Goal: Task Accomplishment & Management: Manage account settings

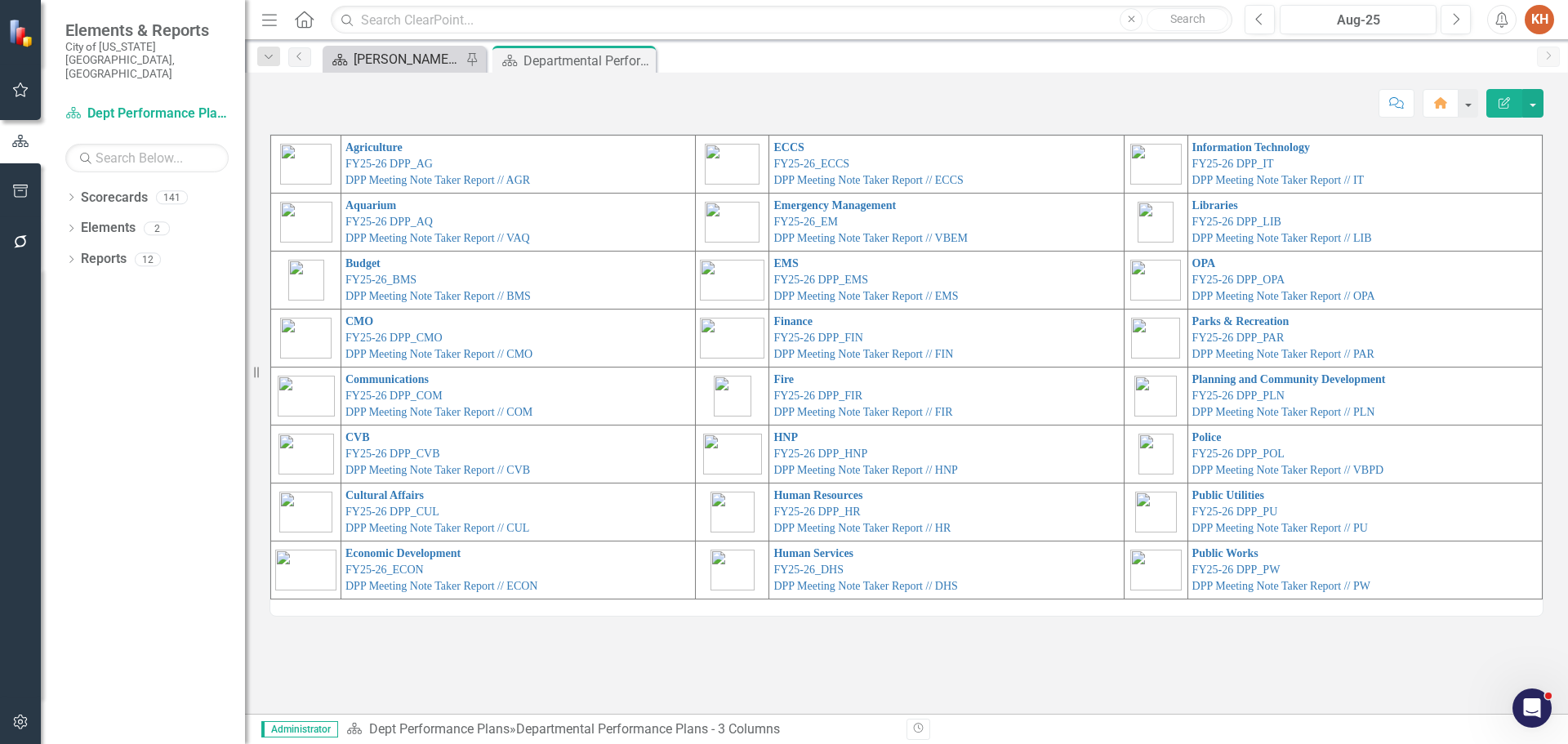
click at [378, 56] on div "[PERSON_NAME]'s Home" at bounding box center [407, 59] width 108 height 21
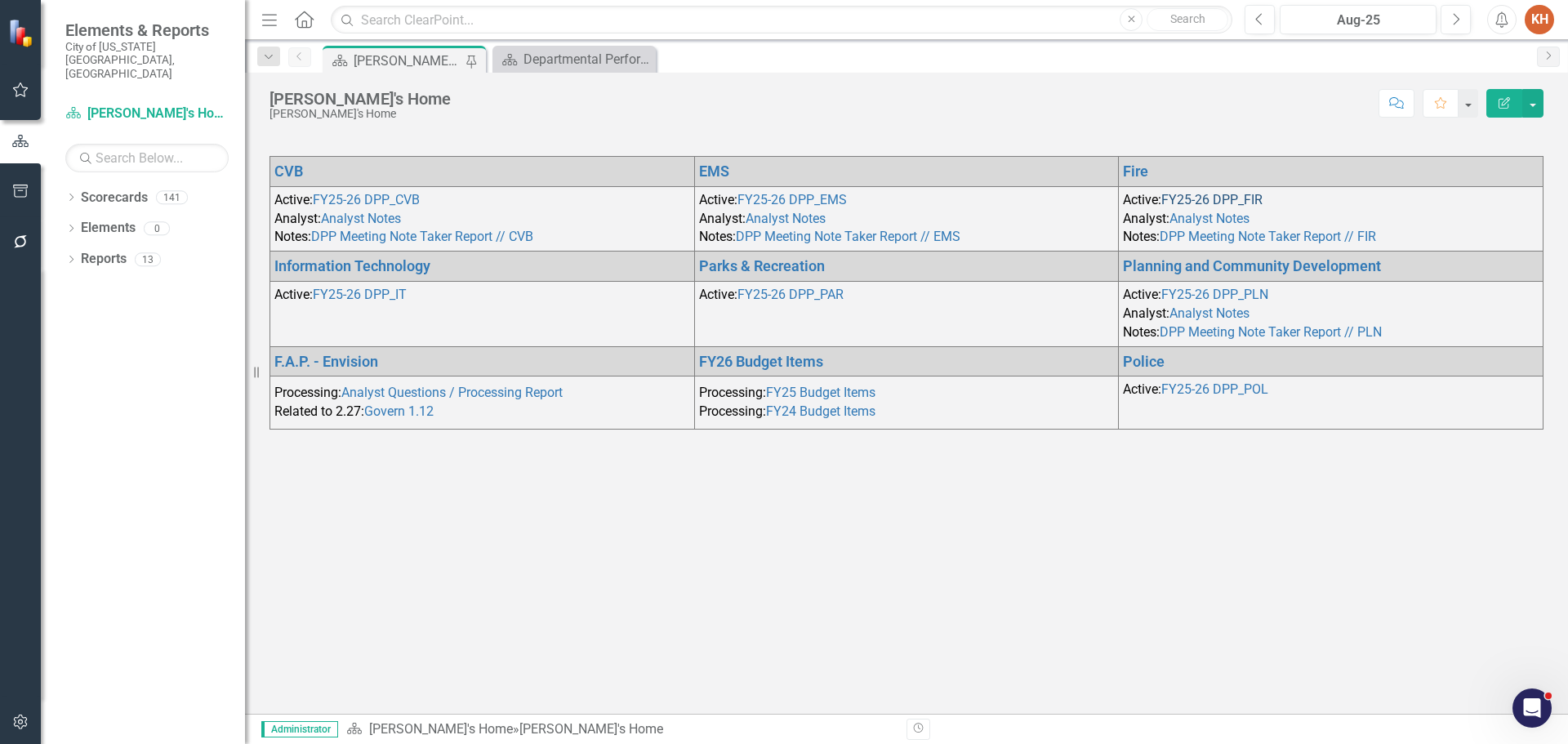
click at [1217, 198] on link "FY25-26 DPP_FIR" at bounding box center [1212, 199] width 102 height 15
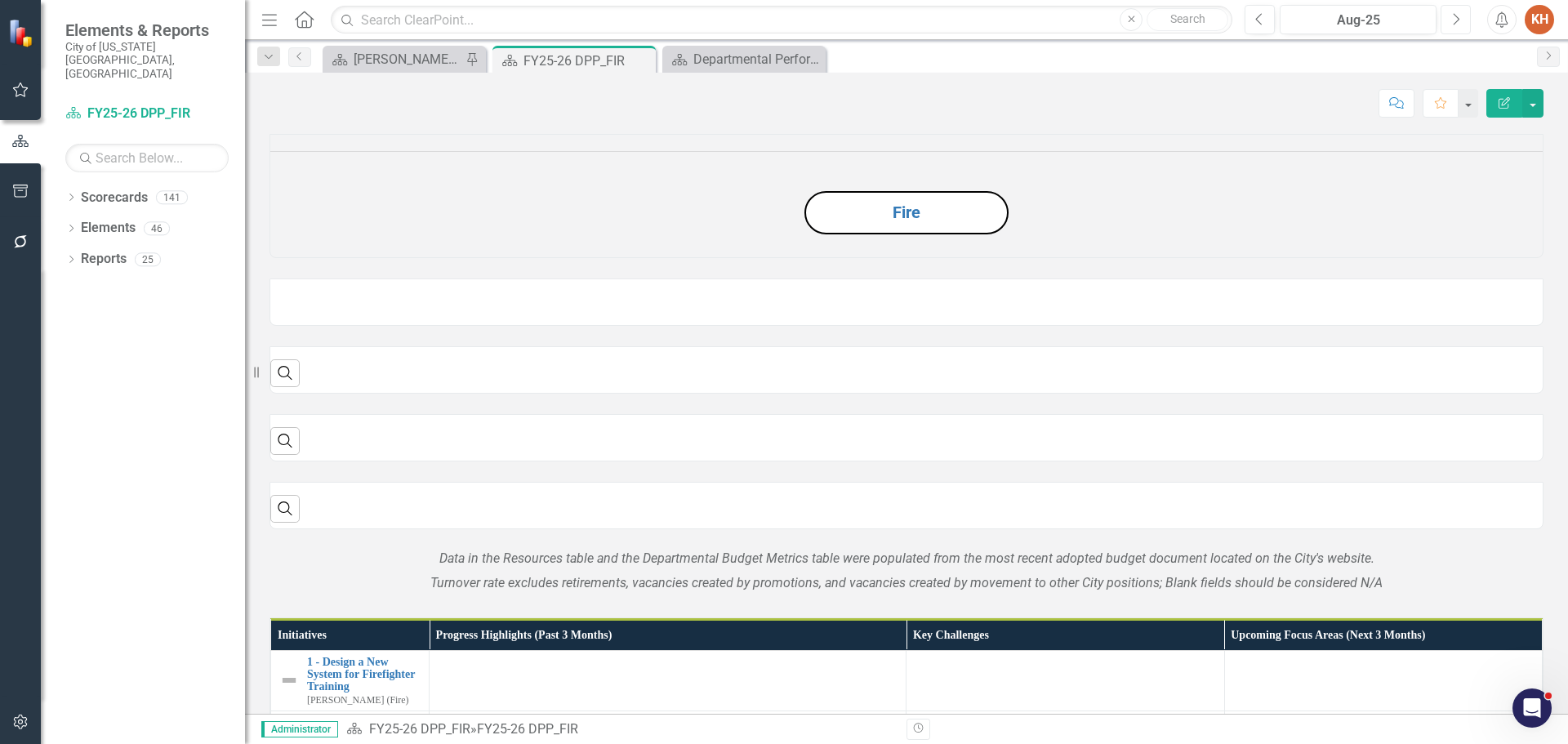
click at [1459, 12] on icon "Next" at bounding box center [1455, 20] width 9 height 15
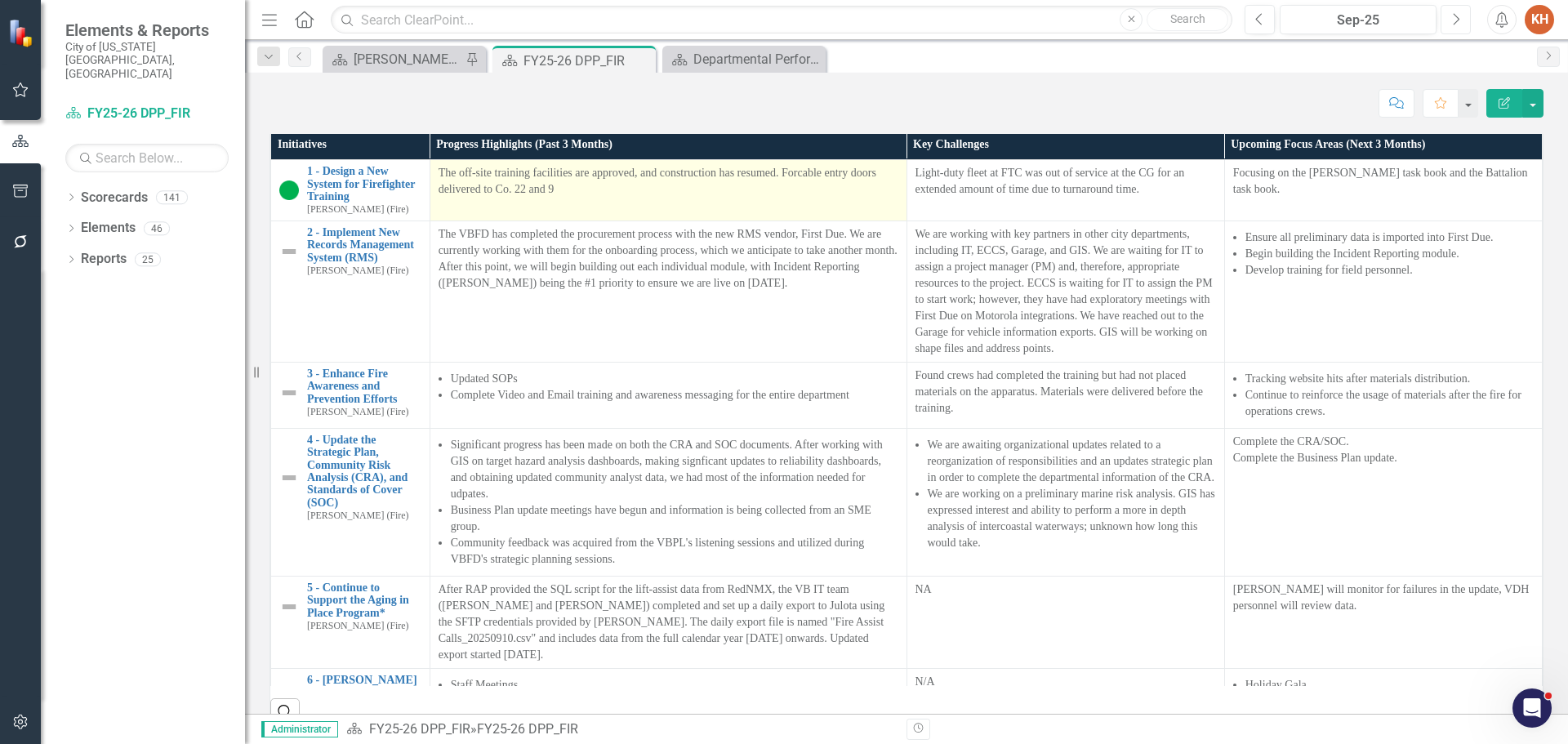
scroll to position [1572, 0]
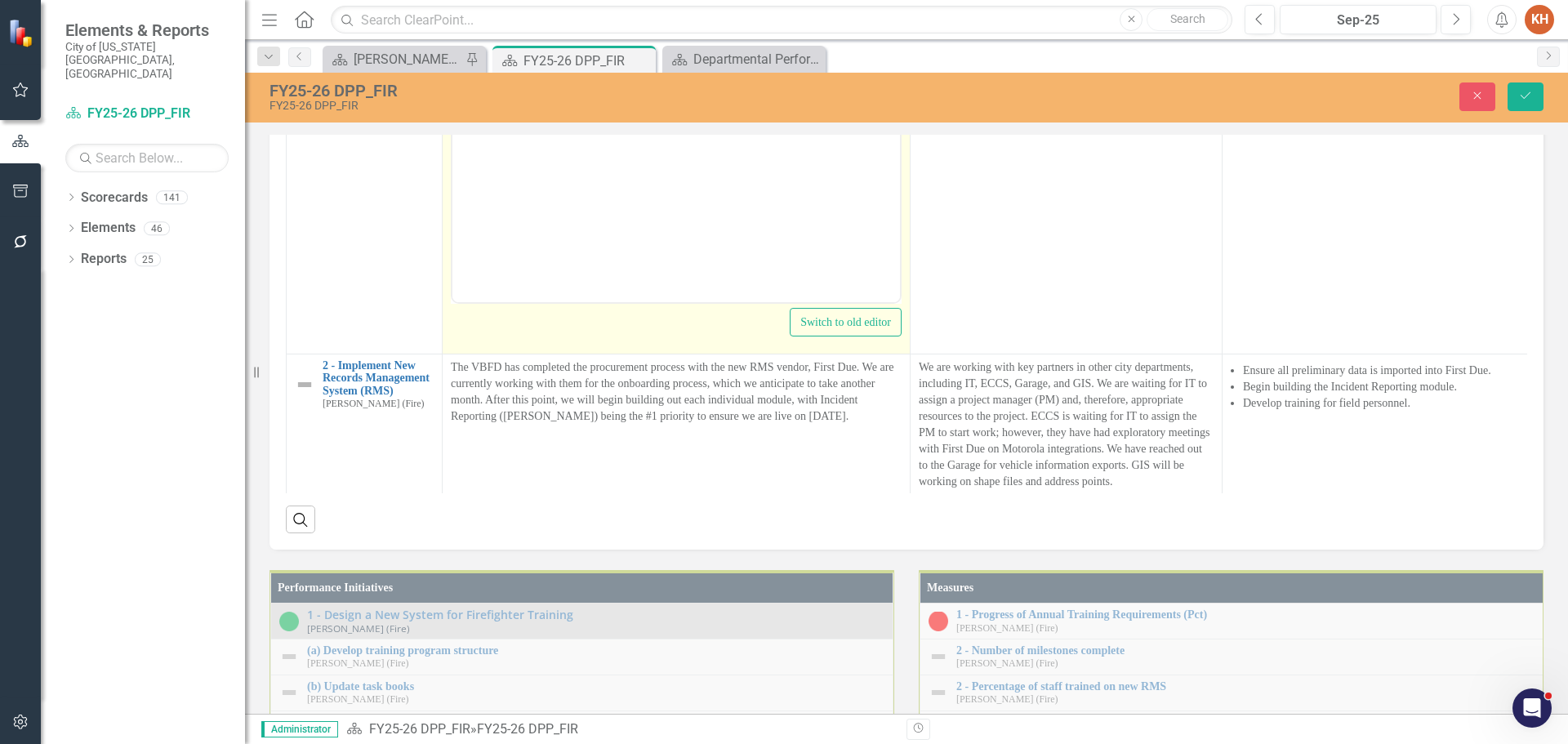
scroll to position [0, 0]
click at [665, 55] on p "The off-site training facilities are approved, and construction has resumed. Fo…" at bounding box center [675, 40] width 439 height 40
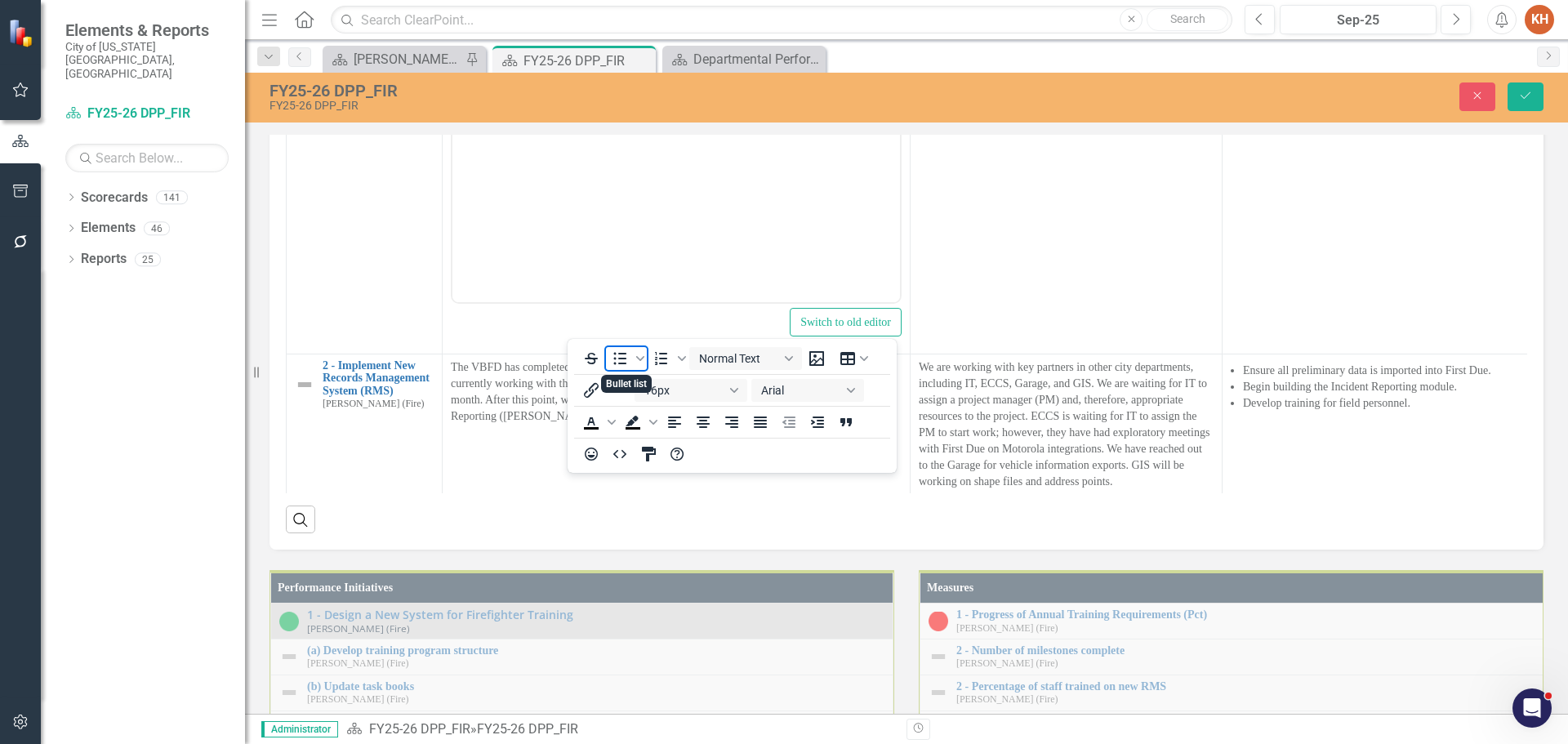
click at [626, 354] on icon "Bullet list" at bounding box center [619, 358] width 20 height 20
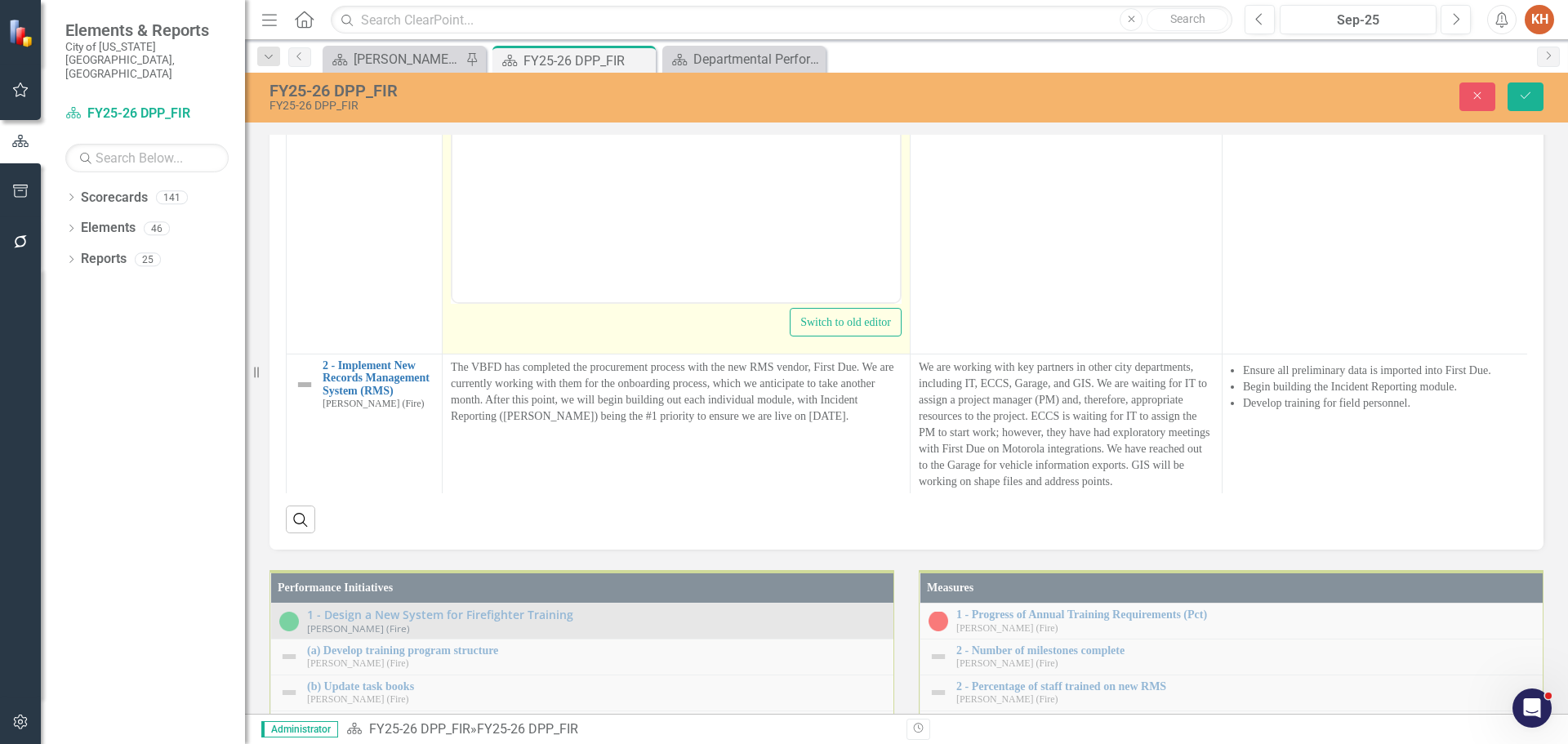
click at [601, 107] on body "The off-site training facilities are approved, and construction has resumed. Fo…" at bounding box center [676, 138] width 448 height 245
click at [735, 30] on li "The off-site training facilities are approved, and construction has resumed. Fo…" at bounding box center [692, 40] width 406 height 40
click at [641, 71] on li "Forcible entry doors delivered to Co. 22 and 9" at bounding box center [692, 69] width 406 height 20
click at [784, 68] on li "Forcible entry doors delivered to Co. 22 and 9" at bounding box center [692, 69] width 406 height 20
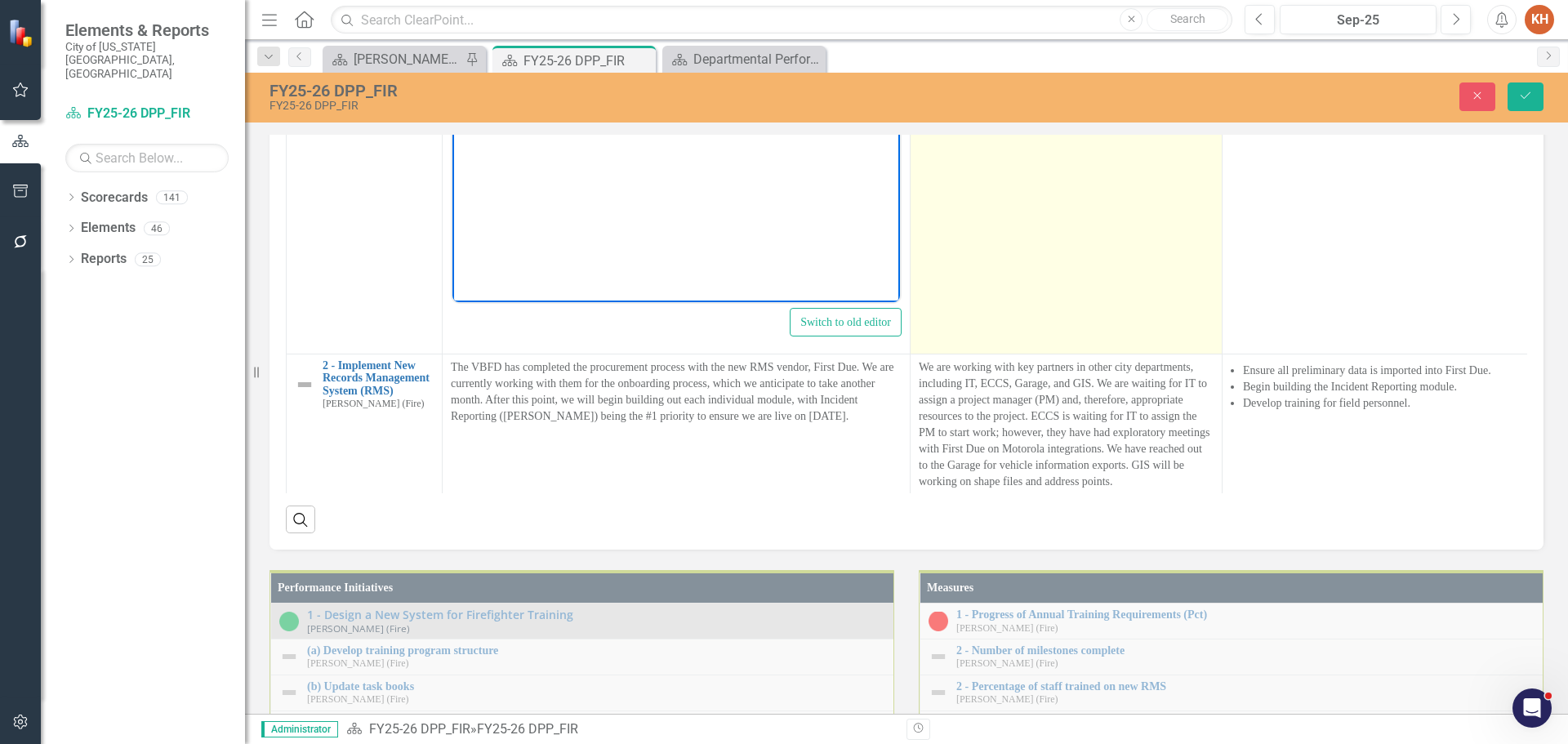
click at [1036, 354] on td "Light-duty fleet at FTC was out of service at the CG for an extended amount of …" at bounding box center [1067, 160] width 312 height 387
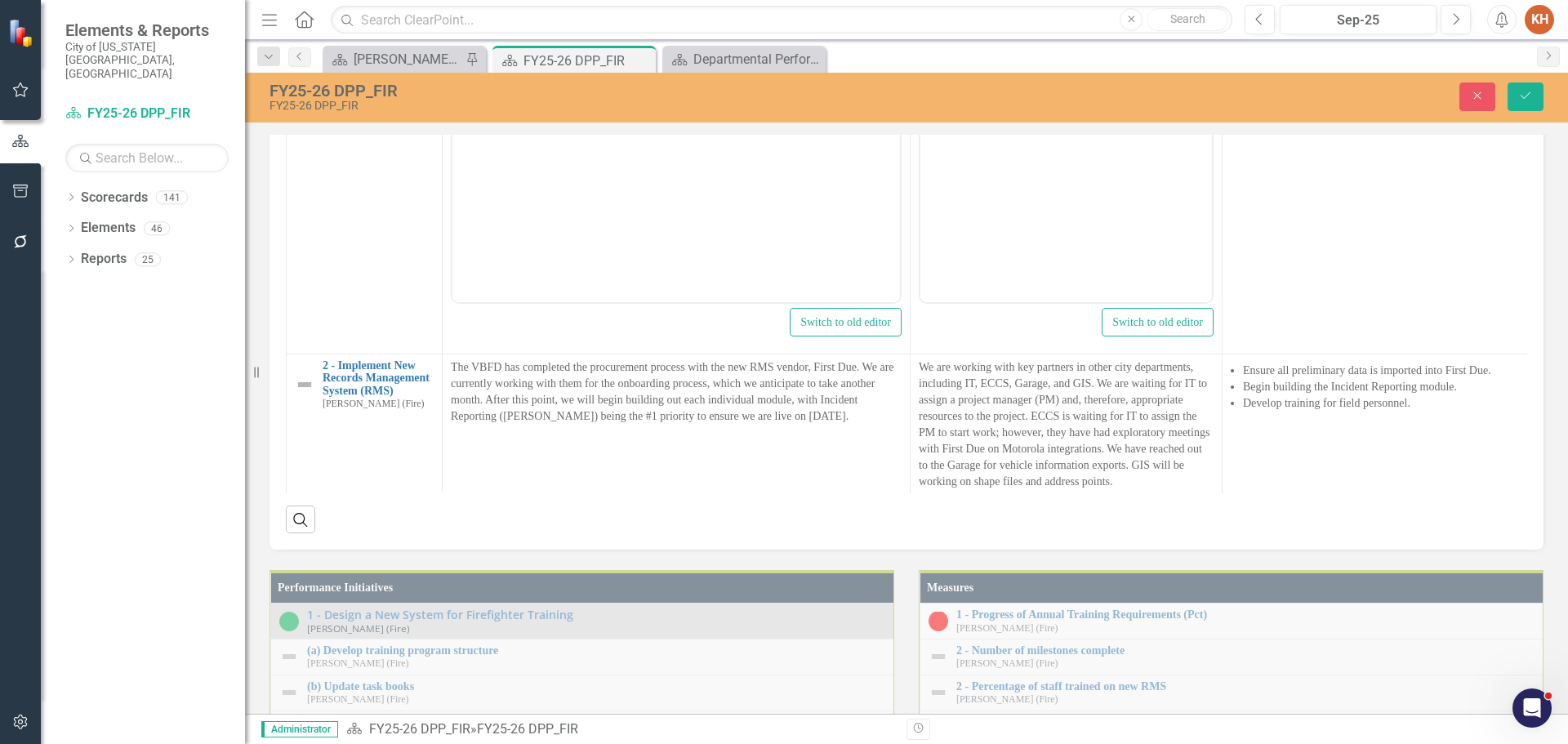
click at [1072, 56] on p "Light-duty fleet at FTC was out of service at the CG for an extended amount of …" at bounding box center [1066, 50] width 283 height 58
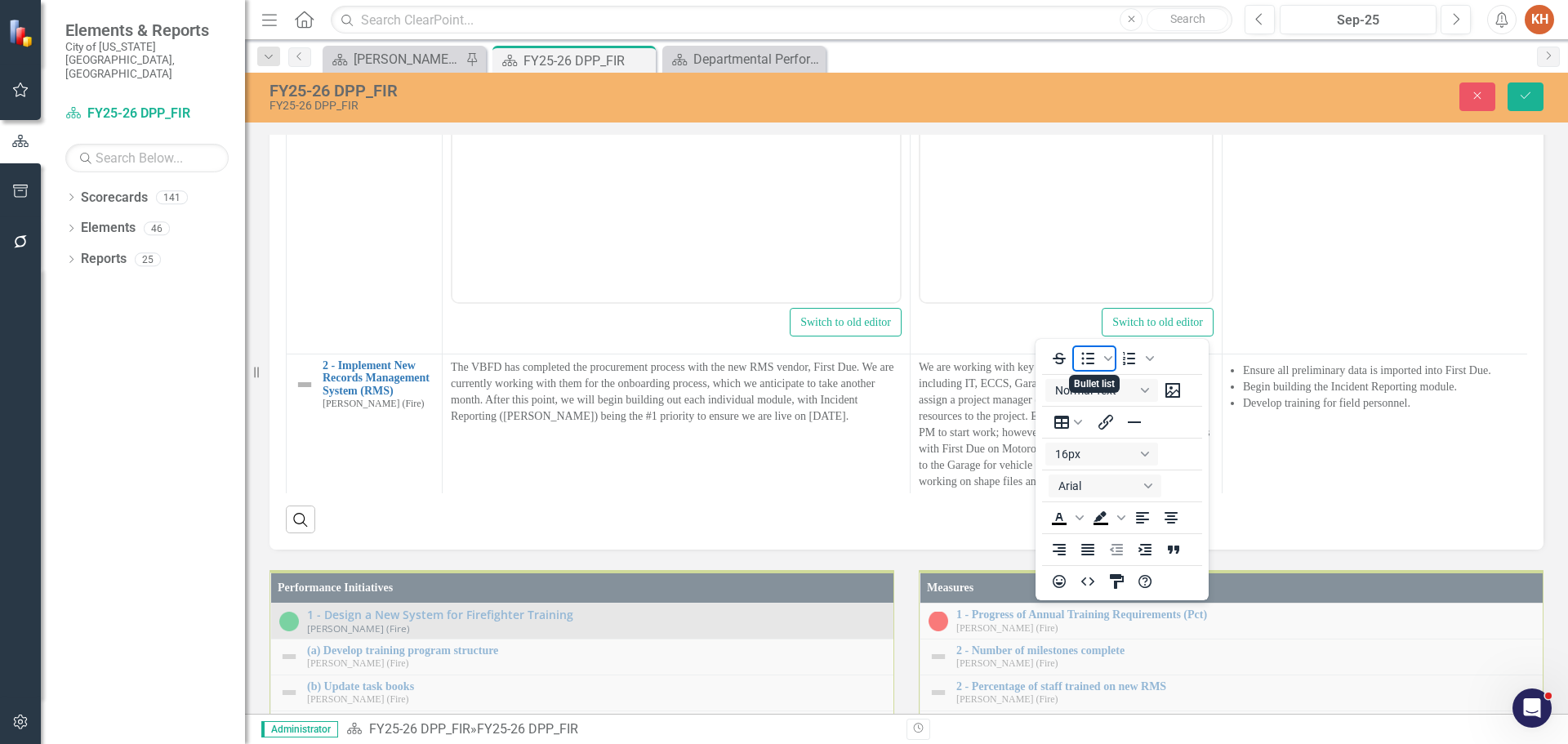
click at [1084, 359] on icon "Bullet list" at bounding box center [1088, 358] width 13 height 12
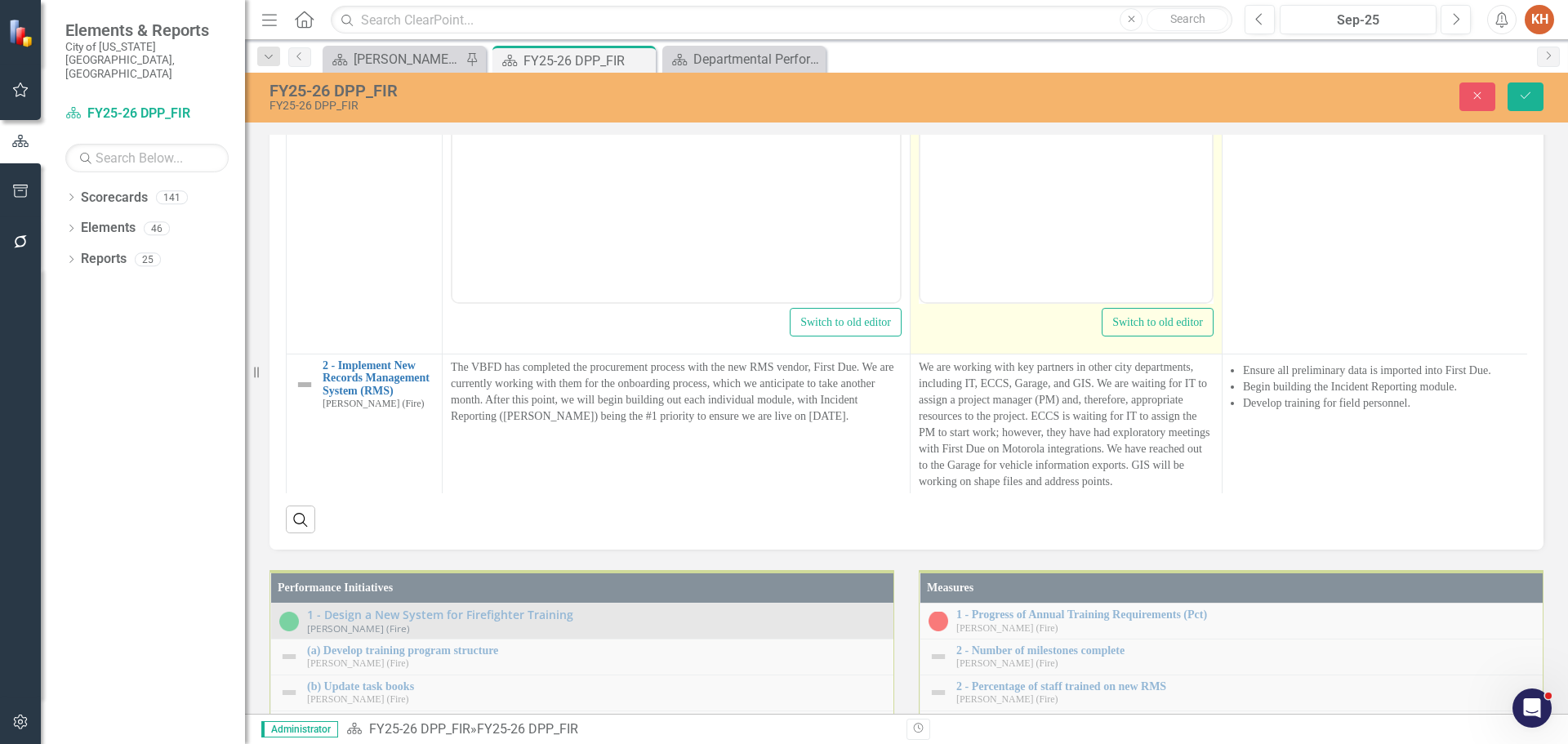
click at [1062, 89] on body "Light-duty fleet at FTC was out of service at the CG for an extended amount of …" at bounding box center [1066, 138] width 292 height 245
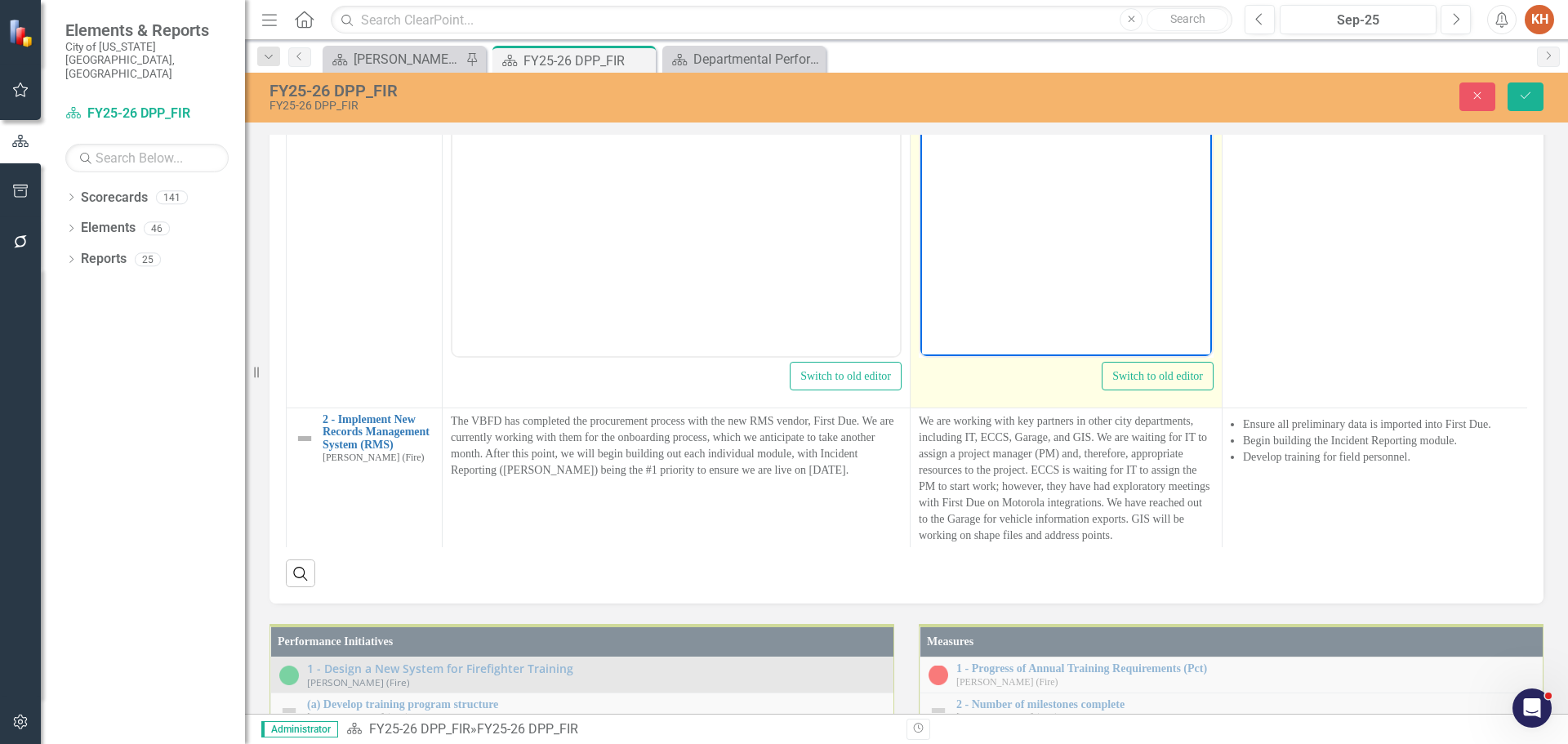
scroll to position [1599, 0]
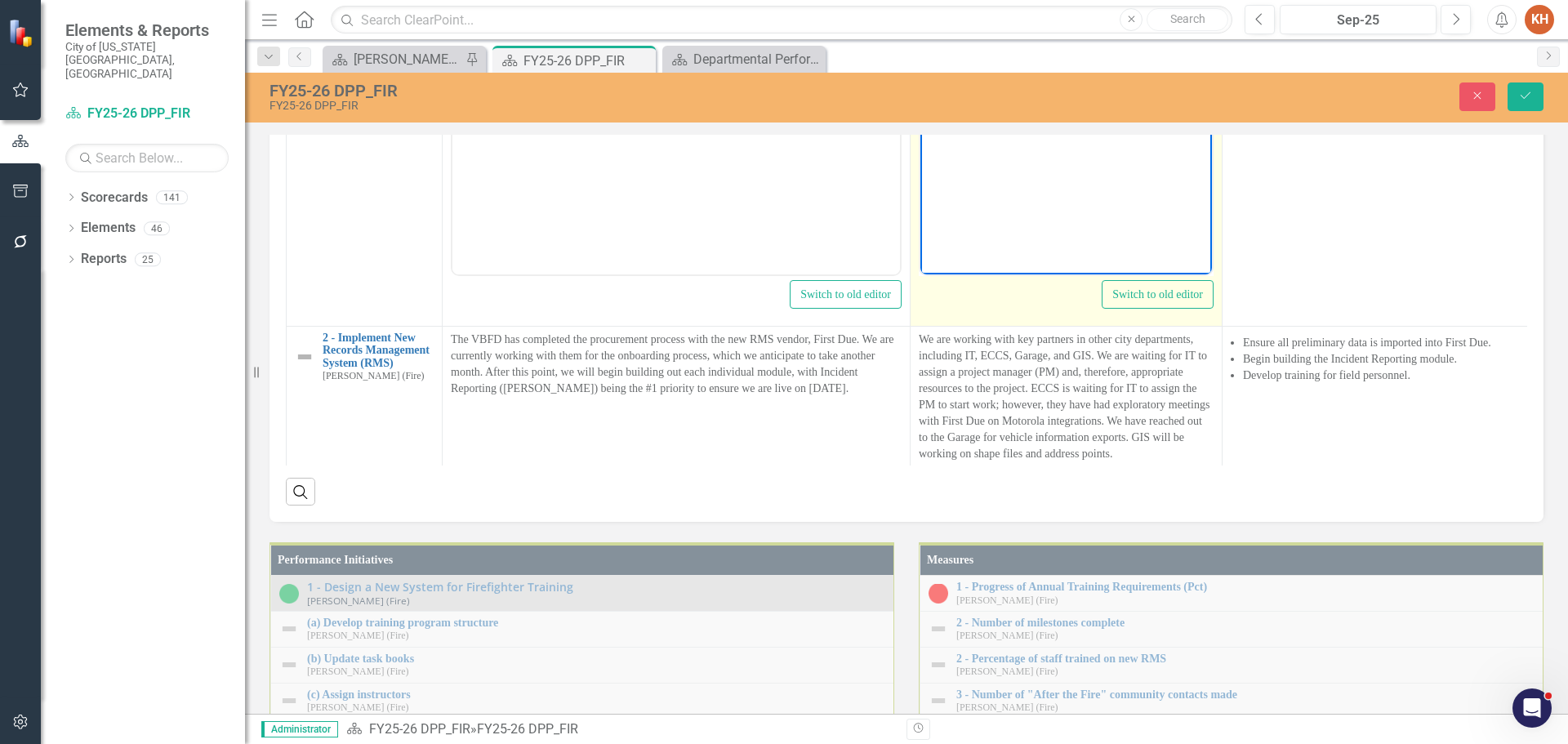
click at [1000, 23] on li "Light-duty fleet at FTC was out of service at the CG for an extended amount of …" at bounding box center [1082, 23] width 250 height 58
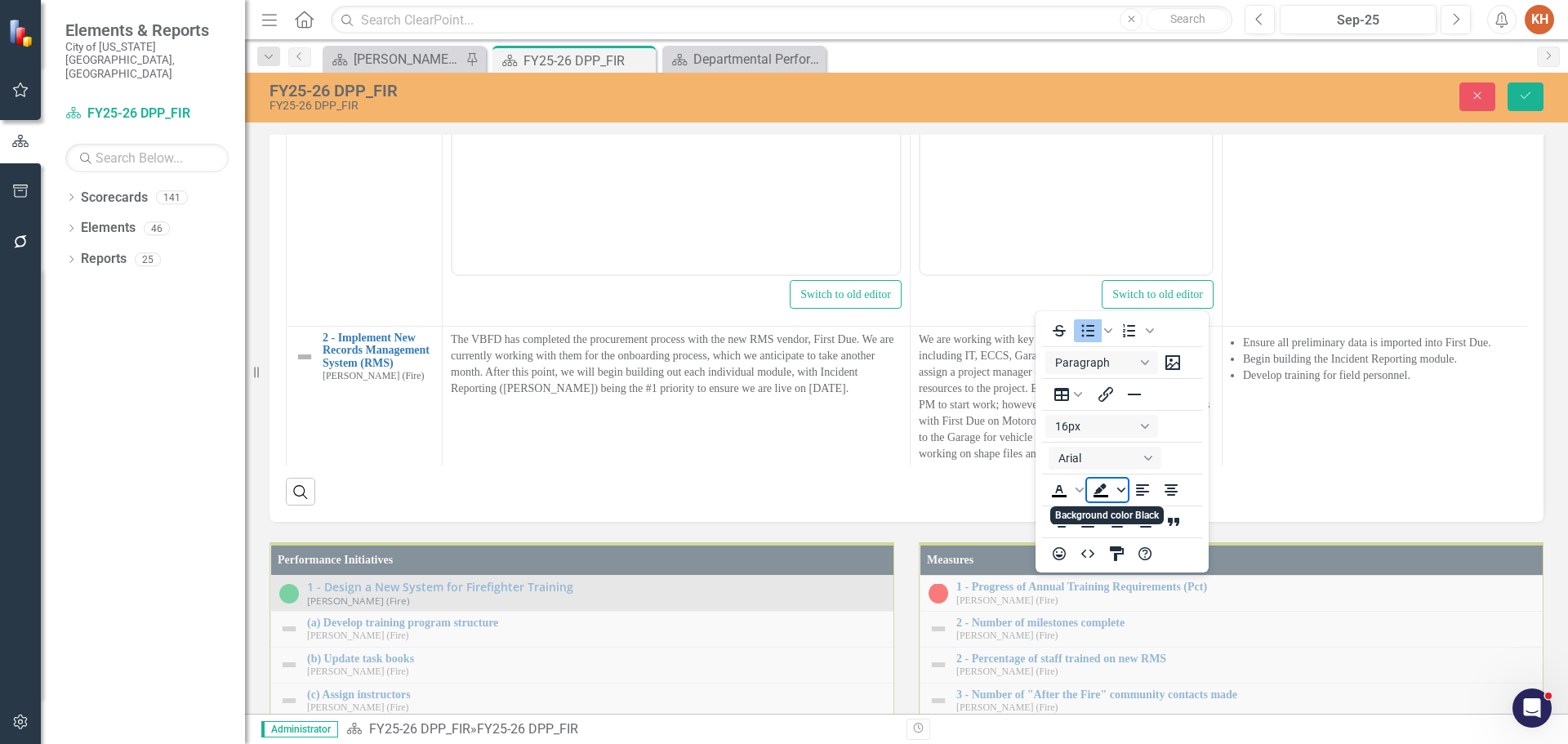
click at [1117, 488] on icon "Background color Black" at bounding box center [1120, 489] width 8 height 5
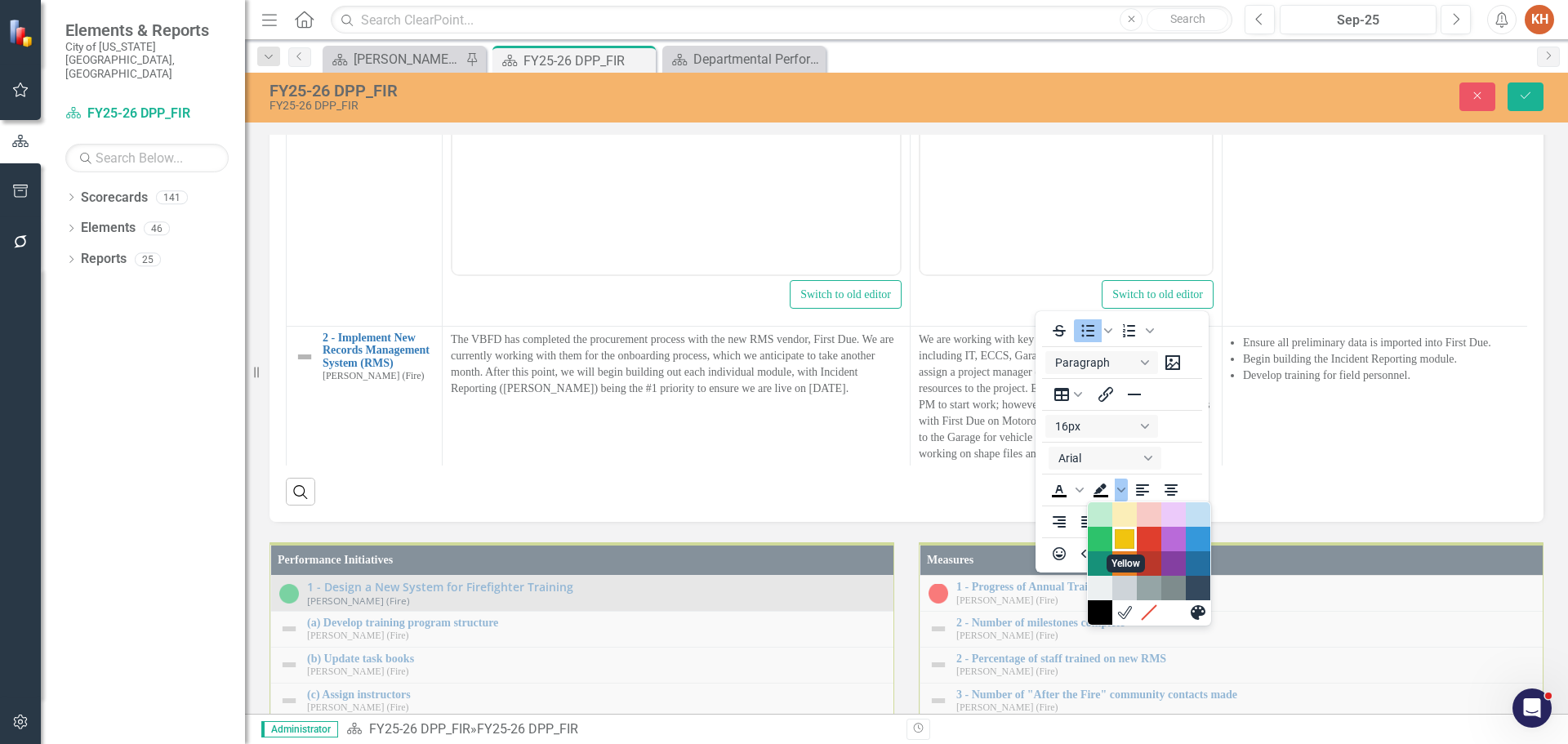
drag, startPoint x: 1123, startPoint y: 541, endPoint x: 1110, endPoint y: 530, distance: 17.0
click at [1122, 541] on div "Yellow" at bounding box center [1124, 538] width 20 height 20
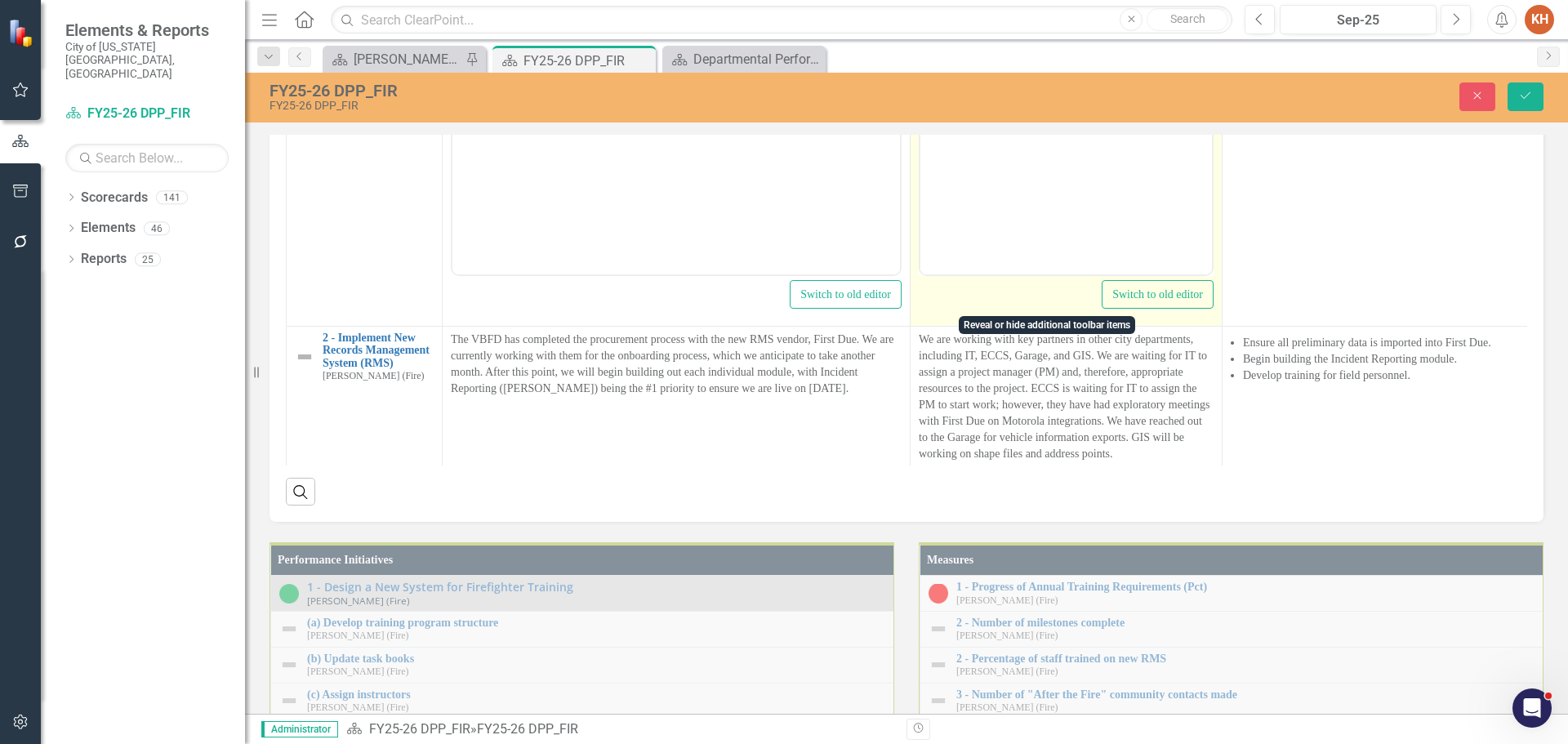
click at [1121, 88] on body "Light-duty fleet at FTC was out of service at the CG for an extended amount of …" at bounding box center [1066, 112] width 292 height 245
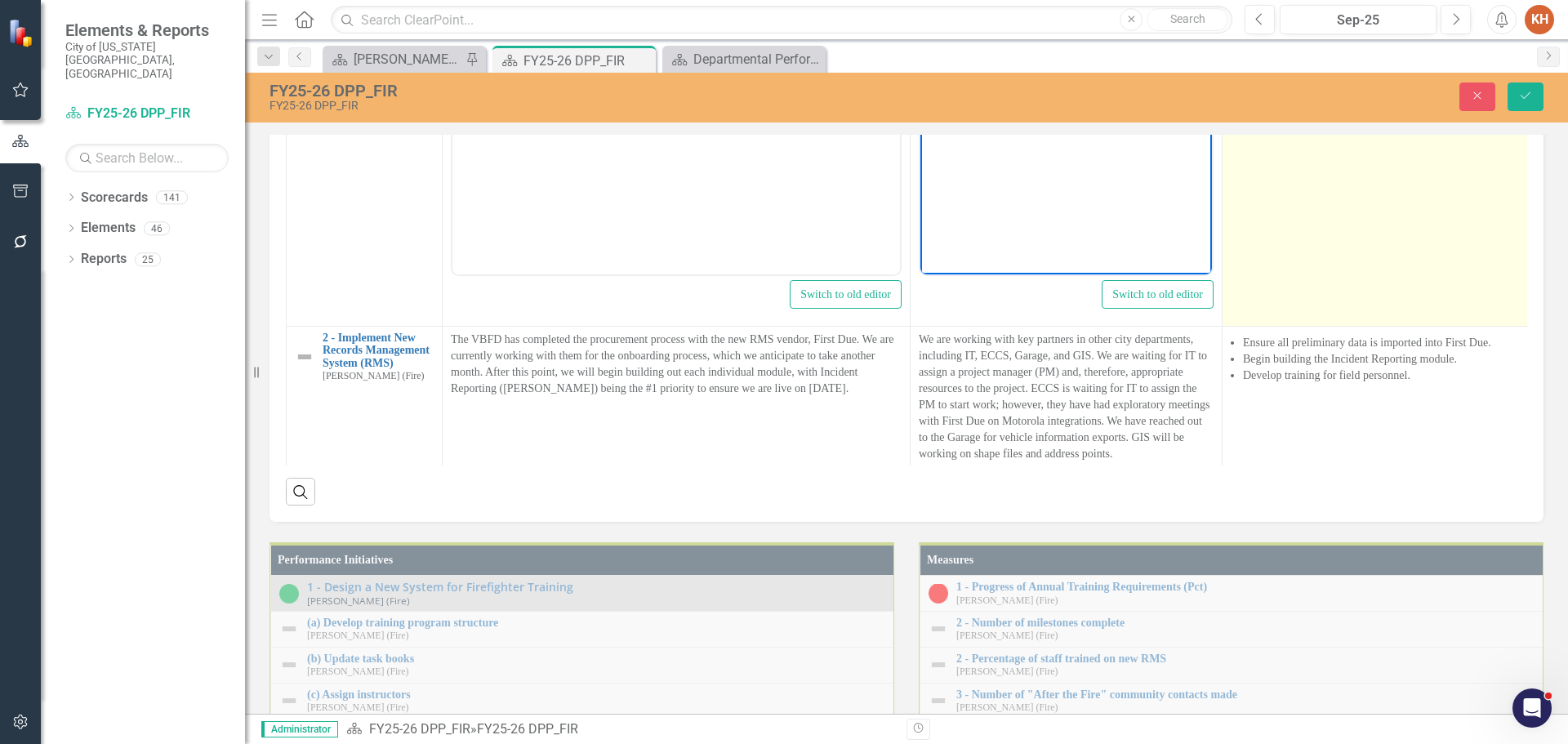
click at [1357, 325] on td "Focusing on the [PERSON_NAME] task book and the Battalion task book." at bounding box center [1378, 133] width 312 height 387
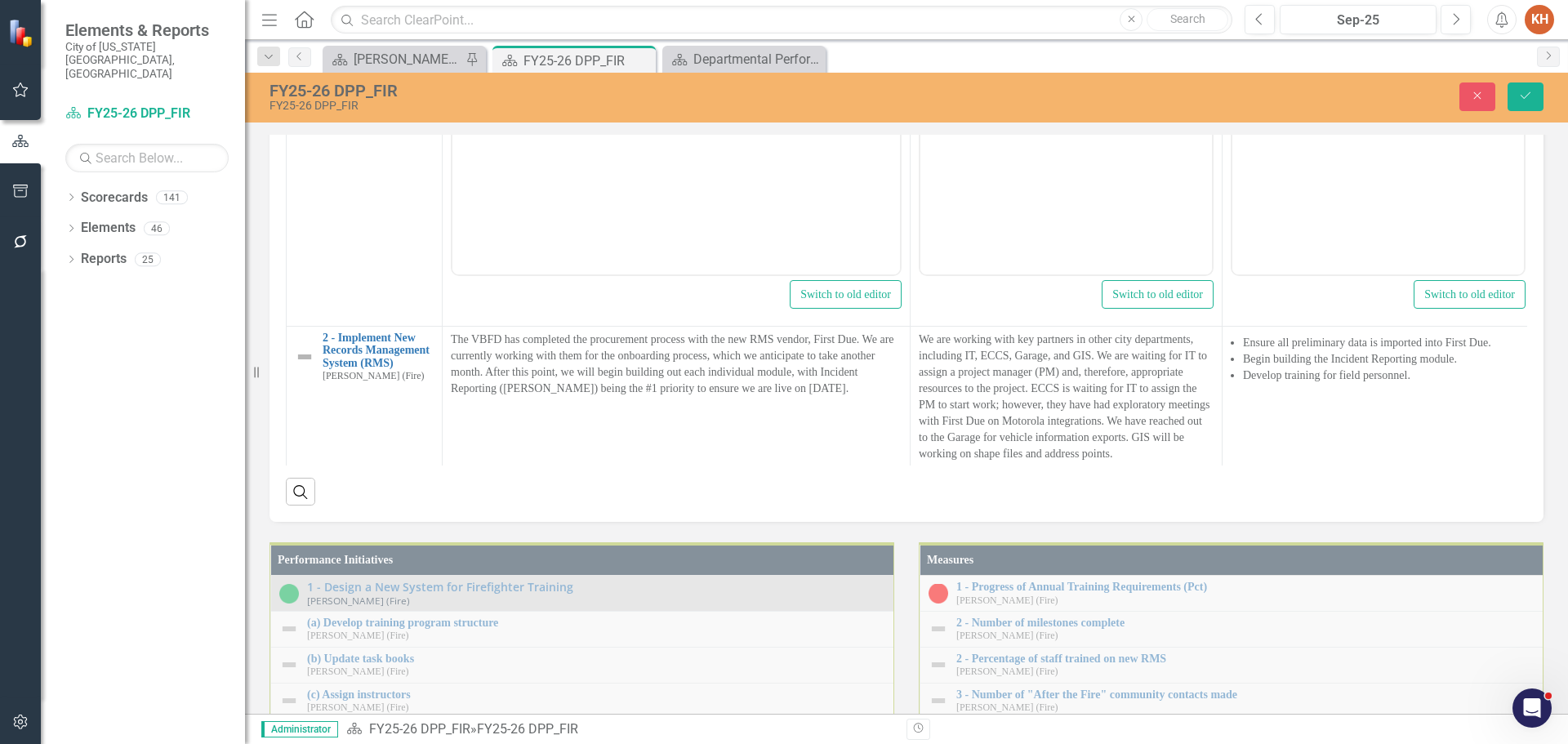
scroll to position [0, 0]
click at [1351, 24] on p "Focusing on the [PERSON_NAME] task book and the Battalion task book." at bounding box center [1377, 13] width 283 height 40
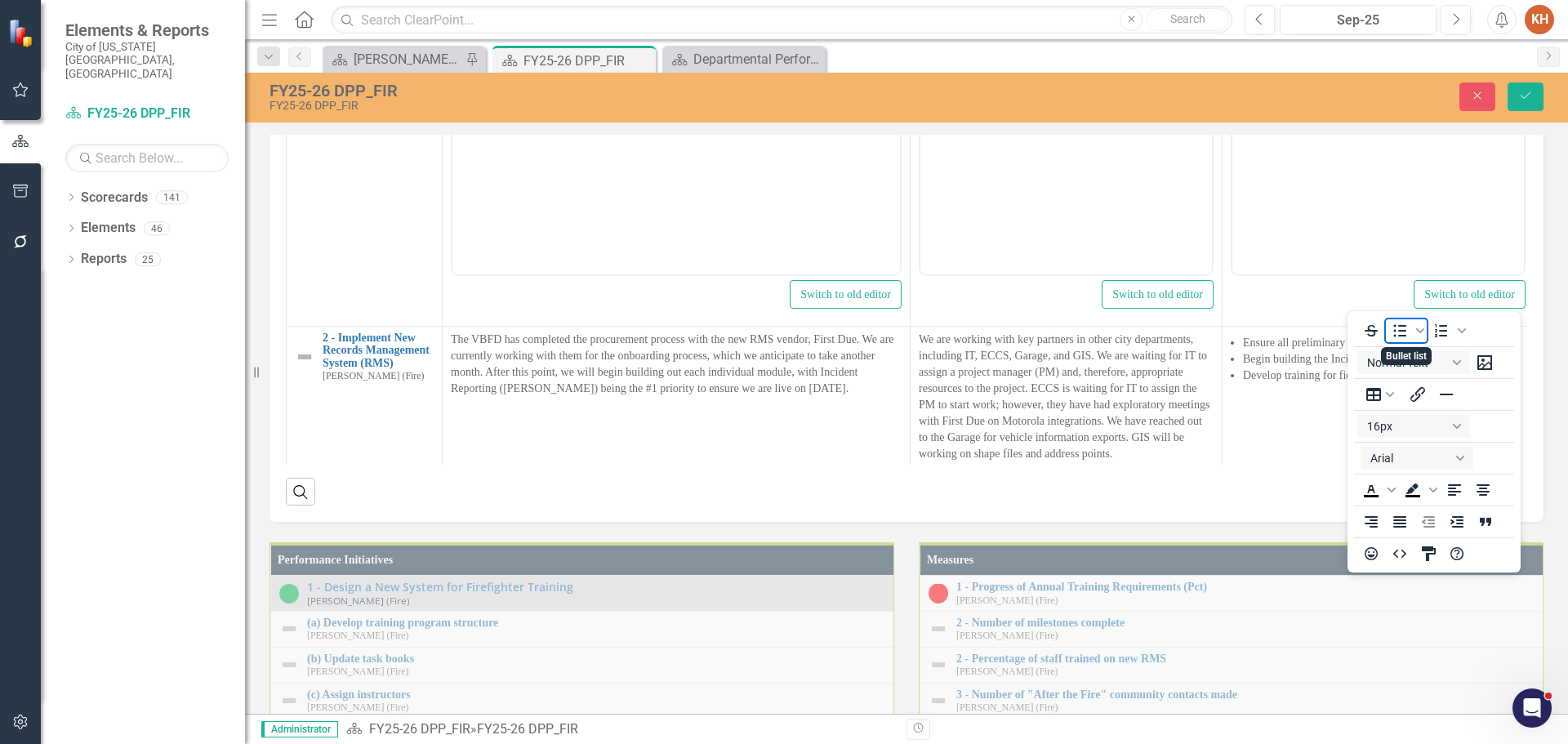
click at [1397, 331] on icon "Bullet list" at bounding box center [1399, 330] width 20 height 20
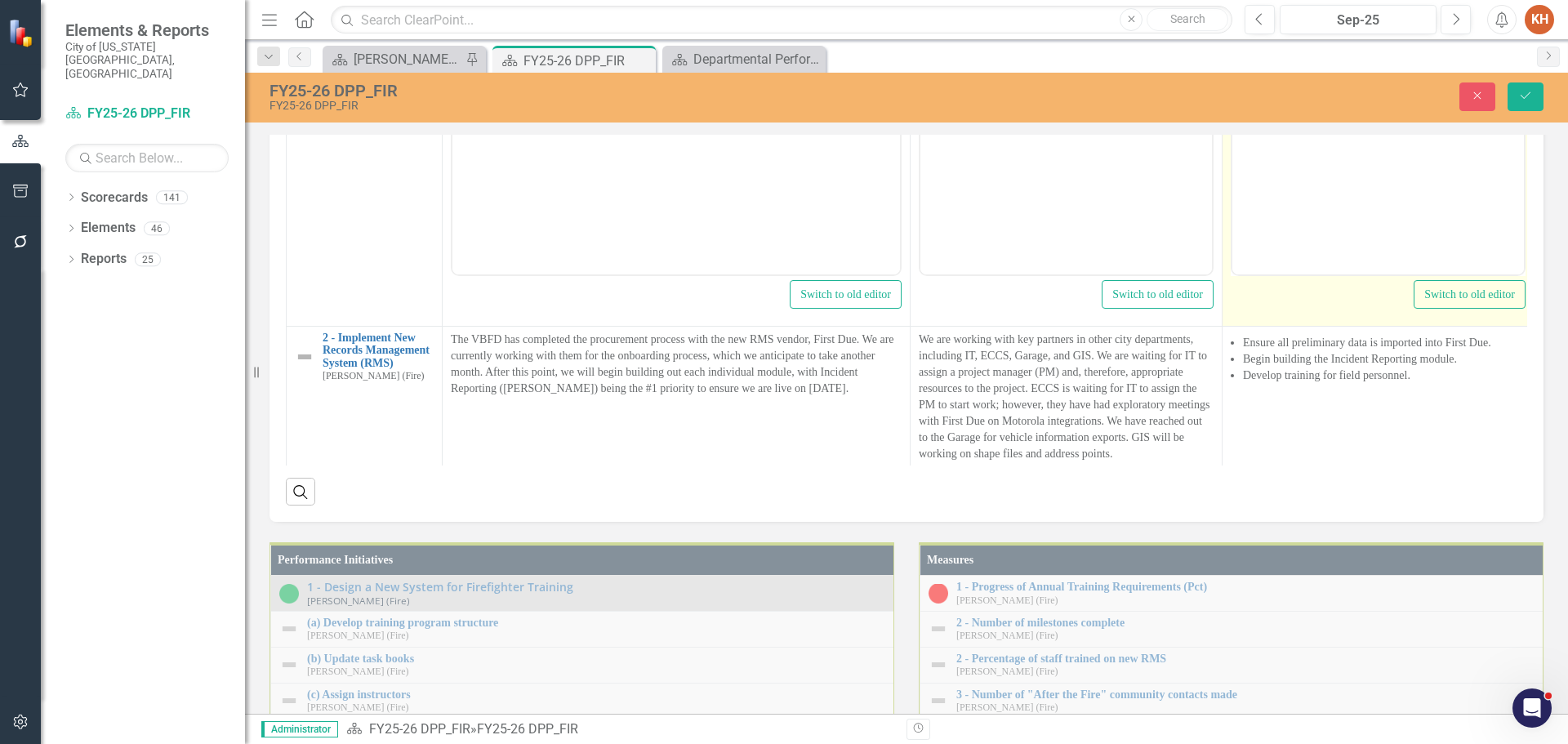
click at [1402, 34] on body "Focusing on the [PERSON_NAME] task book and the Battalion task book." at bounding box center [1378, 112] width 292 height 245
drag, startPoint x: 1463, startPoint y: 7, endPoint x: 1541, endPoint y: 5, distance: 78.0
click at [1516, 5] on html "Focusing on the [PERSON_NAME] task book and the Battalion task book." at bounding box center [1370, 112] width 292 height 245
click at [1423, 20] on li "Focusing on the [PERSON_NAME] task book and the Battalion task book." at bounding box center [1386, 13] width 250 height 40
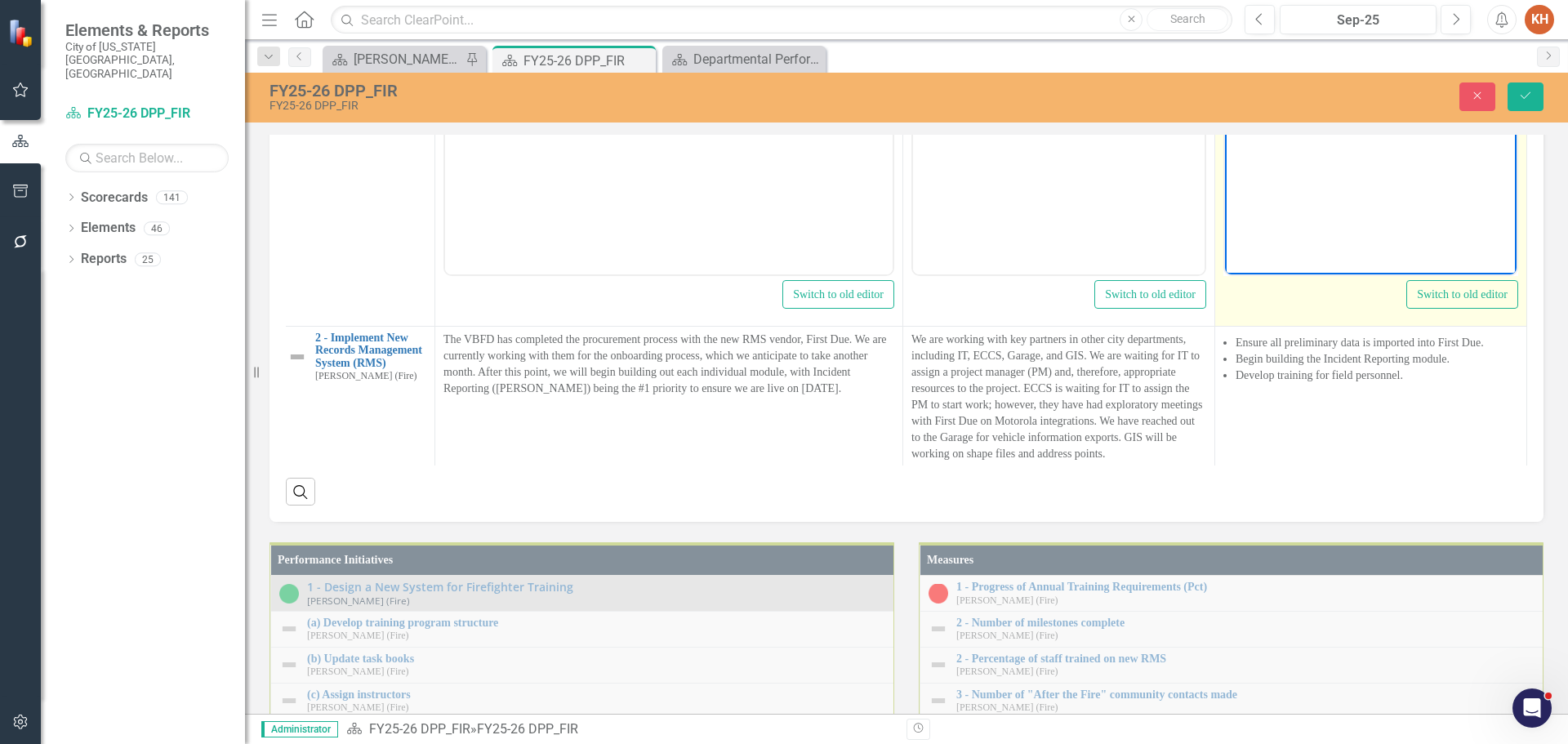
click at [1370, 1] on li "Focusing on the [PERSON_NAME] task book and the Battalion task book." at bounding box center [1386, 13] width 250 height 40
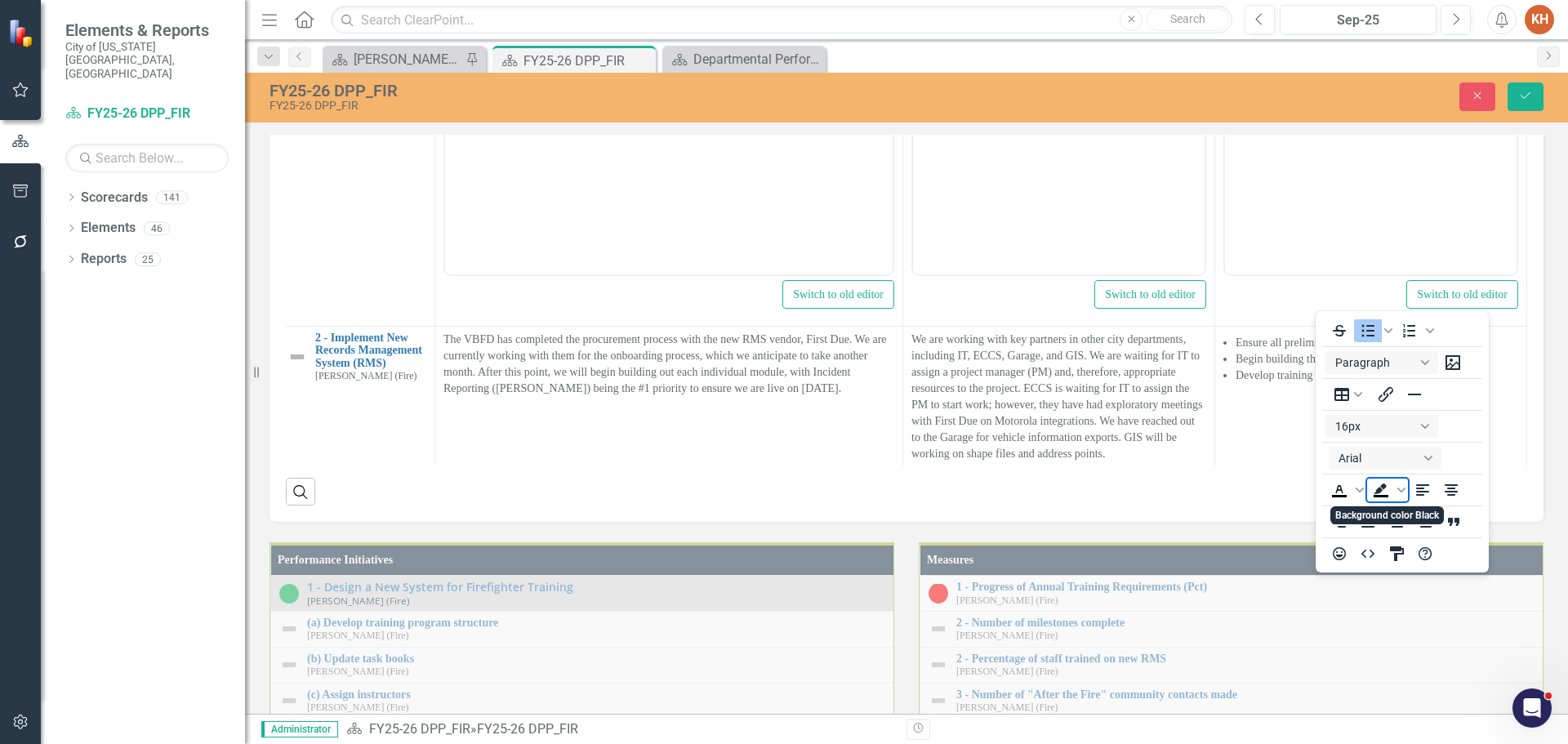
click at [1392, 485] on span "Background color Black" at bounding box center [1381, 490] width 28 height 23
click at [1396, 491] on span "Background color Black" at bounding box center [1402, 490] width 13 height 23
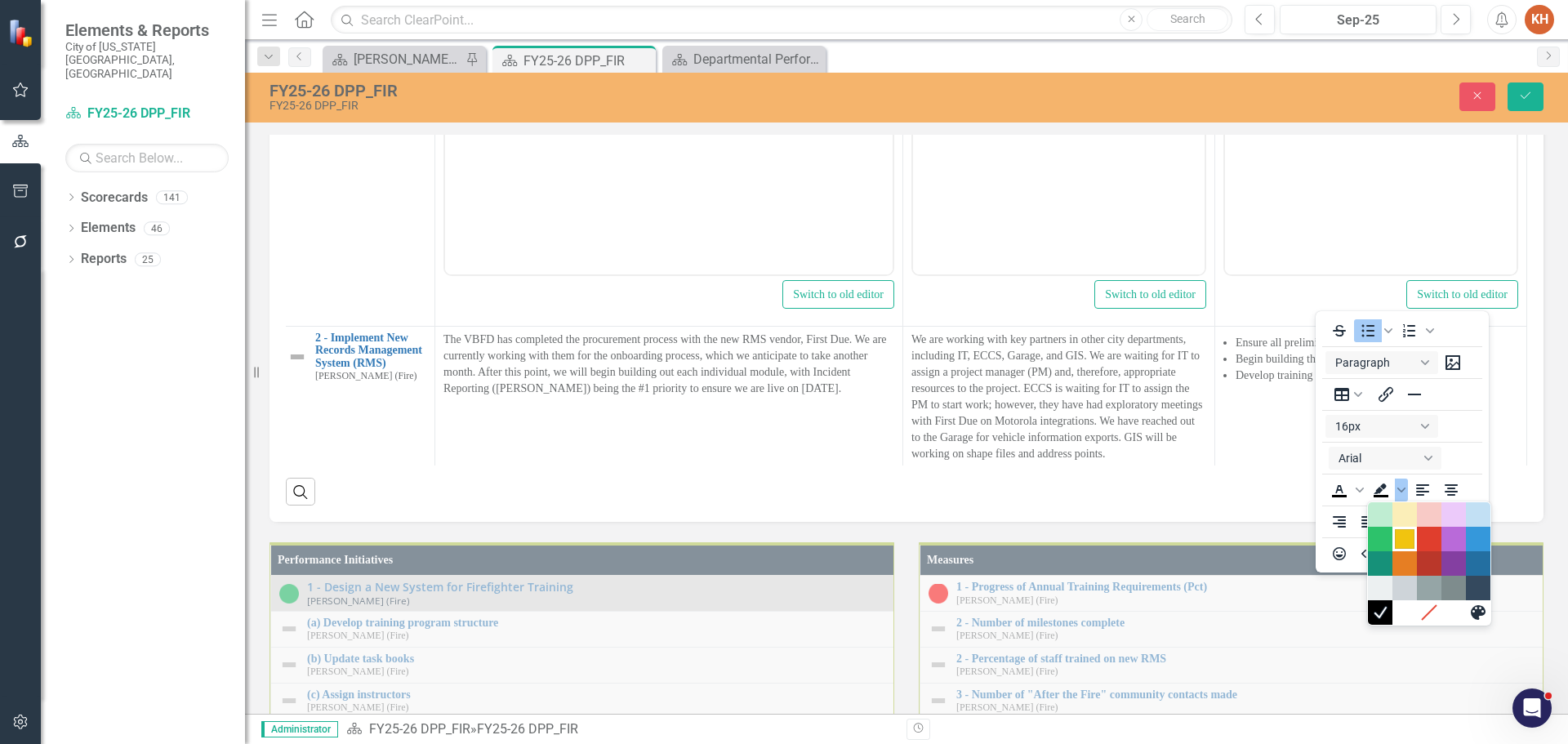
click at [1407, 539] on div "Yellow" at bounding box center [1404, 538] width 20 height 20
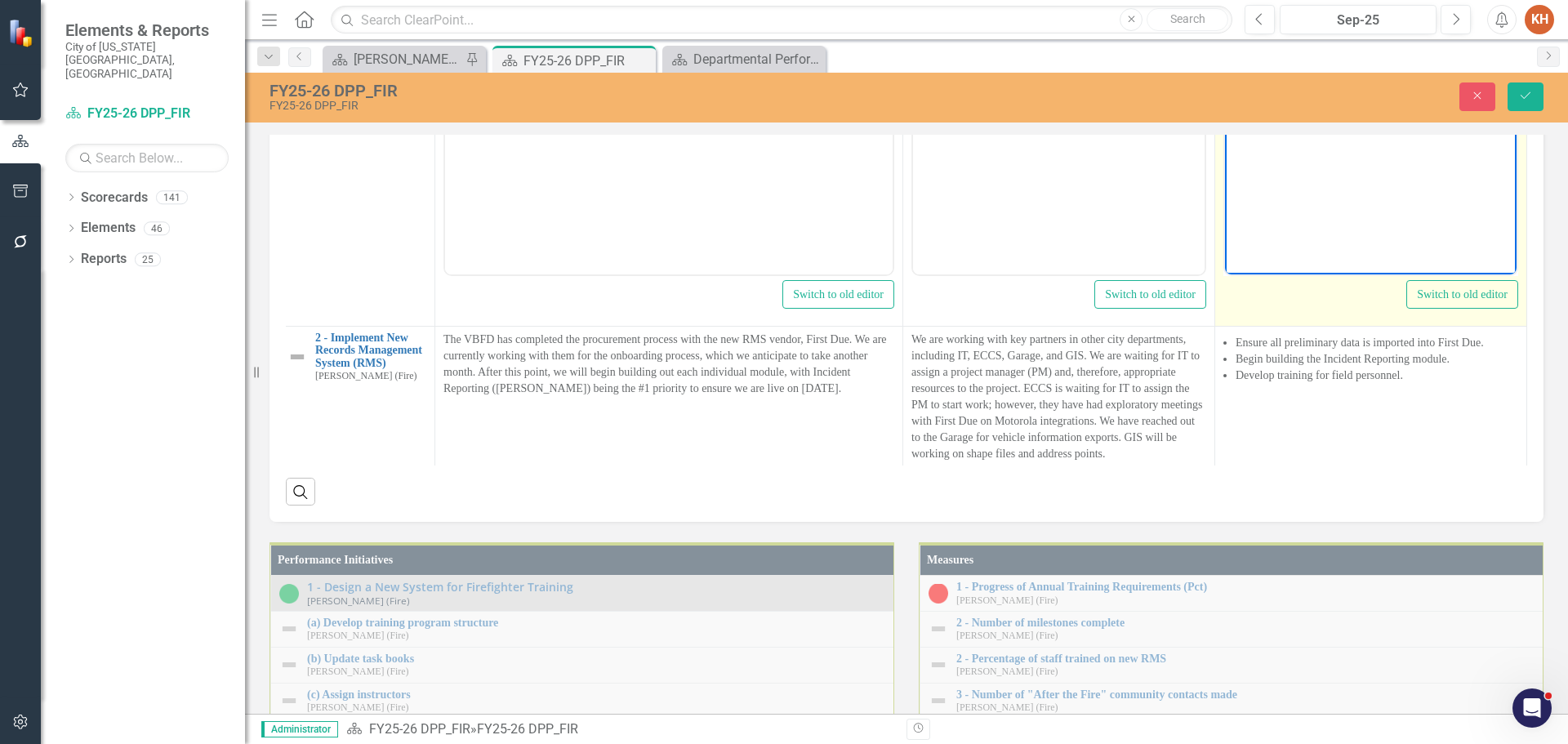
click at [1351, 97] on body "Focusing on the [PERSON_NAME] task book and the Battalion task book." at bounding box center [1370, 112] width 292 height 245
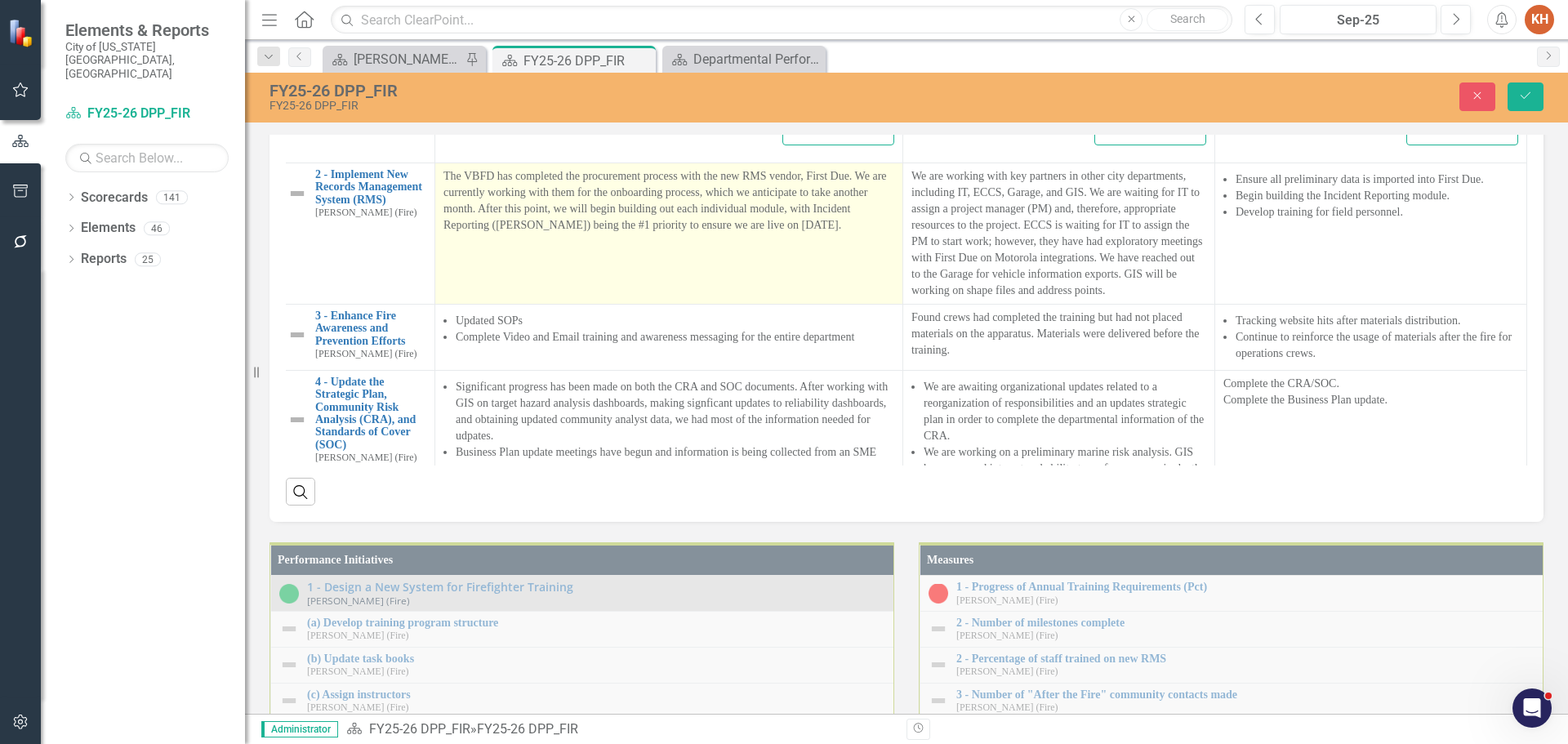
scroll to position [245, 32]
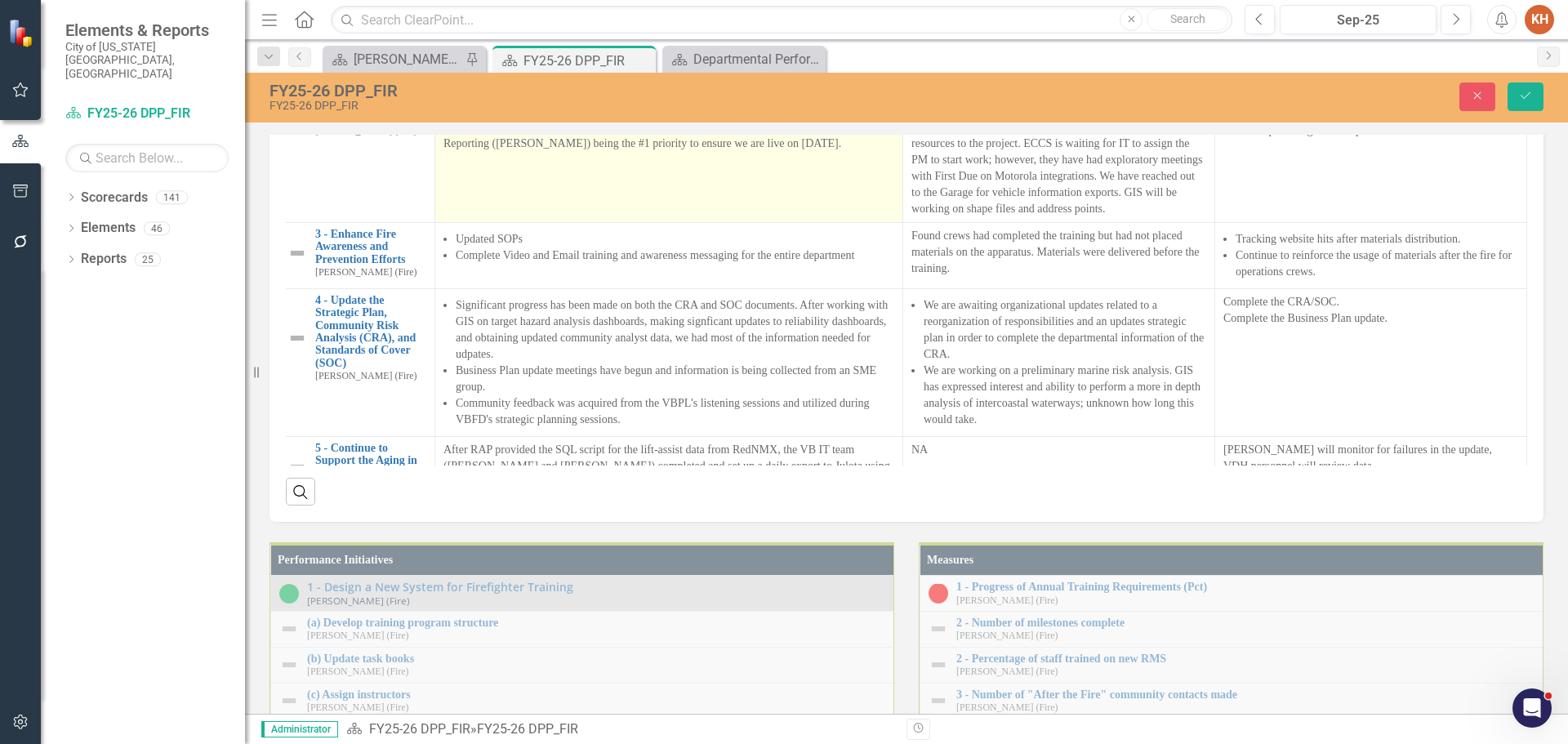
click at [605, 151] on p "The VBFD has completed the procurement process with the new RMS vendor, First D…" at bounding box center [668, 119] width 451 height 65
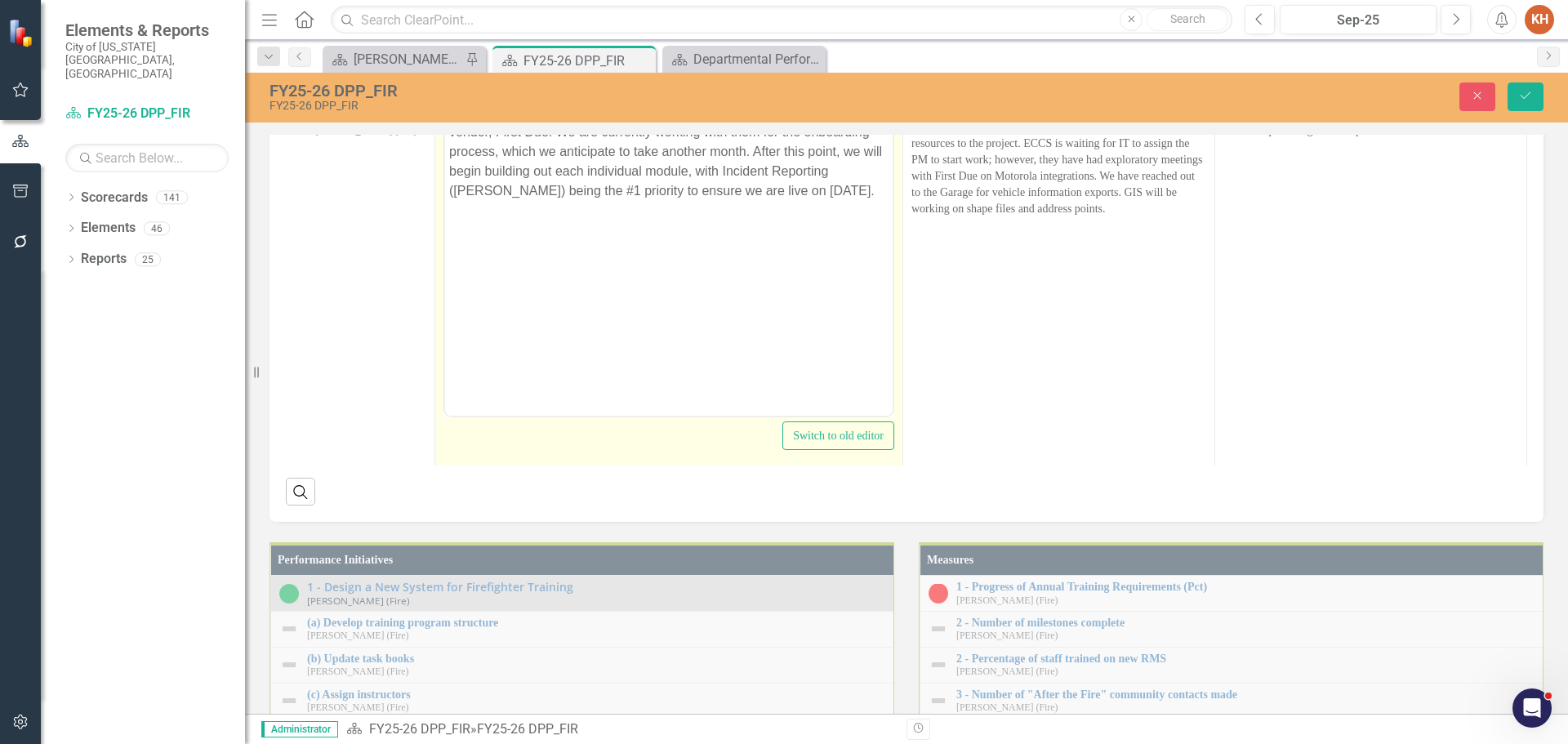
scroll to position [0, 0]
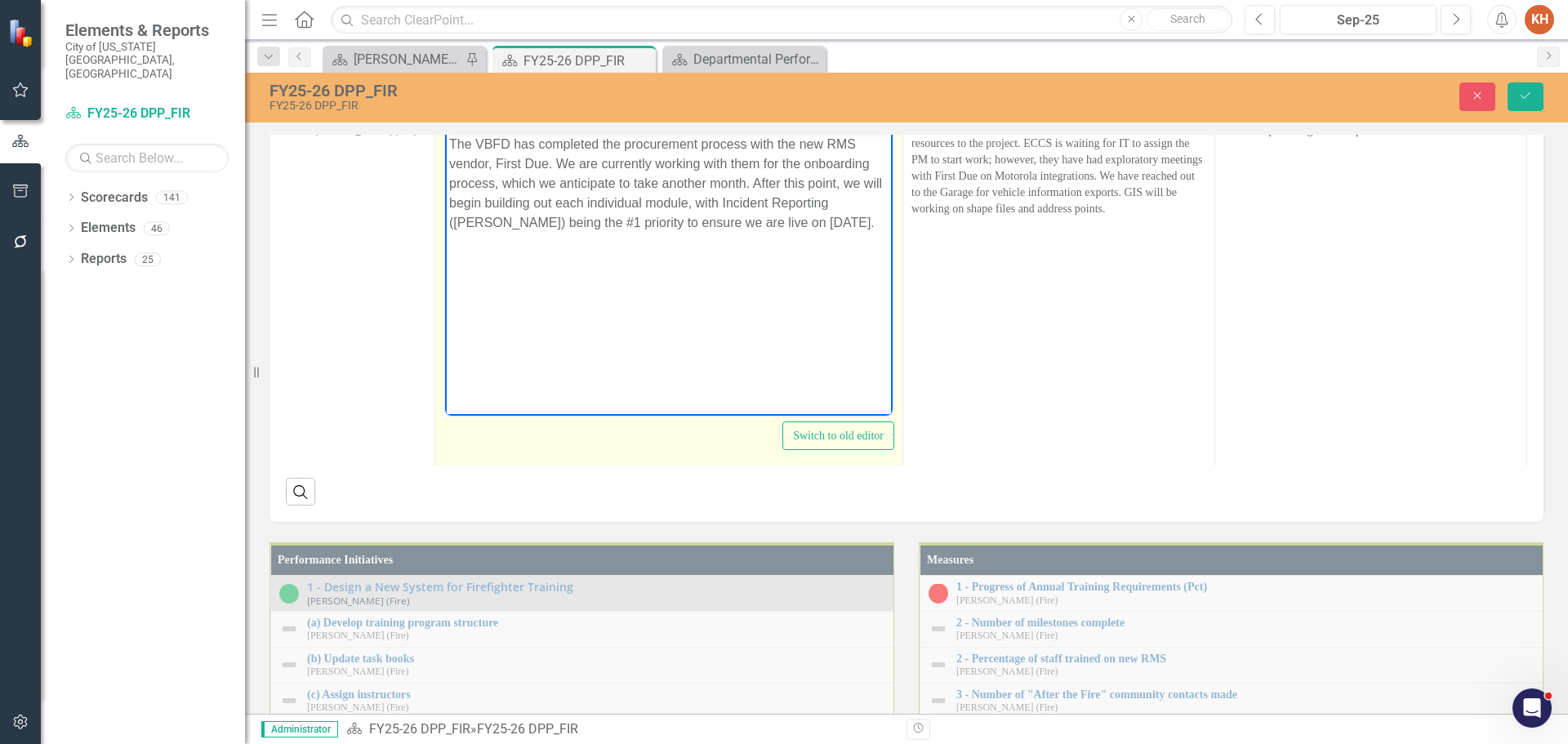
click at [627, 185] on p "The VBFD has completed the procurement process with the new RMS vendor, First D…" at bounding box center [668, 182] width 439 height 98
click at [564, 121] on icon "Reveal or hide additional toolbar items" at bounding box center [574, 111] width 20 height 20
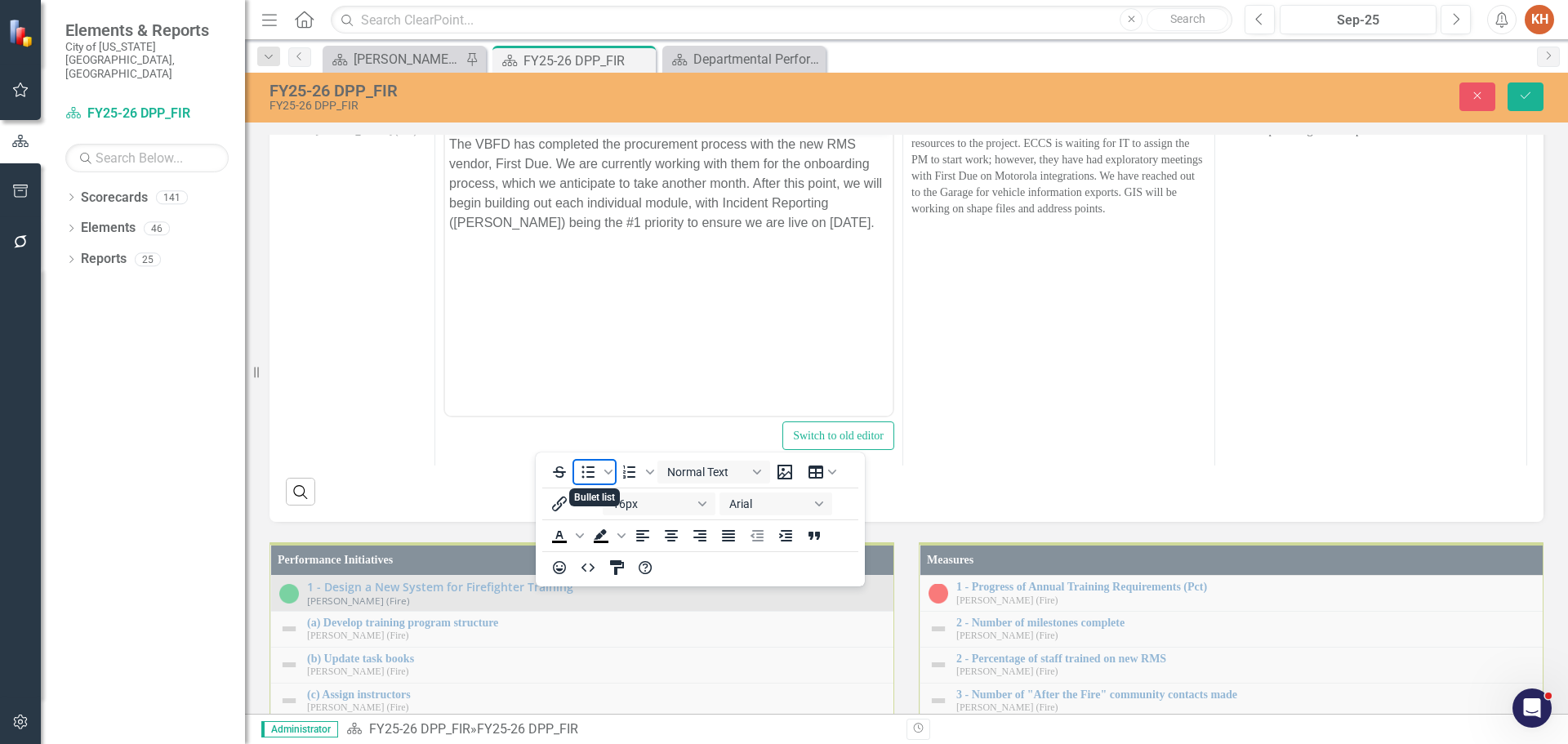
click at [589, 471] on icon "Bullet list" at bounding box center [589, 472] width 13 height 12
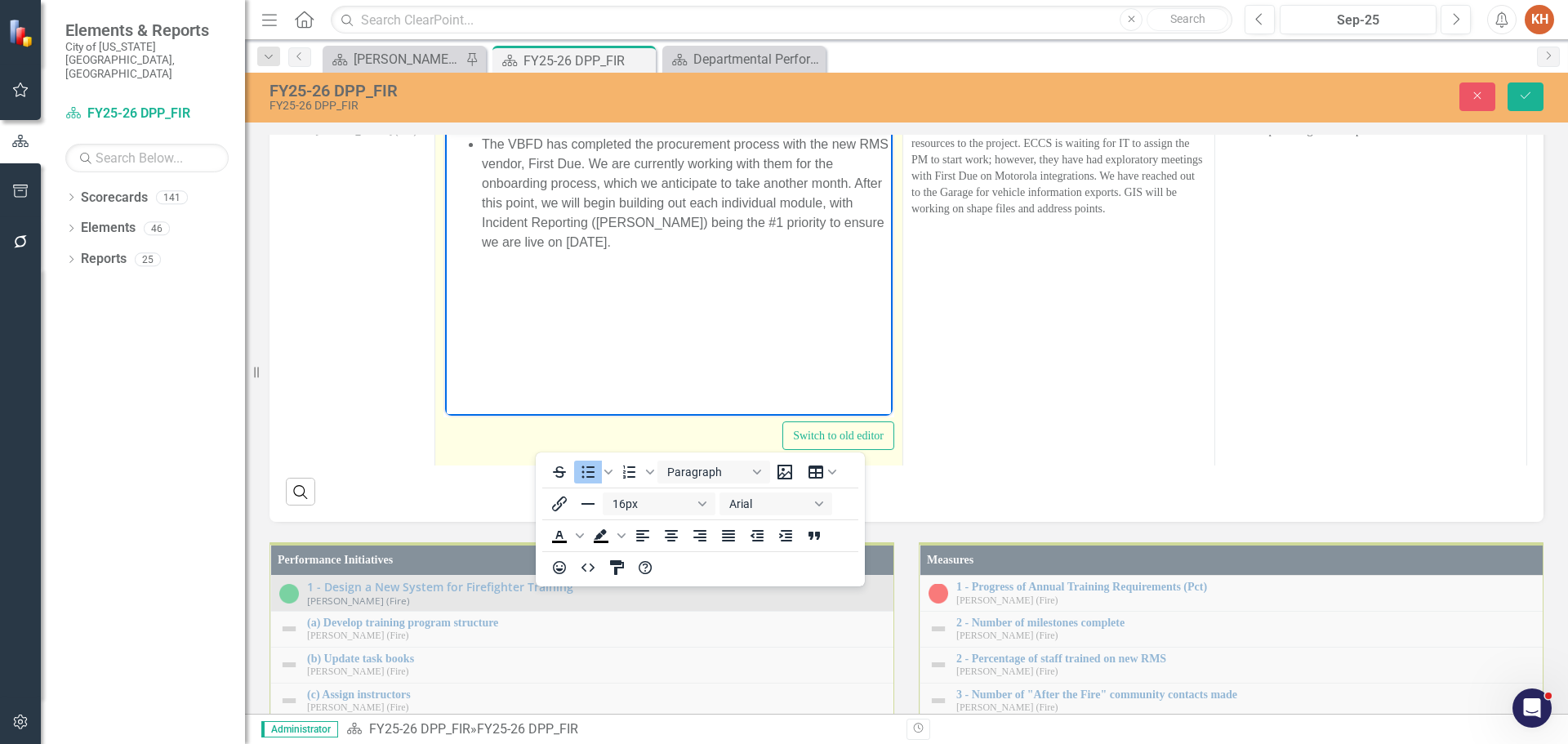
click at [564, 121] on icon "Reveal or hide additional toolbar items" at bounding box center [574, 111] width 20 height 20
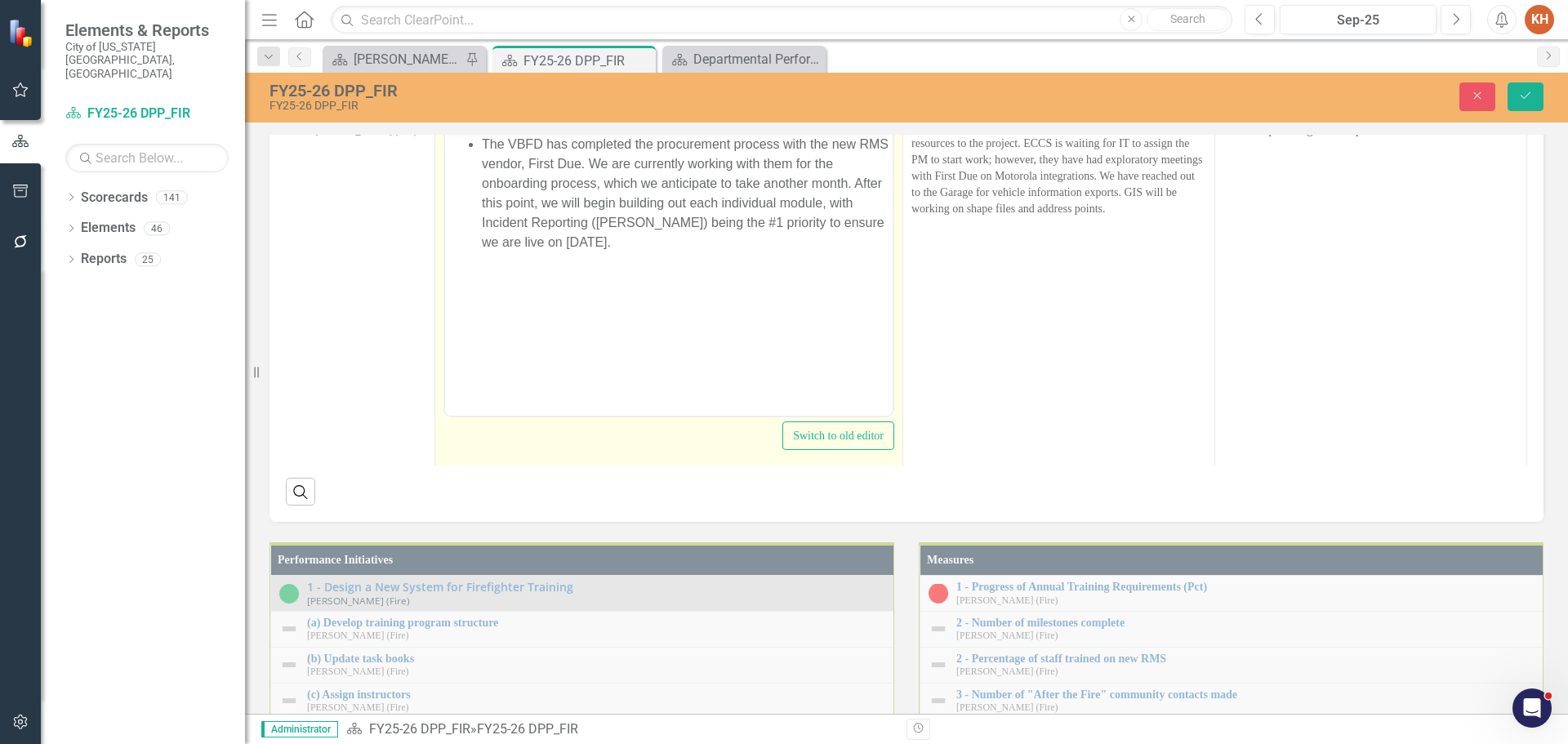
click at [589, 158] on li "The VBFD has completed the procurement process with the new RMS vendor, First D…" at bounding box center [685, 192] width 406 height 118
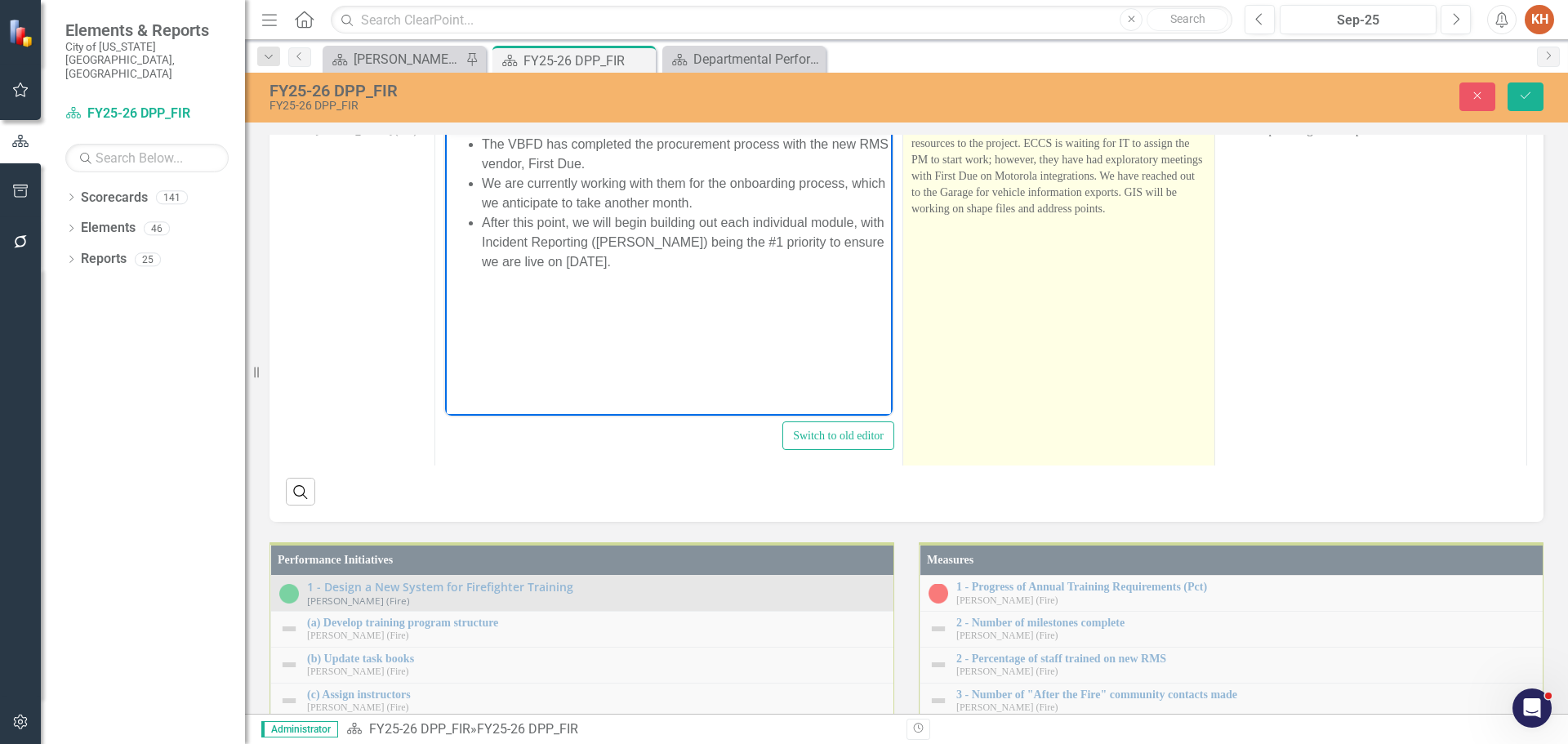
click at [1040, 217] on p "We are working with key partners in other city departments, including IT, ECCS,…" at bounding box center [1058, 151] width 294 height 131
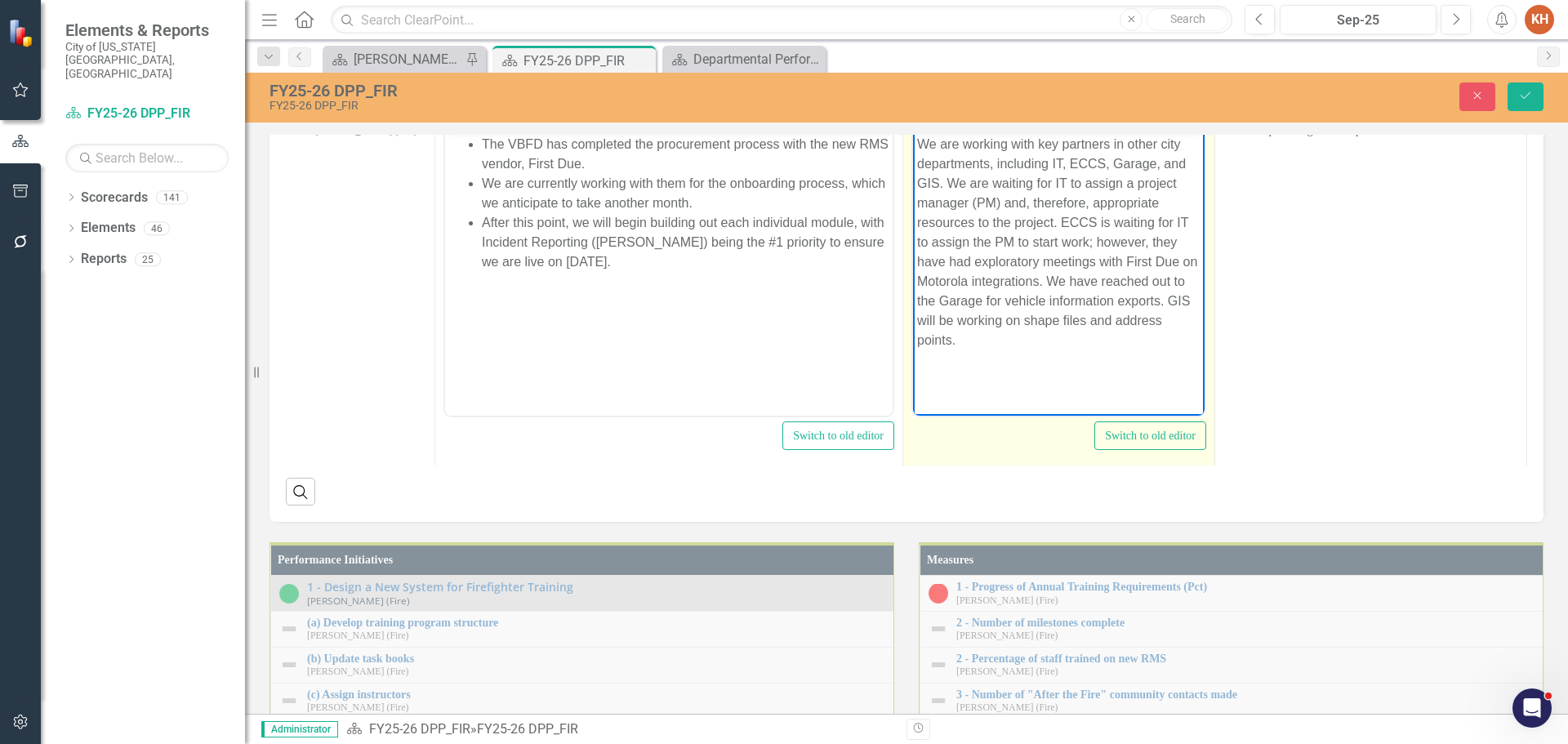
click at [1069, 198] on p "We are working with key partners in other city departments, including IT, ECCS,…" at bounding box center [1058, 241] width 283 height 215
click at [1032, 121] on icon "Reveal or hide additional toolbar items" at bounding box center [1041, 111] width 20 height 20
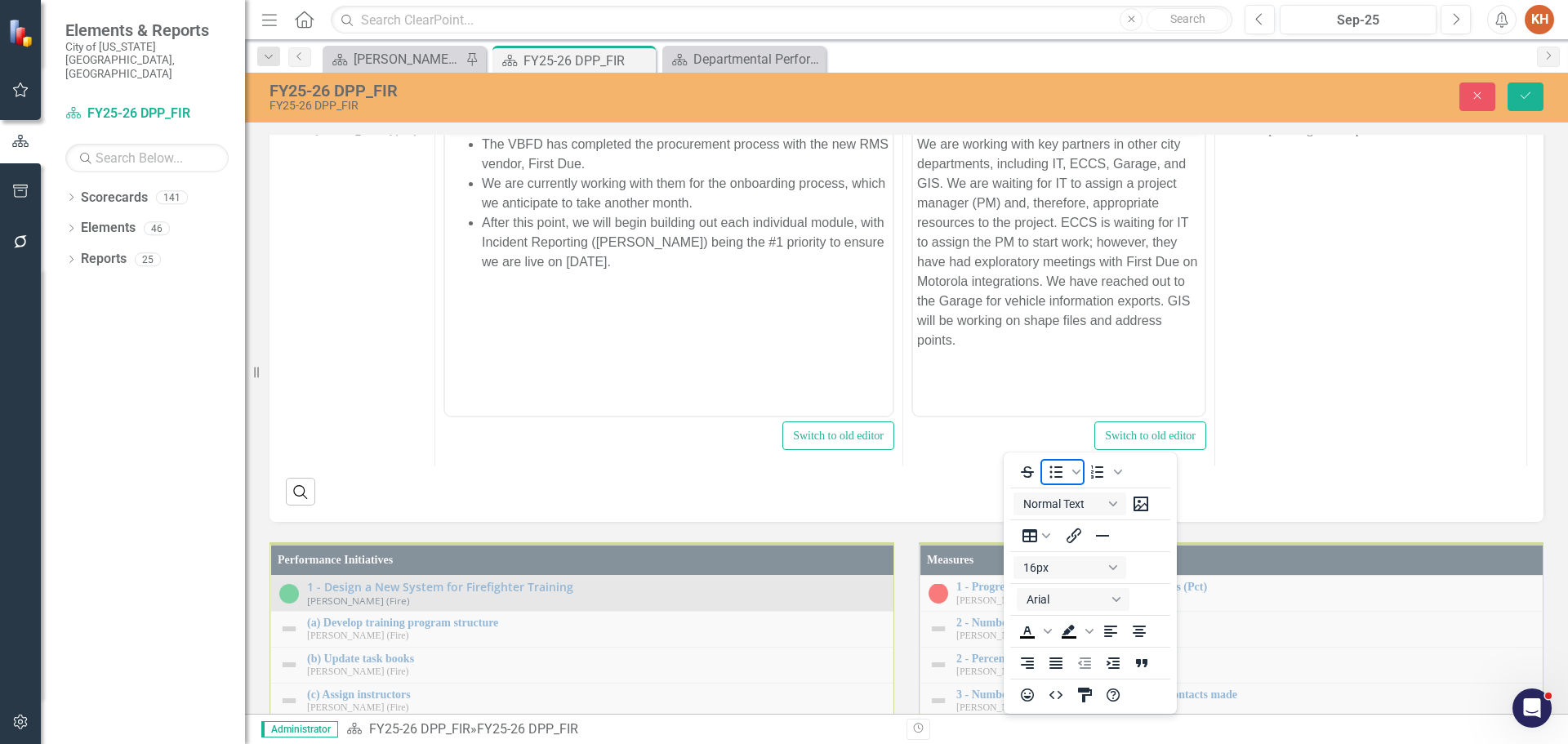
click at [1054, 469] on icon "Bullet list" at bounding box center [1055, 471] width 20 height 20
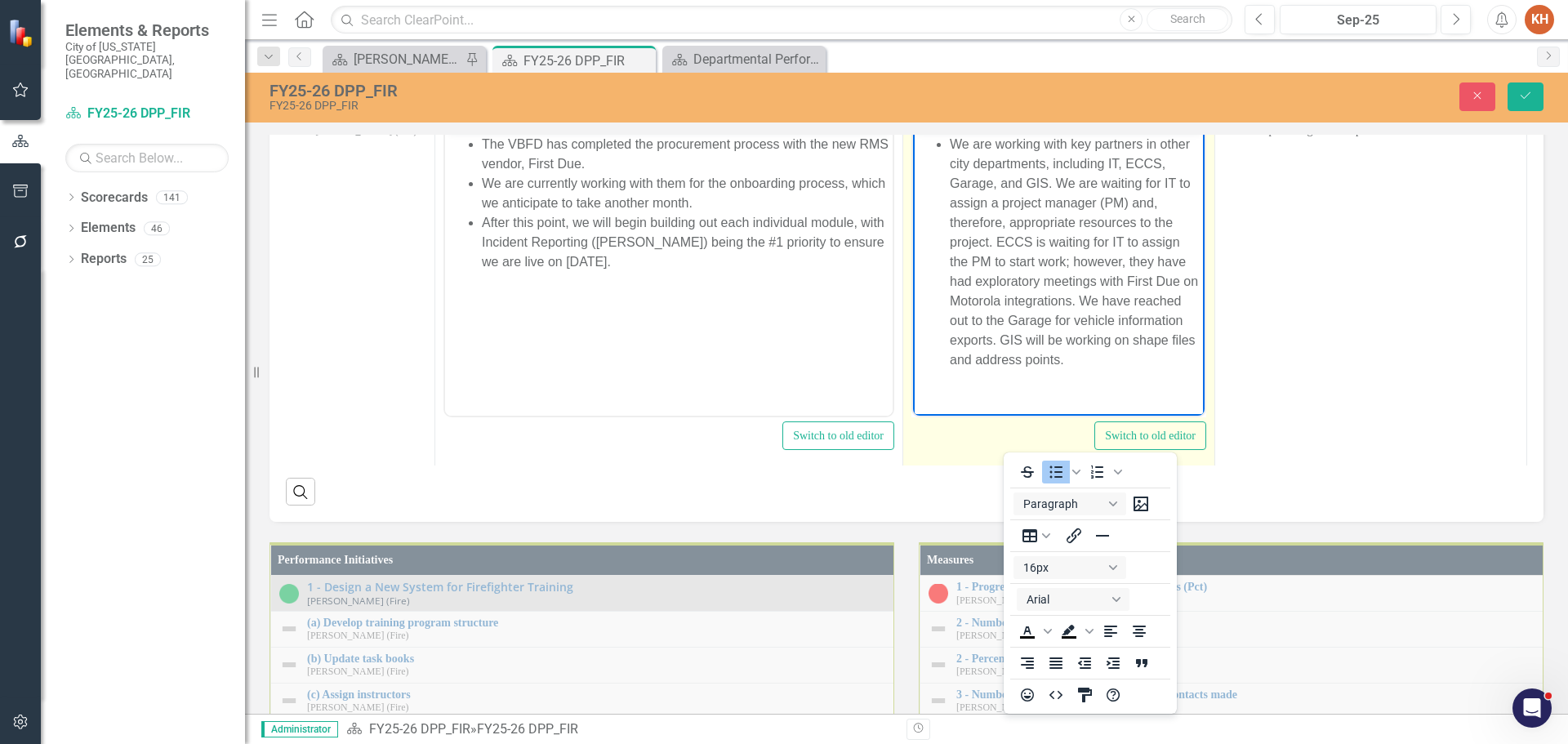
click at [1032, 121] on icon "Reveal or hide additional toolbar items" at bounding box center [1041, 111] width 20 height 20
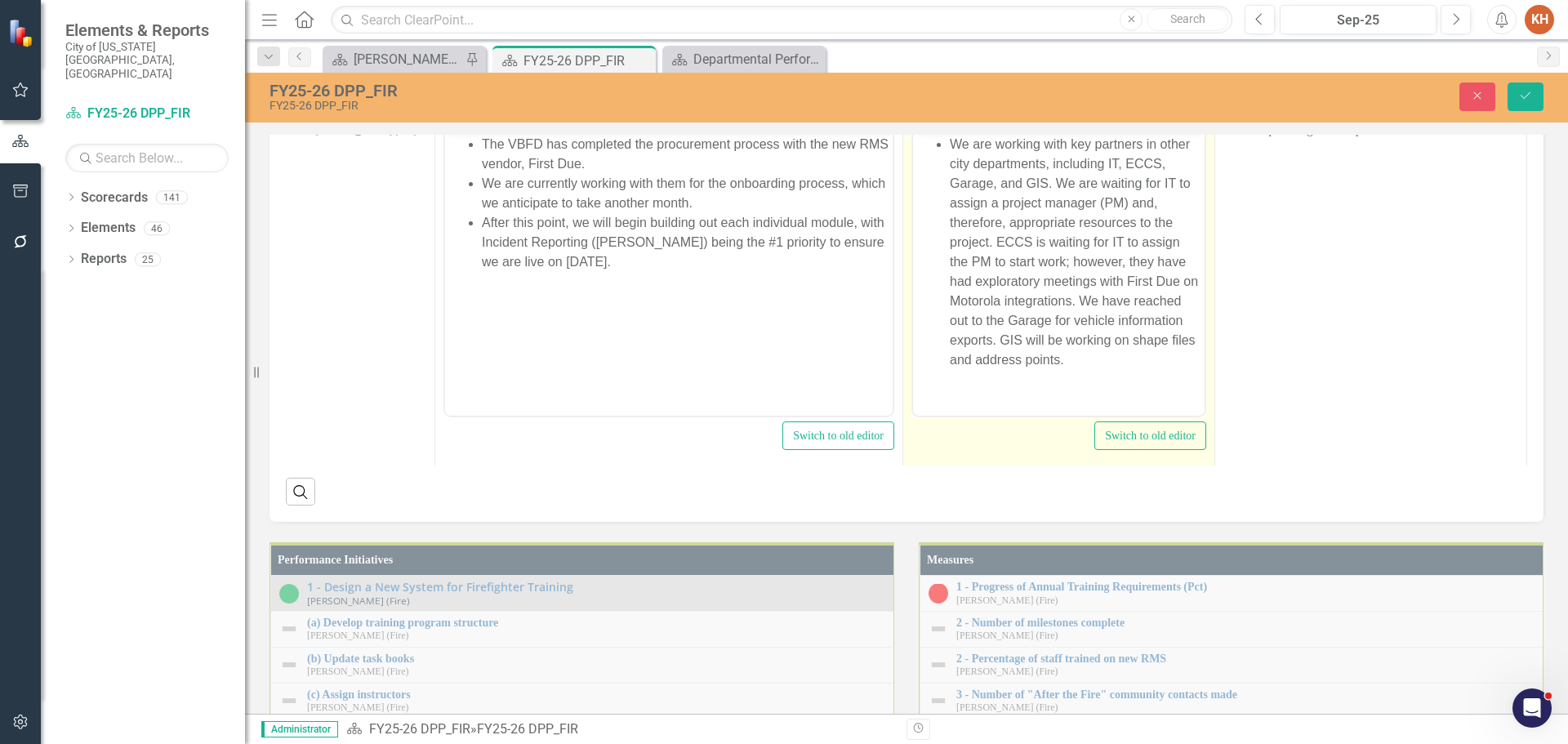
click at [1053, 182] on li "We are working with key partners in other city departments, including IT, ECCS,…" at bounding box center [1074, 251] width 250 height 235
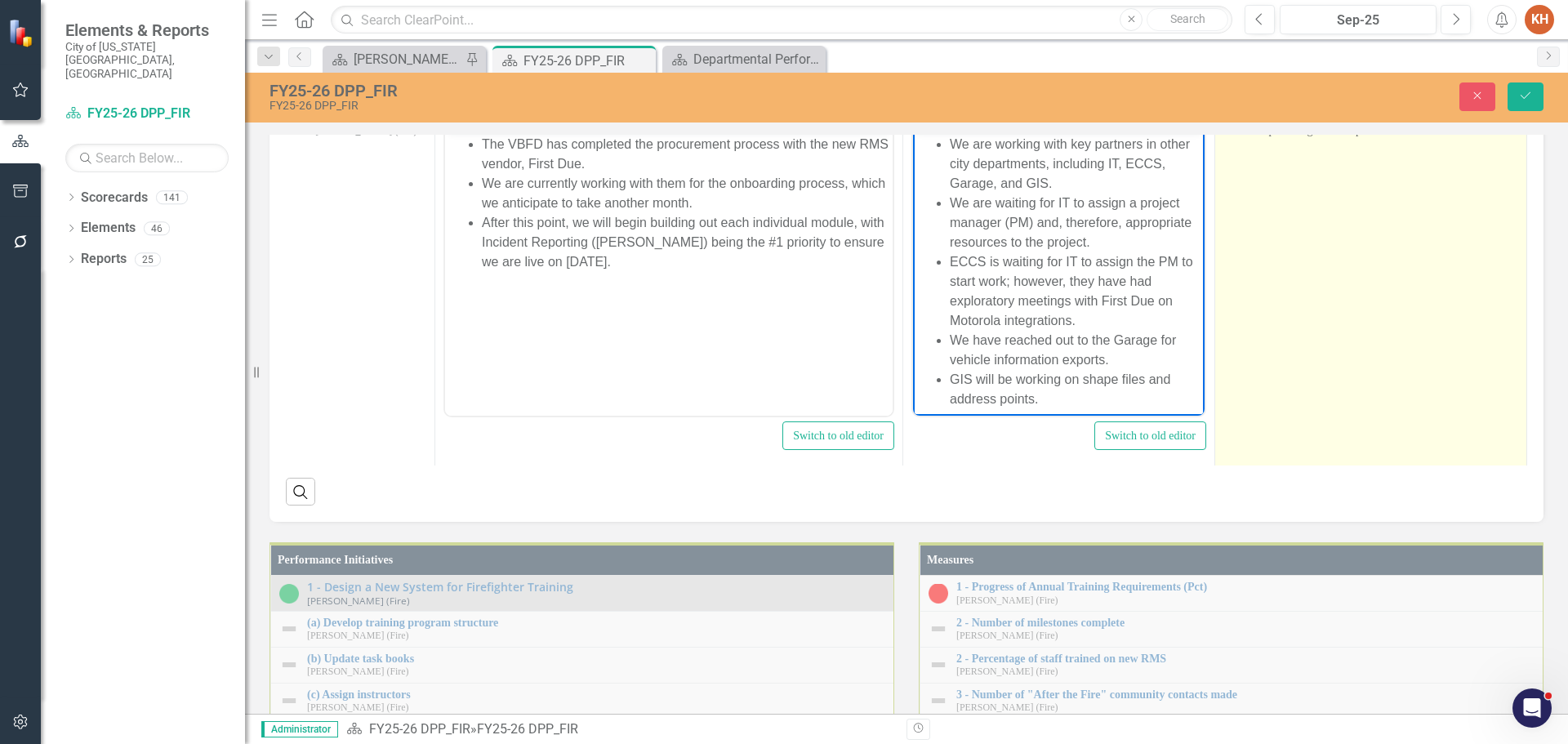
scroll to position [1621, 0]
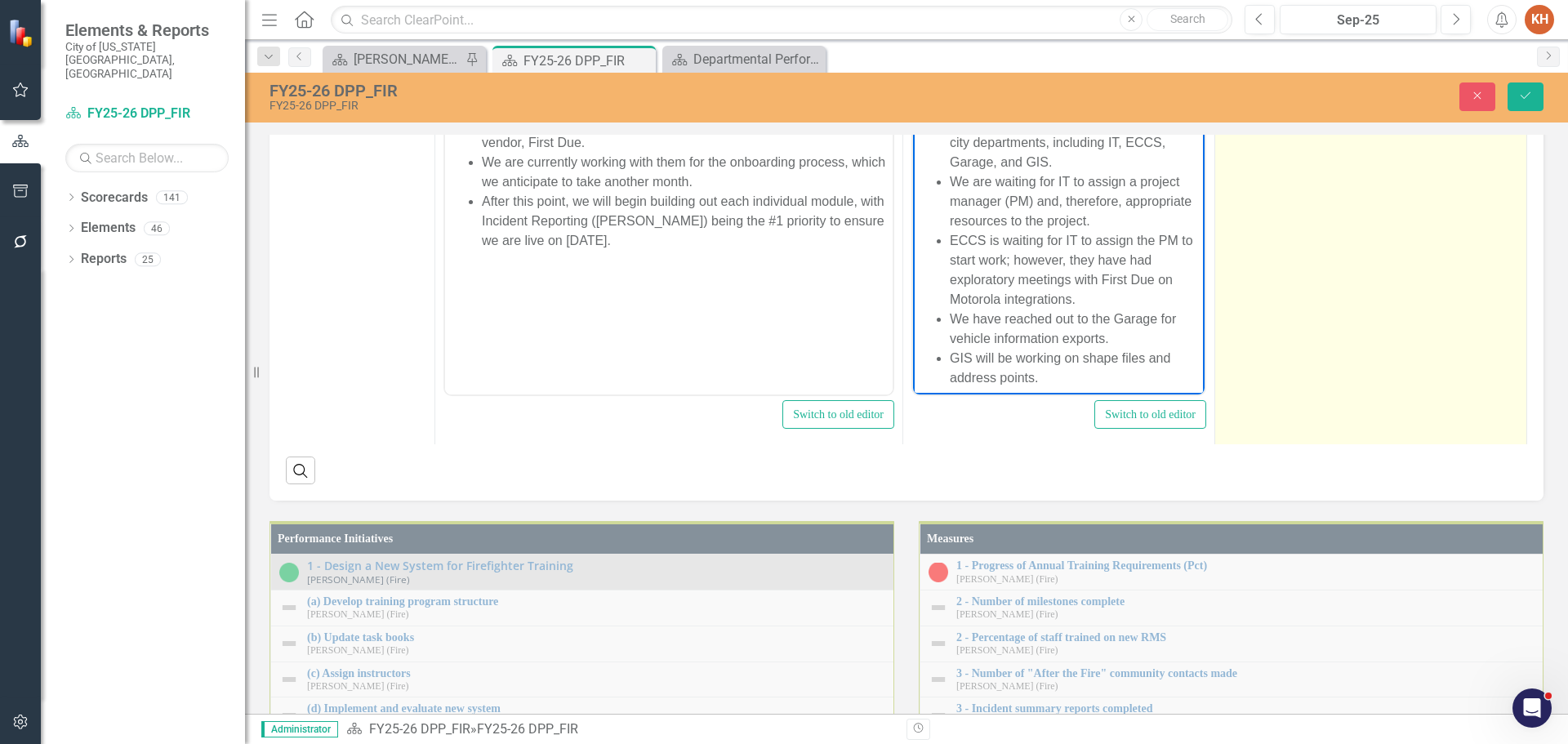
click at [1316, 446] on td "Ensure all preliminary data is imported into First Due. Begin building the Inci…" at bounding box center [1371, 252] width 312 height 387
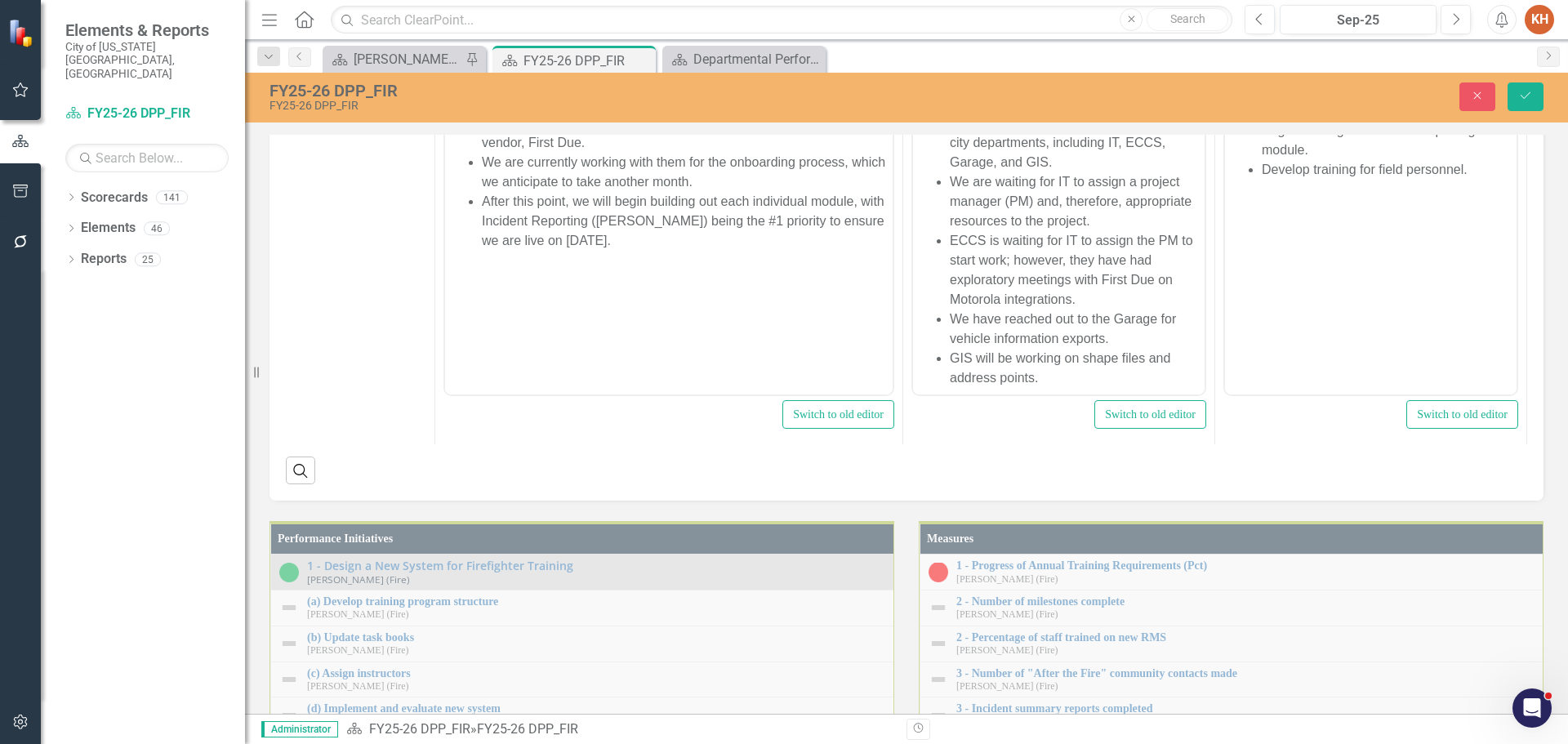
scroll to position [0, 0]
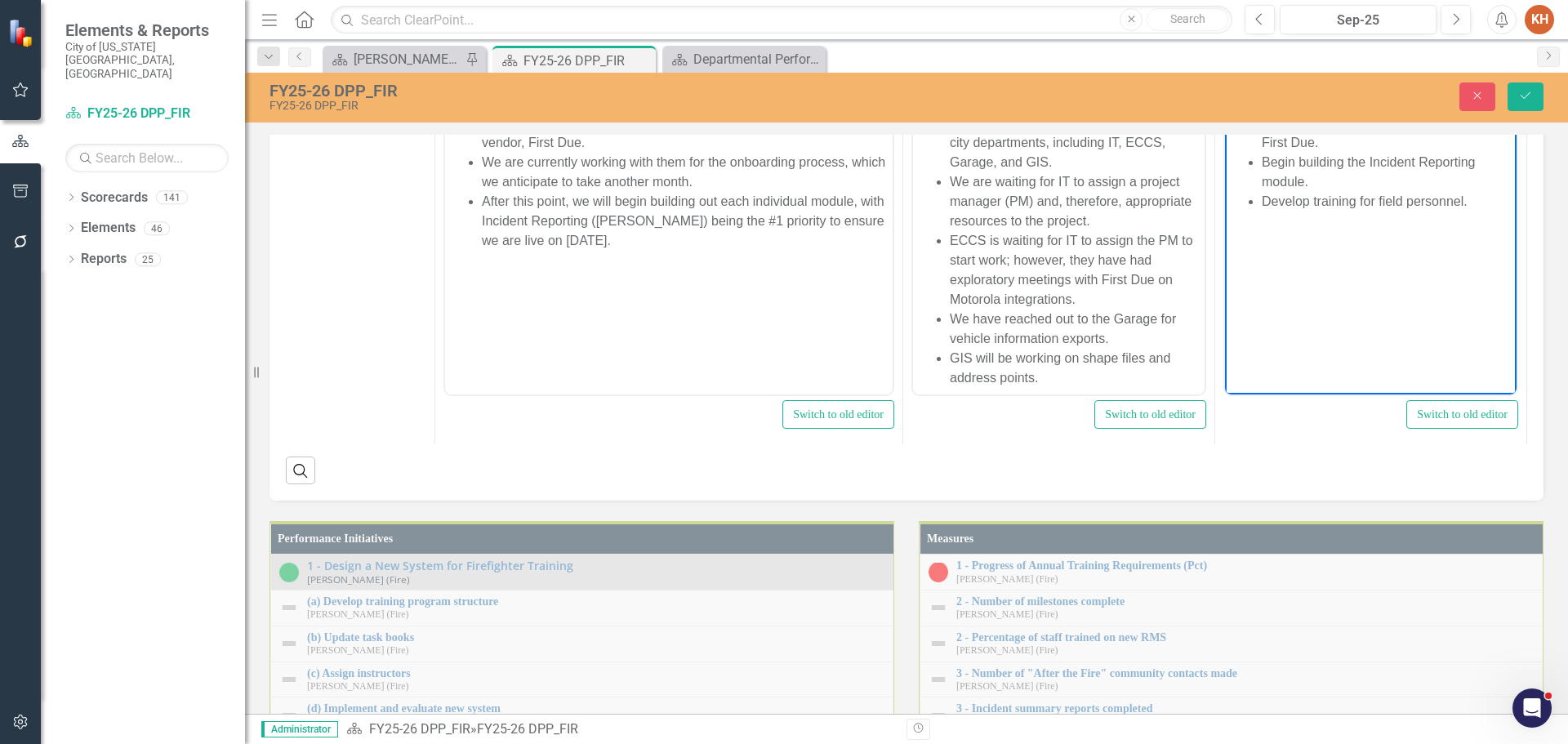
drag, startPoint x: 1358, startPoint y: 182, endPoint x: 1329, endPoint y: 217, distance: 45.5
click at [1329, 217] on body "Ensure all preliminary data is imported into First Due. Begin building the Inci…" at bounding box center [1370, 230] width 292 height 245
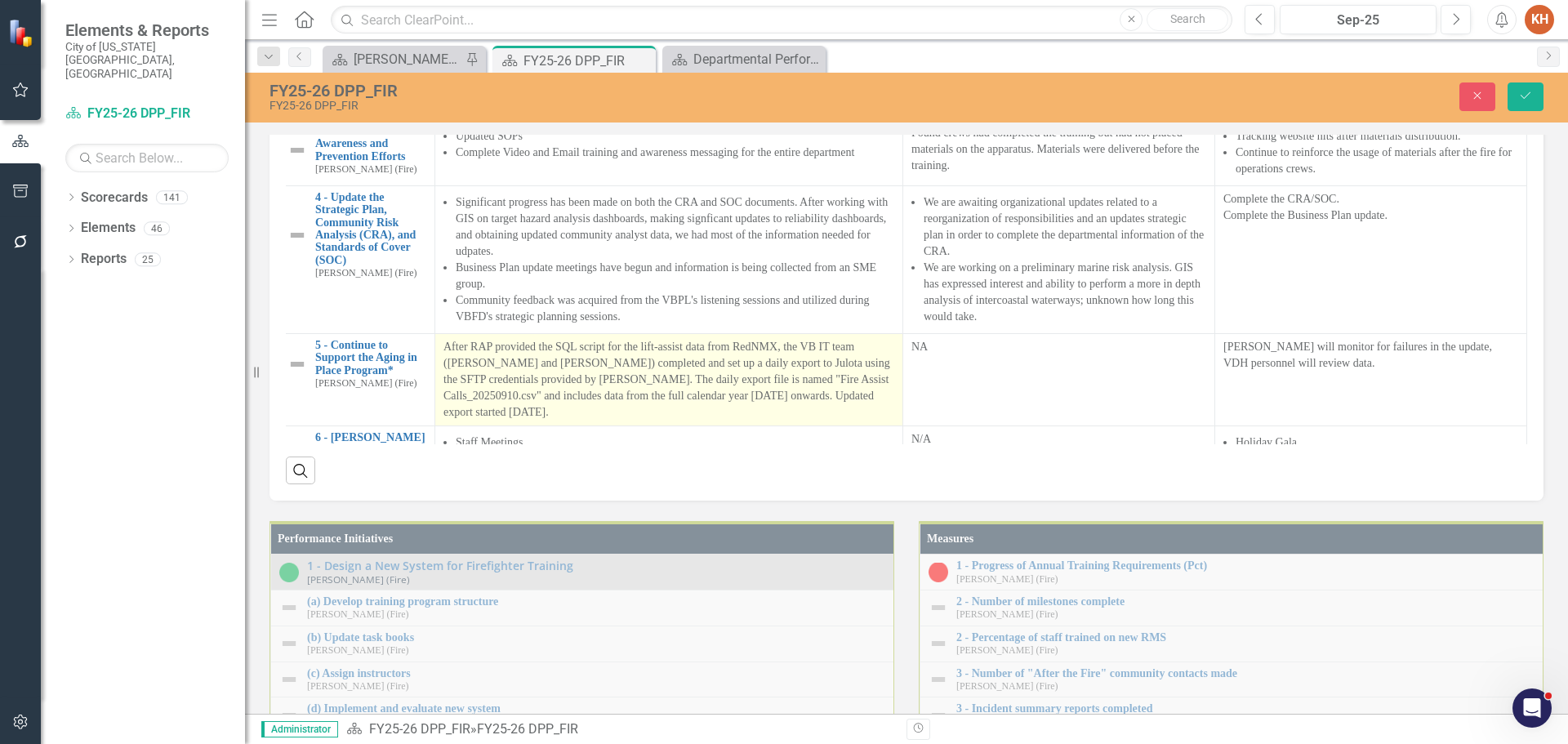
scroll to position [653, 32]
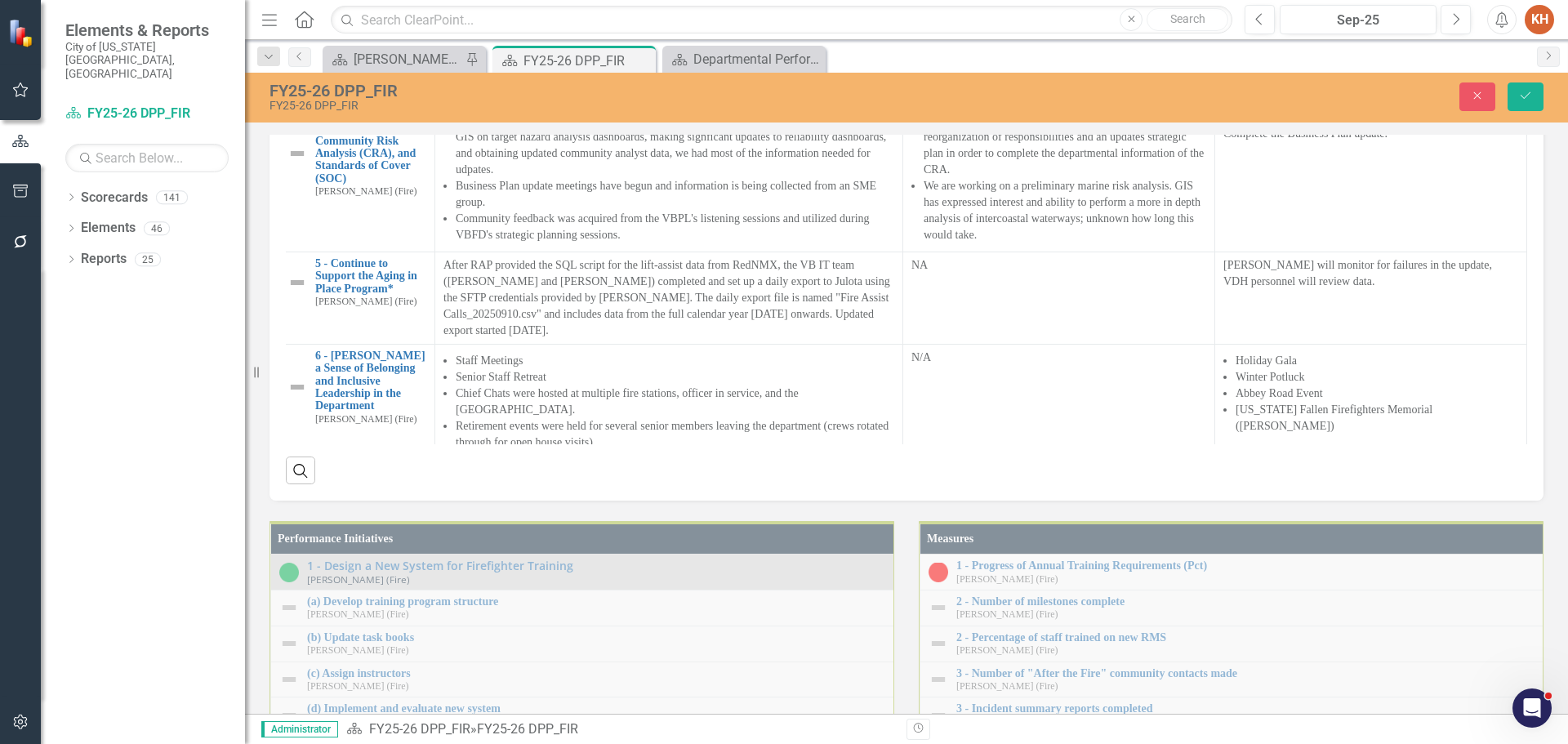
click at [1029, 92] on p "Found crews had completed the training but had not placed materials on the appa…" at bounding box center [1058, 68] width 294 height 49
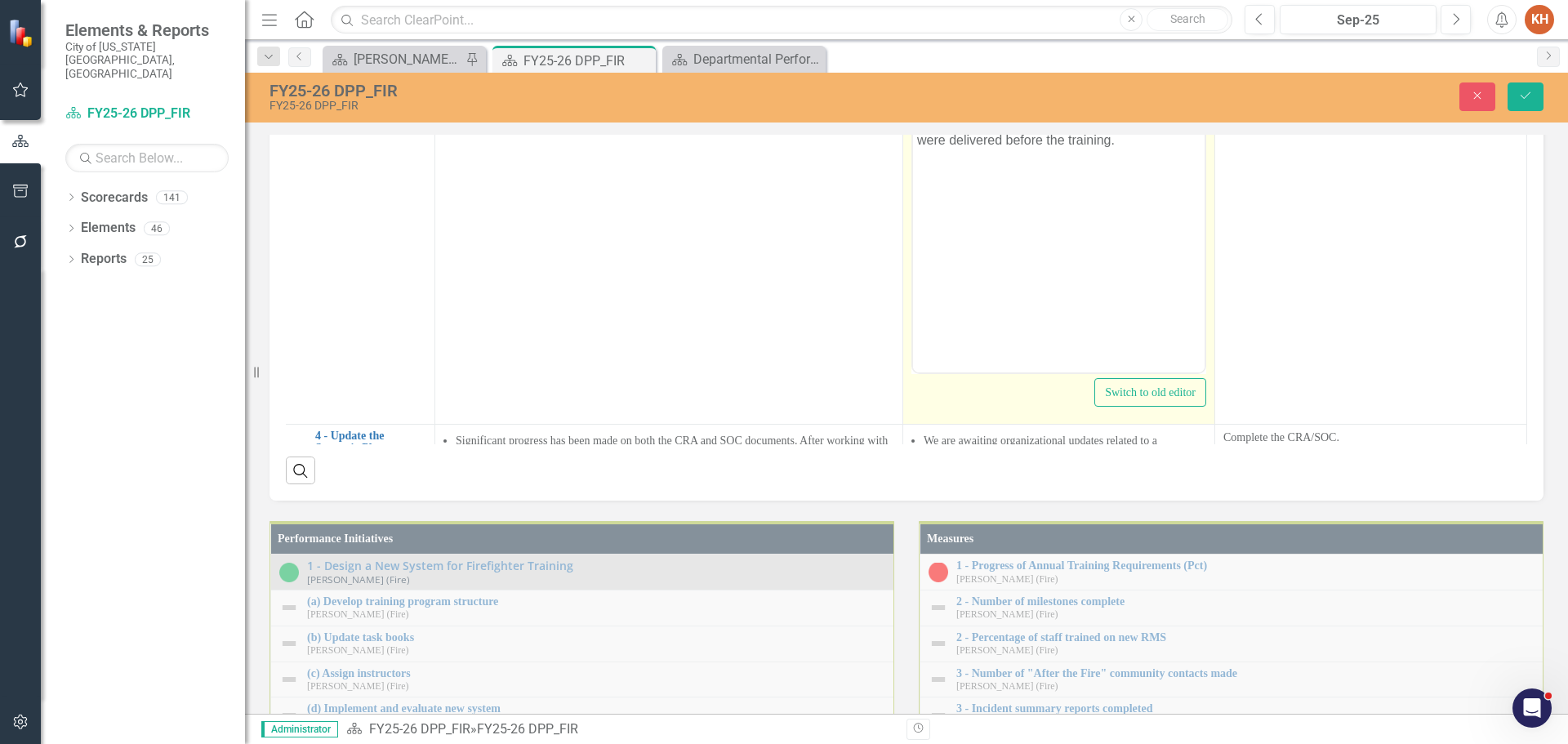
scroll to position [0, 0]
click at [1054, 134] on p "Found crews had completed the training but had not placed materials on the appa…" at bounding box center [1058, 119] width 283 height 58
click at [1032, 78] on icon "Reveal or hide additional toolbar items" at bounding box center [1041, 68] width 20 height 20
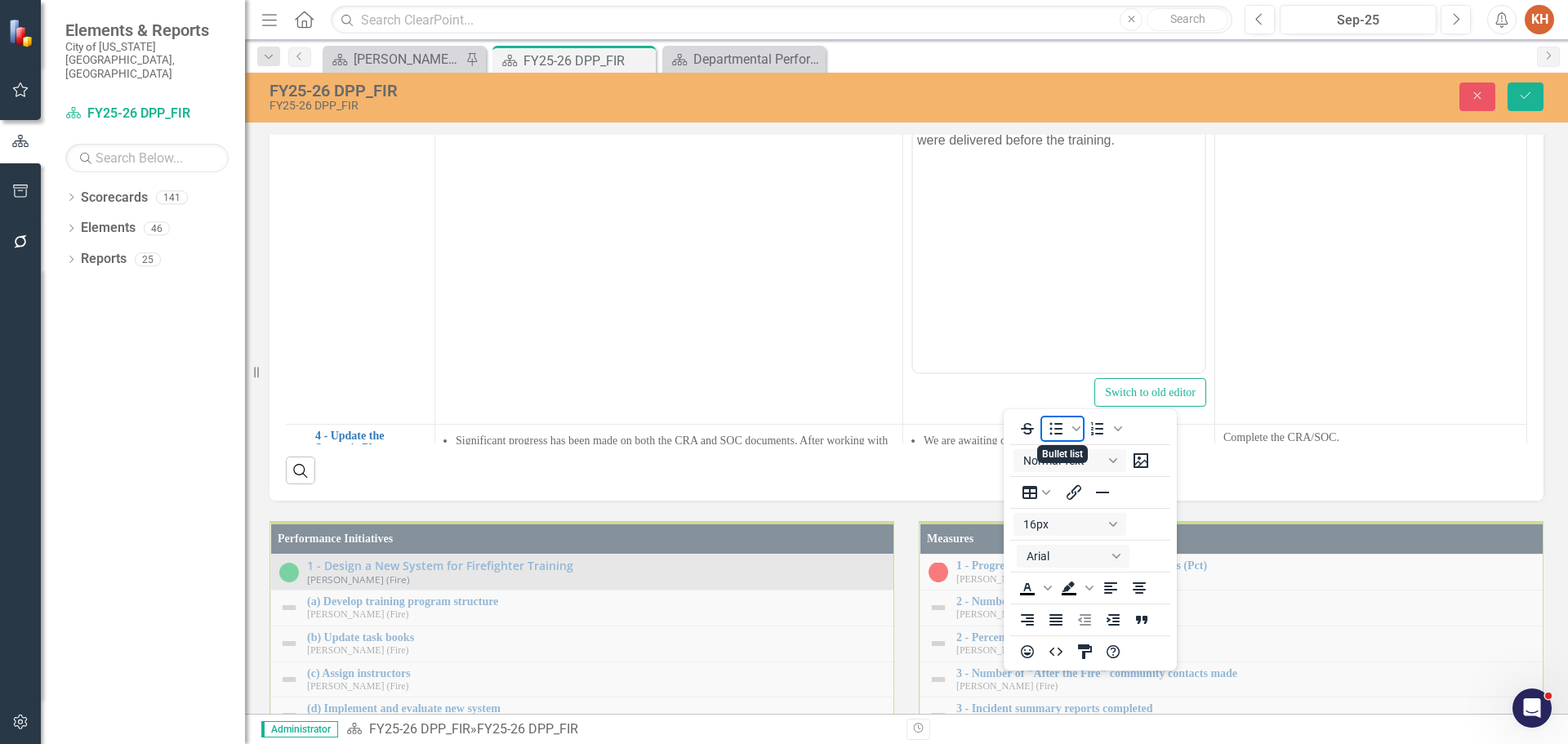
click at [1054, 421] on icon "Bullet list" at bounding box center [1055, 428] width 20 height 20
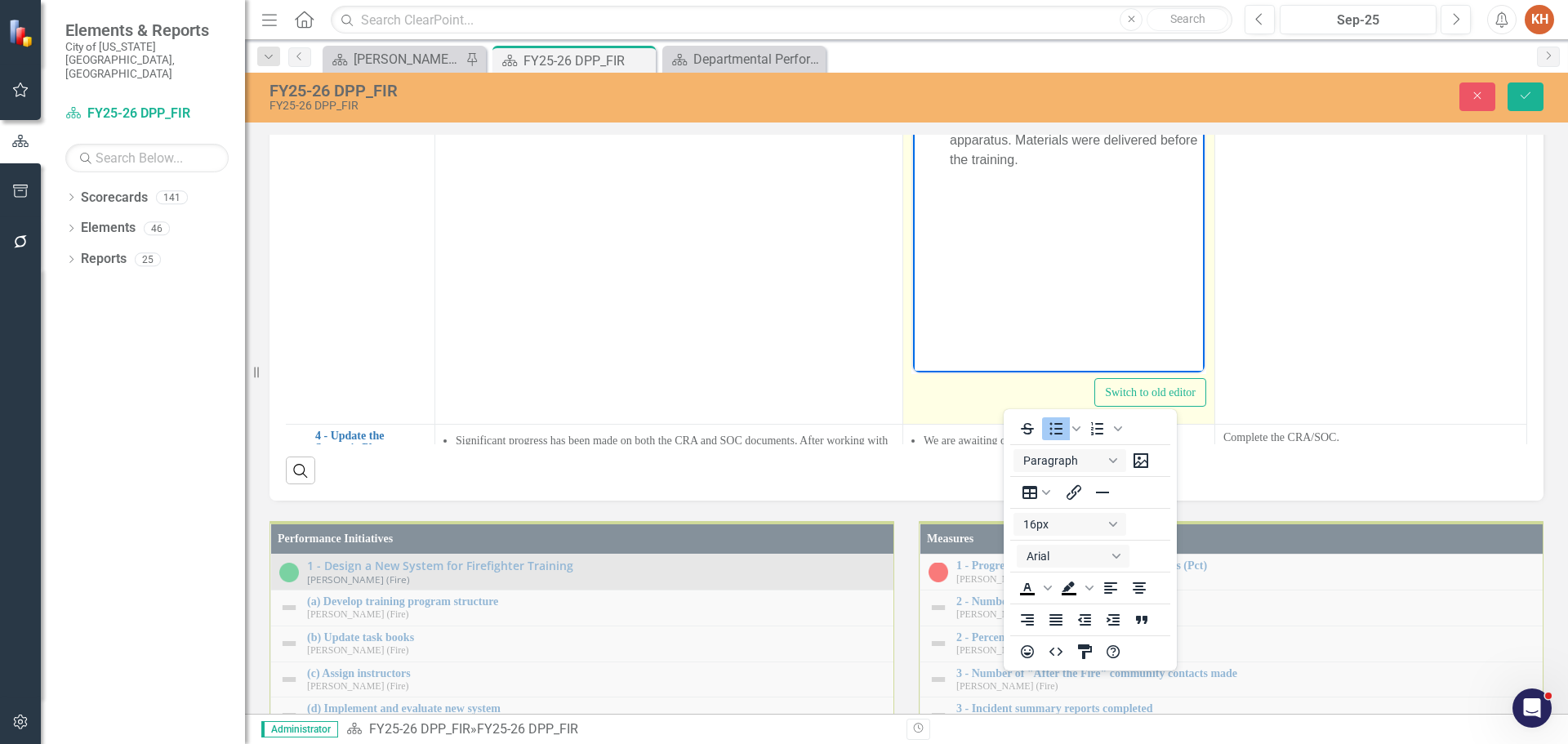
click at [1032, 78] on icon "Reveal or hide additional toolbar items" at bounding box center [1041, 68] width 20 height 20
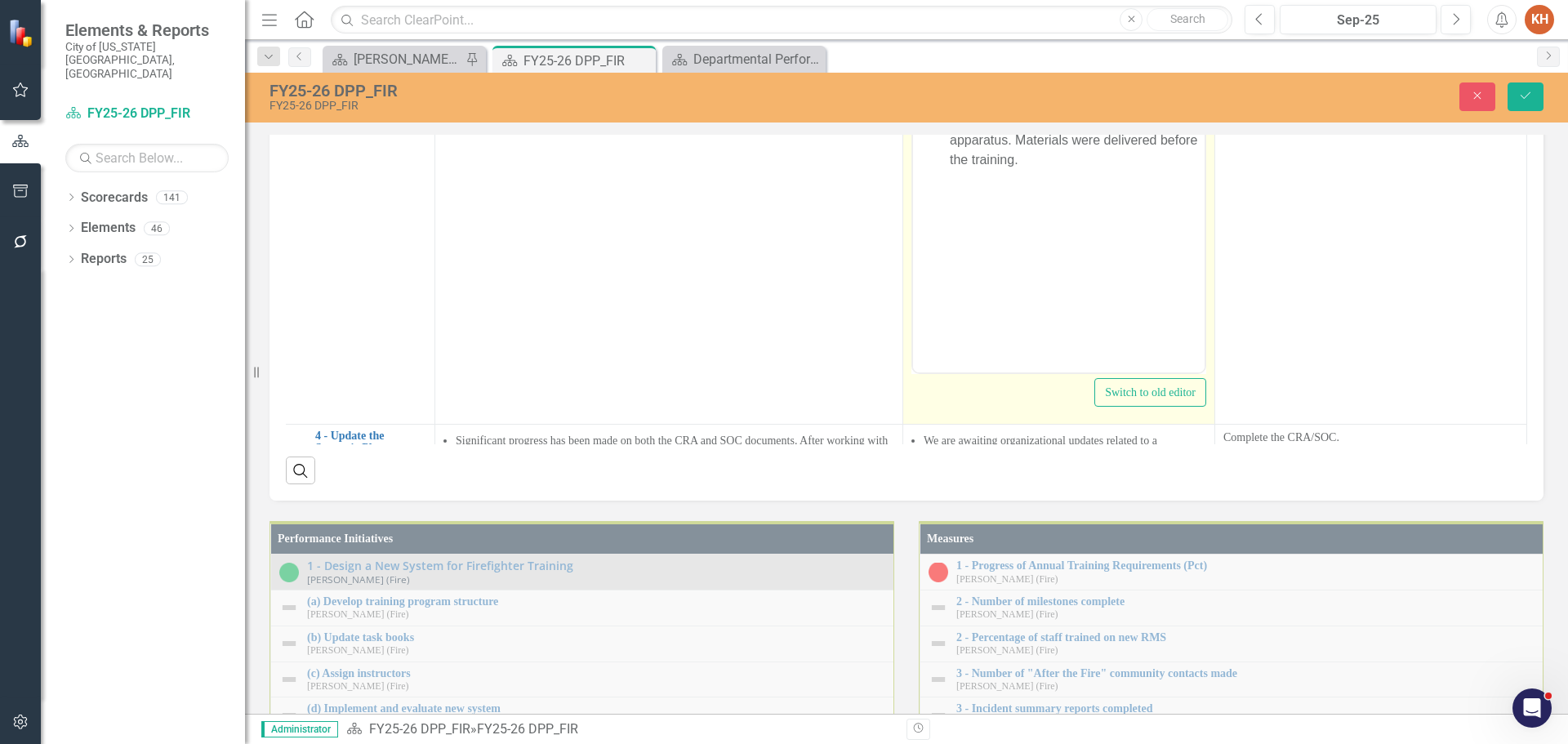
click at [1007, 139] on li "Found crews had completed the training but had not placed materials on the appa…" at bounding box center [1074, 129] width 250 height 78
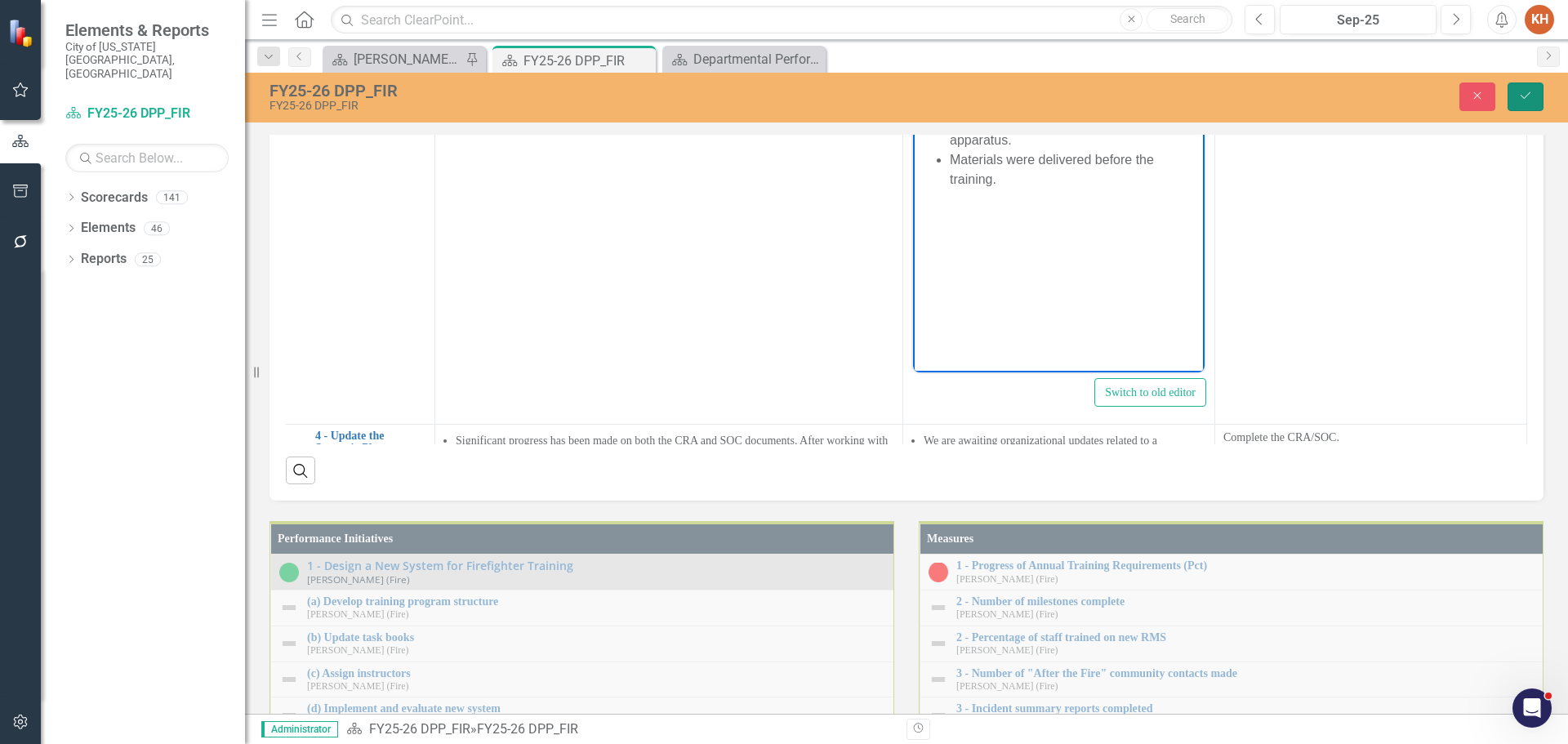
click at [1524, 95] on icon "Save" at bounding box center [1526, 95] width 15 height 11
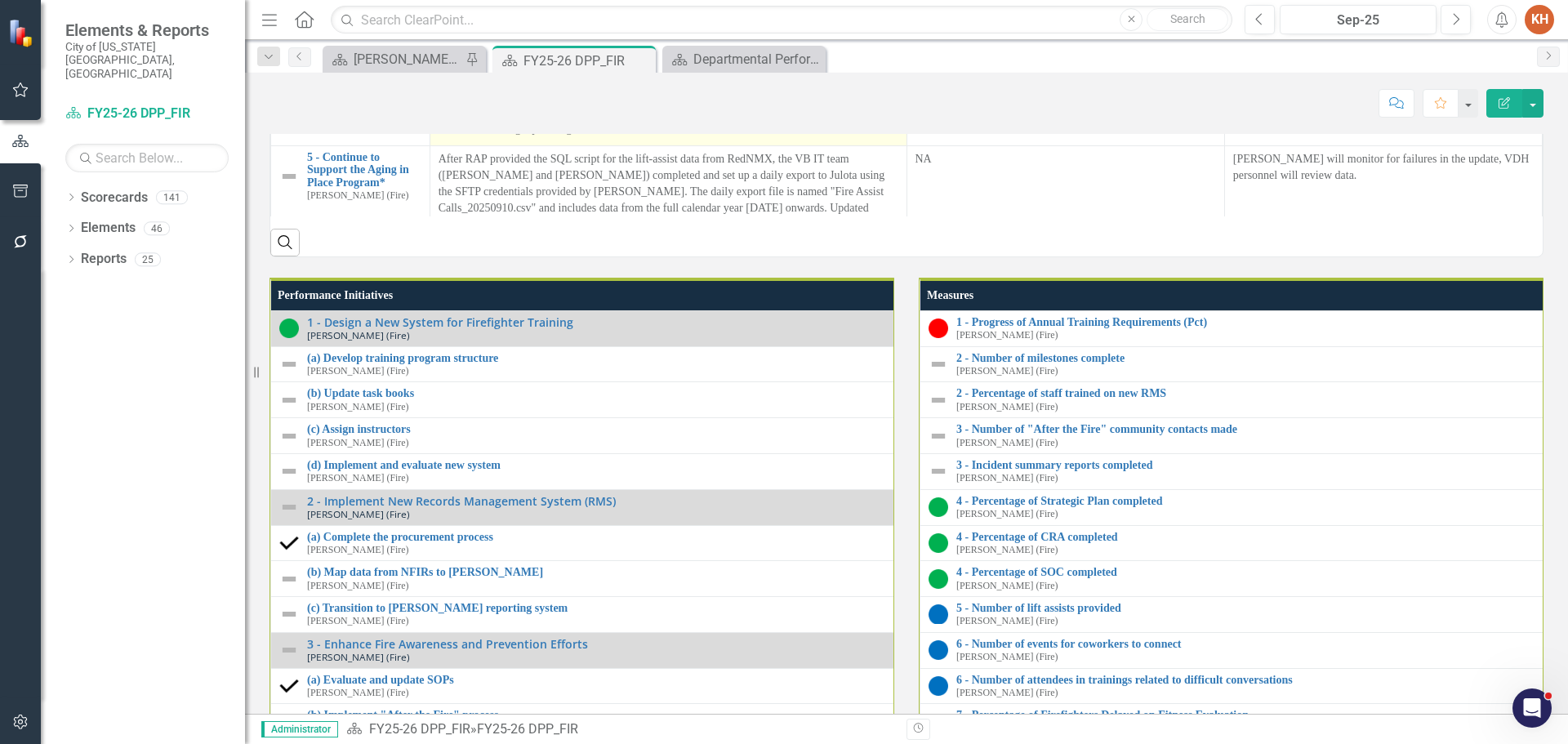
scroll to position [1715, 0]
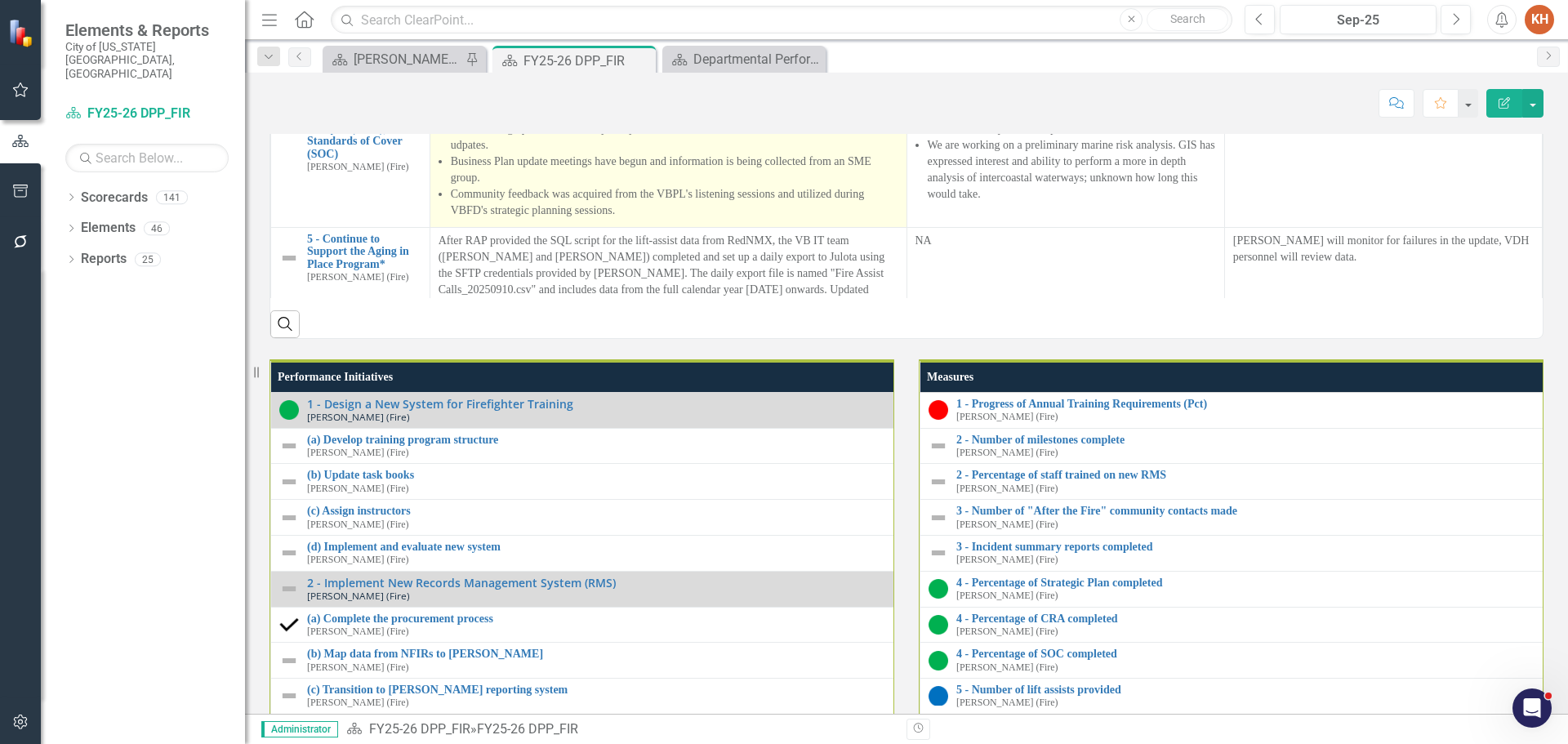
click at [770, 153] on li "Significant progress has been made on both the CRA and SOC documents. After wor…" at bounding box center [674, 120] width 448 height 65
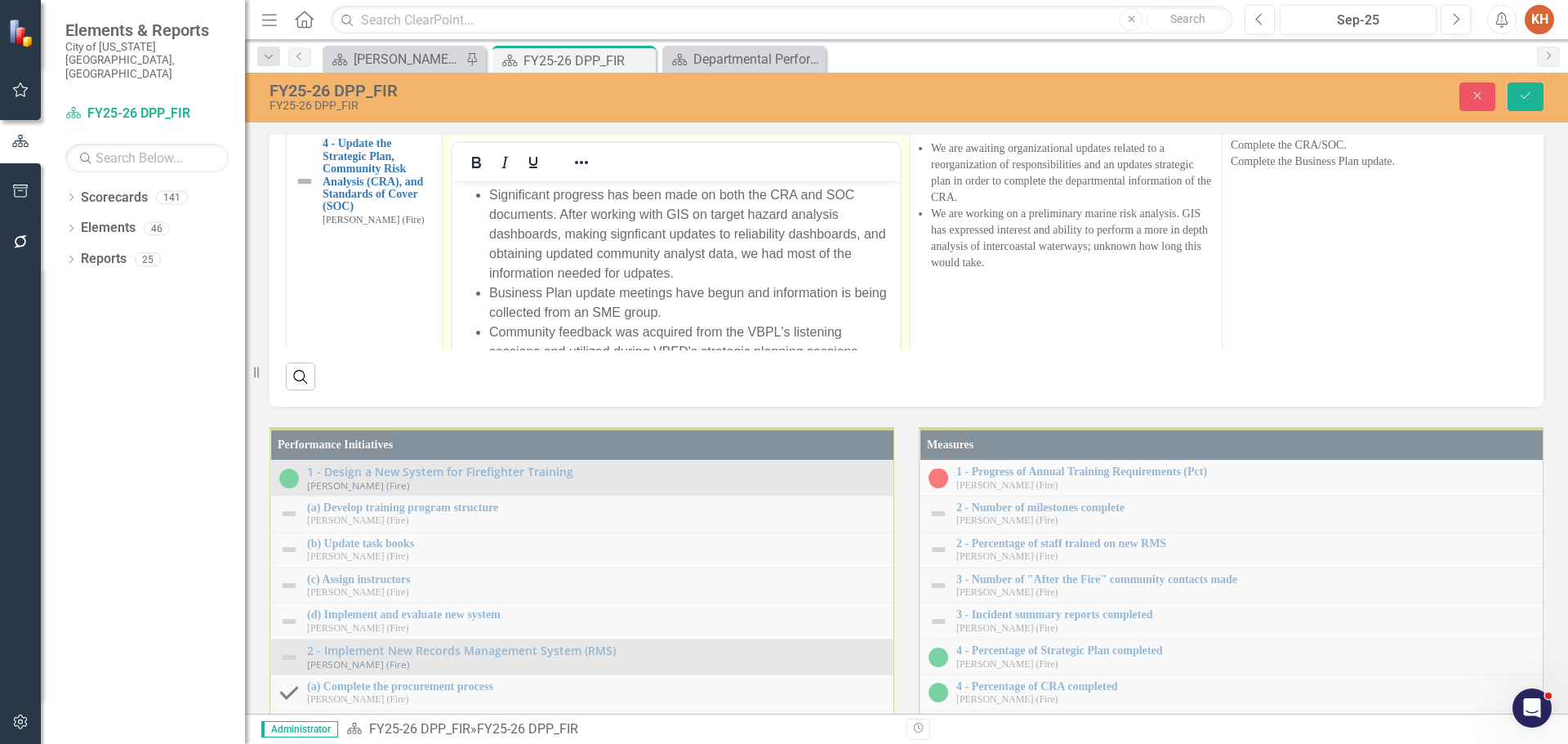
scroll to position [0, 0]
click at [557, 211] on li "Significant progress has been made on both the CRA and SOC documents. After wor…" at bounding box center [692, 234] width 406 height 98
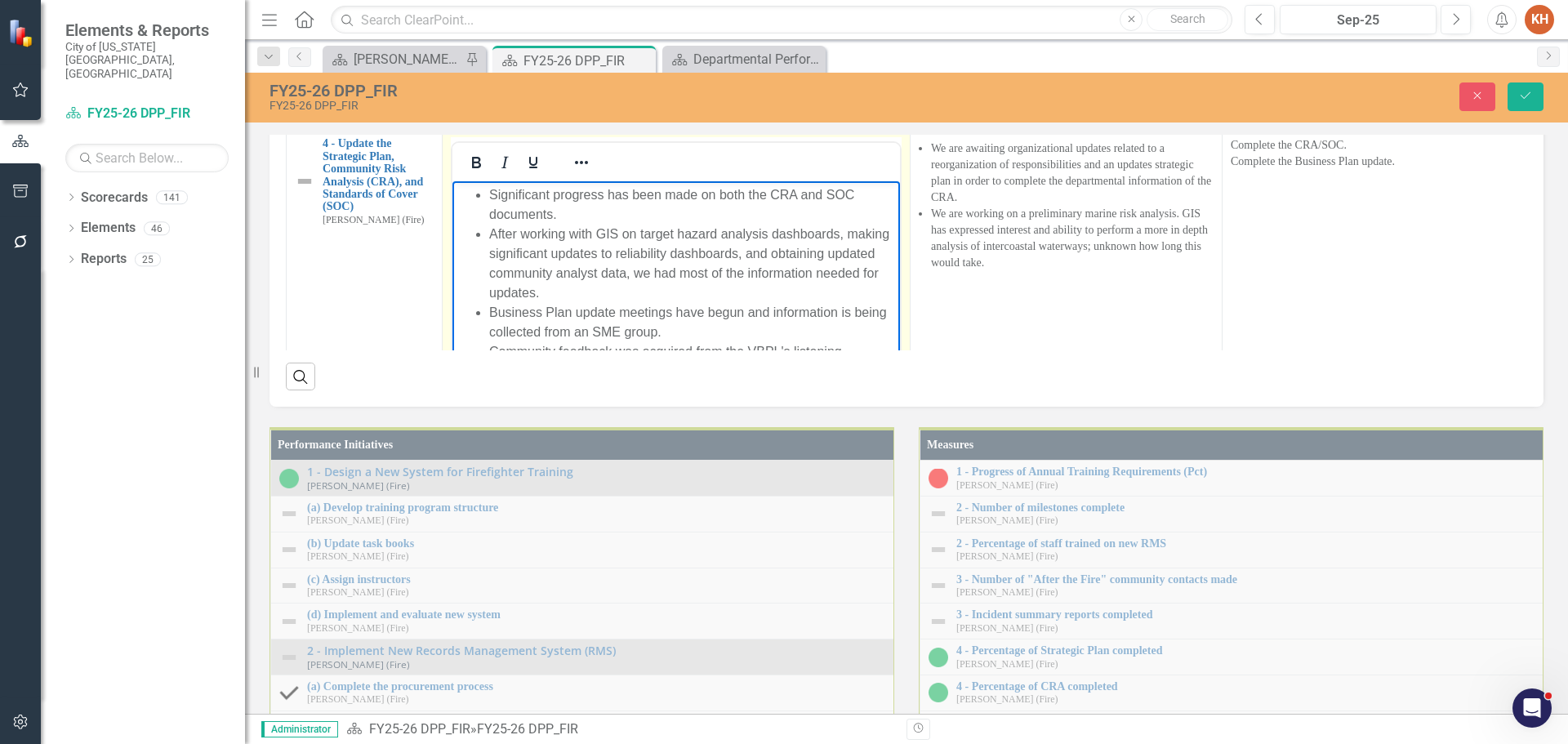
click at [642, 251] on li "After working with GIS on target hazard analysis dashboards, making significant…" at bounding box center [692, 263] width 406 height 78
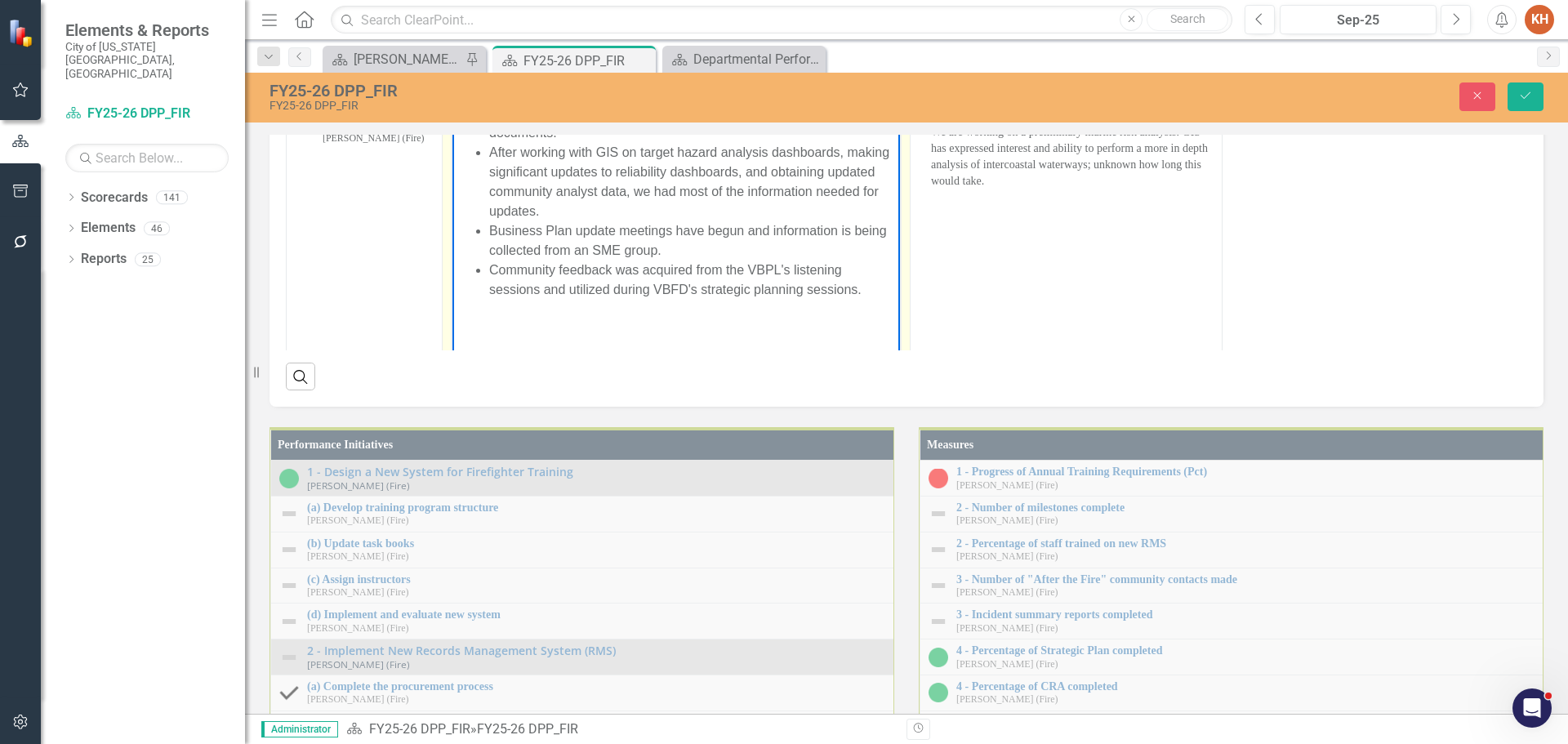
scroll to position [164, 0]
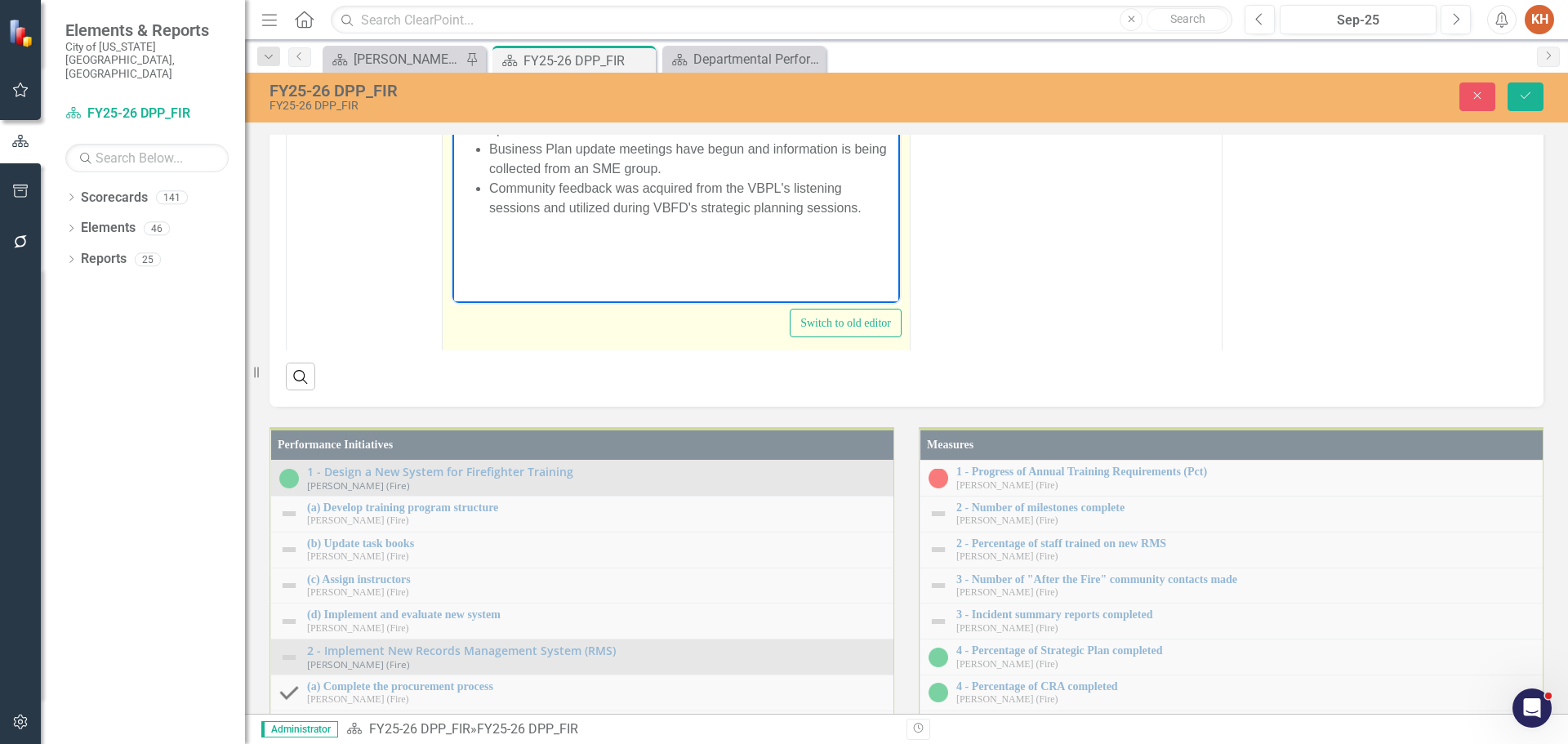
drag, startPoint x: 776, startPoint y: 189, endPoint x: 707, endPoint y: 192, distance: 69.1
click at [707, 192] on li "Community feedback was acquired from the VBPL's listening sessions and utilized…" at bounding box center [692, 198] width 406 height 40
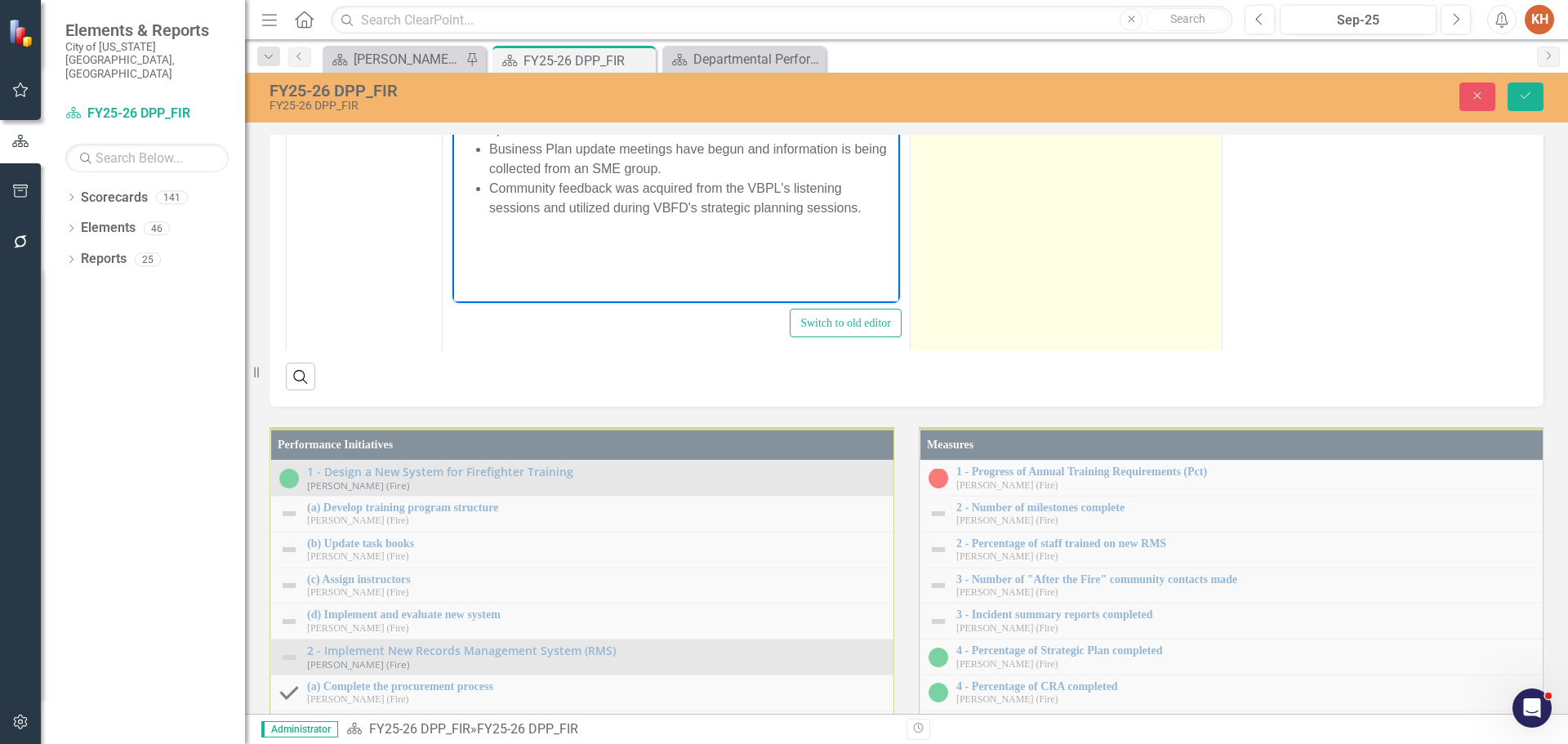
click at [1135, 42] on li "We are awaiting organizational updates related to a reorganization of responsib…" at bounding box center [1071, 9] width 282 height 65
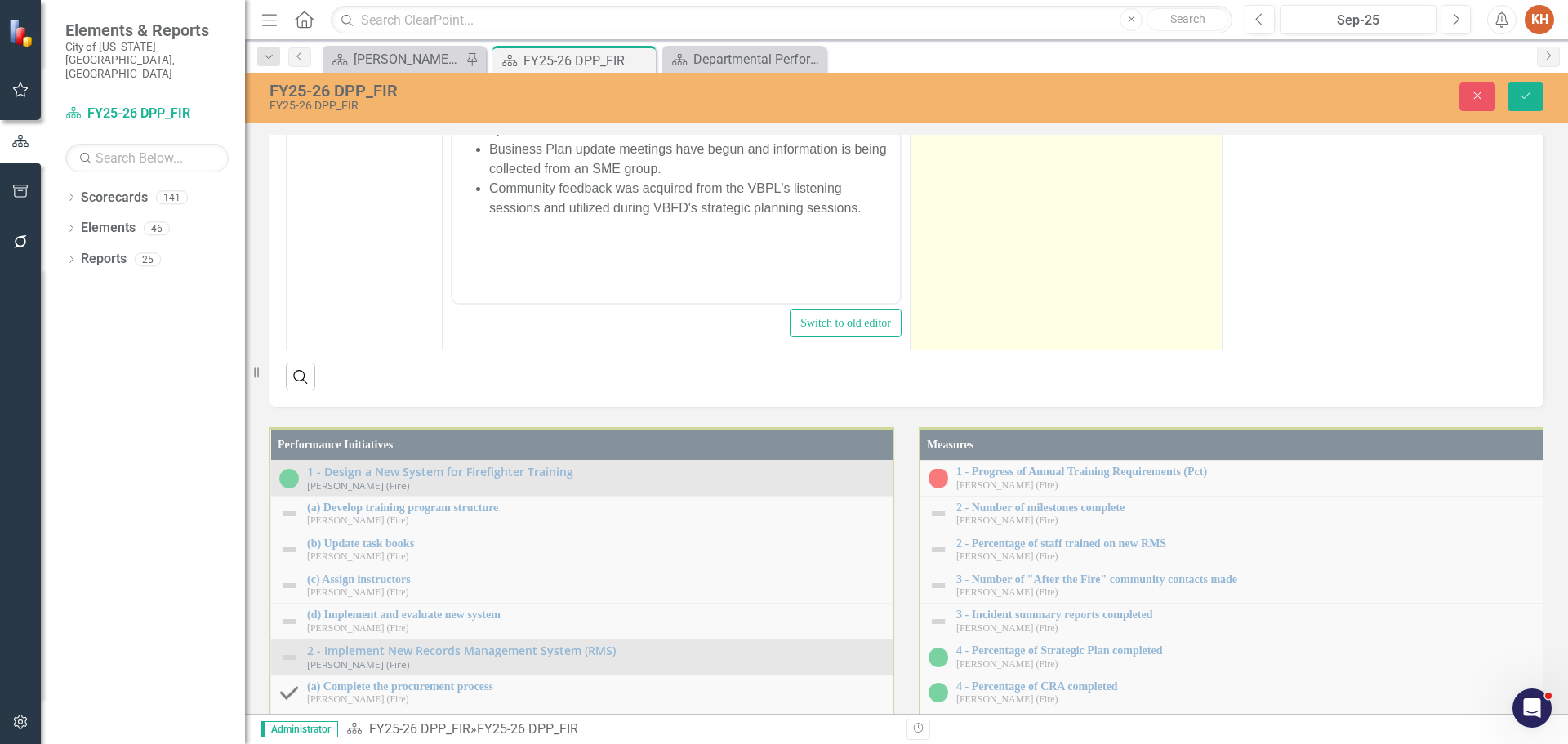
click at [1135, 42] on li "We are awaiting organizational updates related to a reorganization of responsib…" at bounding box center [1071, 9] width 282 height 65
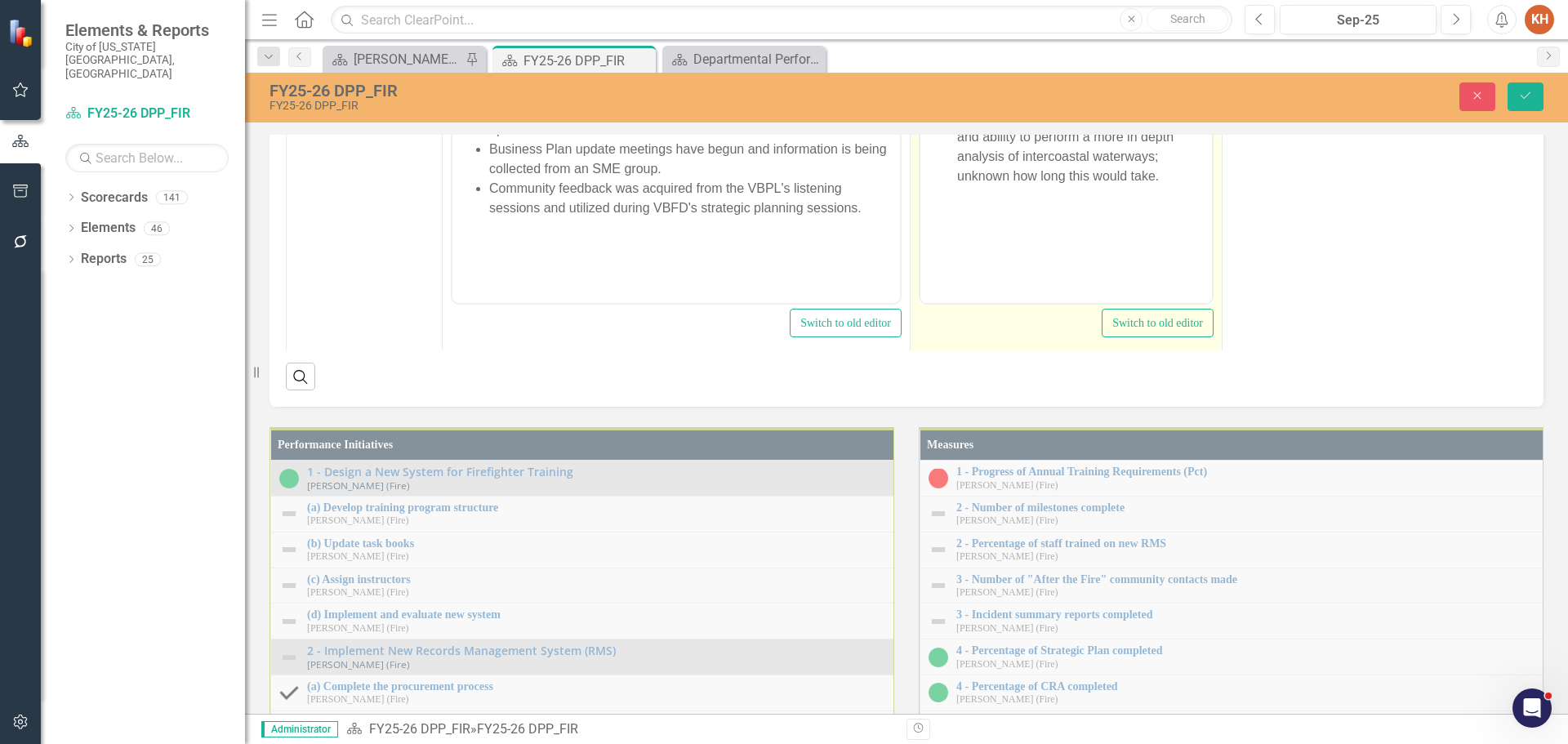
scroll to position [0, 0]
click at [1129, 71] on li "We are awaiting organizational updates related to a reorganization of responsib…" at bounding box center [1082, 71] width 250 height 98
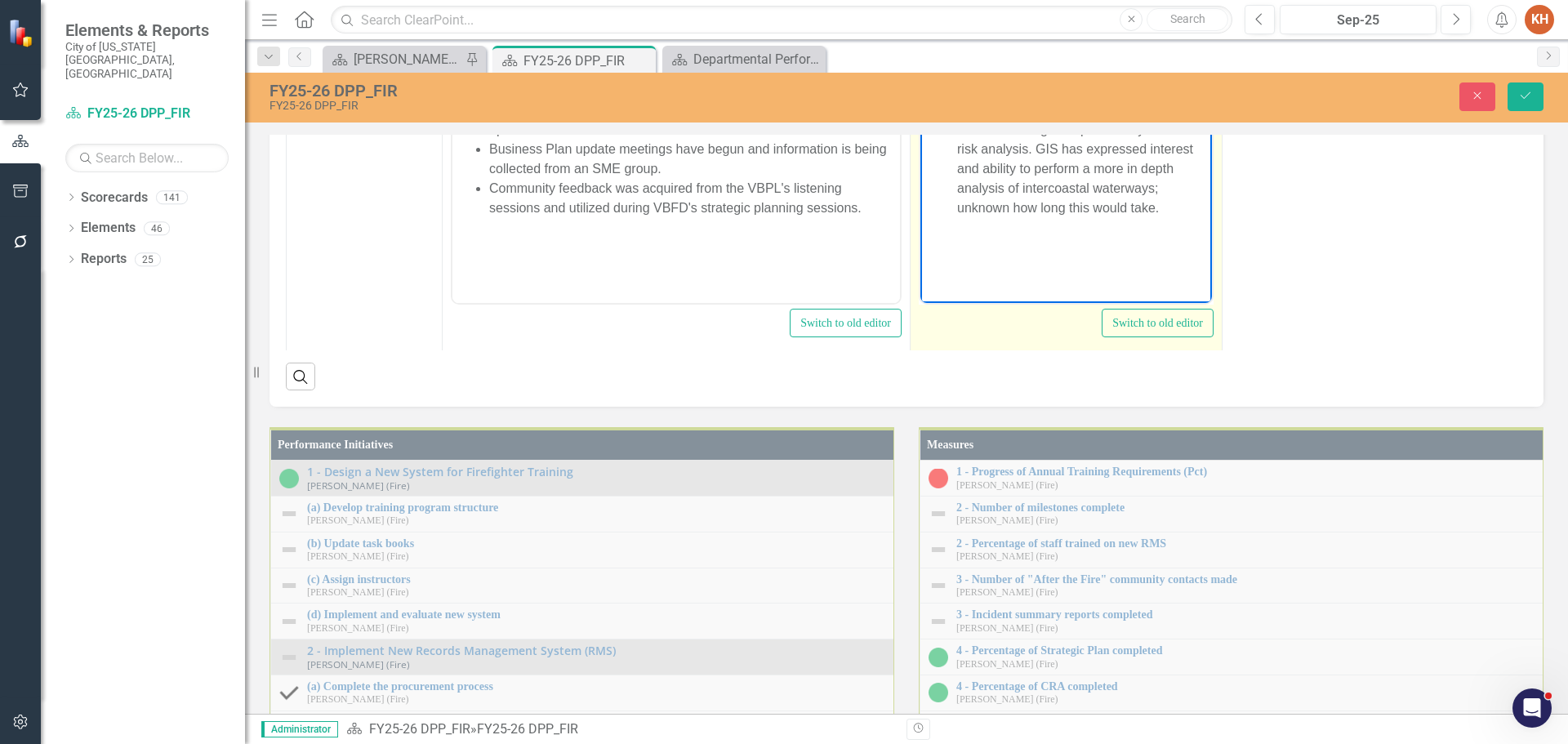
click at [1032, 149] on li "We are working on a preliminary marine risk analysis. GIS has expressed interes…" at bounding box center [1082, 169] width 250 height 98
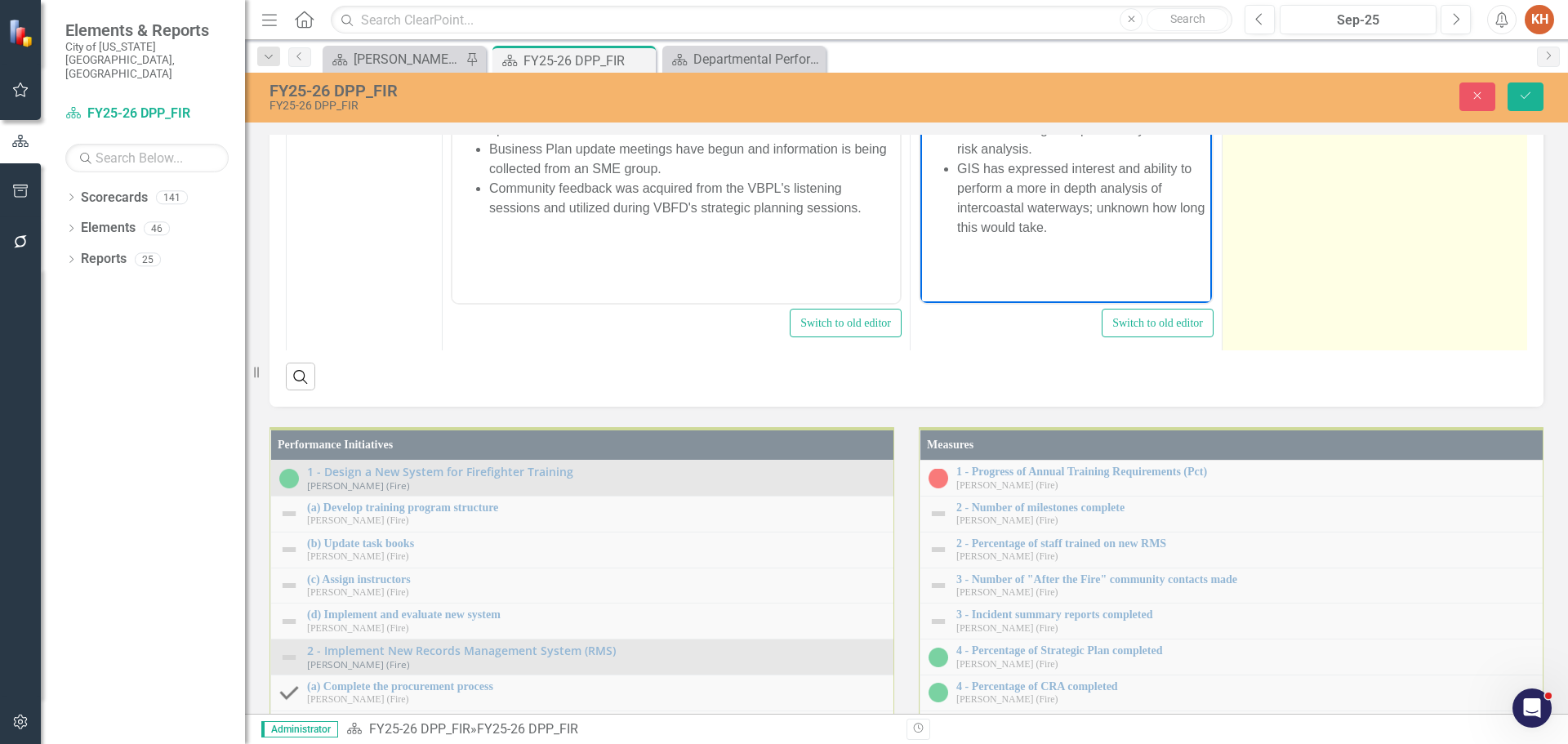
click at [1352, 356] on td "Complete the CRA/SOC. Complete the Business Plan update." at bounding box center [1378, 162] width 312 height 387
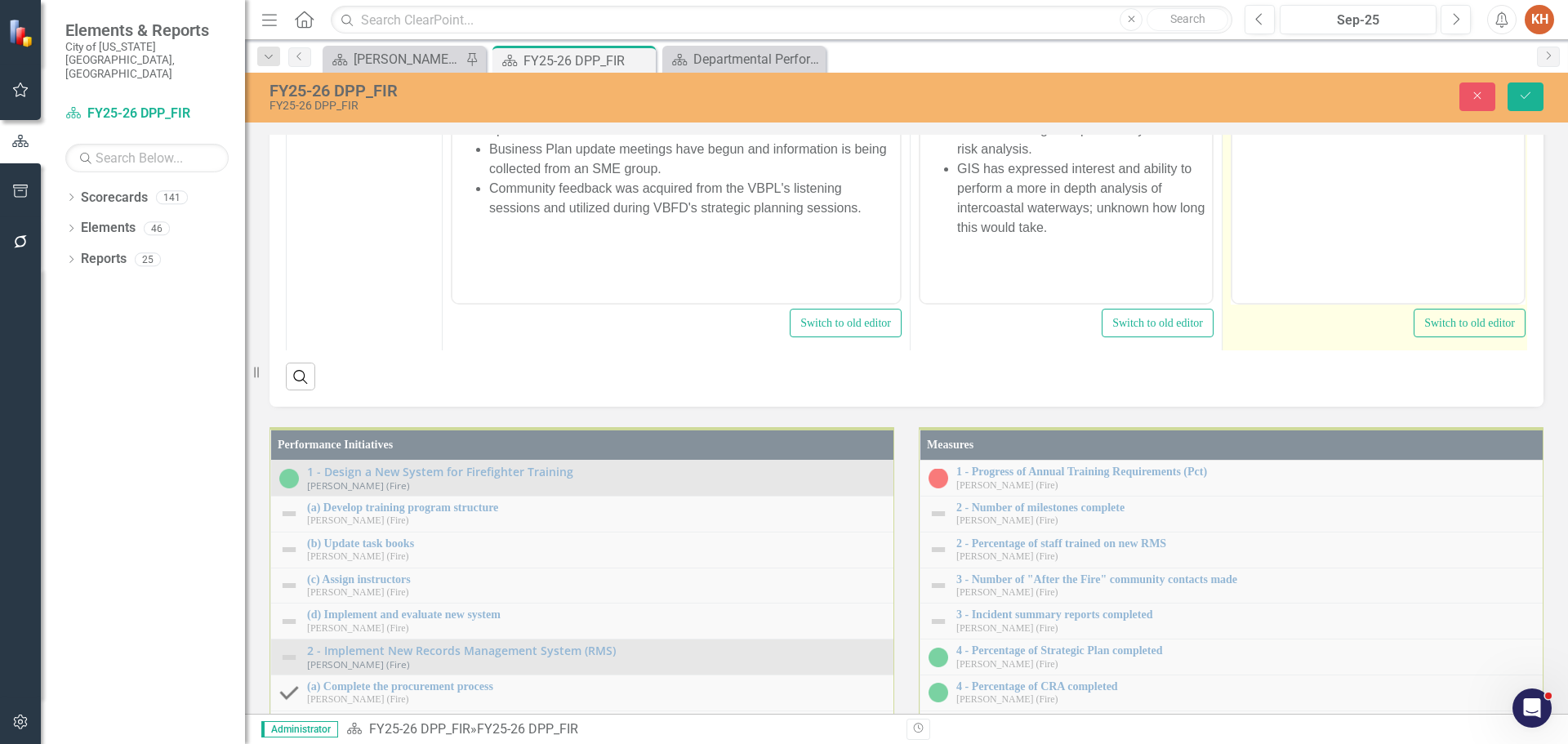
click at [1356, 109] on body "Complete the CRA/SOC. Complete the Business Plan update." at bounding box center [1378, 140] width 292 height 245
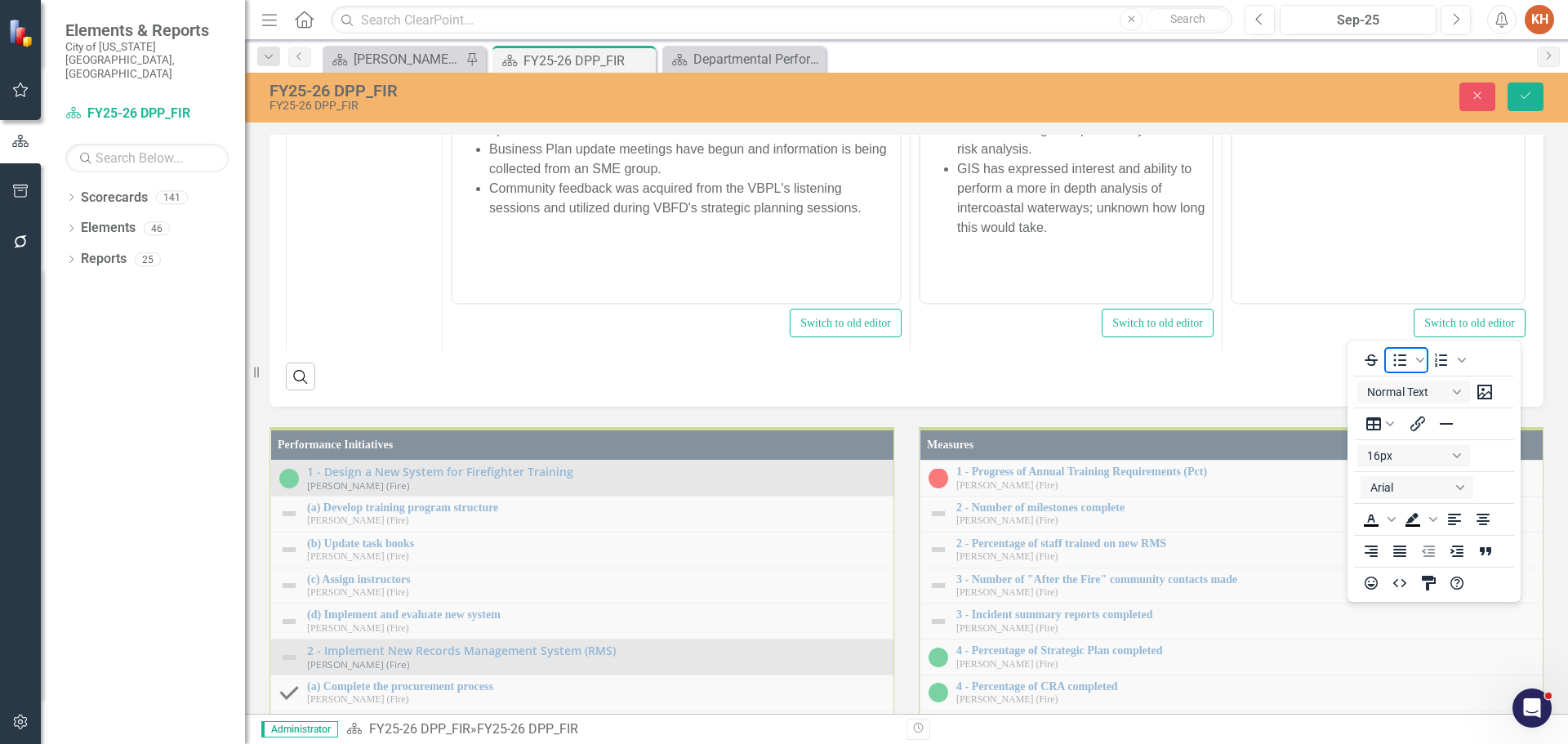
click at [1398, 363] on icon "Bullet list" at bounding box center [1399, 359] width 20 height 20
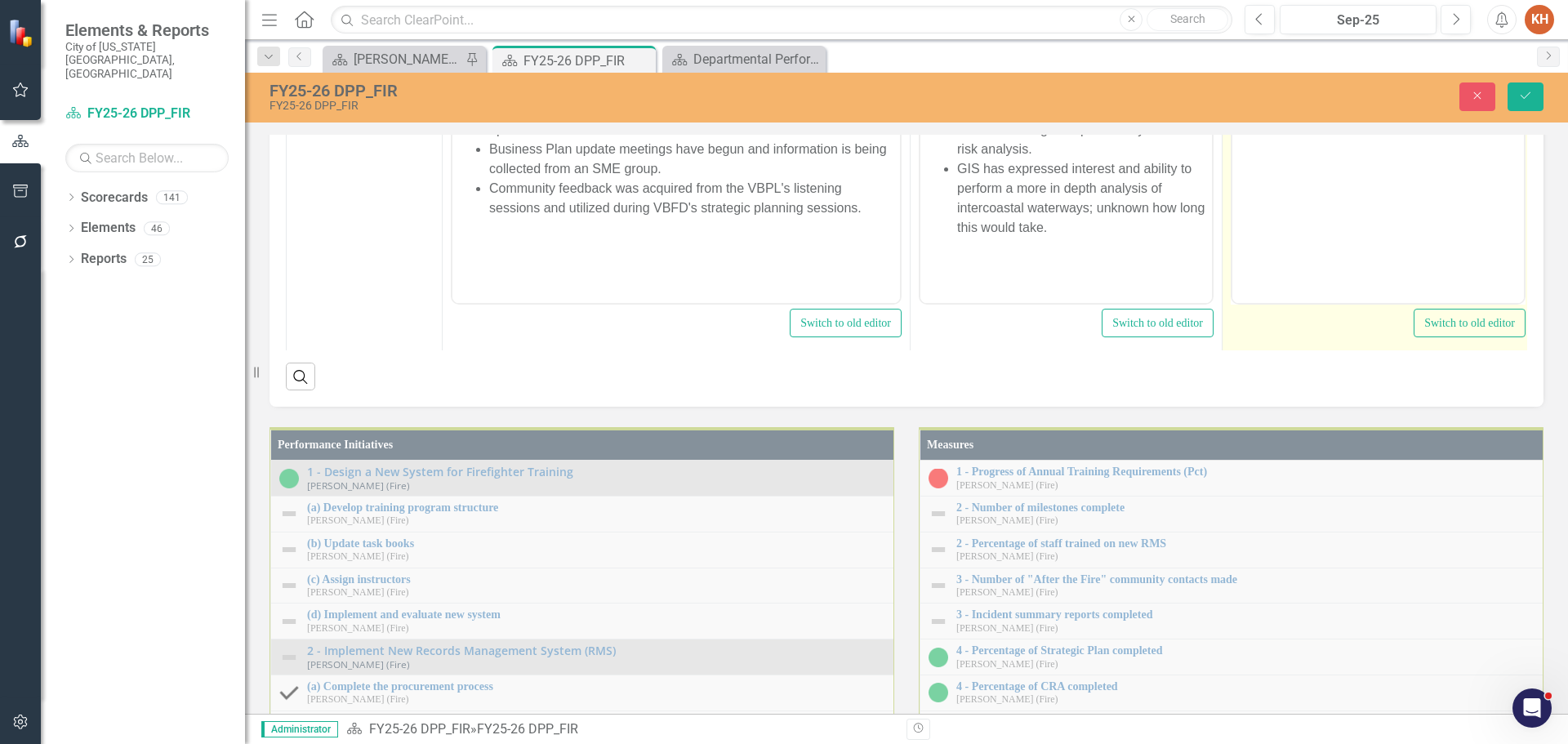
click at [1433, 34] on li "Complete the CRA/SOC. Complete the Business Plan update." at bounding box center [1394, 41] width 250 height 40
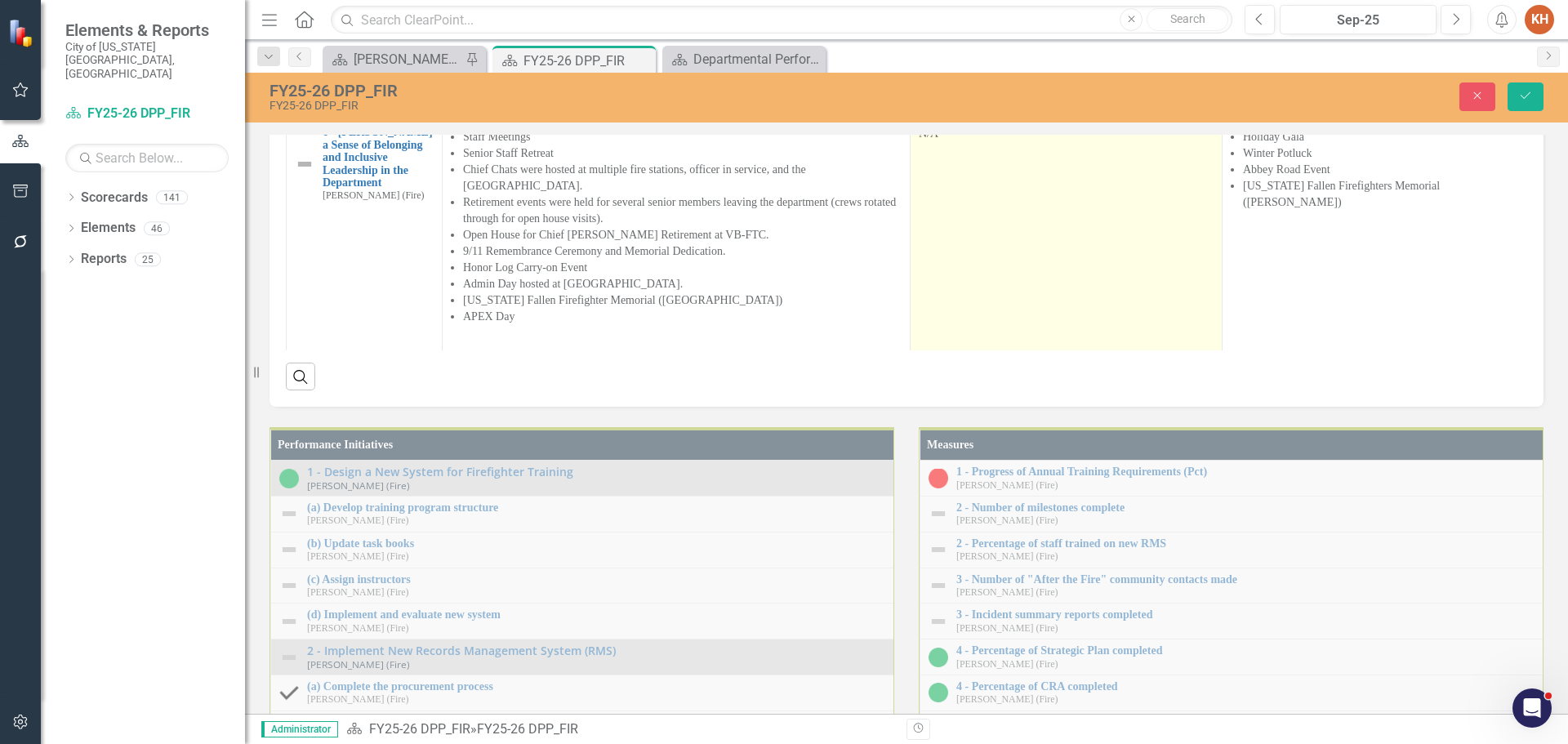
scroll to position [572, 0]
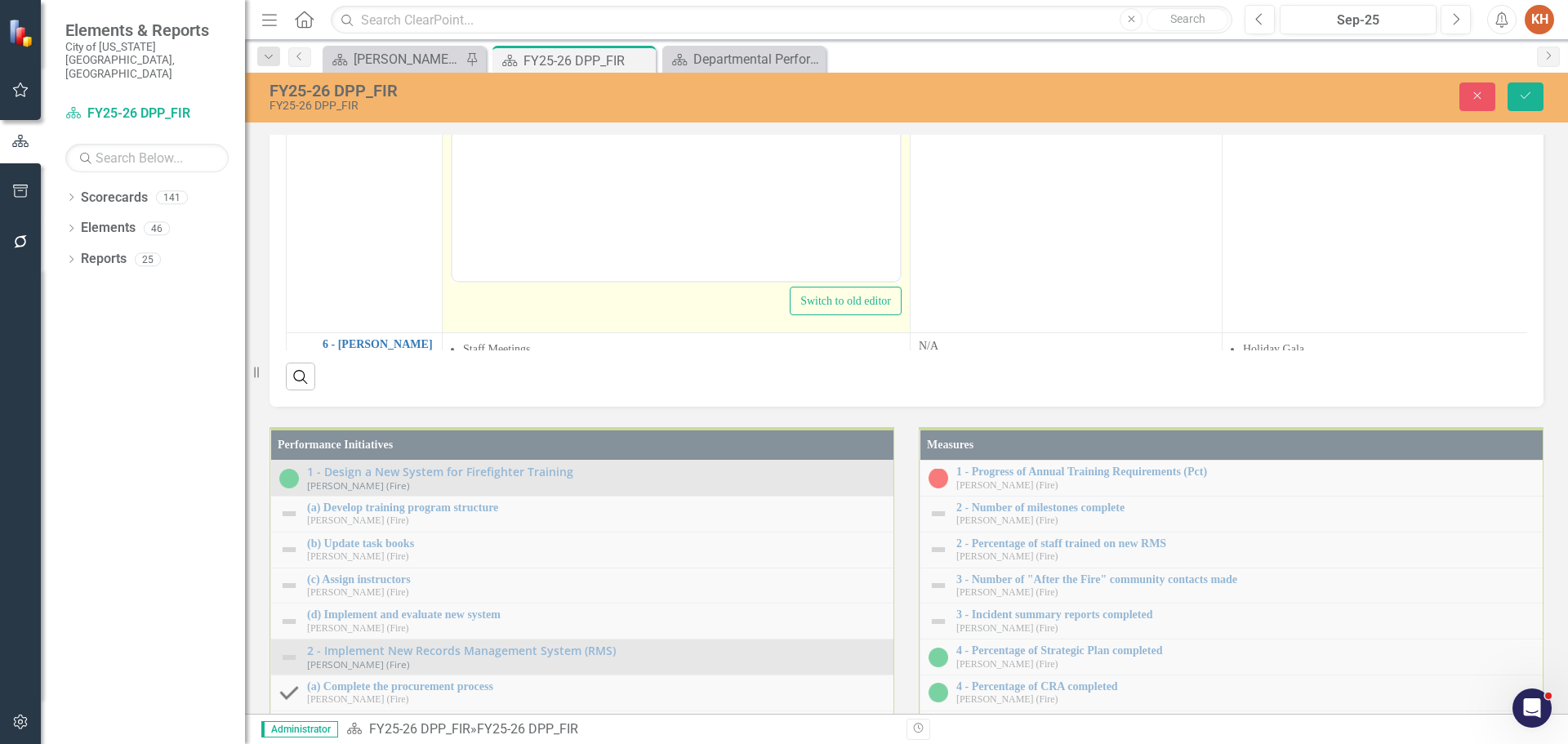
scroll to position [0, 0]
click at [697, 63] on p "After RAP provided the SQL script for the lift-assist data from RedNMX, the VB …" at bounding box center [675, 59] width 439 height 118
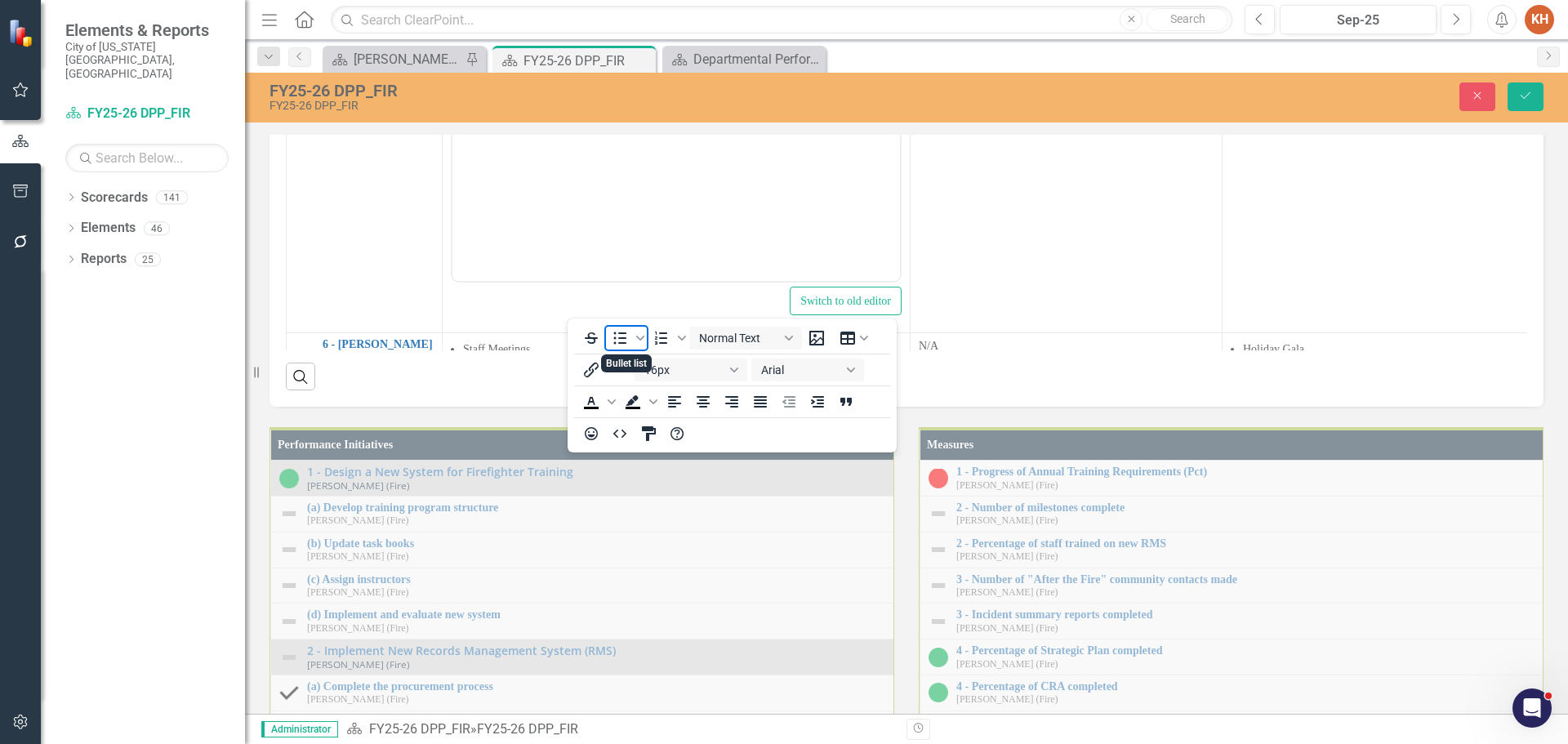
click at [621, 338] on icon "Bullet list" at bounding box center [621, 337] width 13 height 12
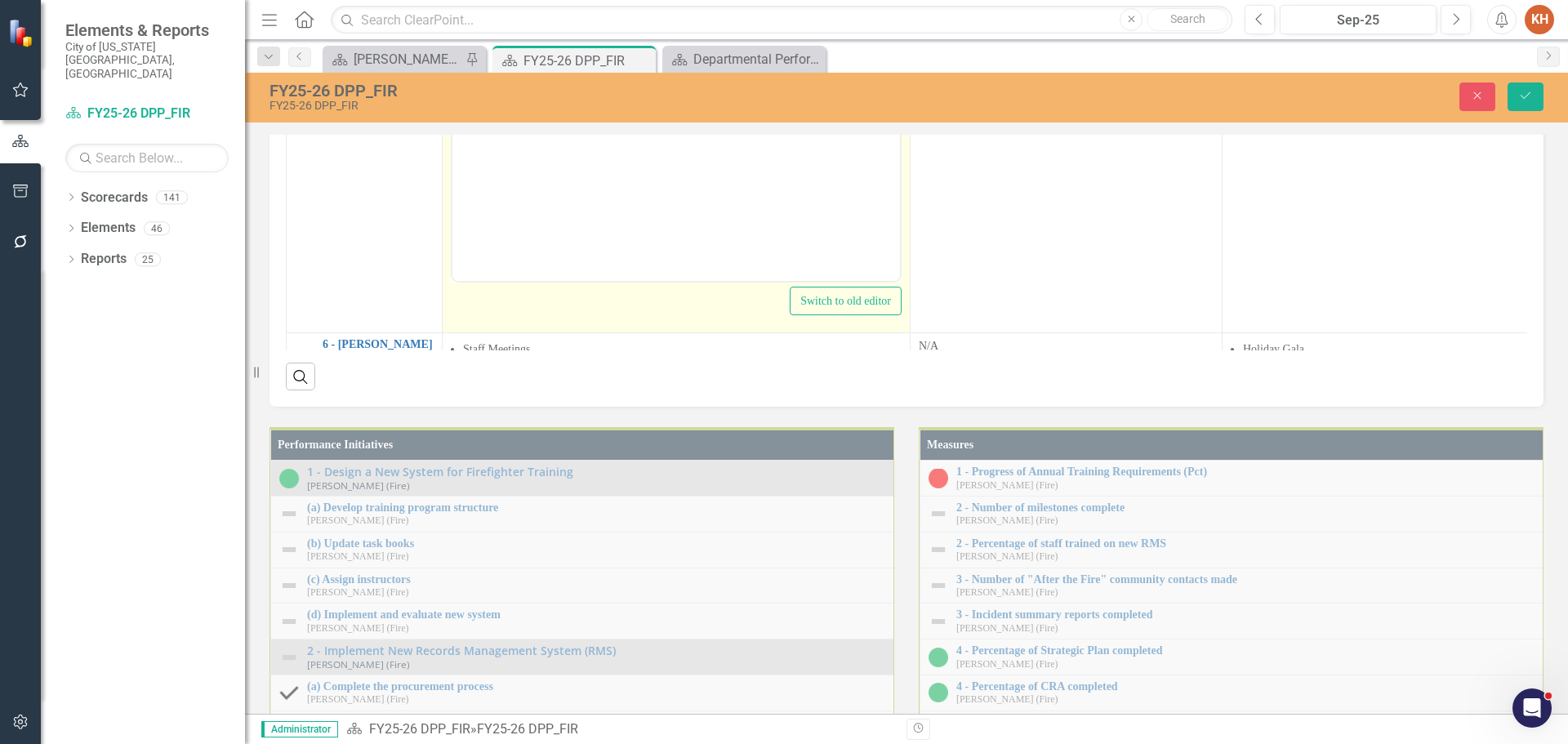
click at [600, 22] on li "After RAP provided the SQL script for the lift-assist data from RedNMX, the VB …" at bounding box center [692, 59] width 406 height 118
click at [529, 8] on li "After RAP provided the SQL script for the lift-assist data from RedNMX, the VB …" at bounding box center [692, 59] width 406 height 118
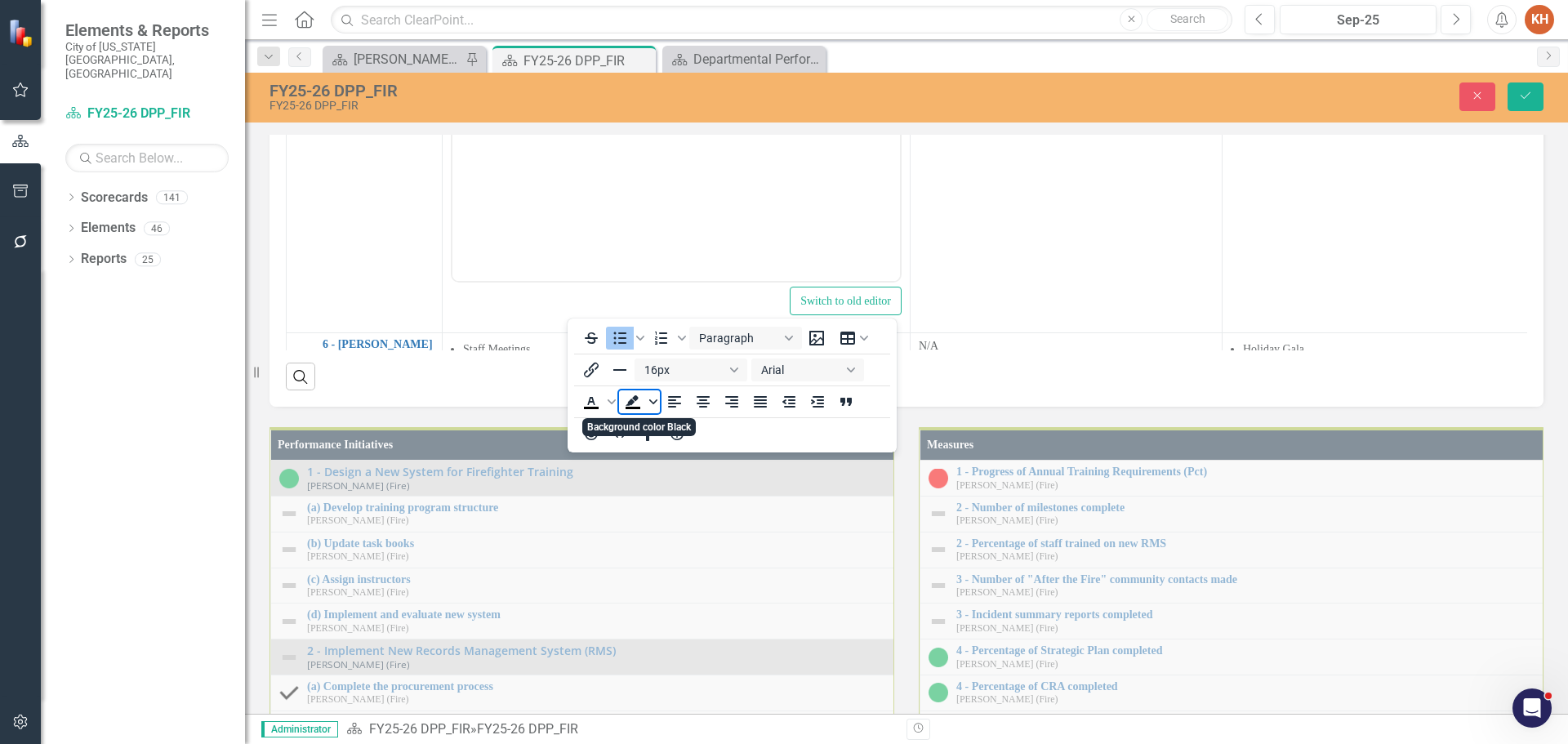
click at [648, 399] on span "Background color Black" at bounding box center [653, 402] width 13 height 23
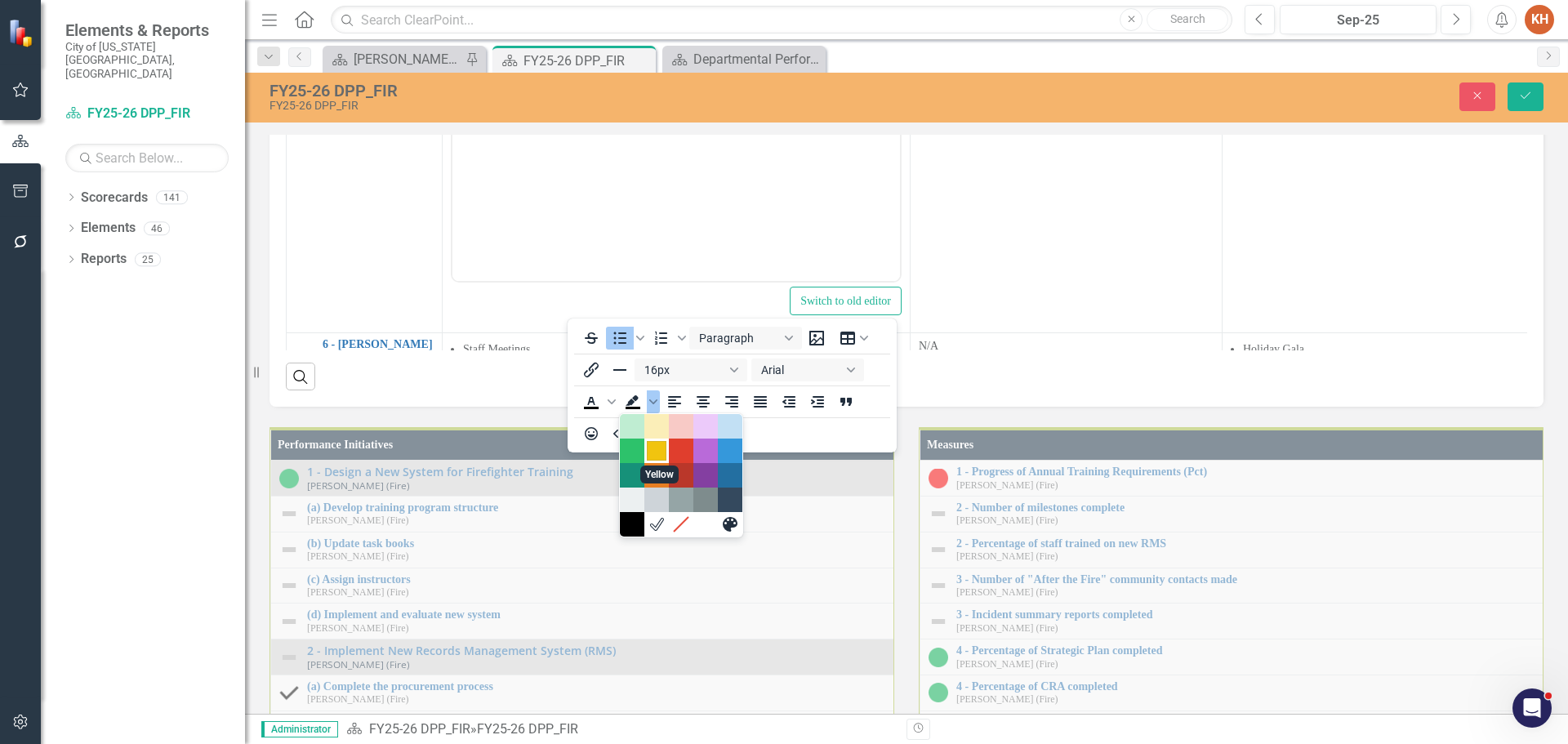
drag, startPoint x: 657, startPoint y: 454, endPoint x: 202, endPoint y: 127, distance: 560.3
click at [657, 454] on div "Yellow" at bounding box center [656, 451] width 20 height 20
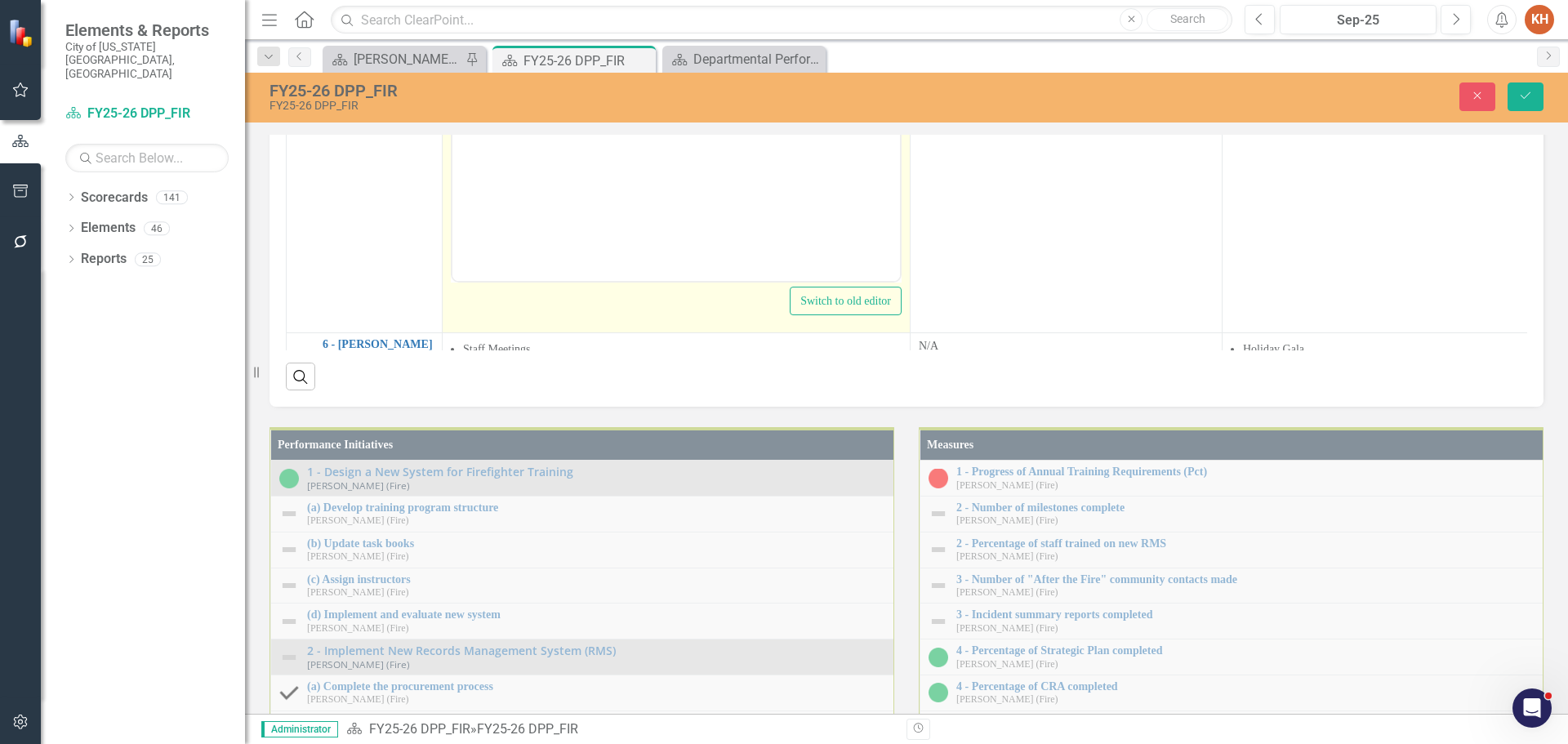
click at [578, 25] on li "After RAP provided the SQL script for the lift-assist data from RedNMX, the VB …" at bounding box center [692, 59] width 406 height 118
drag, startPoint x: 602, startPoint y: 69, endPoint x: 610, endPoint y: 67, distance: 8.2
click at [602, 68] on li "After RAP provided the SQL script for the lift-assist data from RedNMX, the VB …" at bounding box center [692, 59] width 406 height 118
click at [810, 107] on li "The daily export file is named "Fire Assist Calls_20250910.csv" and includes da…" at bounding box center [692, 108] width 406 height 58
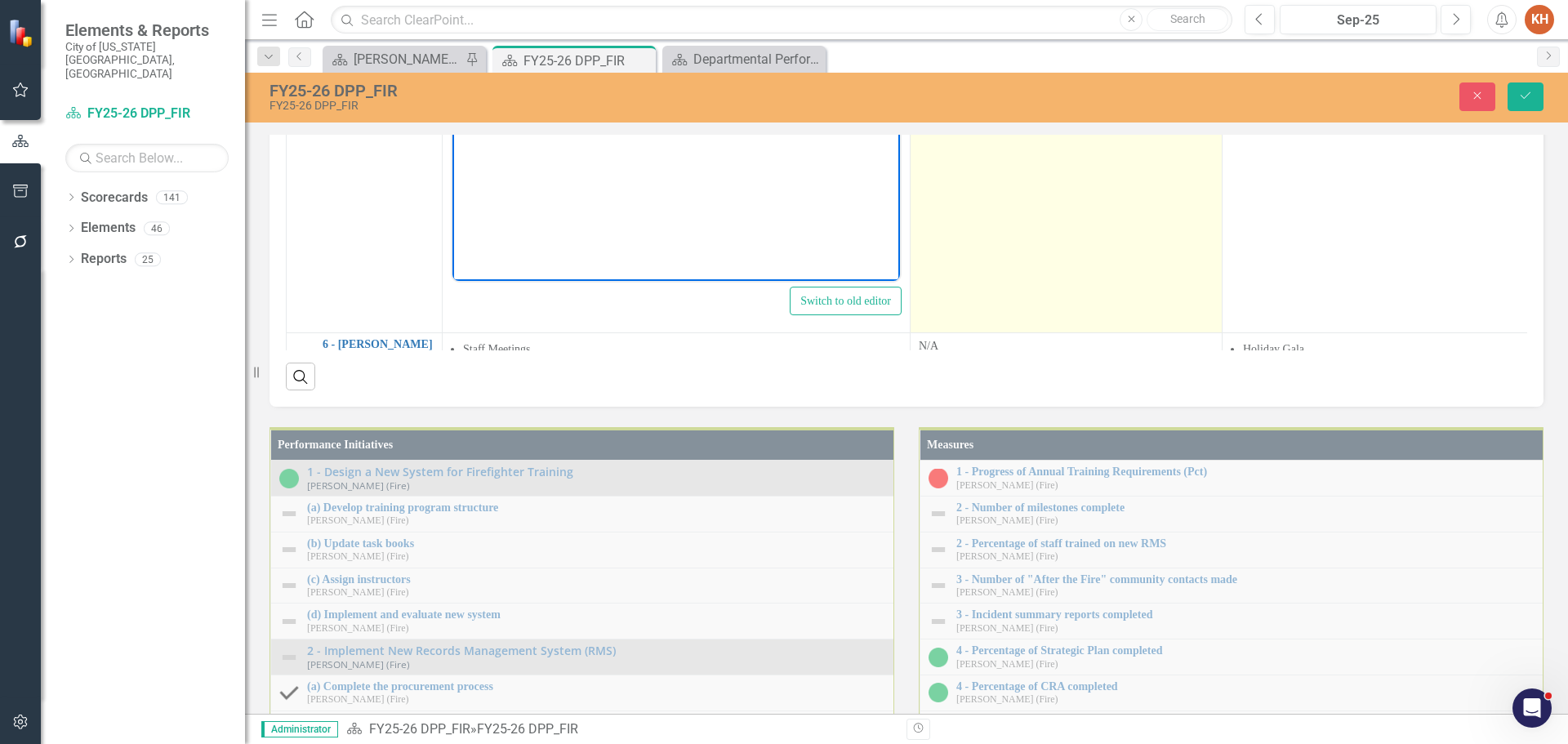
click at [1062, 333] on td "NA" at bounding box center [1067, 140] width 312 height 387
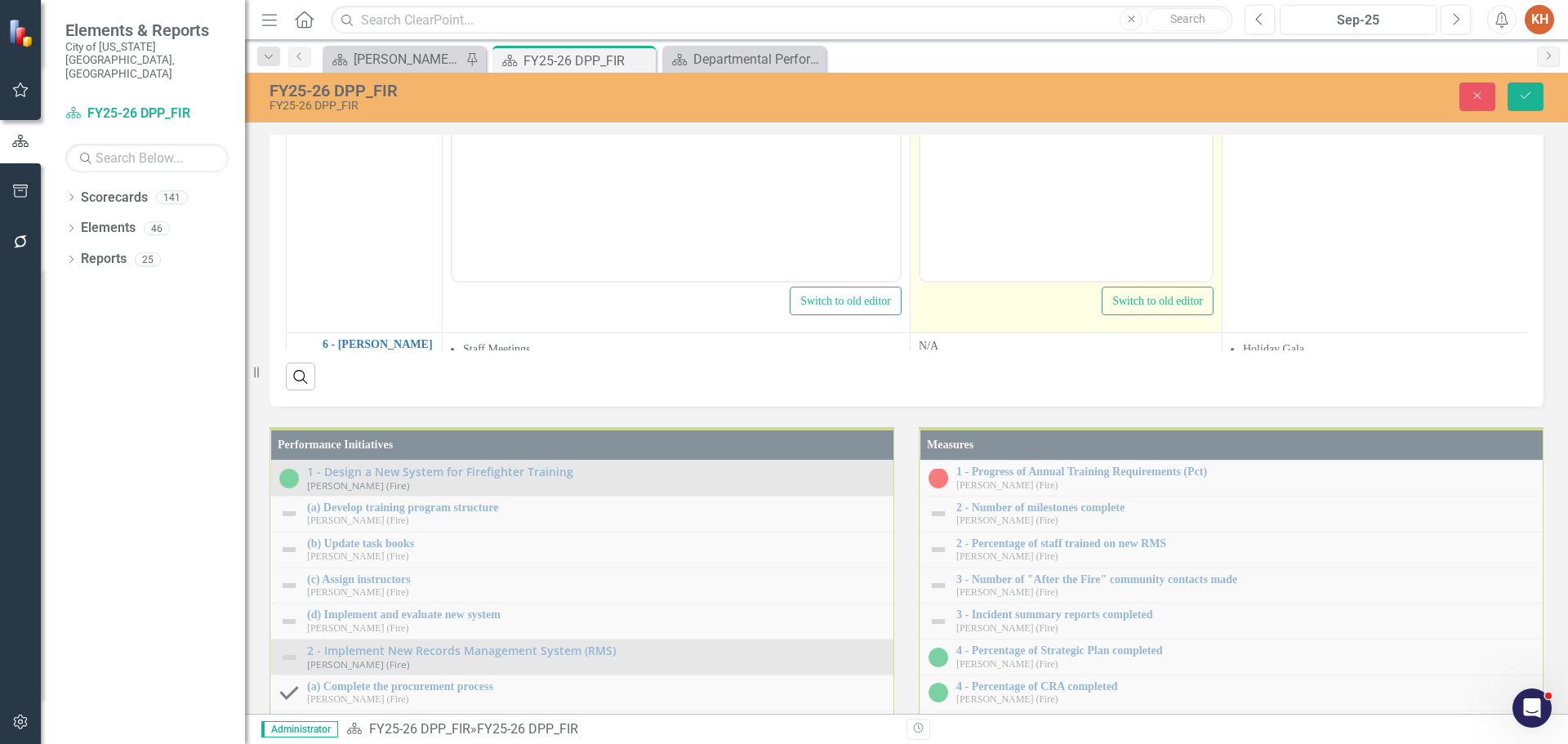
click at [1016, 95] on body "NA" at bounding box center [1066, 119] width 292 height 245
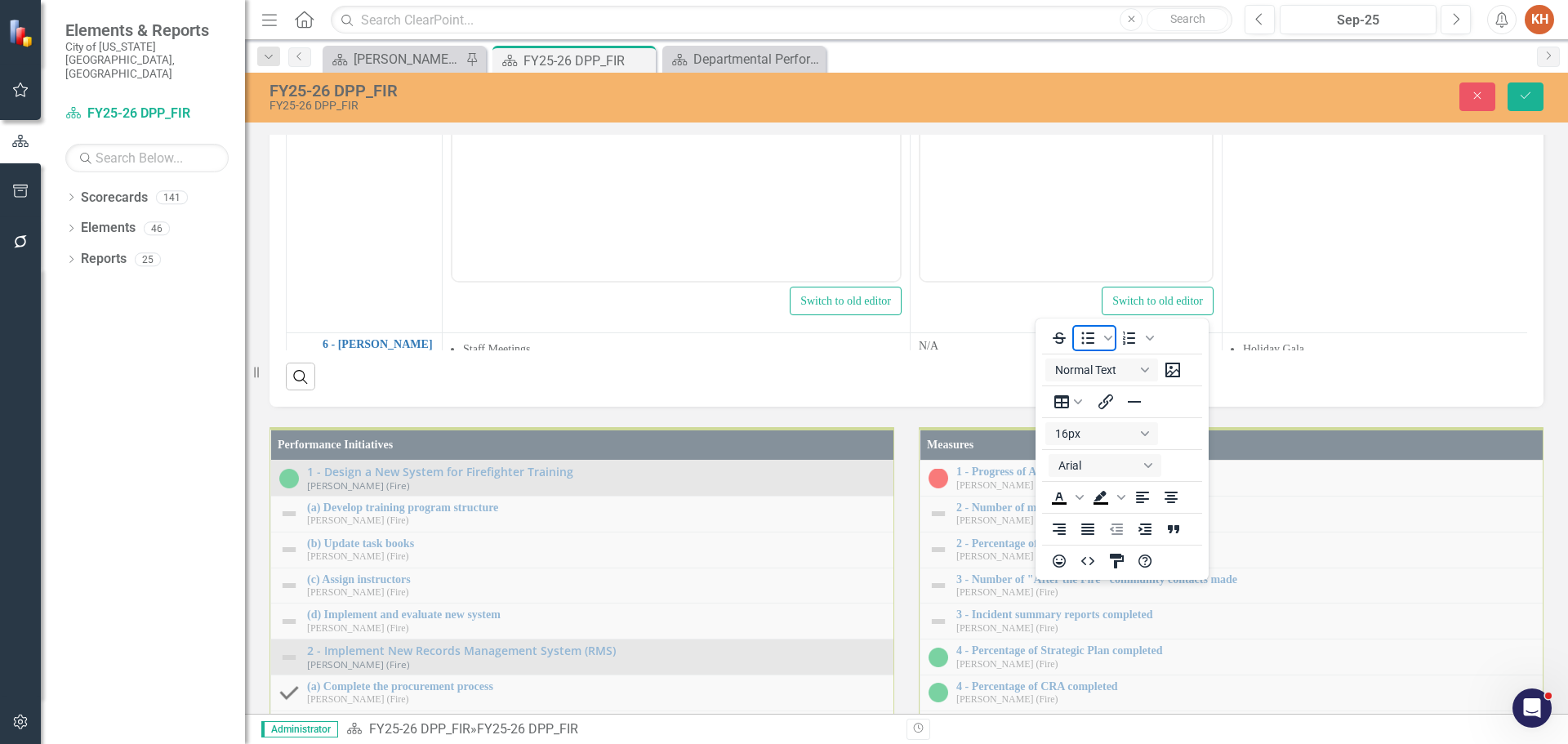
click at [1085, 337] on icon "Bullet list" at bounding box center [1087, 338] width 20 height 20
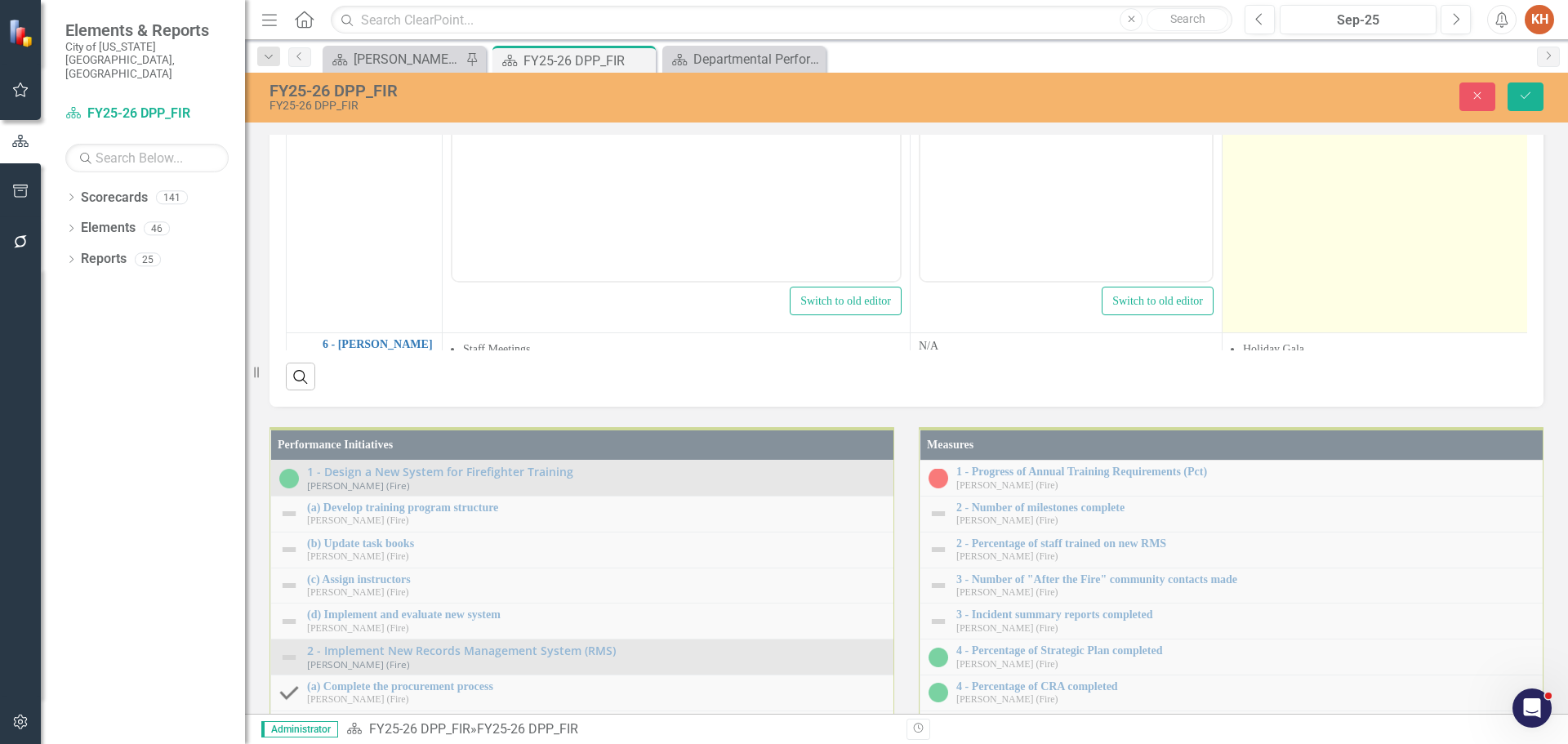
click at [1411, 333] on td "[PERSON_NAME] will monitor for failures in the update, VDH personnel will revie…" at bounding box center [1378, 140] width 312 height 387
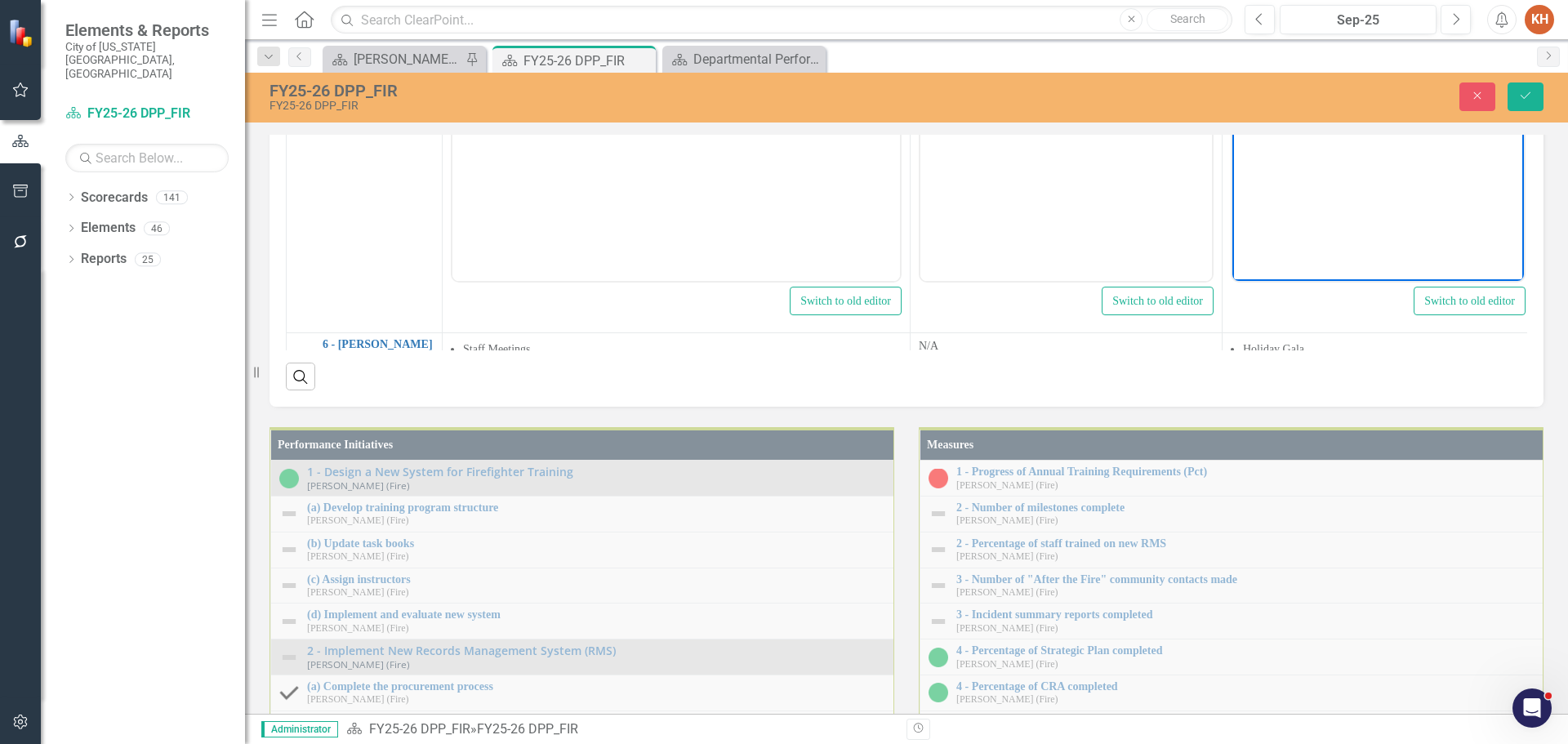
click at [1384, 33] on p "[PERSON_NAME] will monitor for failures in the update, VDH personnel will revie…" at bounding box center [1377, 21] width 283 height 40
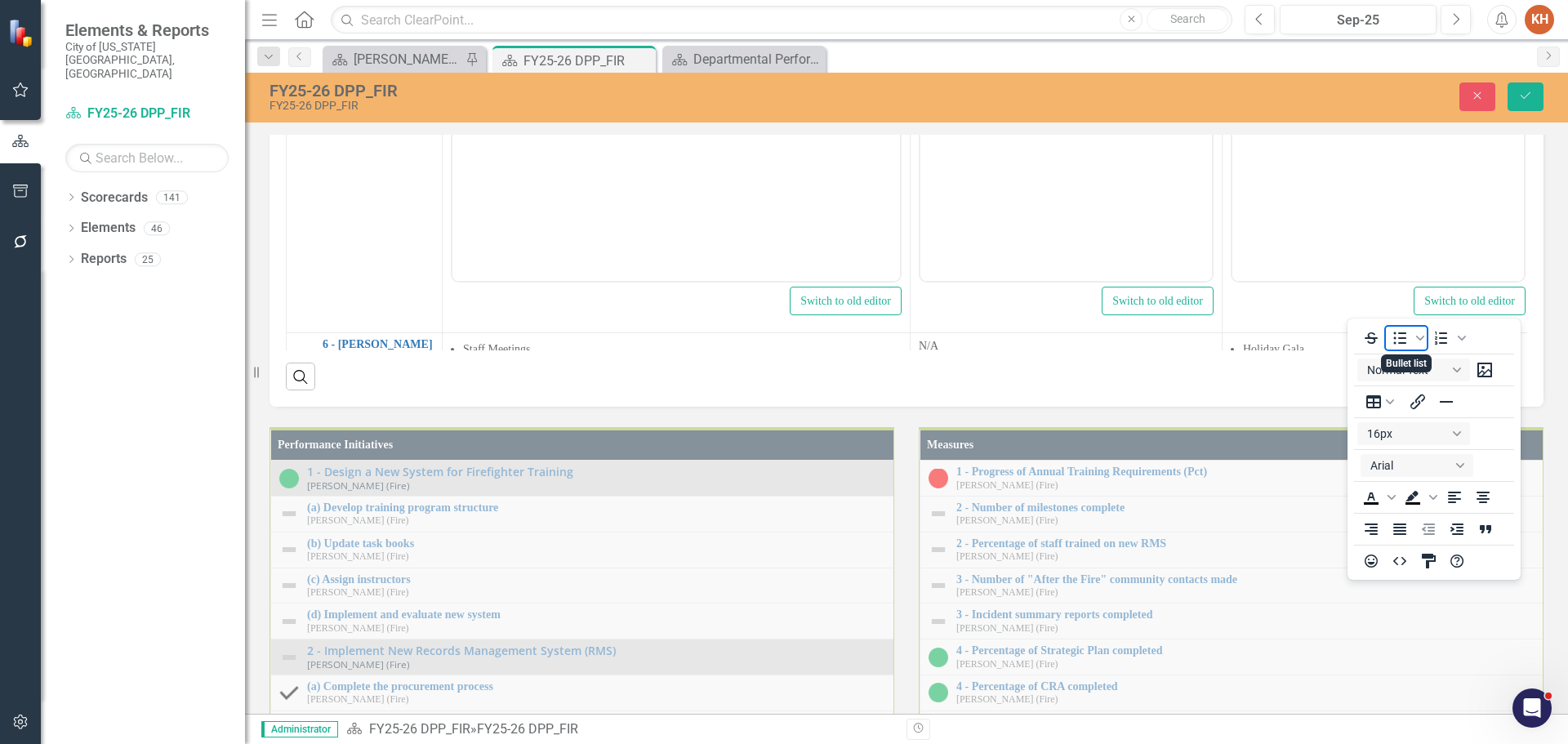
click at [1392, 333] on icon "Bullet list" at bounding box center [1399, 338] width 20 height 20
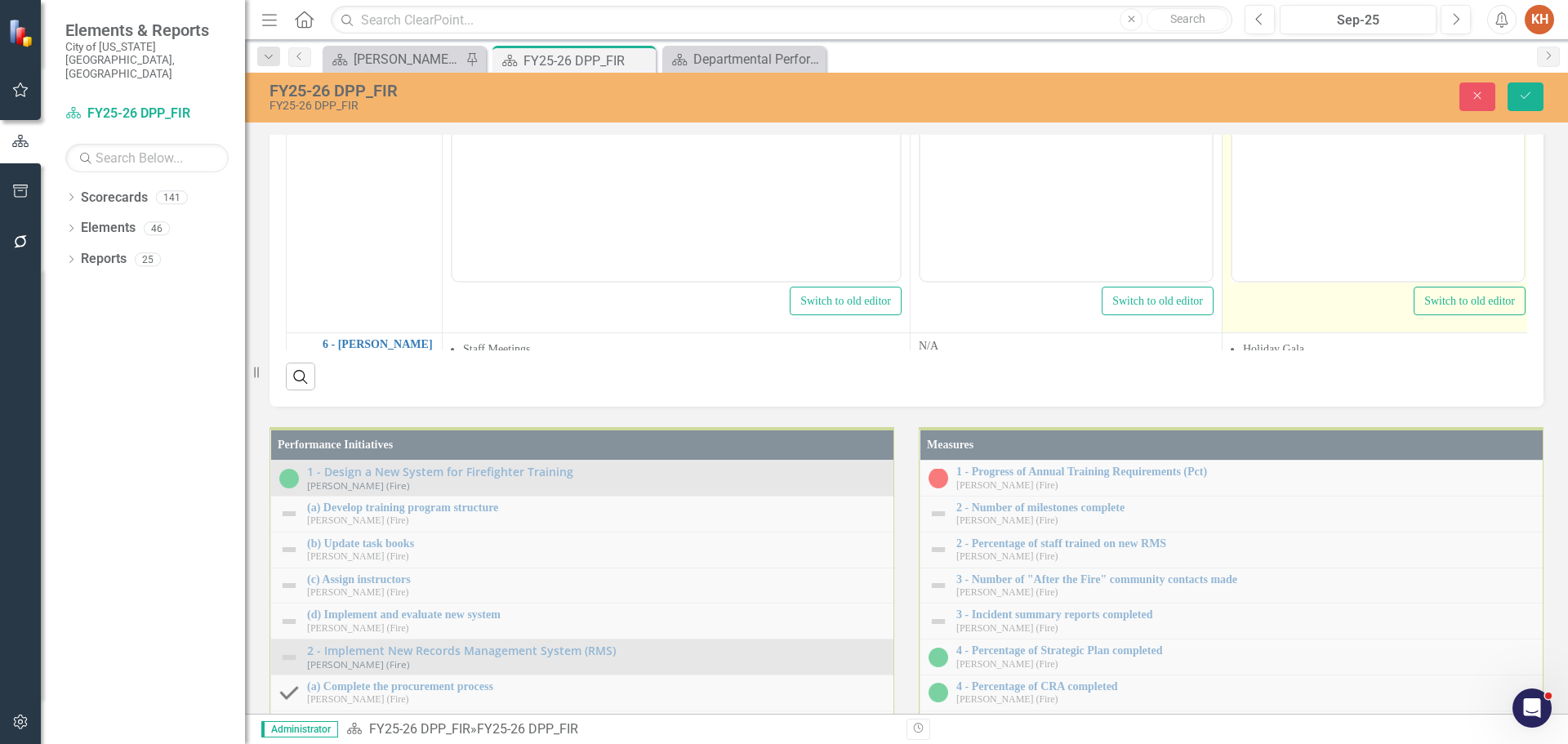
click at [1330, 65] on body "[PERSON_NAME] will monitor for failures in the update, VDH personnel will revie…" at bounding box center [1378, 119] width 292 height 245
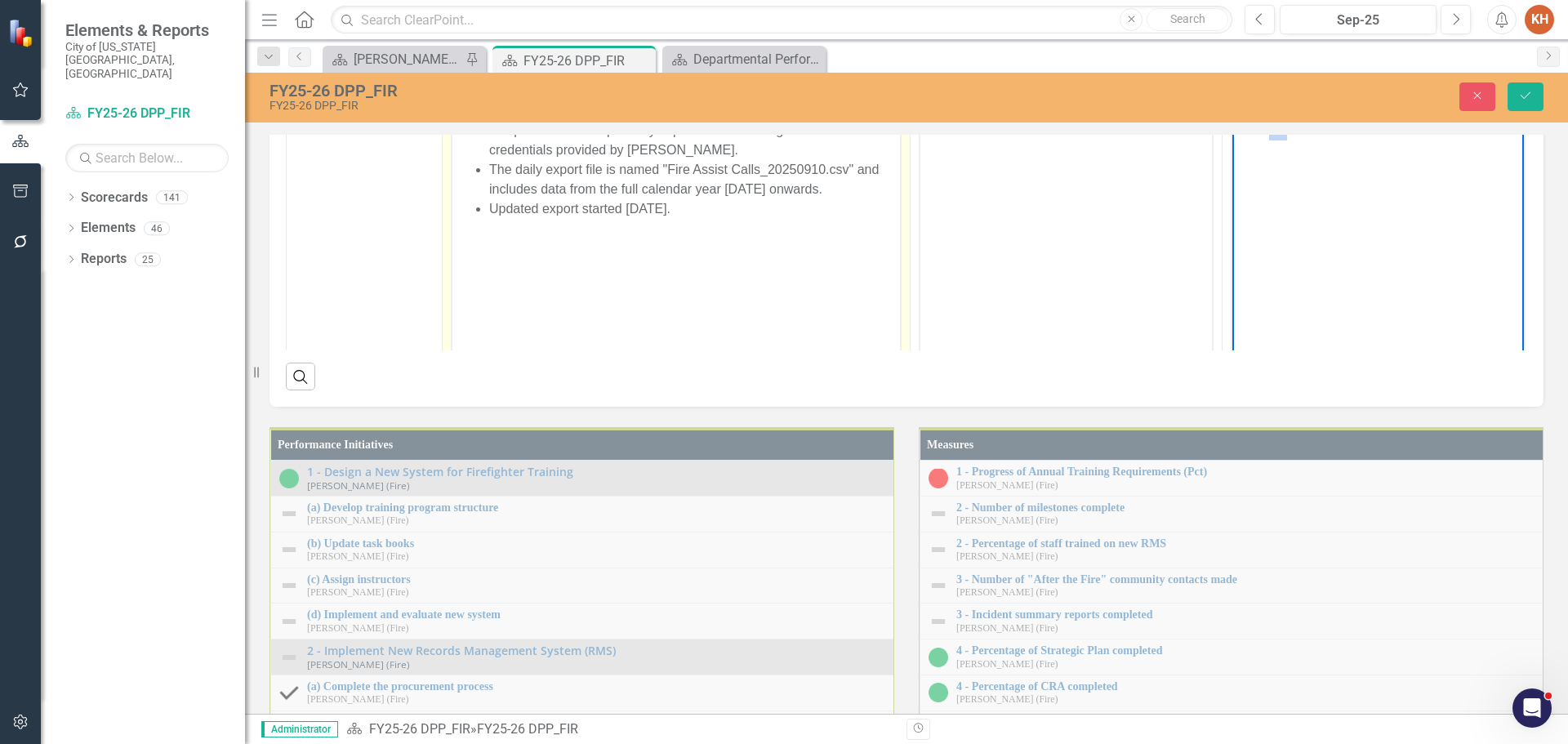
scroll to position [572, 0]
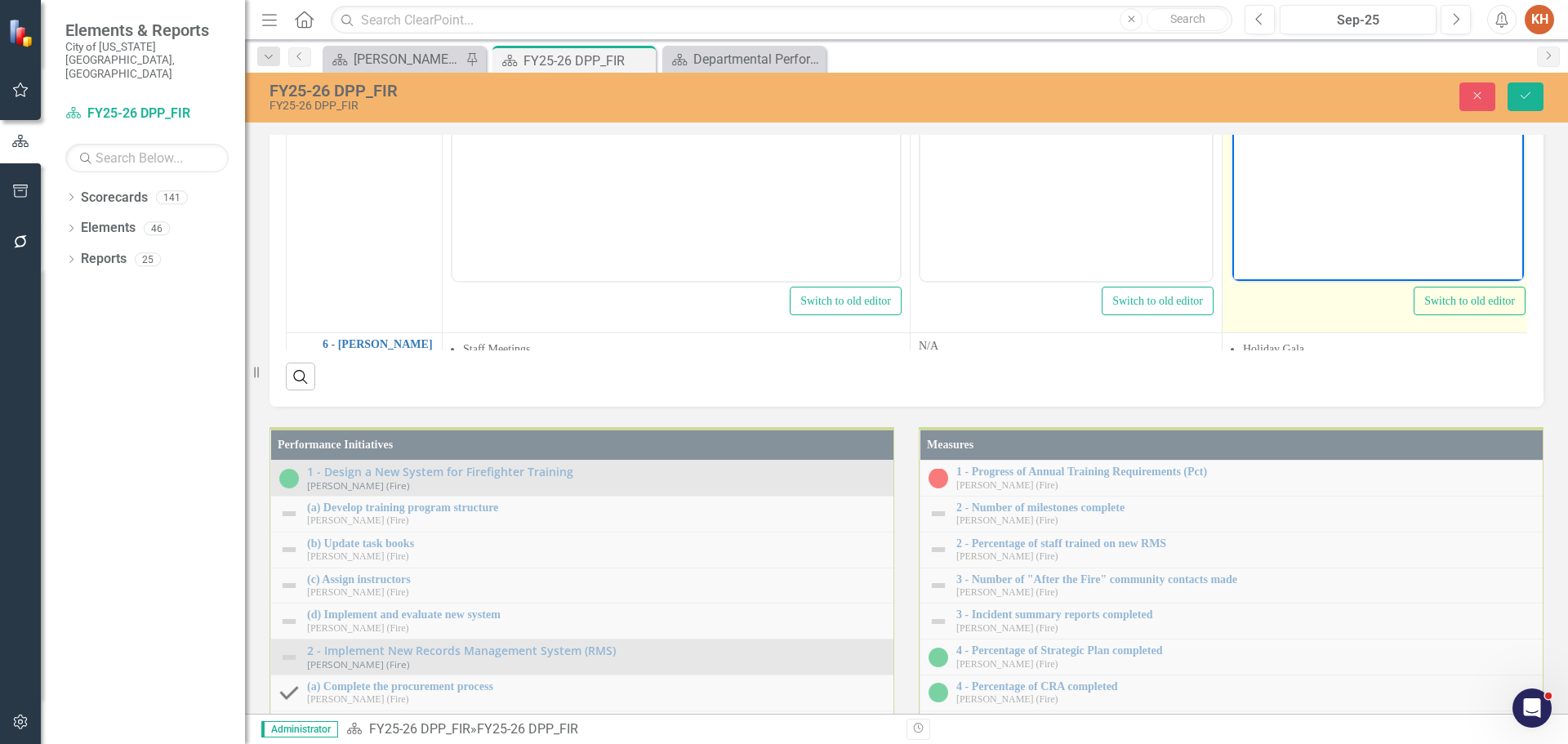
click at [1315, 33] on li "[PERSON_NAME] will monitor for failures in the update, VDH personnel will revie…" at bounding box center [1394, 30] width 250 height 58
click at [1323, 30] on li "[PERSON_NAME] will monitor for failures in the update, VDH personnel will revie…" at bounding box center [1394, 30] width 250 height 58
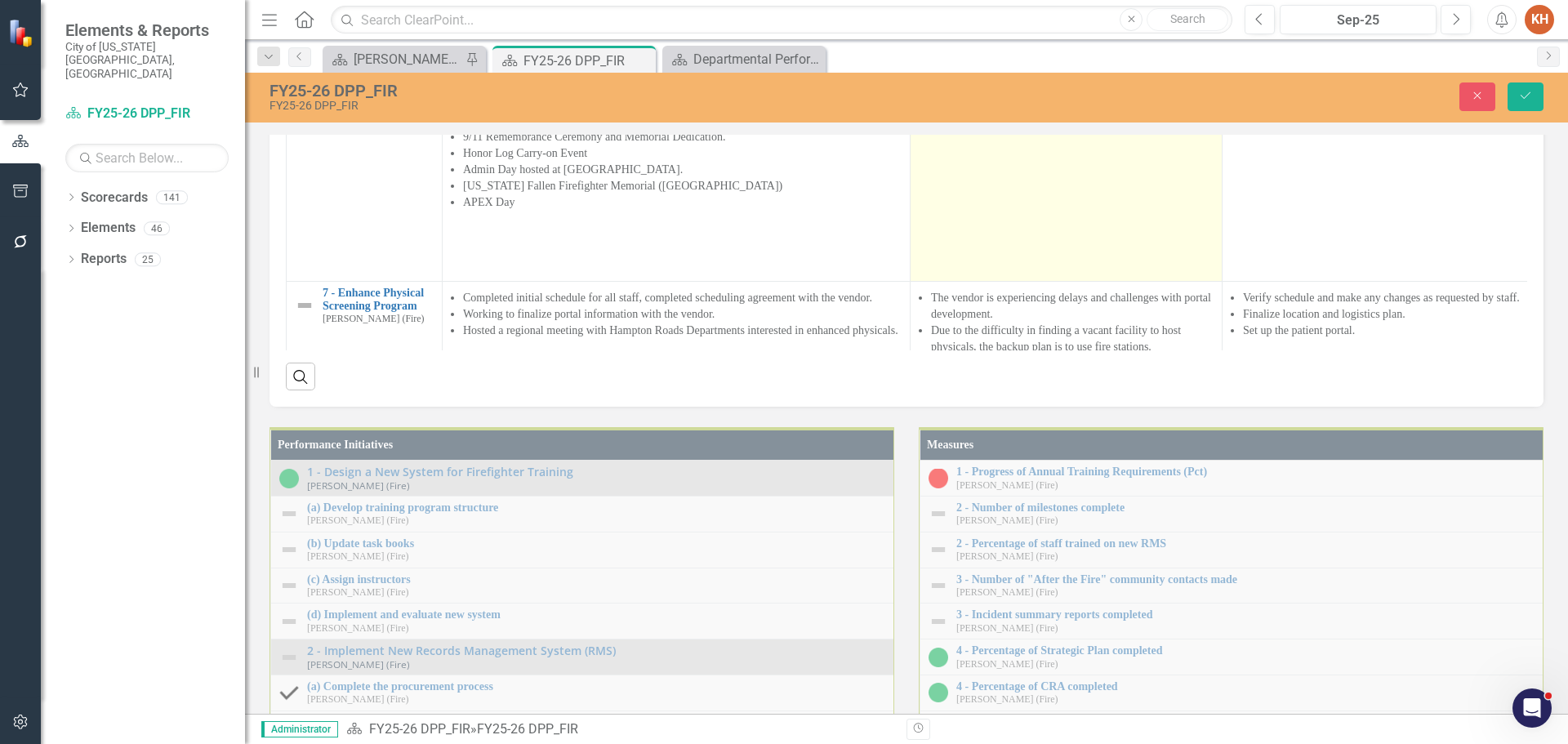
click at [1211, 281] on td "N/A" at bounding box center [1067, 144] width 312 height 276
click at [1068, 281] on td "N/A" at bounding box center [1067, 144] width 312 height 276
click at [1067, 281] on td "N/A" at bounding box center [1067, 144] width 312 height 276
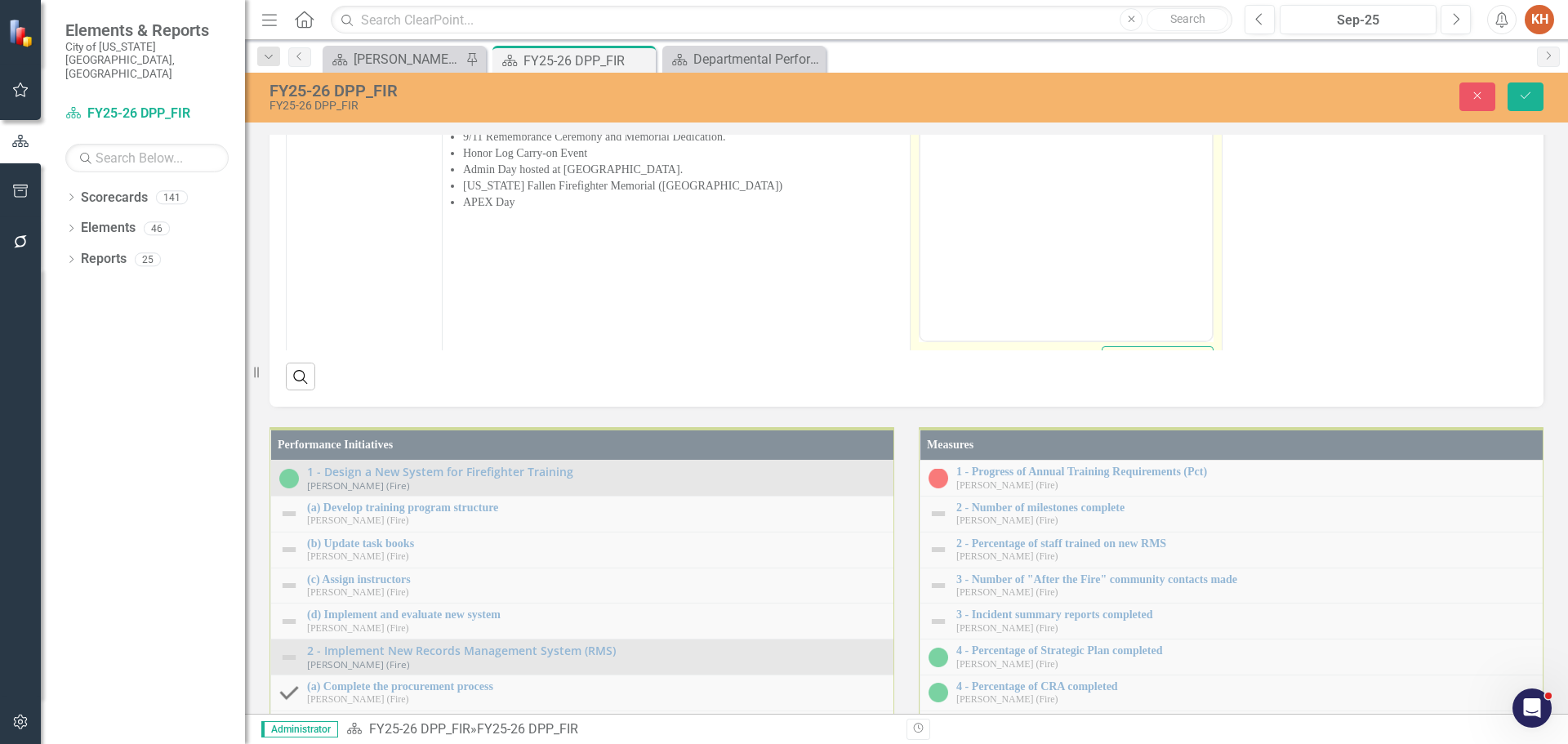
scroll to position [0, 0]
click at [1030, 96] on body "N/A" at bounding box center [1066, 178] width 292 height 245
click at [1047, 46] on icon "Reveal or hide additional toolbar items" at bounding box center [1049, 37] width 20 height 20
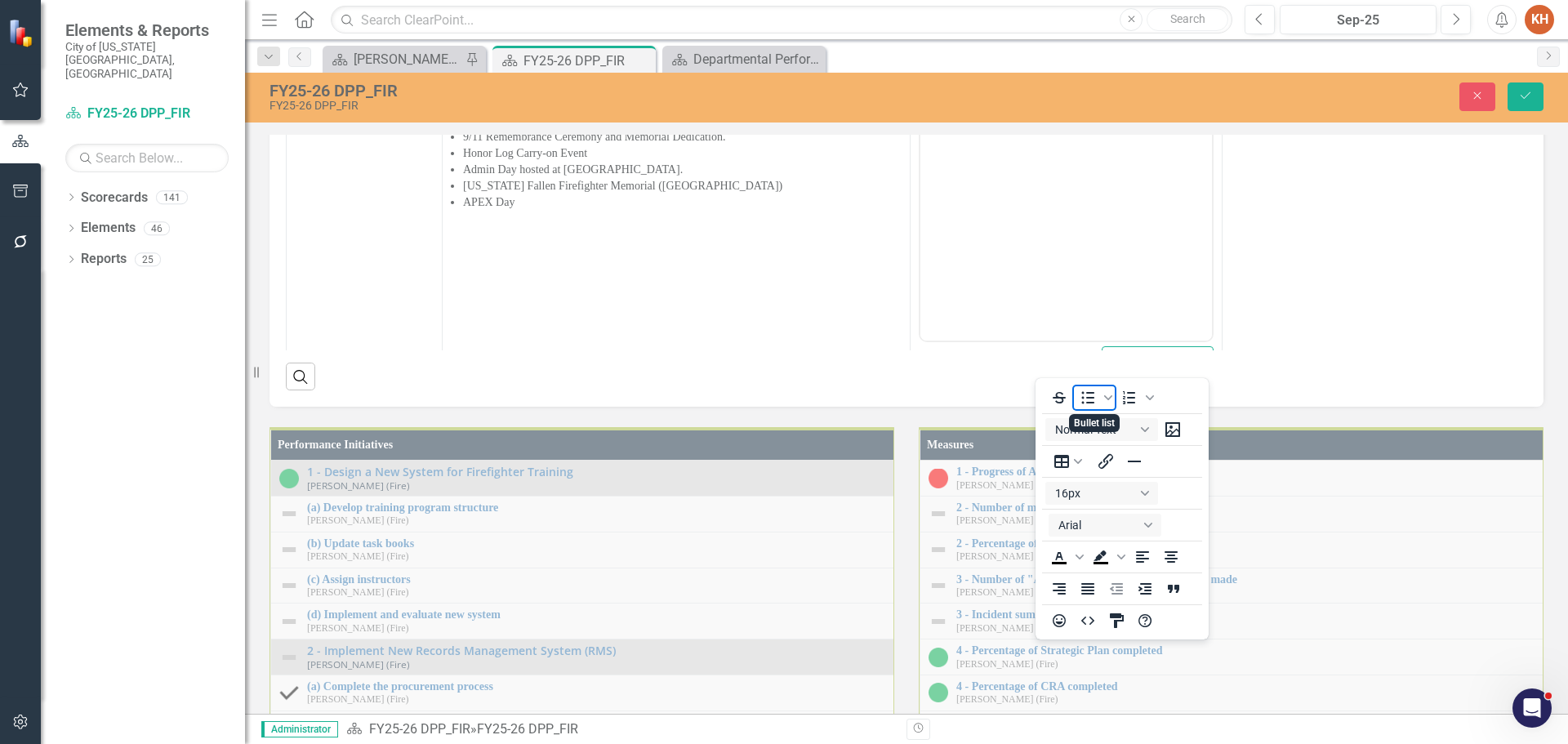
click at [1093, 399] on icon "Bullet list" at bounding box center [1088, 397] width 13 height 12
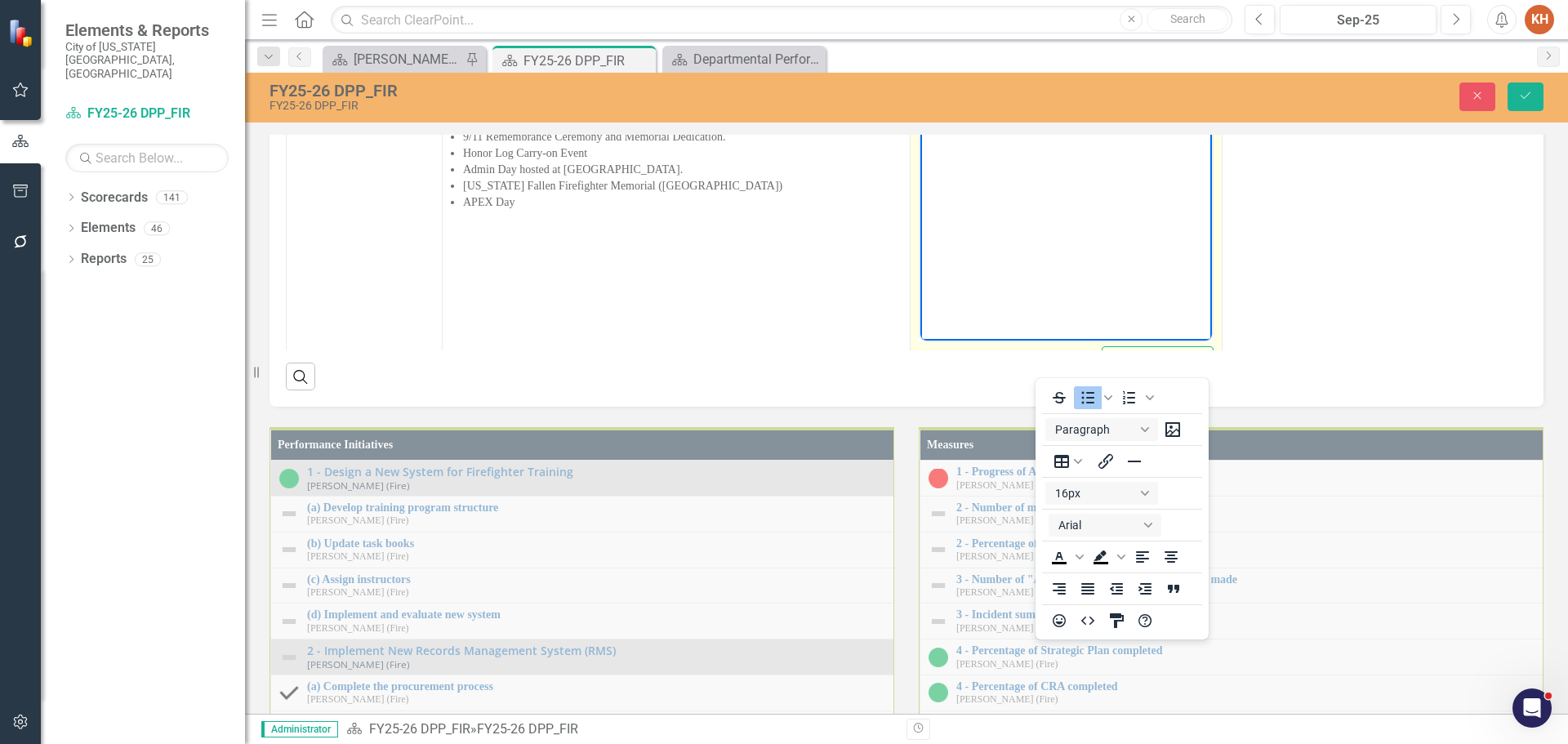
click at [1042, 46] on icon "Reveal or hide additional toolbar items" at bounding box center [1049, 37] width 20 height 20
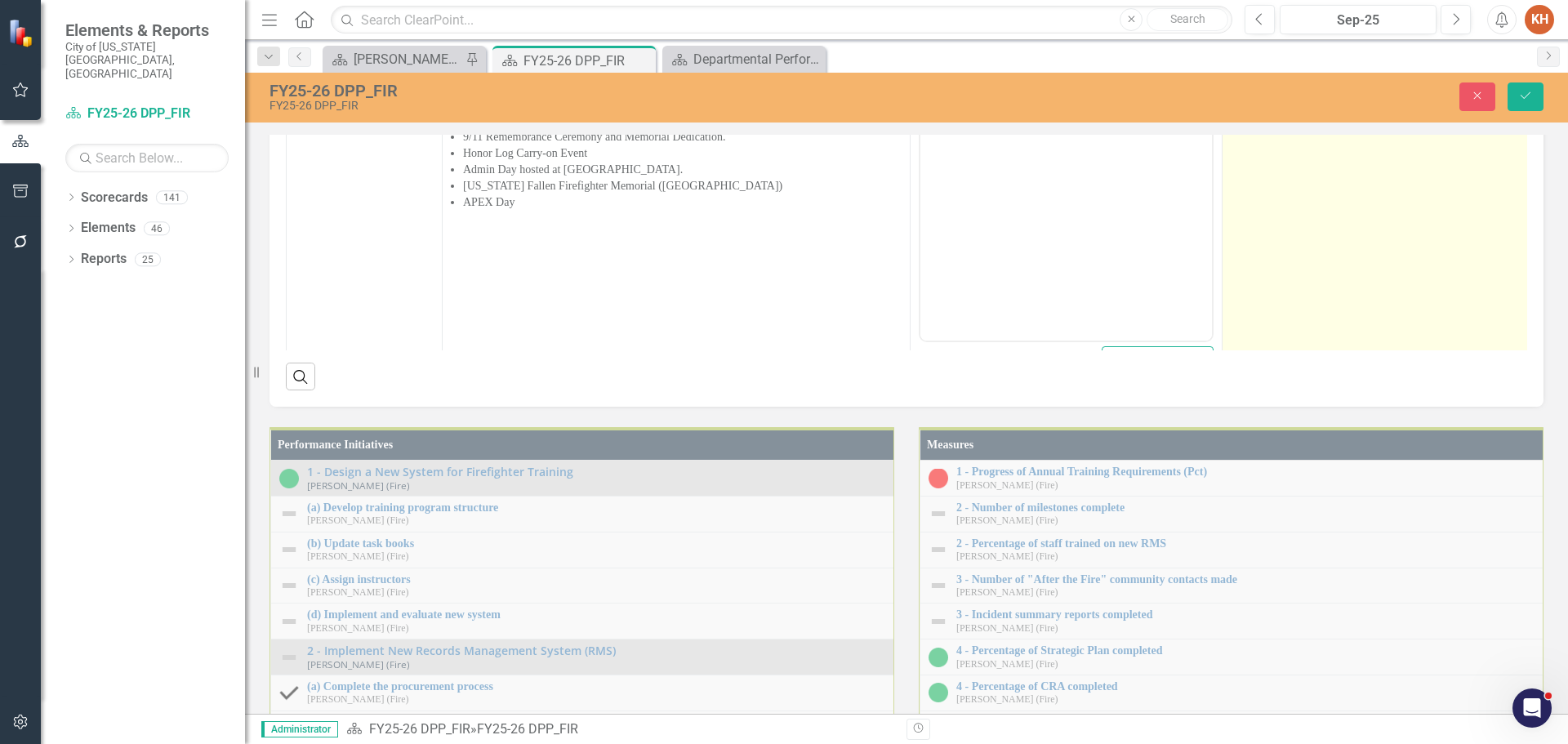
click at [1350, 392] on td "Holiday Gala Winter [GEOGRAPHIC_DATA] Event [US_STATE] Fallen Firefighters Memo…" at bounding box center [1378, 199] width 312 height 387
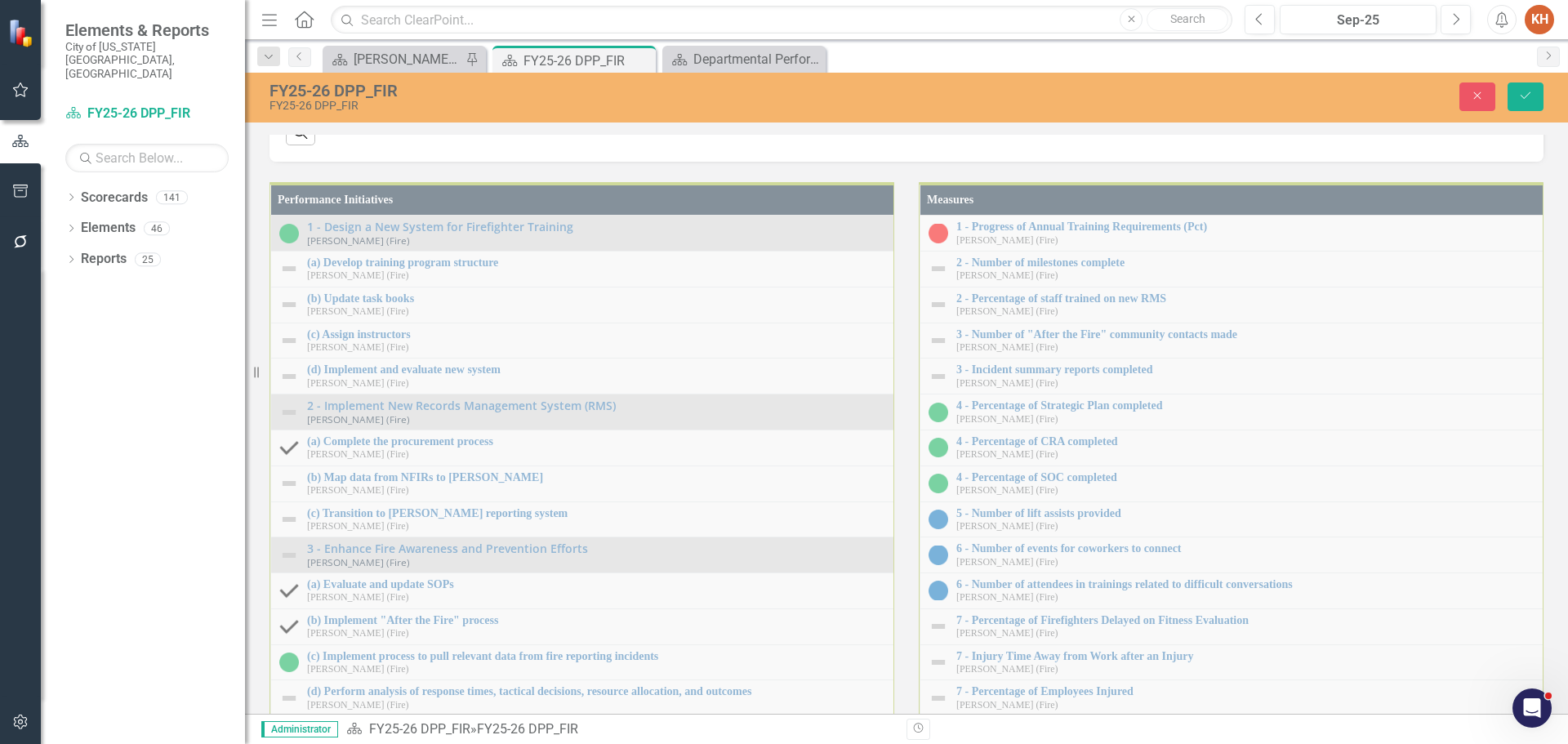
scroll to position [2041, 0]
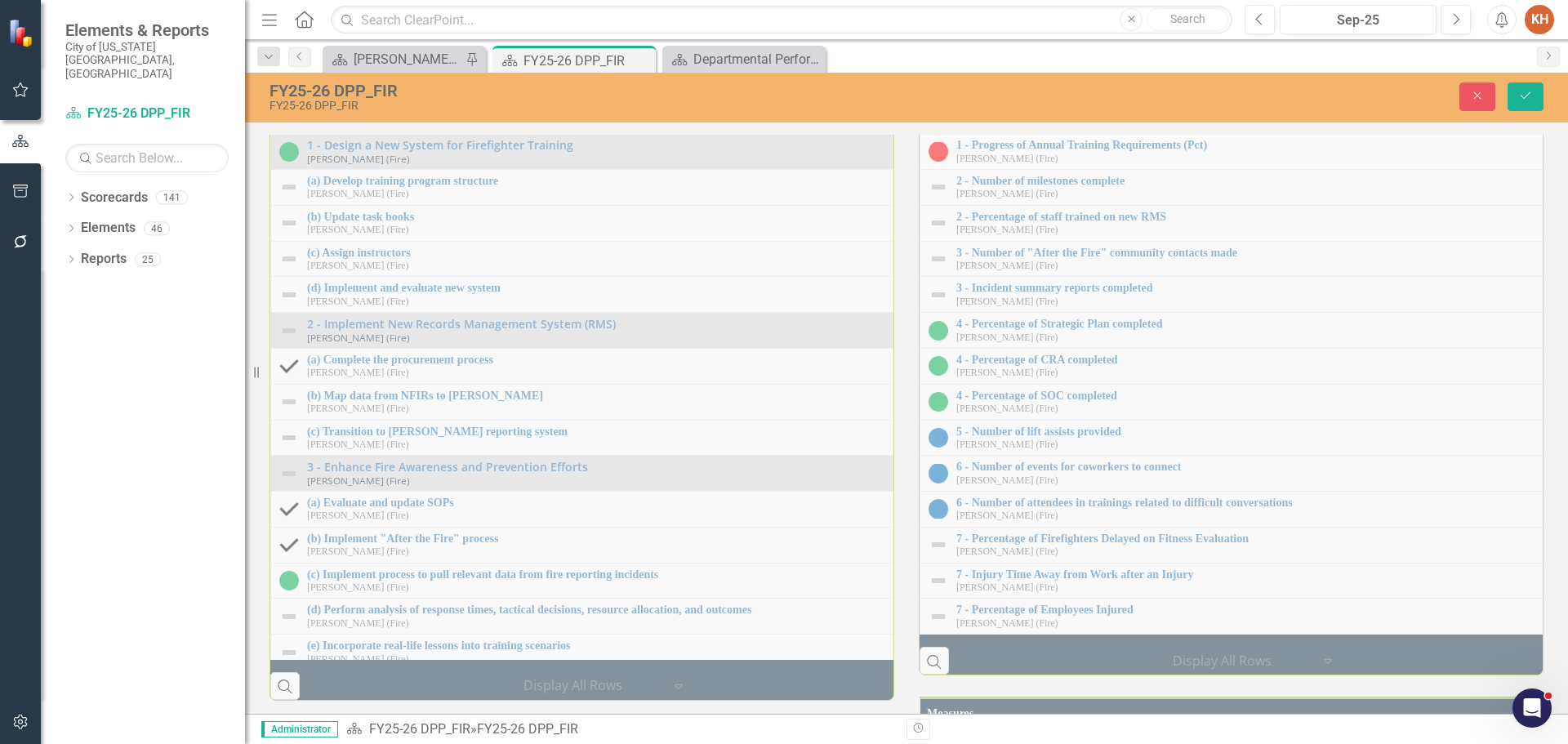
drag, startPoint x: 999, startPoint y: 325, endPoint x: 997, endPoint y: 309, distance: 16.1
drag, startPoint x: 1526, startPoint y: 96, endPoint x: 1496, endPoint y: 106, distance: 31.6
click at [1525, 95] on icon "Save" at bounding box center [1526, 95] width 15 height 11
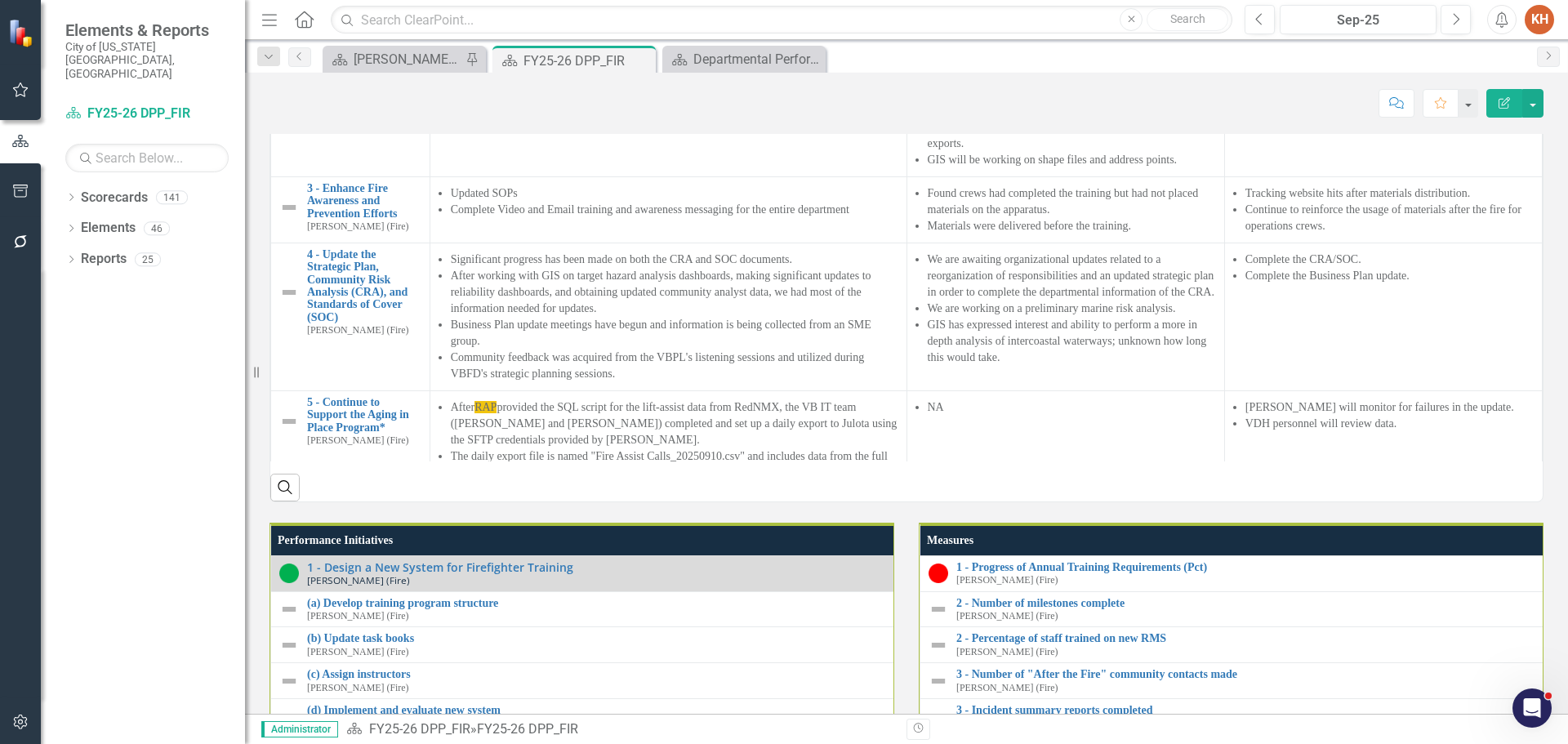
scroll to position [1469, 0]
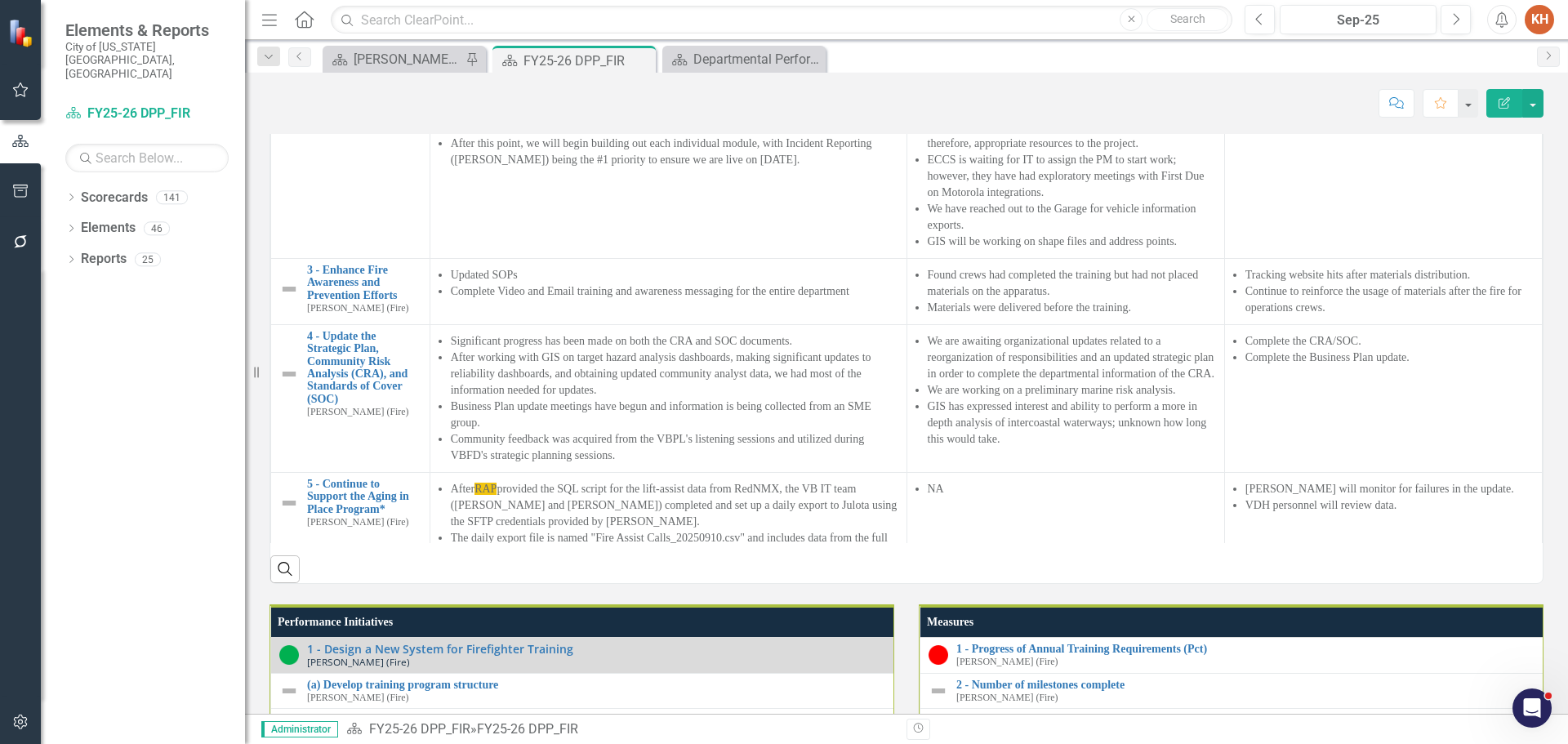
click at [288, 57] on img at bounding box center [289, 47] width 20 height 20
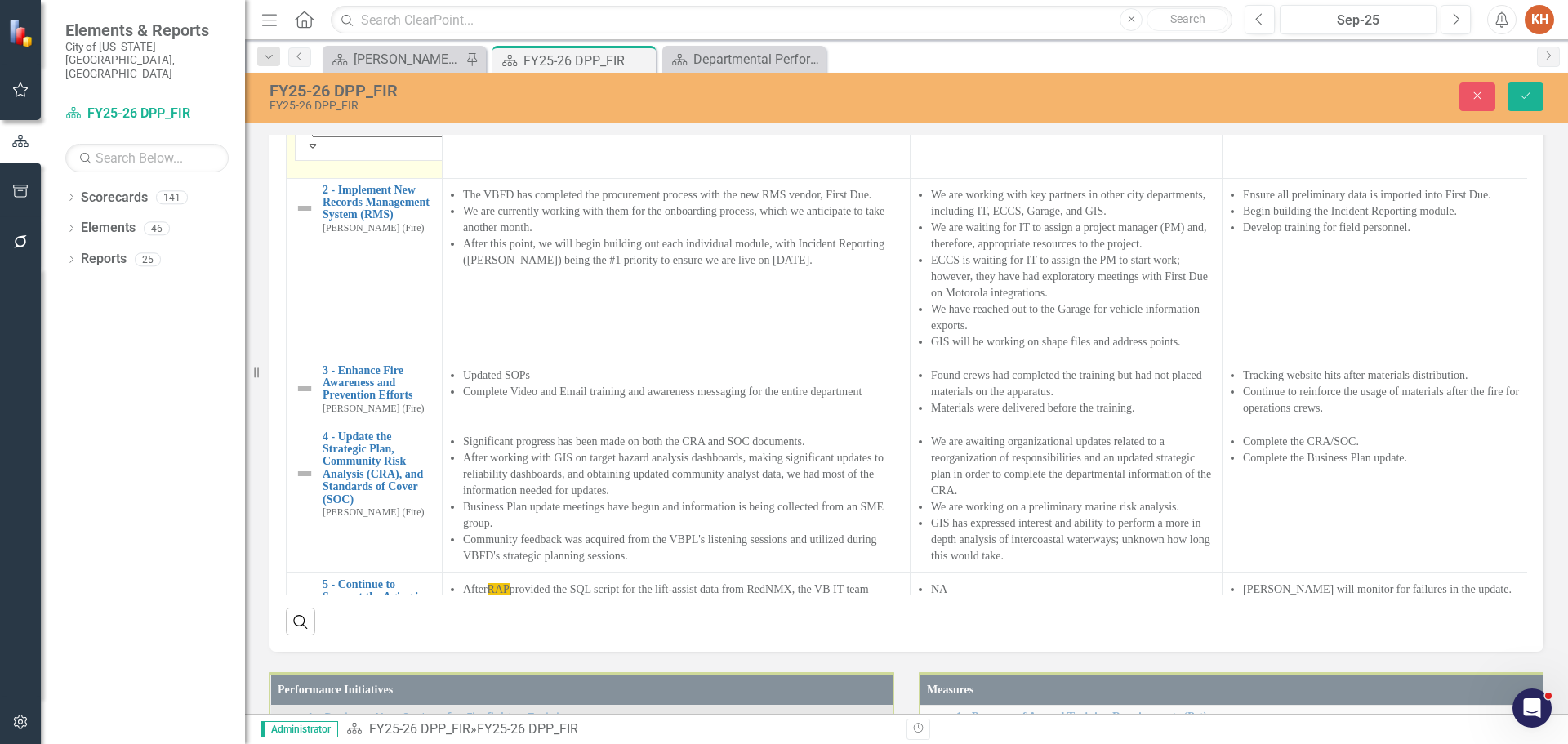
click at [318, 100] on img at bounding box center [321, 91] width 16 height 16
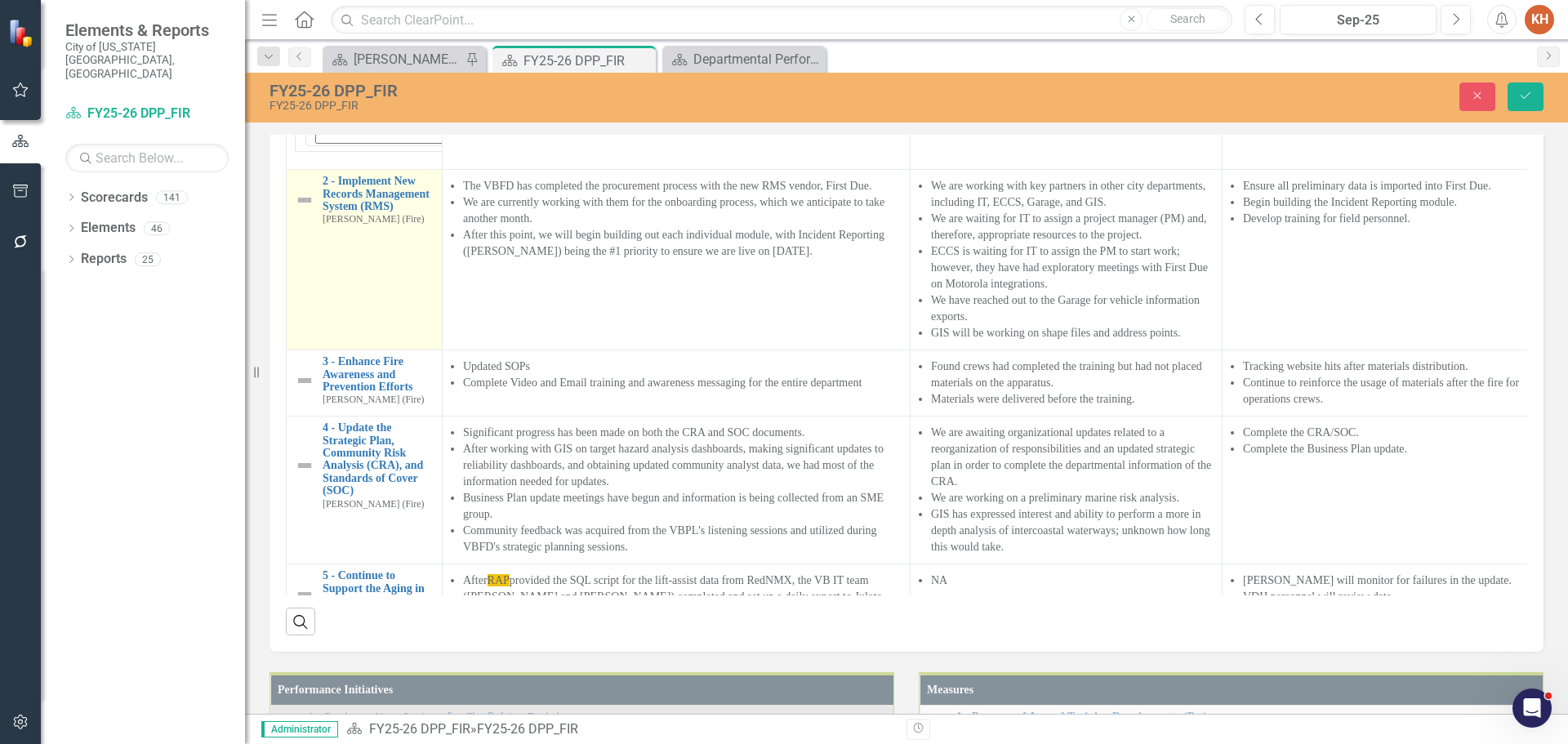
click at [300, 210] on img at bounding box center [304, 199] width 20 height 20
click at [313, 199] on img at bounding box center [321, 190] width 16 height 16
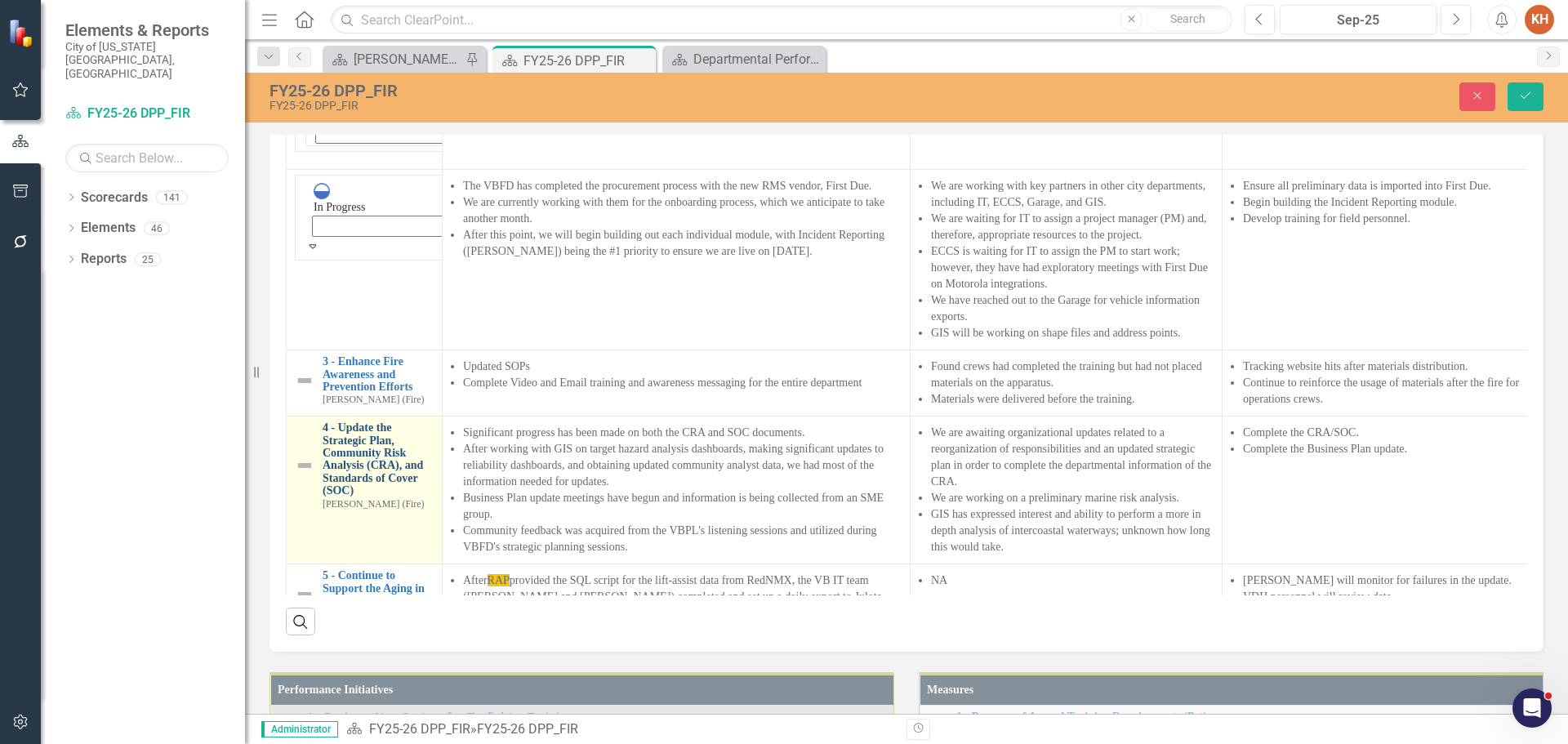
scroll to position [164, 0]
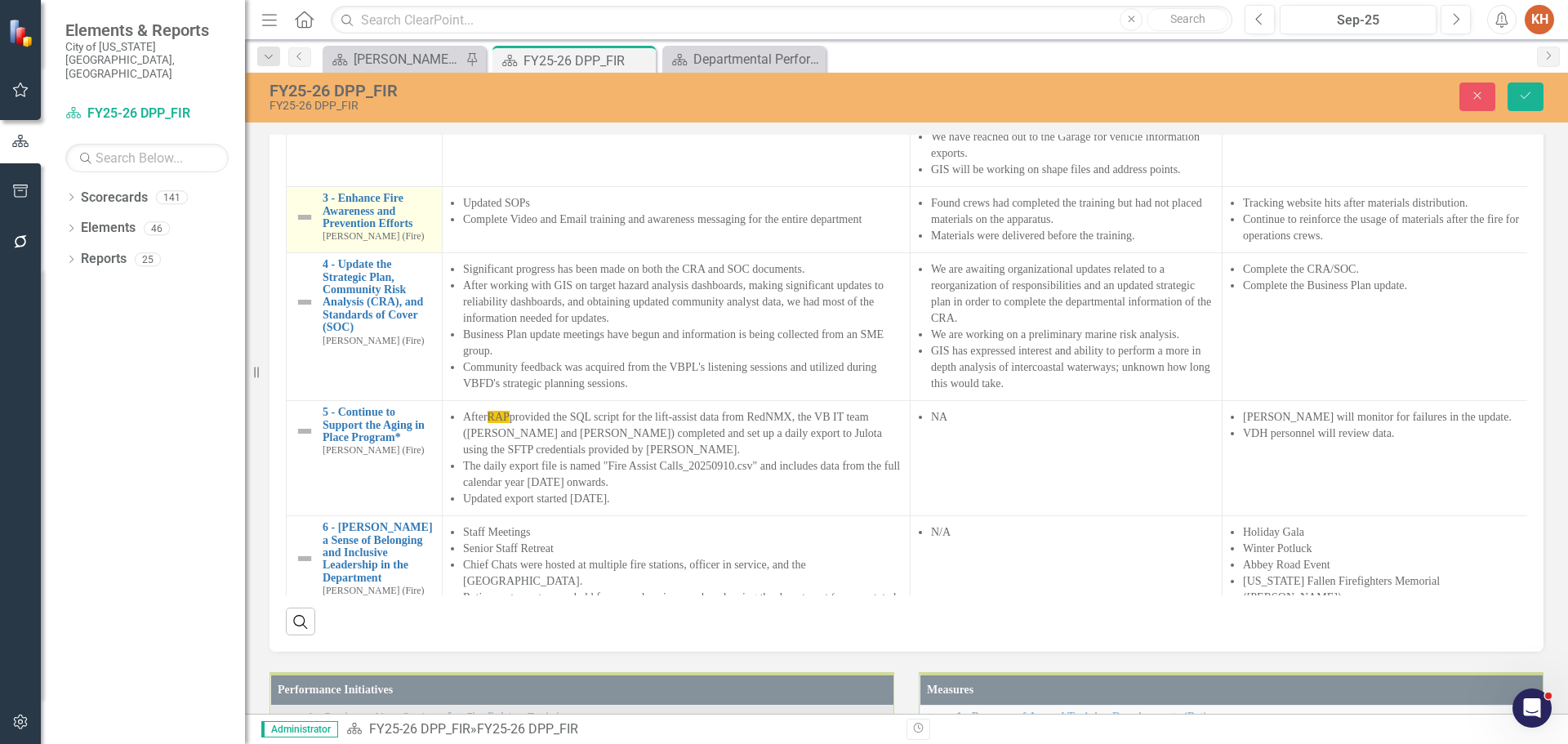
click at [304, 227] on img at bounding box center [304, 216] width 20 height 20
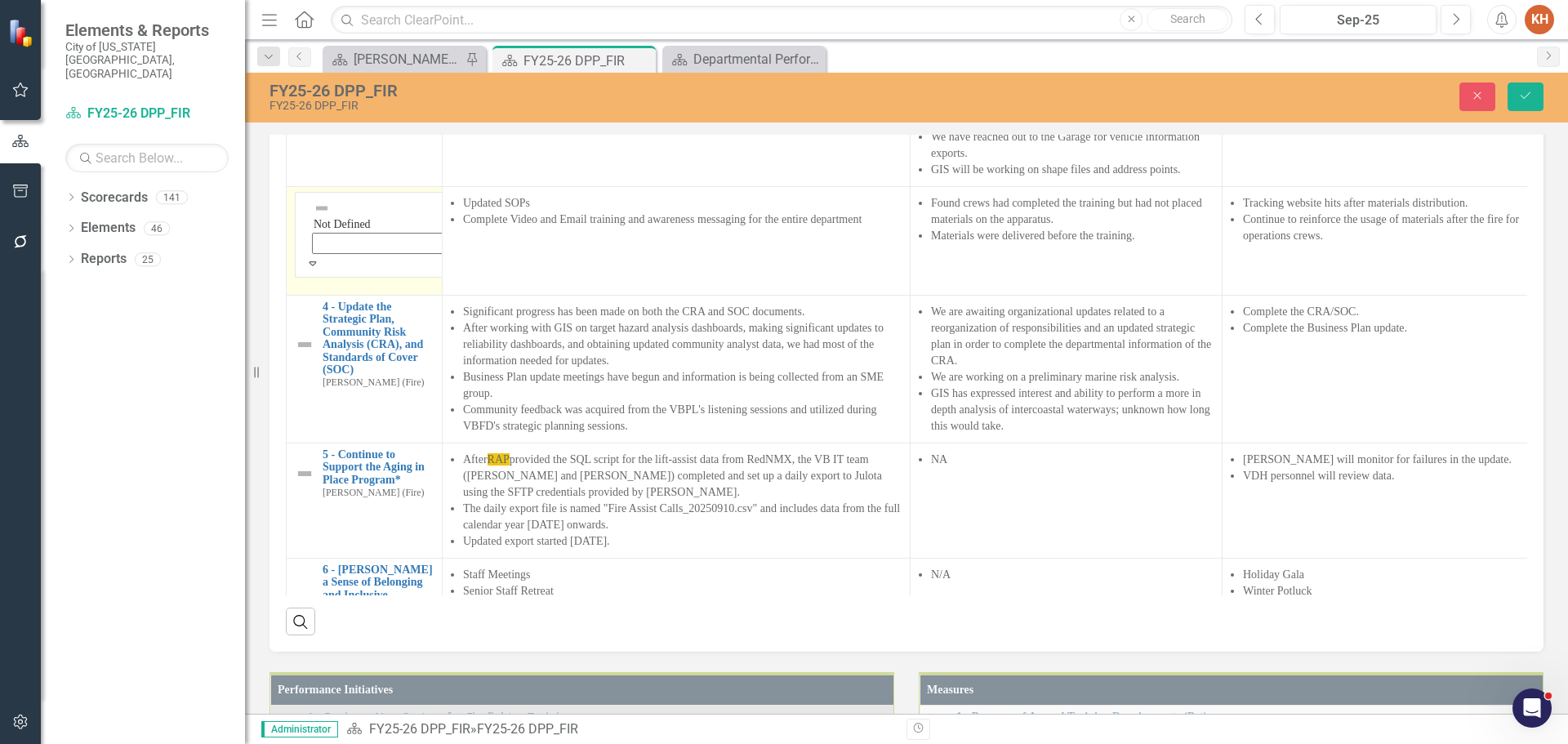
click at [313, 216] on img at bounding box center [321, 208] width 16 height 16
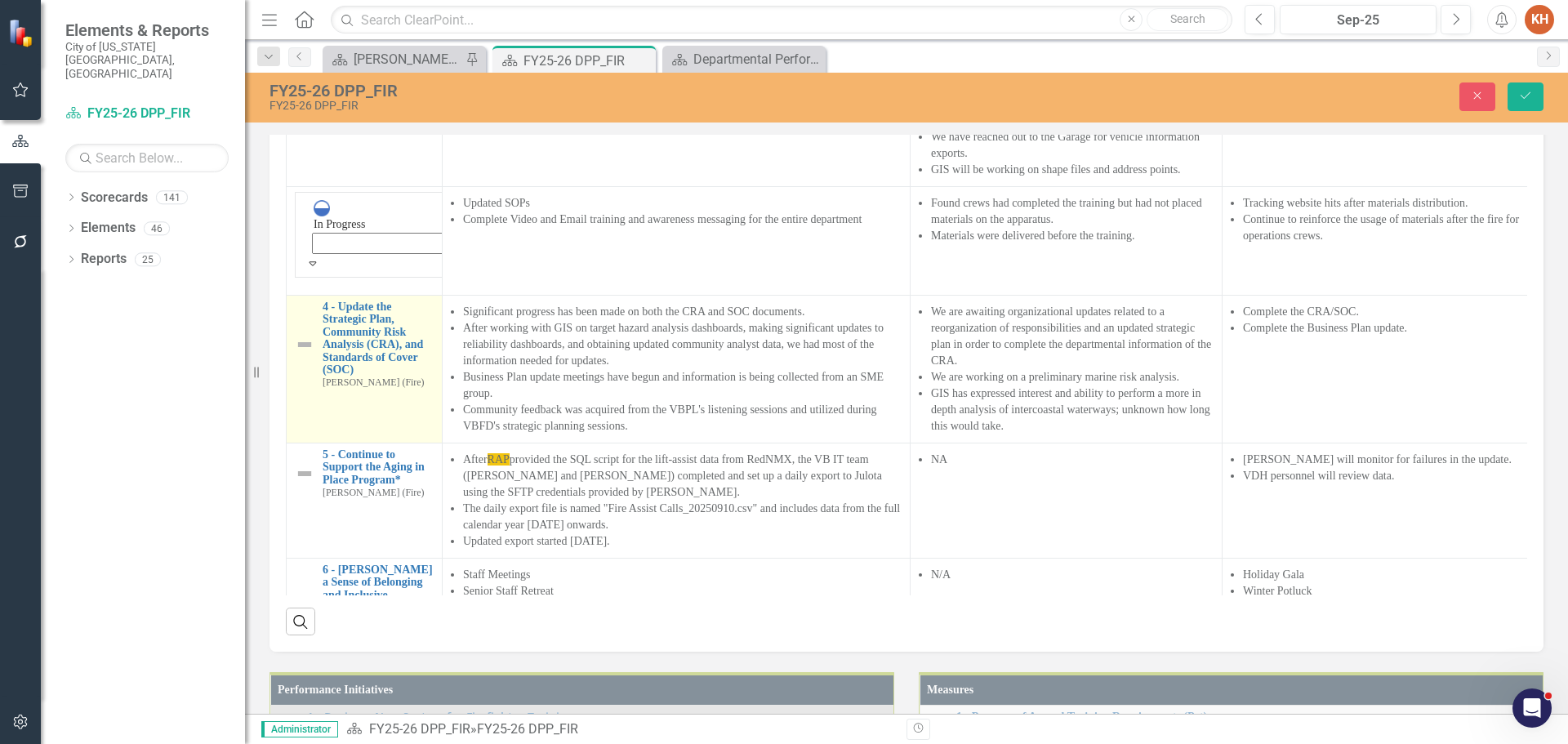
click at [300, 355] on img at bounding box center [304, 344] width 20 height 20
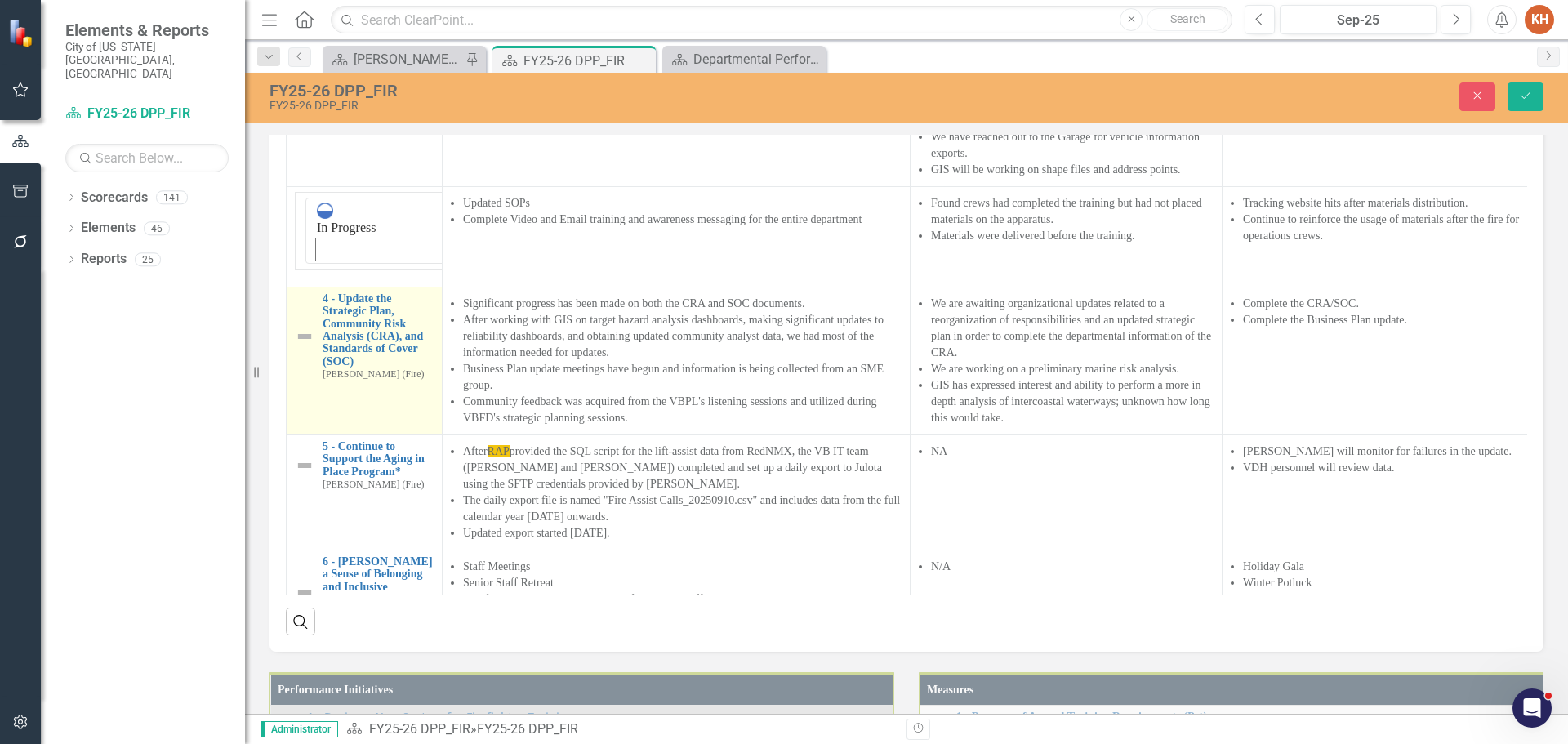
click at [300, 346] on img at bounding box center [304, 336] width 20 height 20
click at [317, 319] on img at bounding box center [325, 309] width 16 height 16
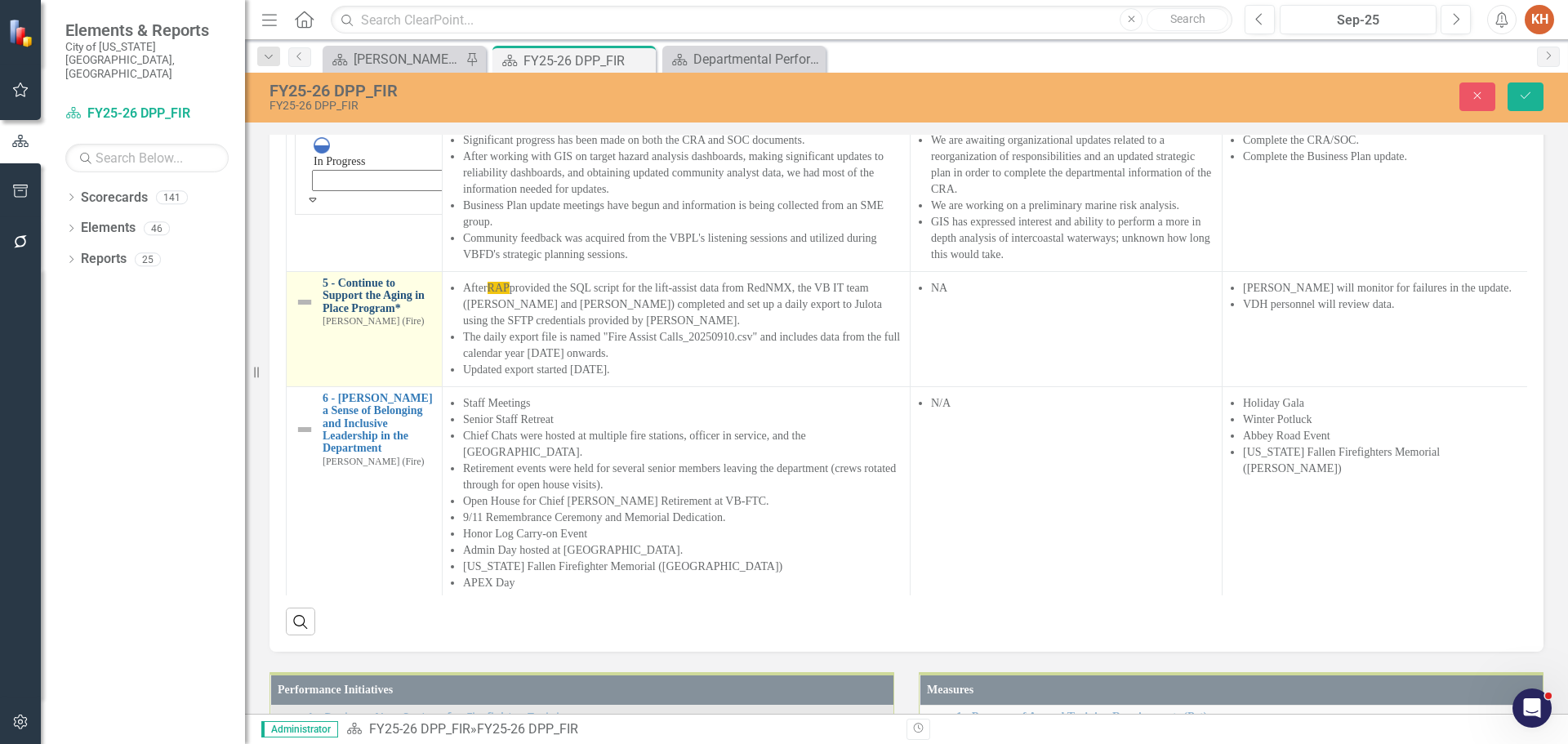
scroll to position [388, 0]
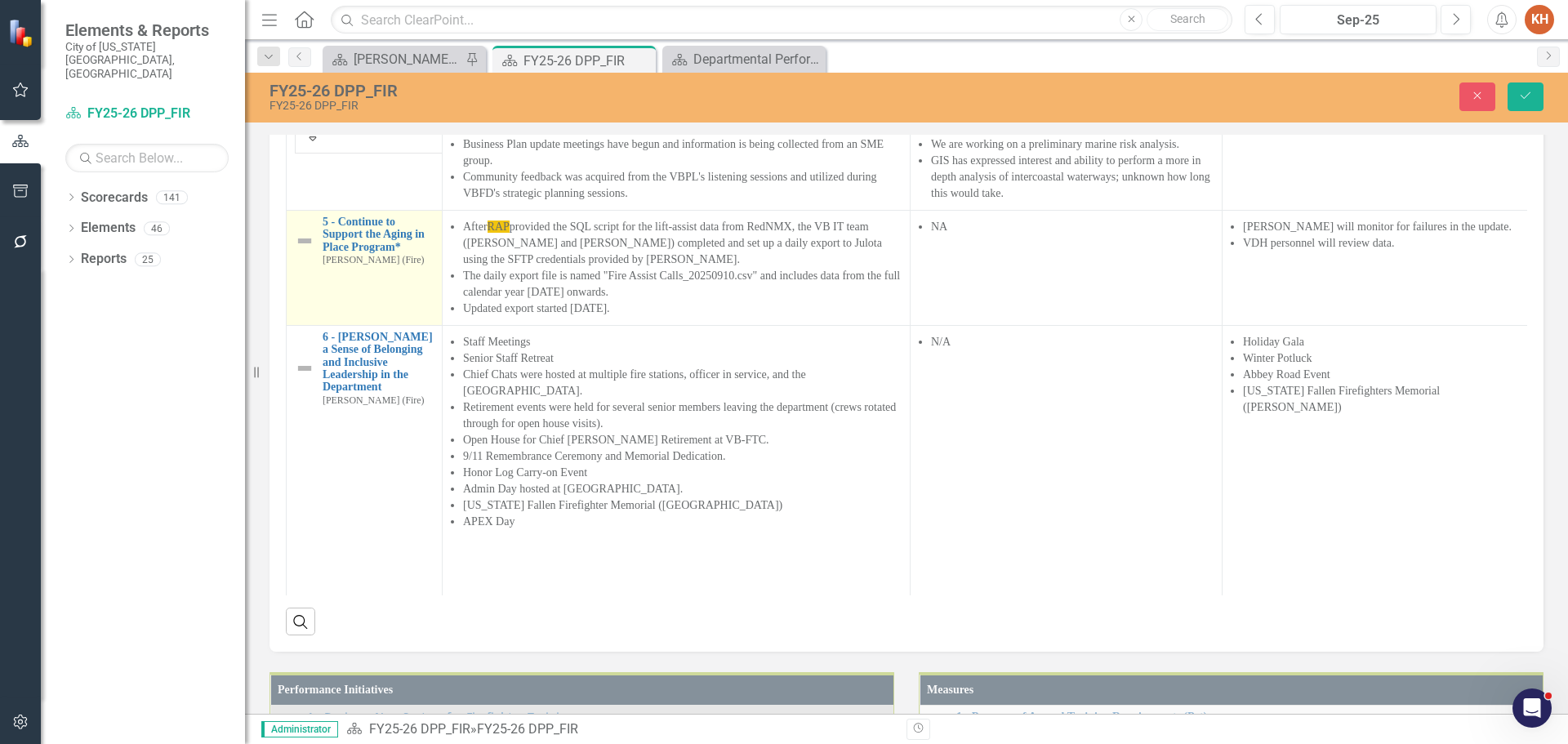
click at [298, 250] on img at bounding box center [304, 241] width 20 height 20
click at [317, 242] on img at bounding box center [325, 233] width 16 height 16
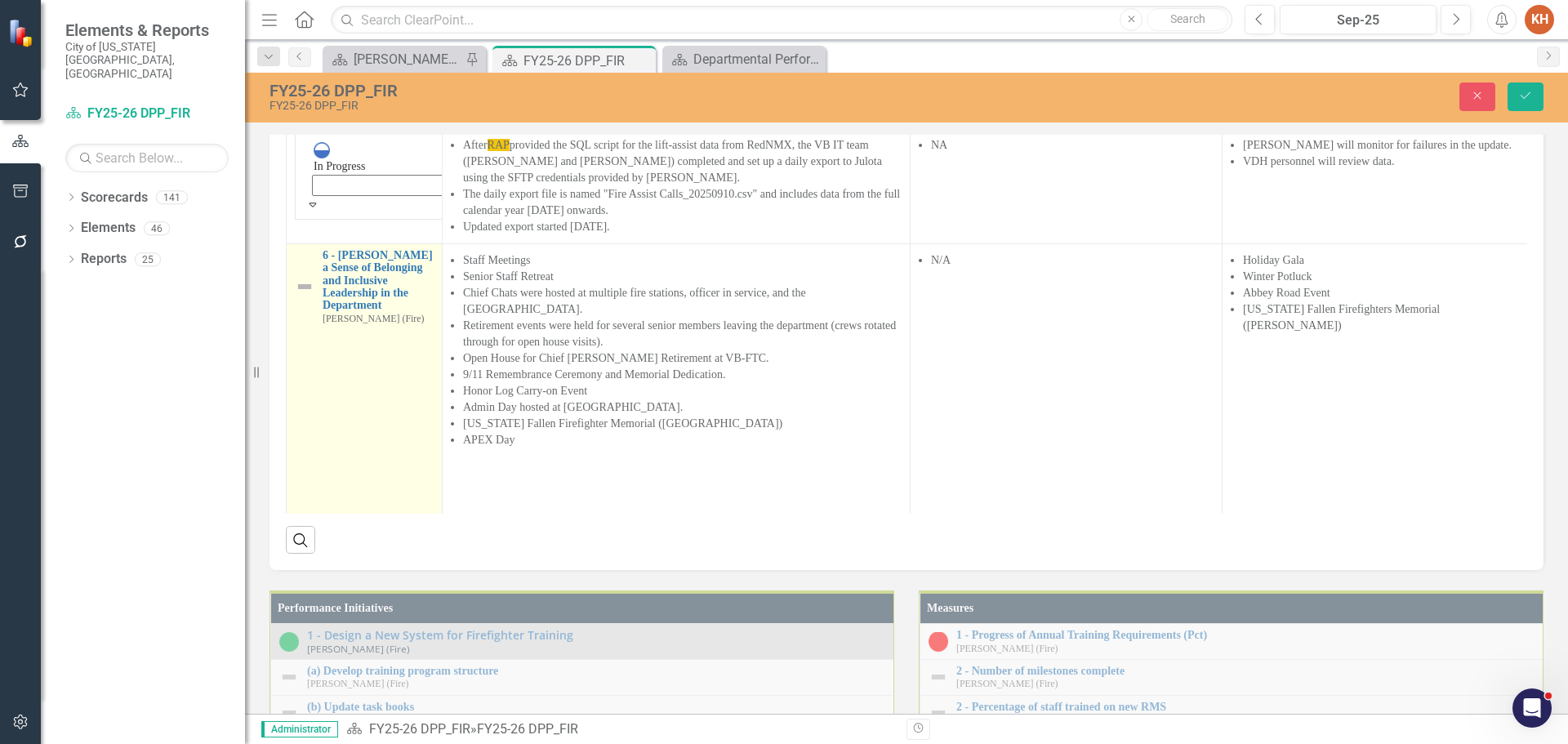
scroll to position [1633, 0]
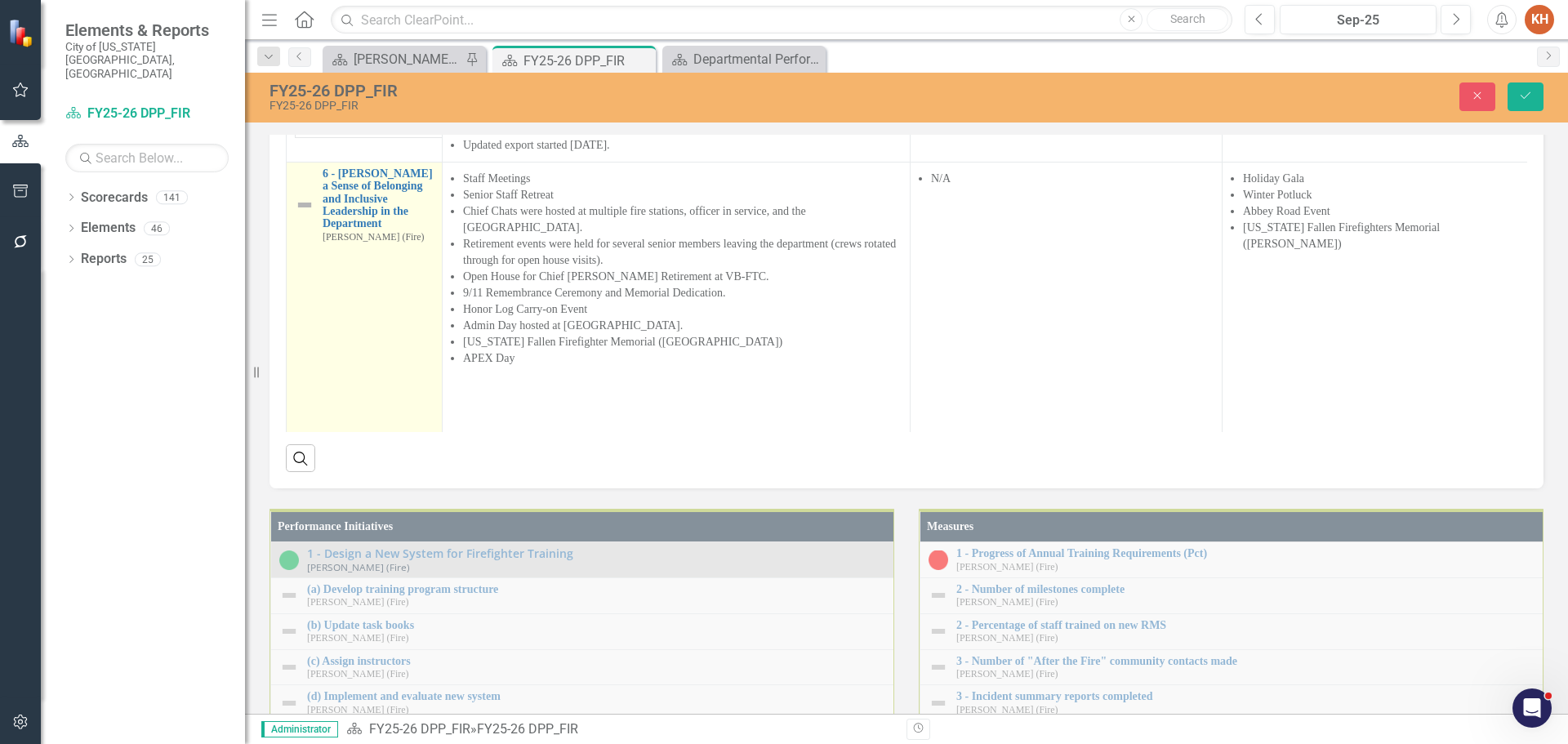
click at [293, 436] on td "6 - [PERSON_NAME] a Sense of Belonging and Inclusive Leadership in the Departme…" at bounding box center [365, 299] width 156 height 276
click at [298, 214] on img at bounding box center [304, 204] width 20 height 20
click at [299, 214] on img at bounding box center [304, 204] width 20 height 20
click at [317, 194] on img at bounding box center [325, 184] width 16 height 16
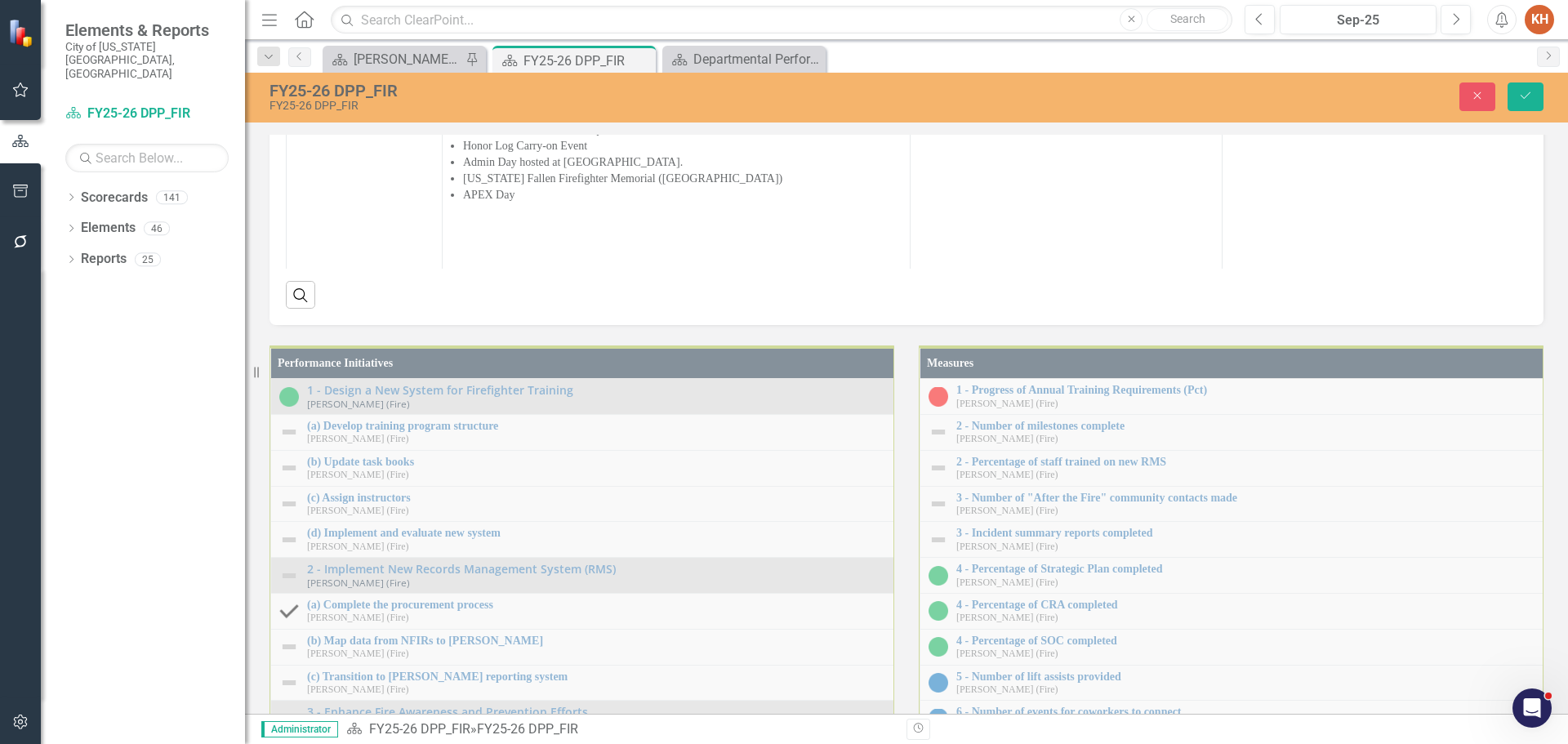
scroll to position [1877, 0]
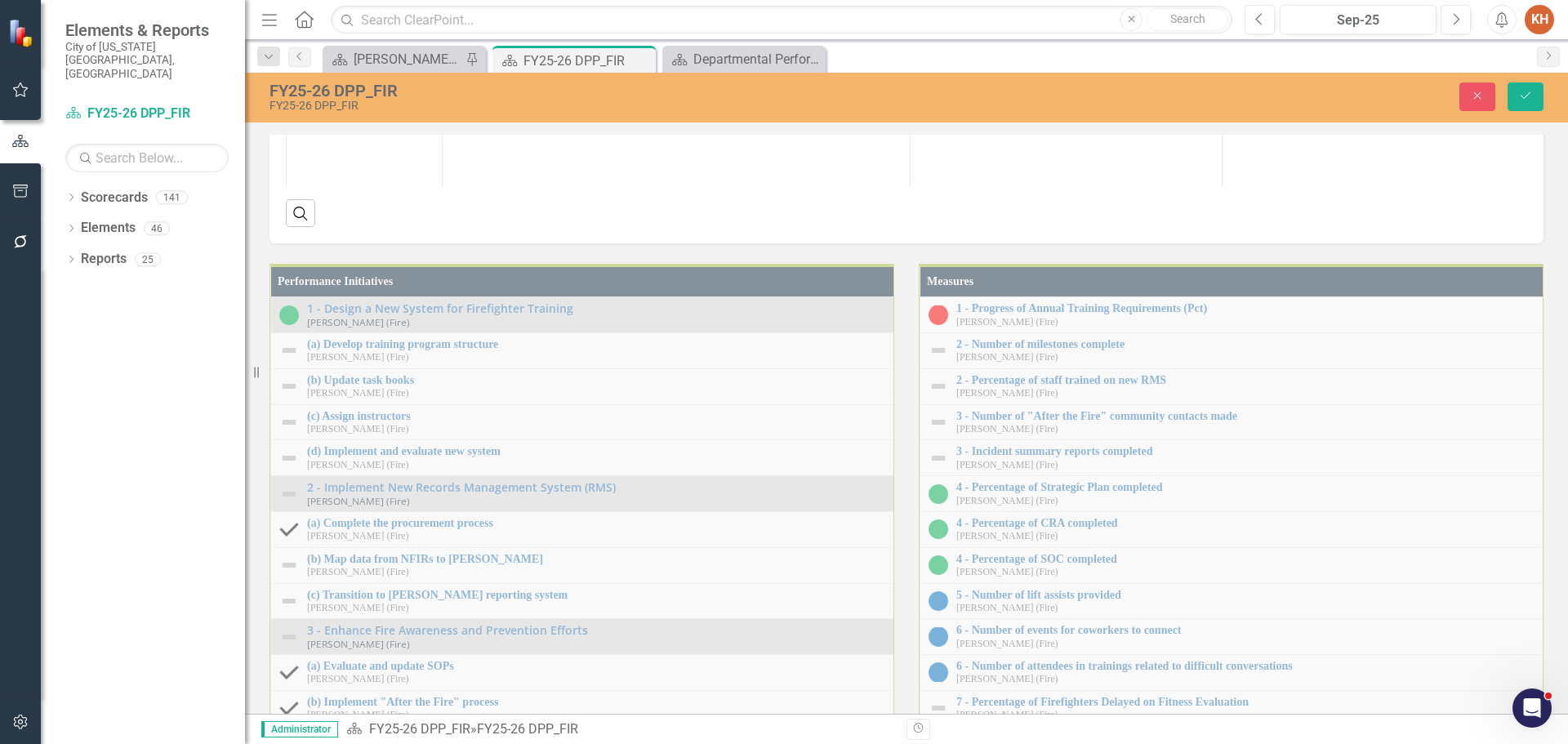
click at [312, 226] on img at bounding box center [304, 216] width 20 height 20
click at [462, 243] on icon "Expand" at bounding box center [469, 236] width 16 height 13
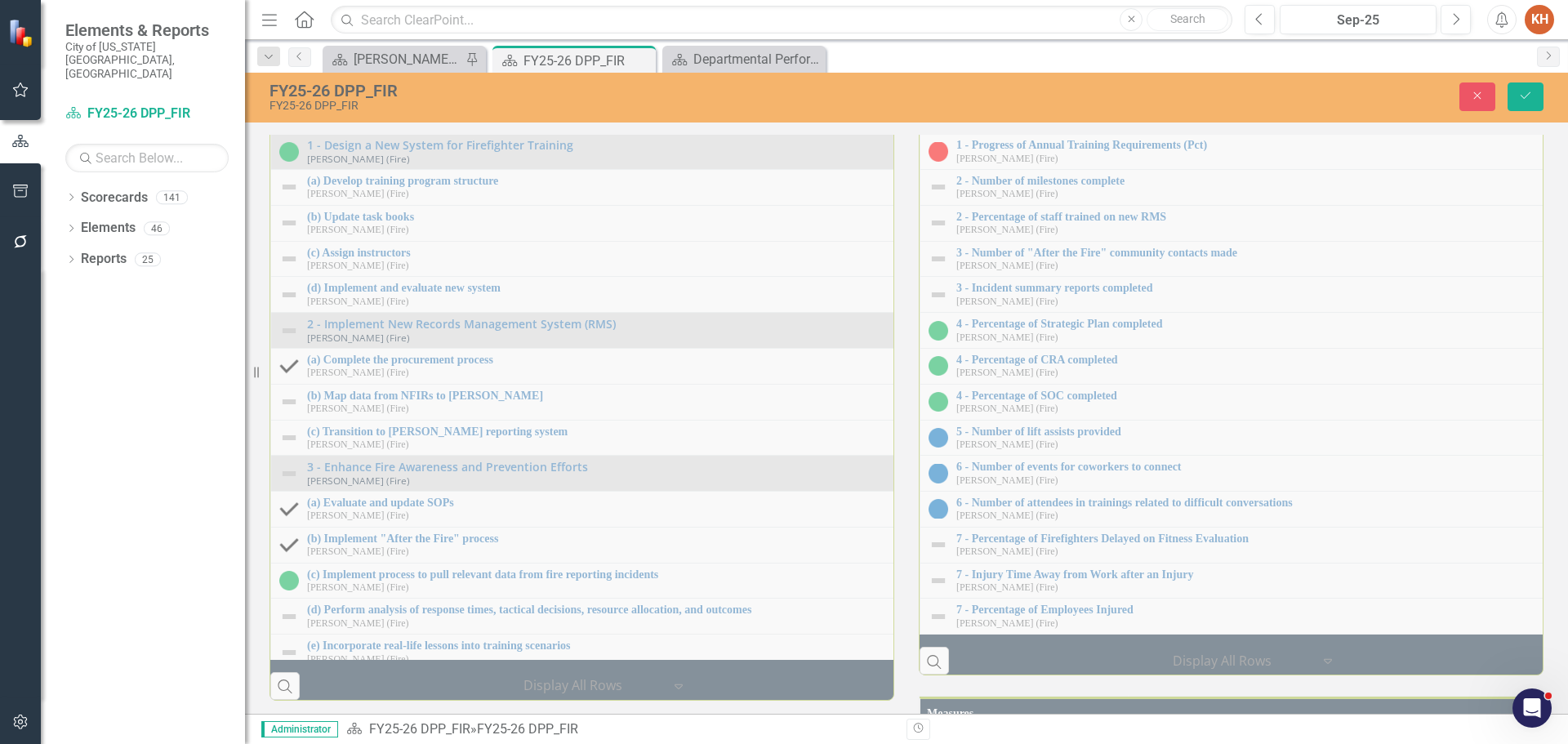
scroll to position [2123, 0]
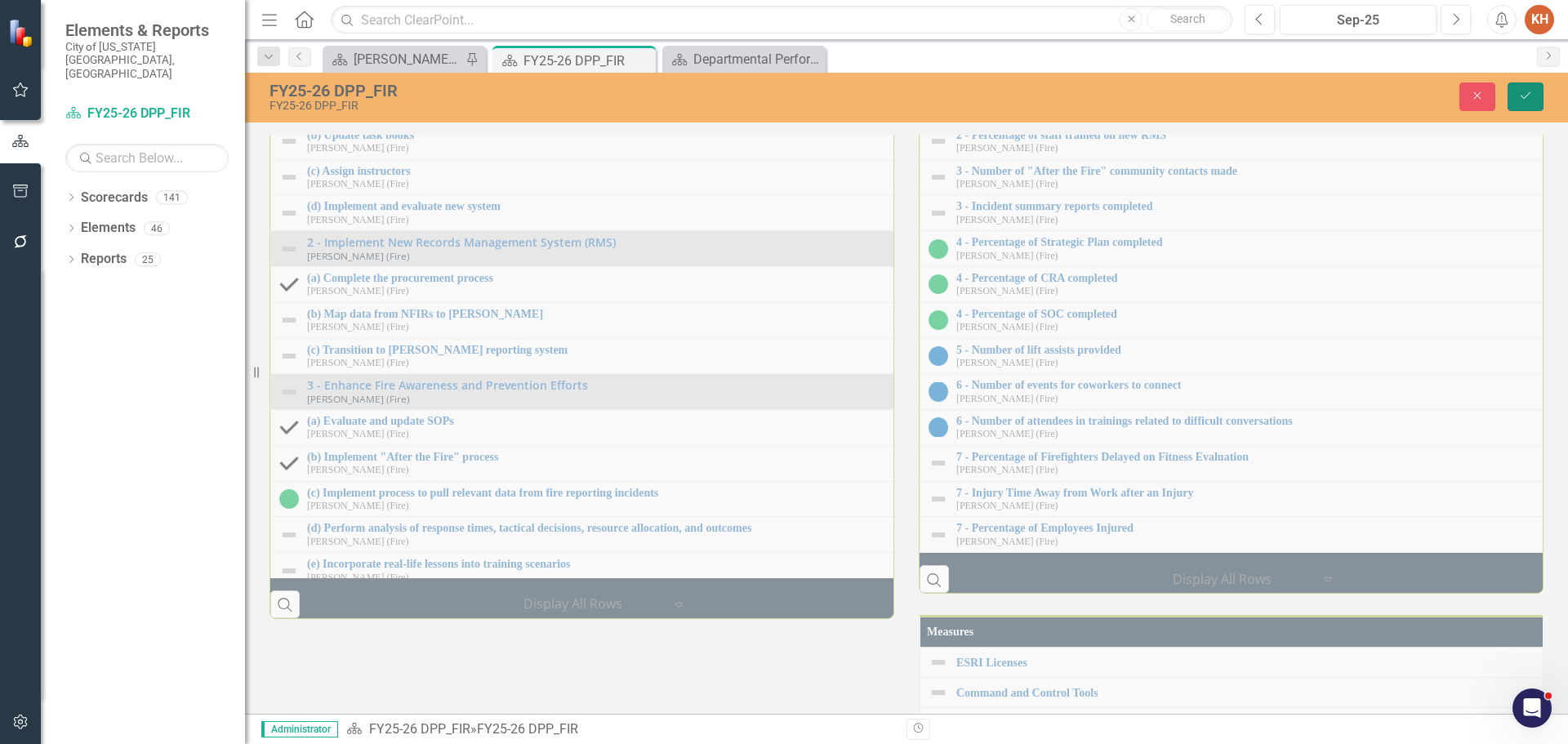
drag, startPoint x: 1525, startPoint y: 92, endPoint x: 1466, endPoint y: 119, distance: 64.9
click at [1527, 92] on icon "Save" at bounding box center [1526, 95] width 15 height 11
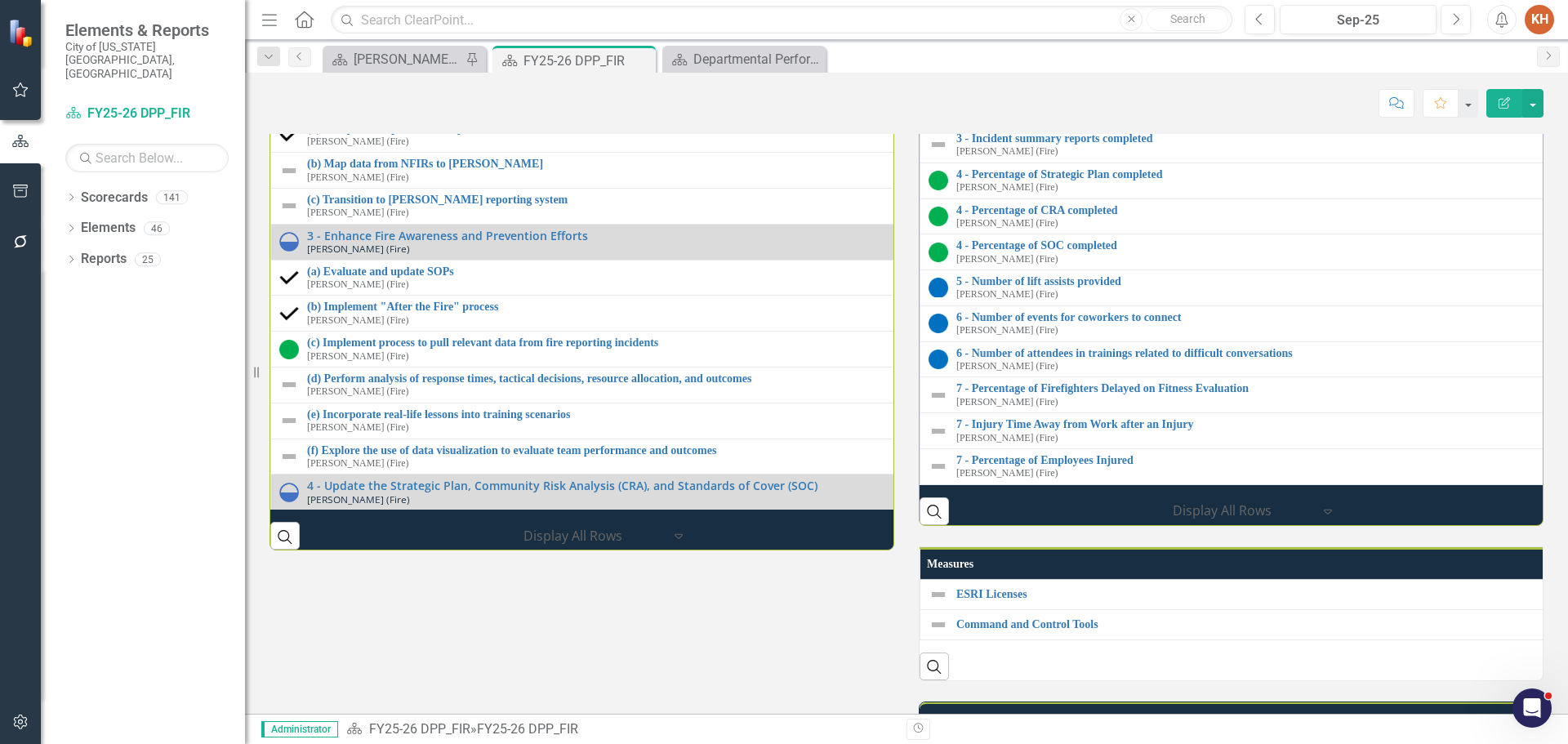
scroll to position [0, 0]
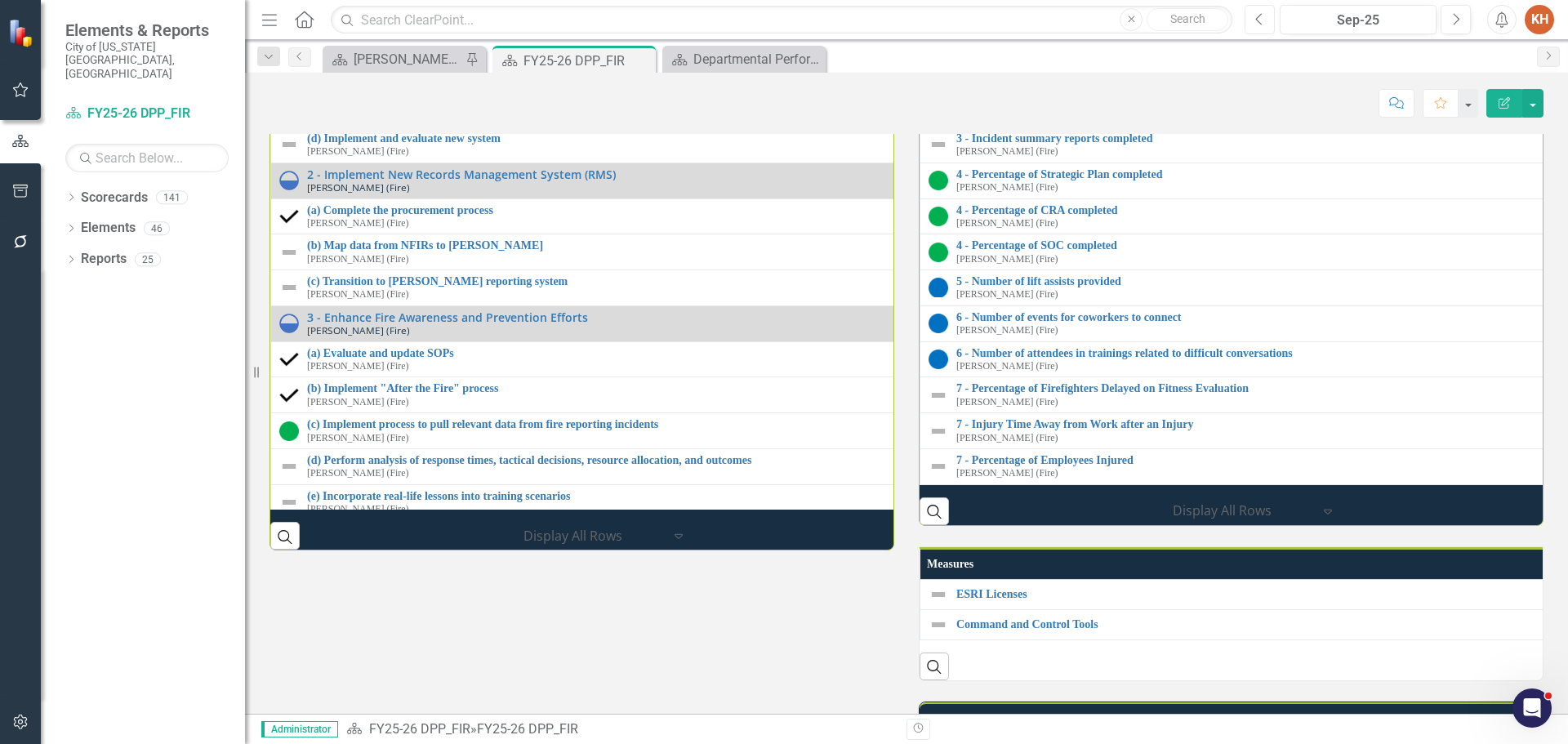
click at [1252, 13] on button "Previous" at bounding box center [1259, 19] width 30 height 29
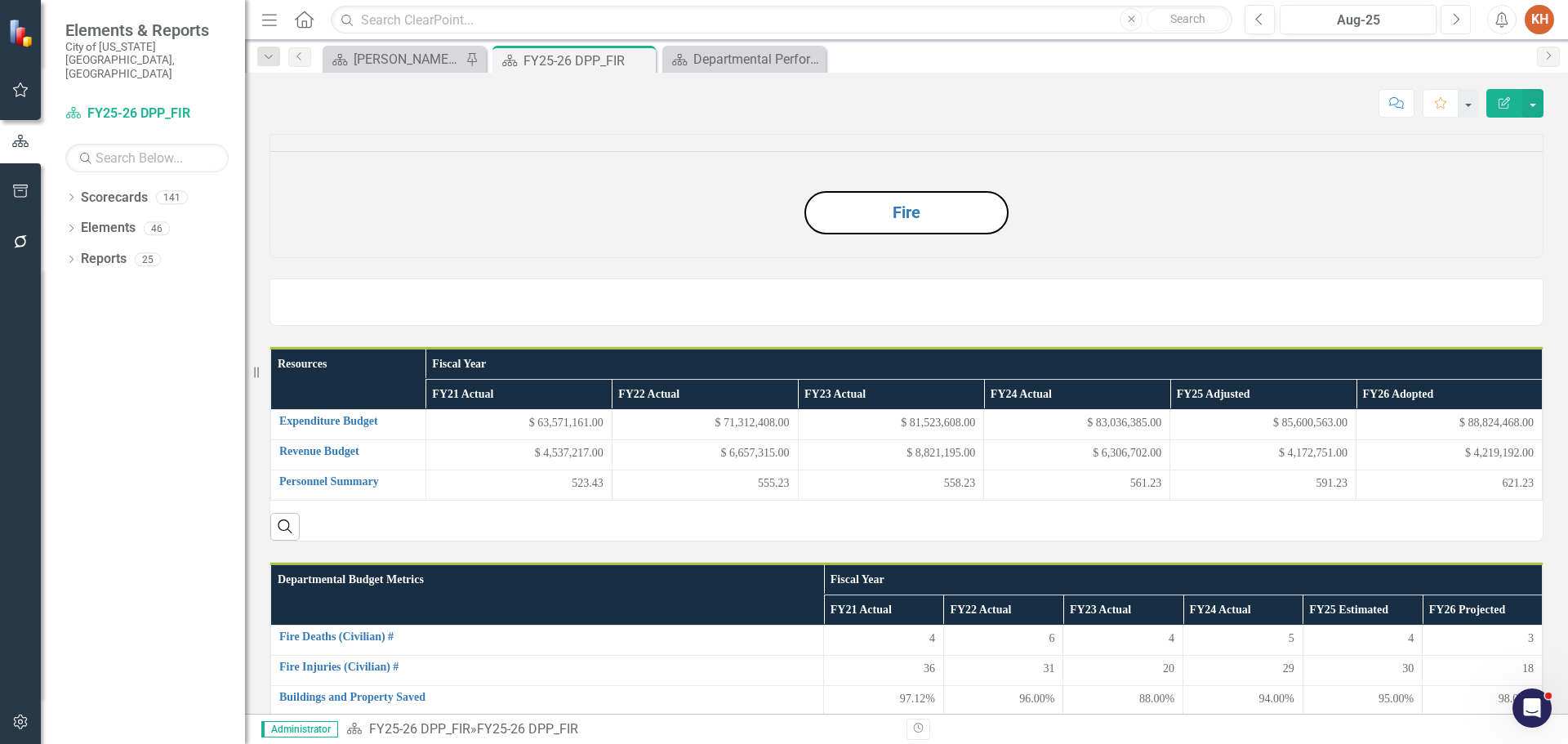
click at [1458, 17] on icon "Next" at bounding box center [1455, 20] width 9 height 15
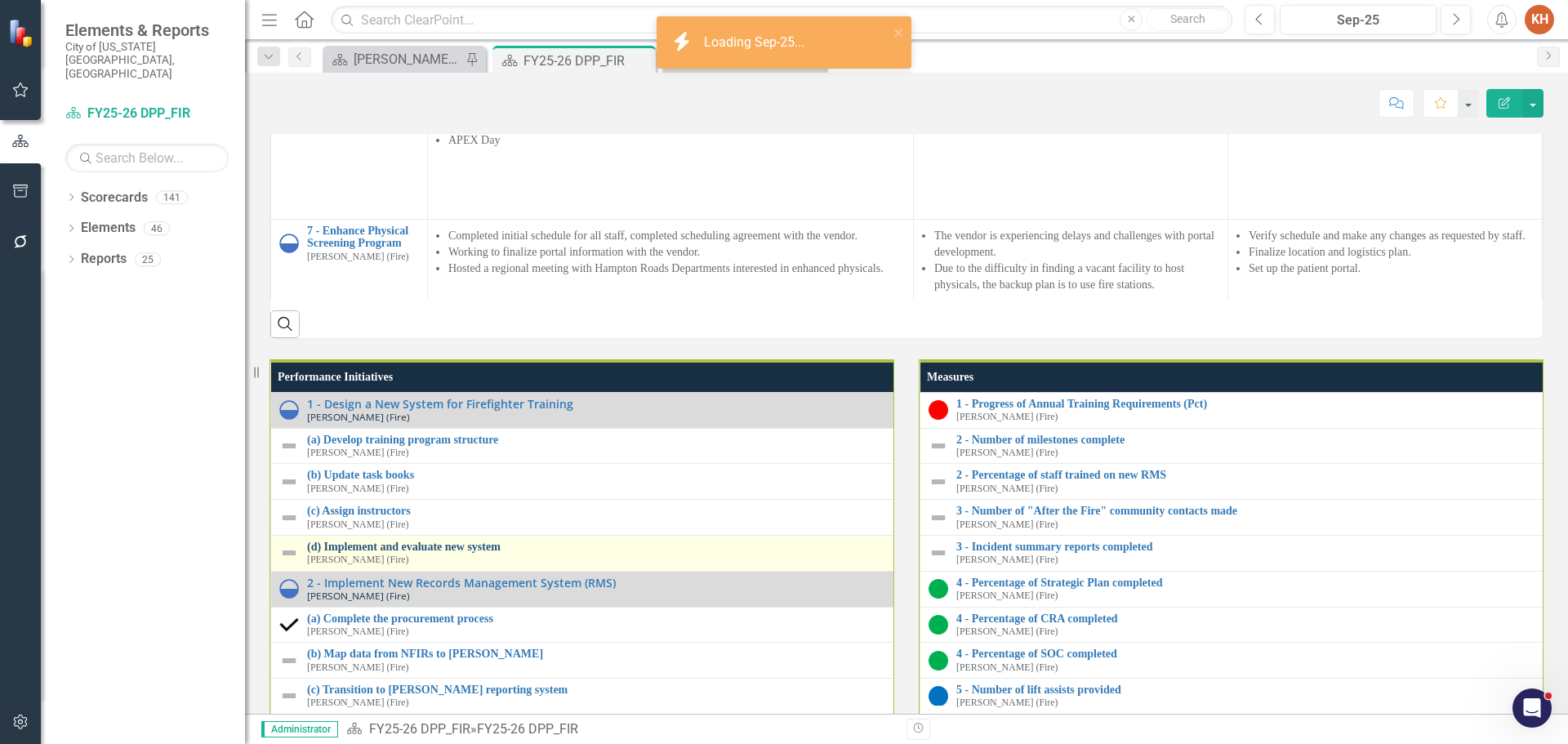
scroll to position [2123, 0]
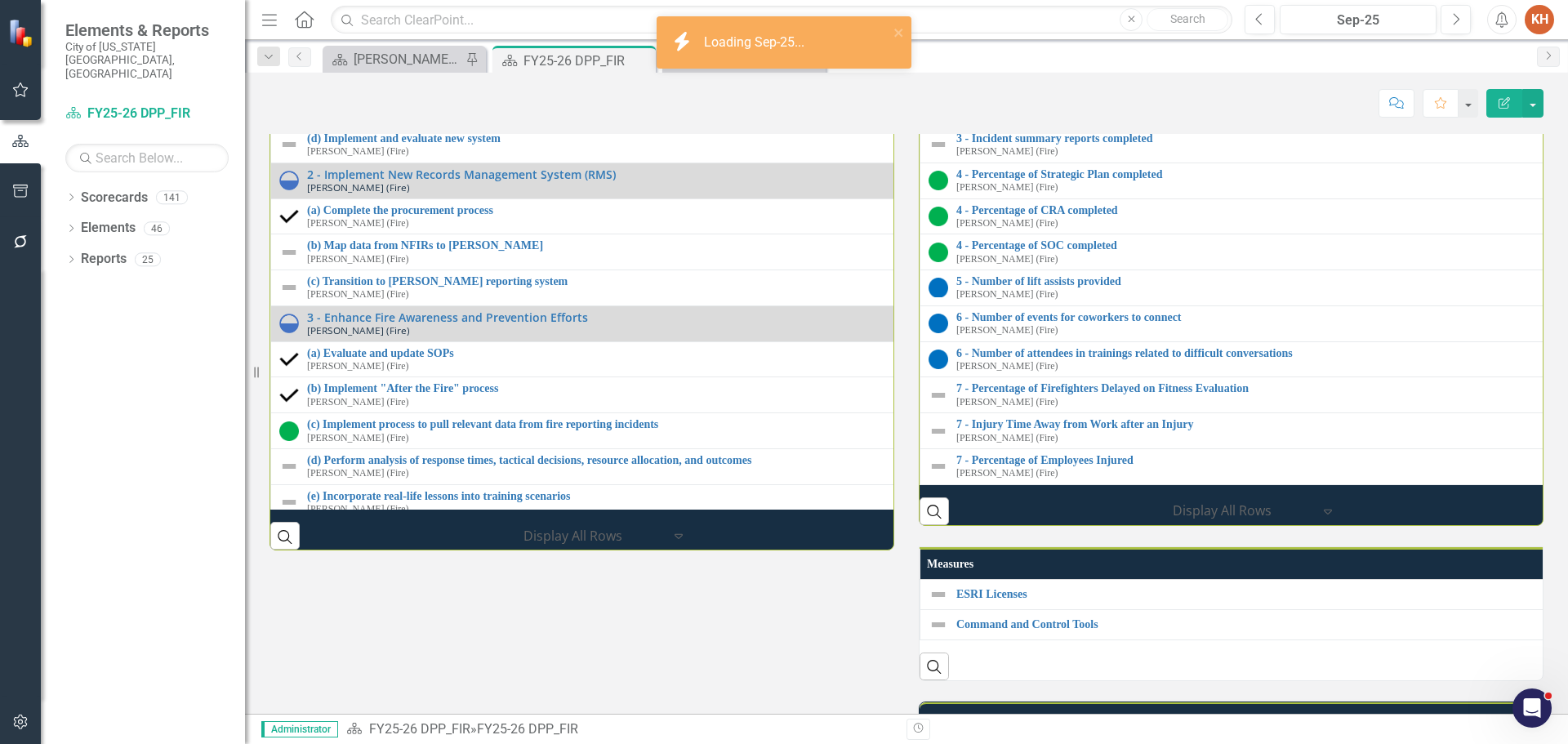
click at [281, 47] on img at bounding box center [289, 38] width 20 height 20
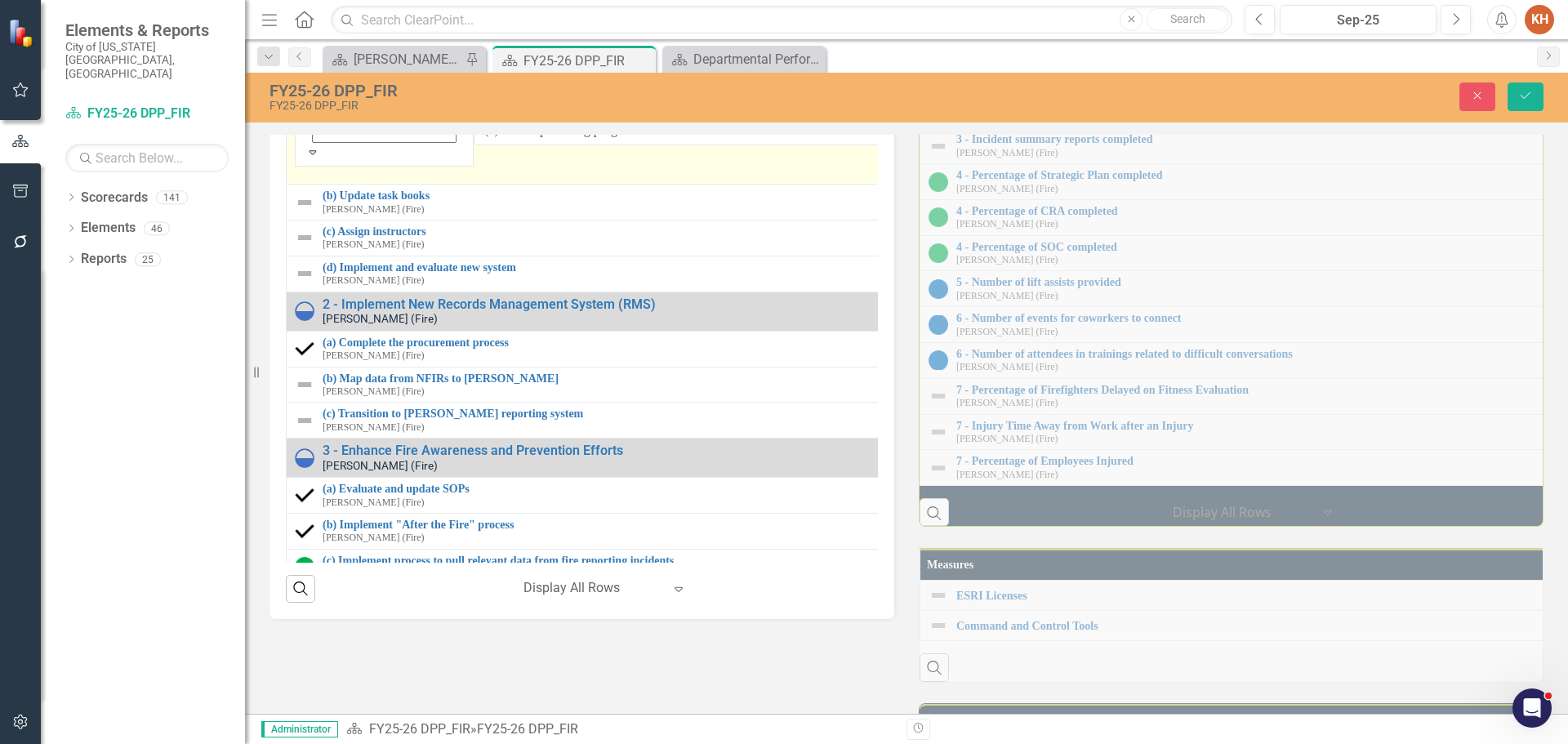
click at [320, 121] on div "Not Defined" at bounding box center [384, 105] width 141 height 34
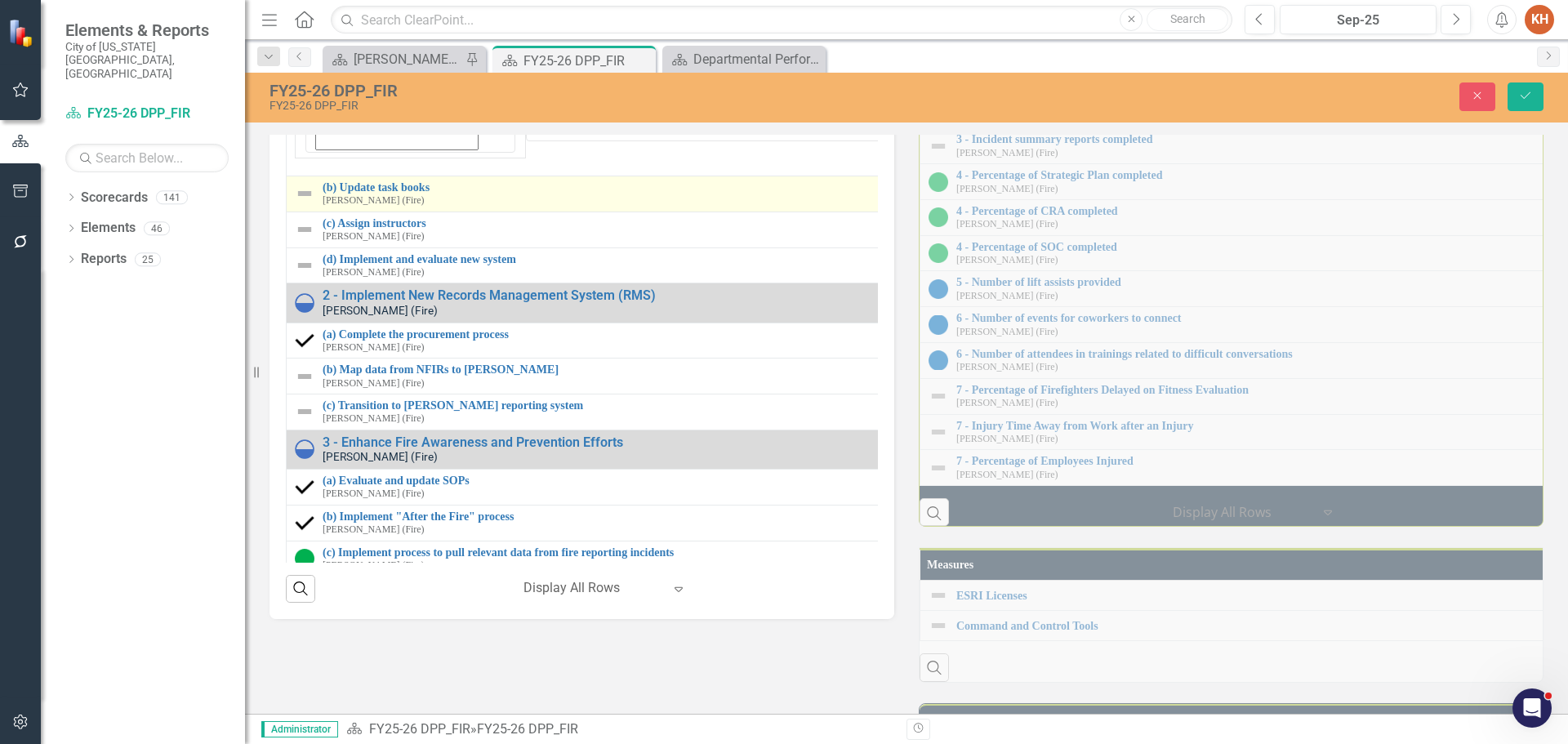
click at [300, 203] on img at bounding box center [304, 193] width 20 height 20
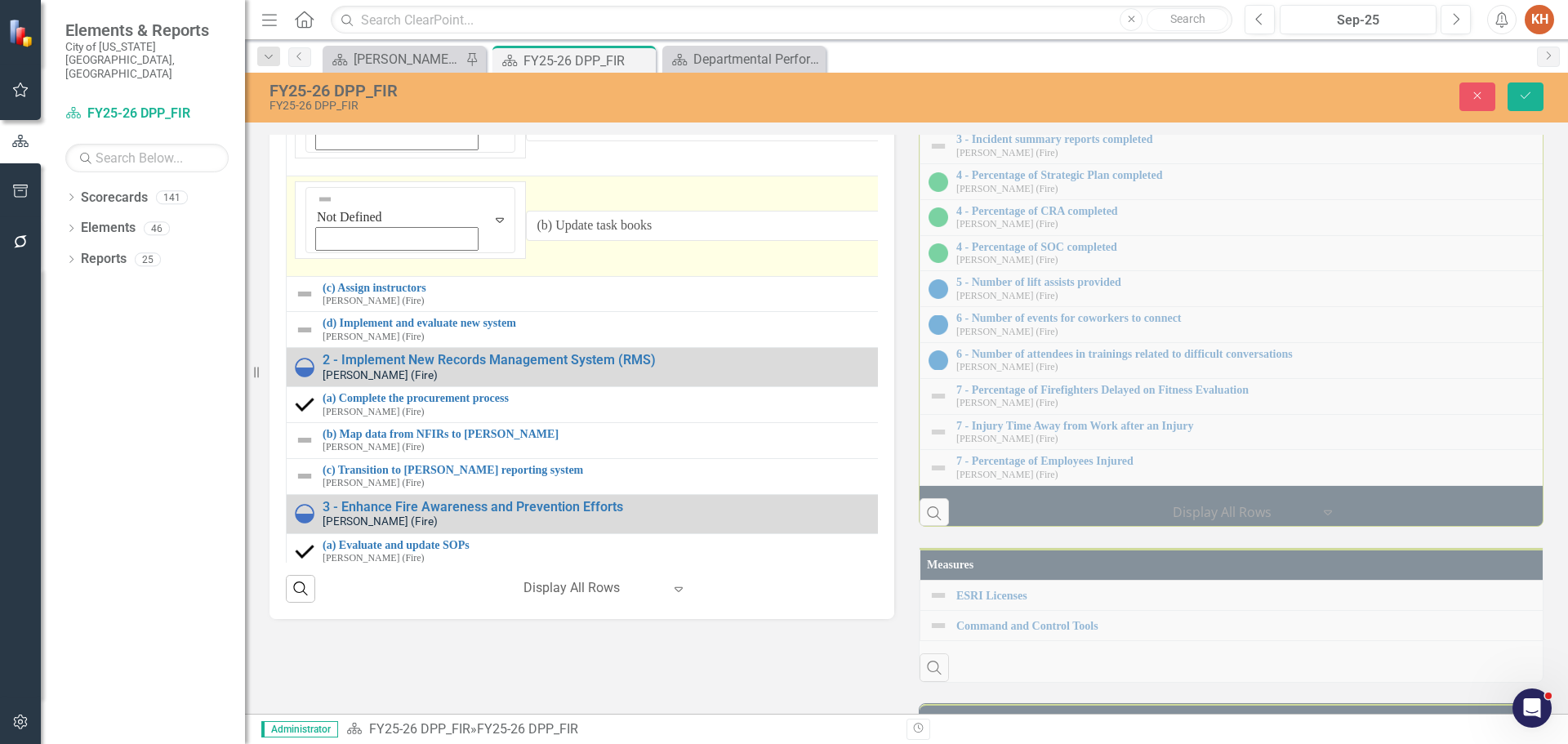
click at [317, 207] on img at bounding box center [325, 198] width 16 height 16
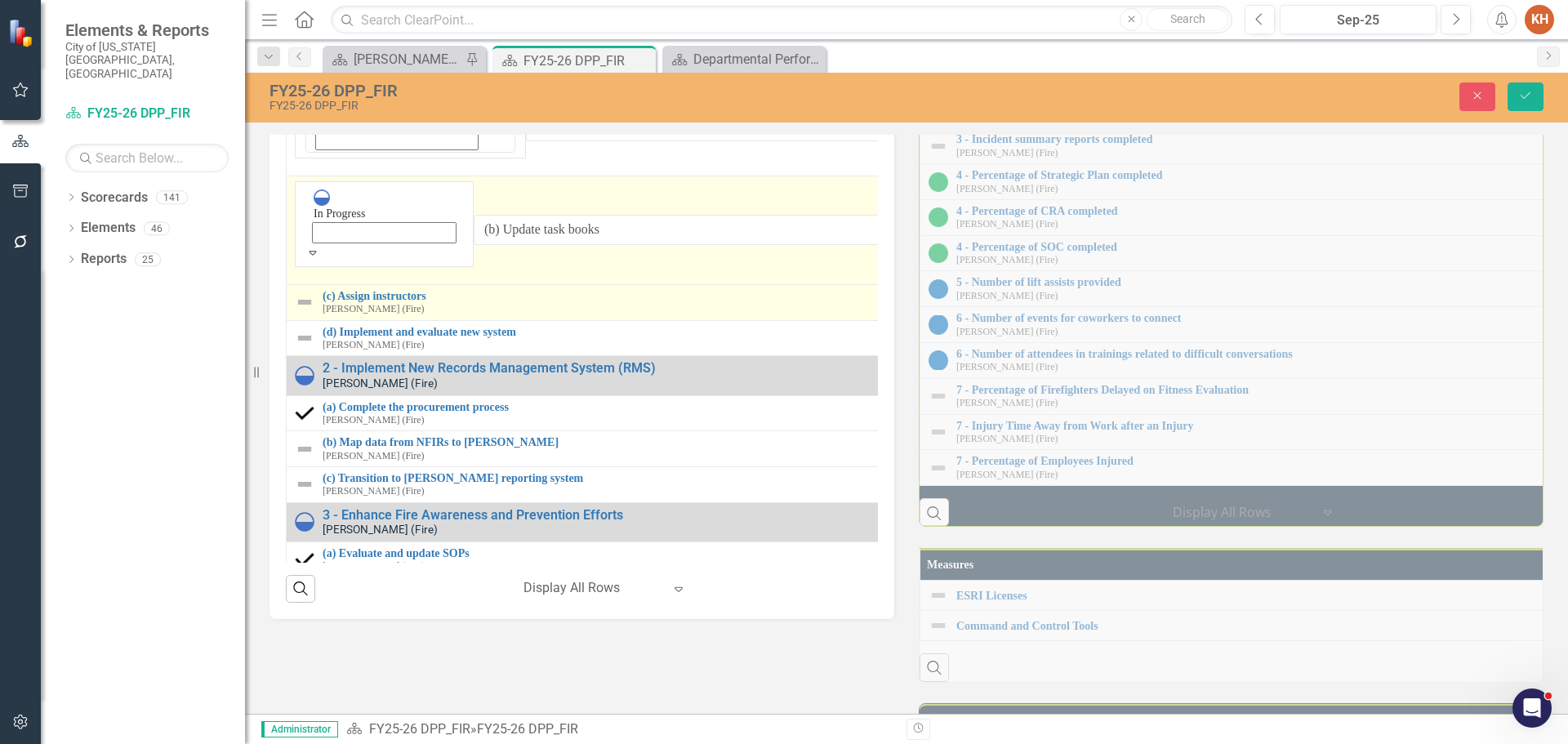
click at [299, 312] on img at bounding box center [304, 302] width 20 height 20
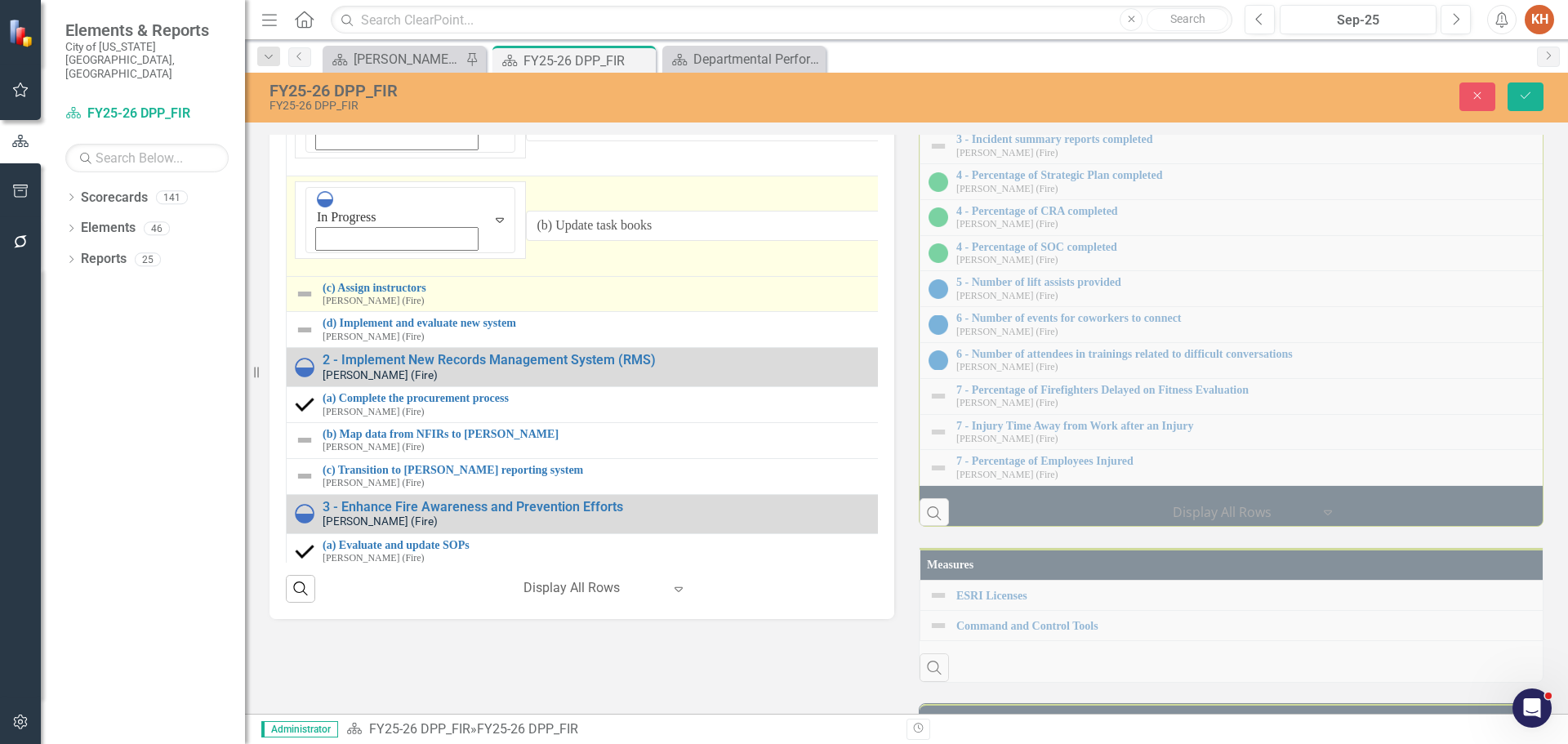
click at [299, 304] on img at bounding box center [304, 293] width 20 height 20
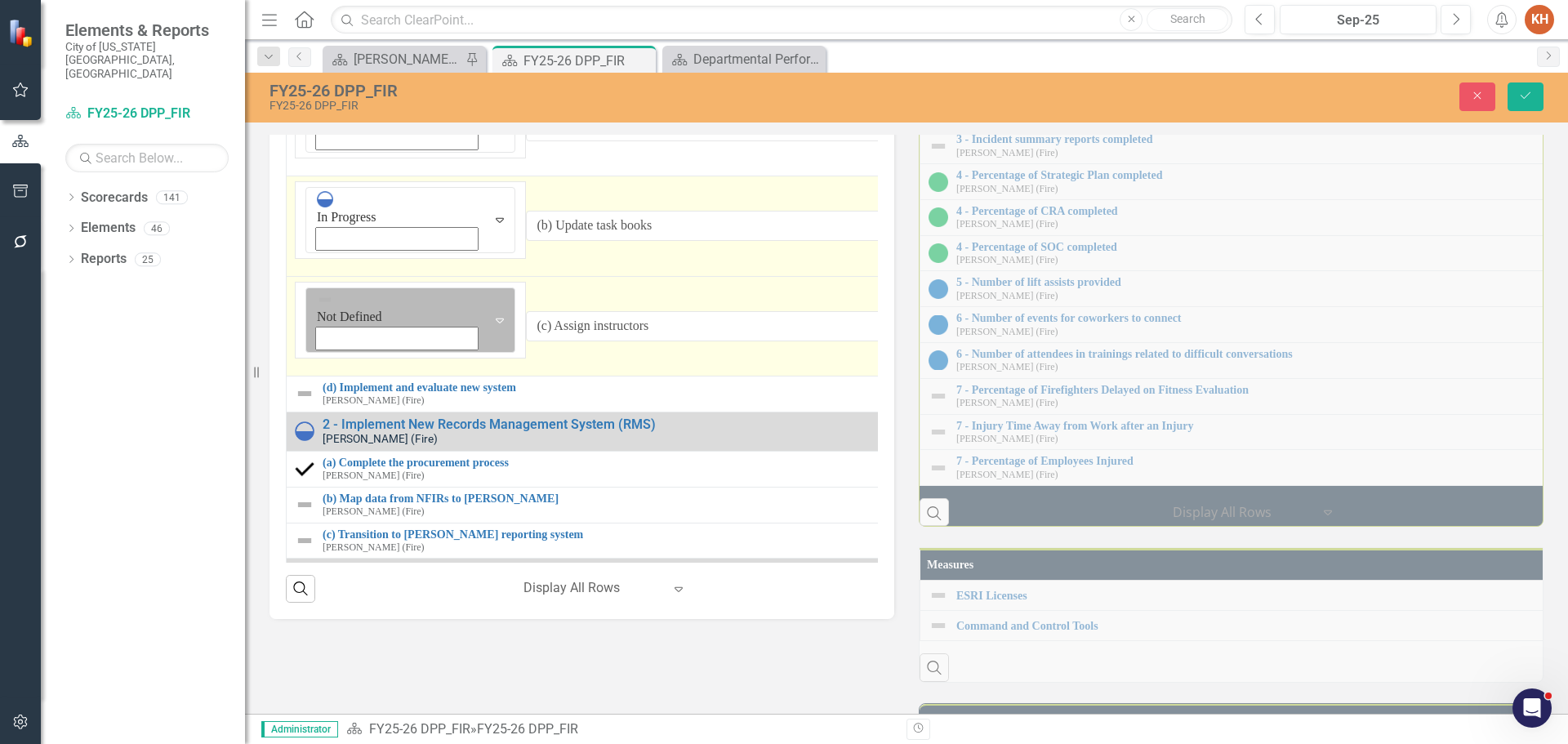
click at [317, 308] on img at bounding box center [325, 299] width 16 height 16
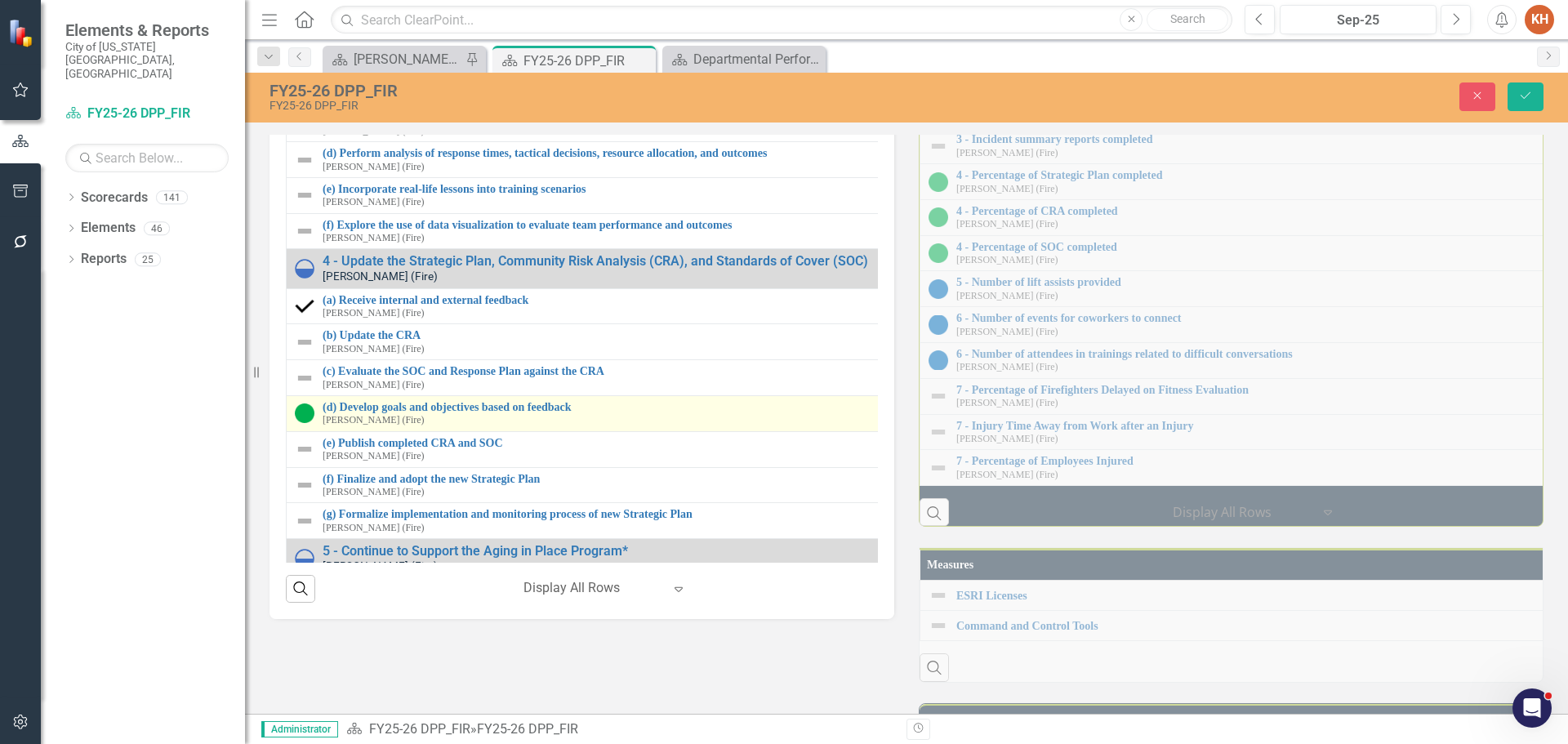
scroll to position [653, 0]
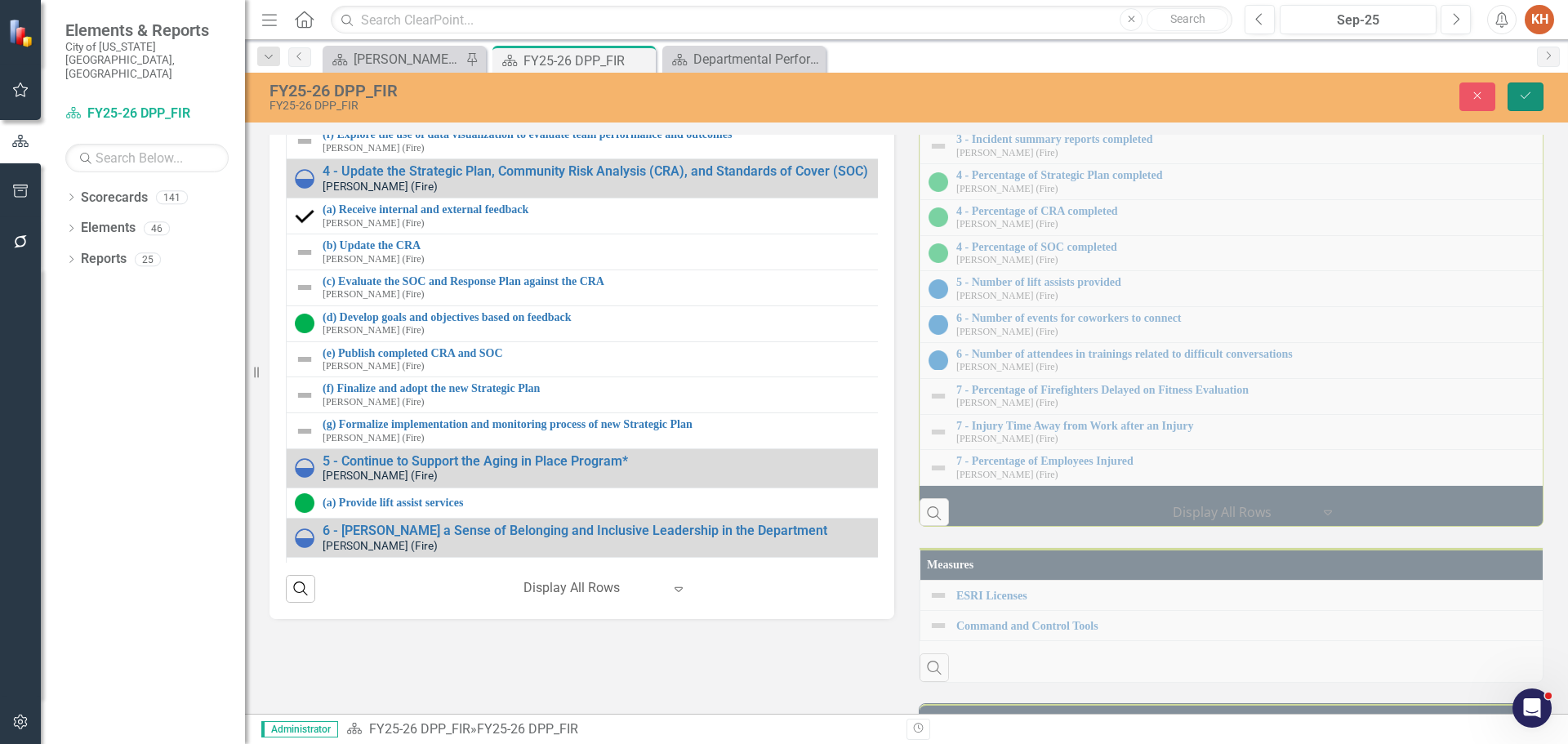
click at [1517, 96] on button "Save" at bounding box center [1525, 97] width 36 height 28
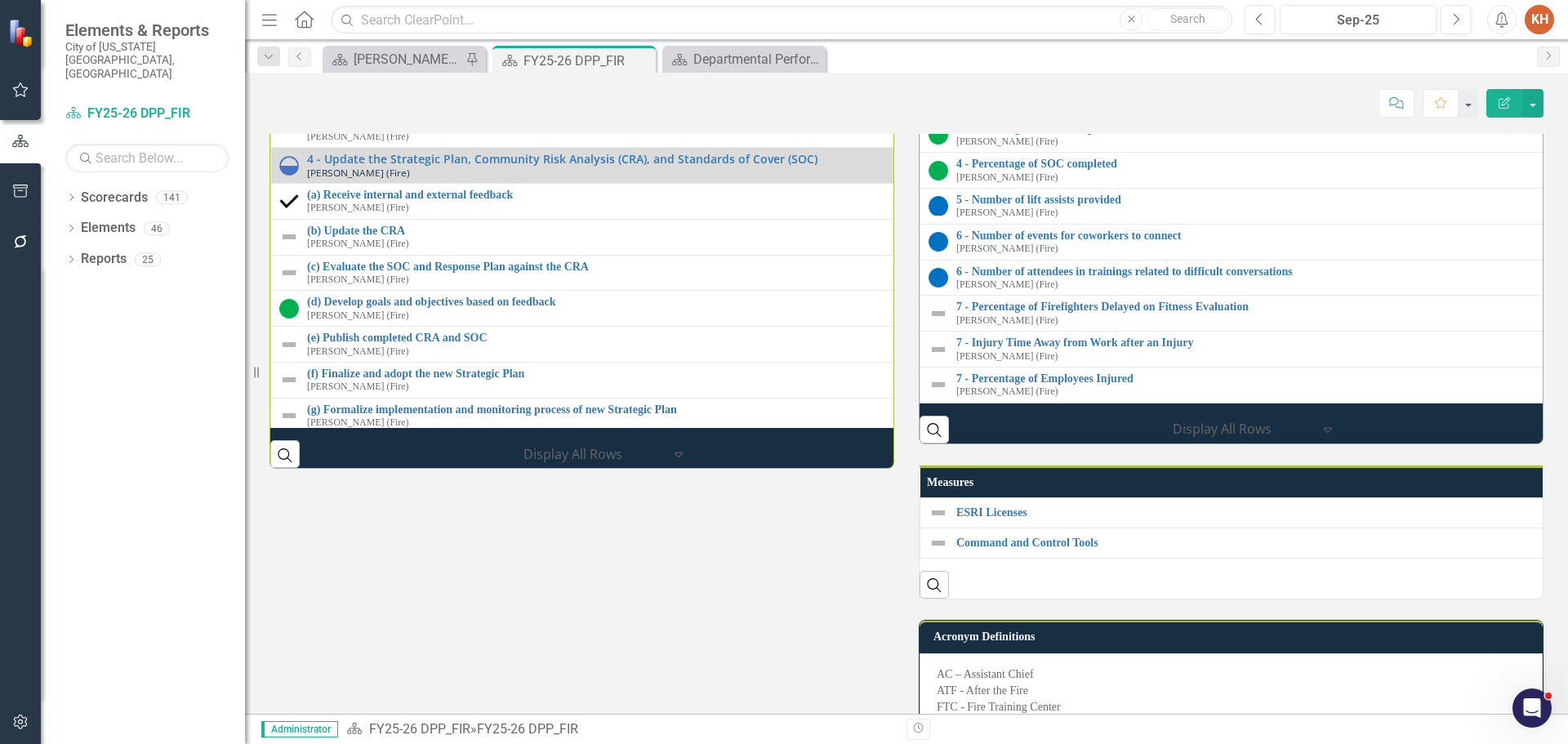
scroll to position [2286, 0]
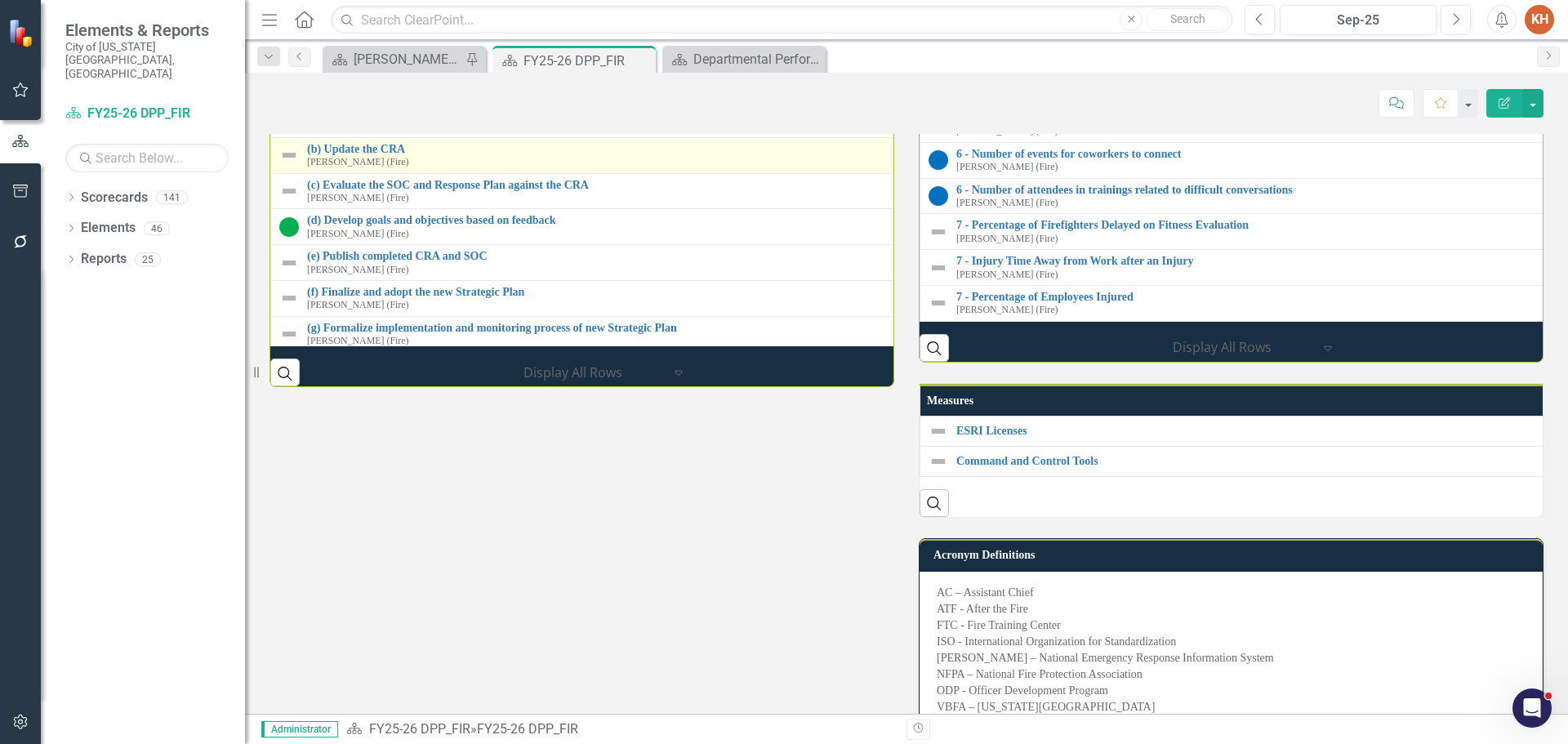
click at [291, 165] on img at bounding box center [289, 155] width 20 height 20
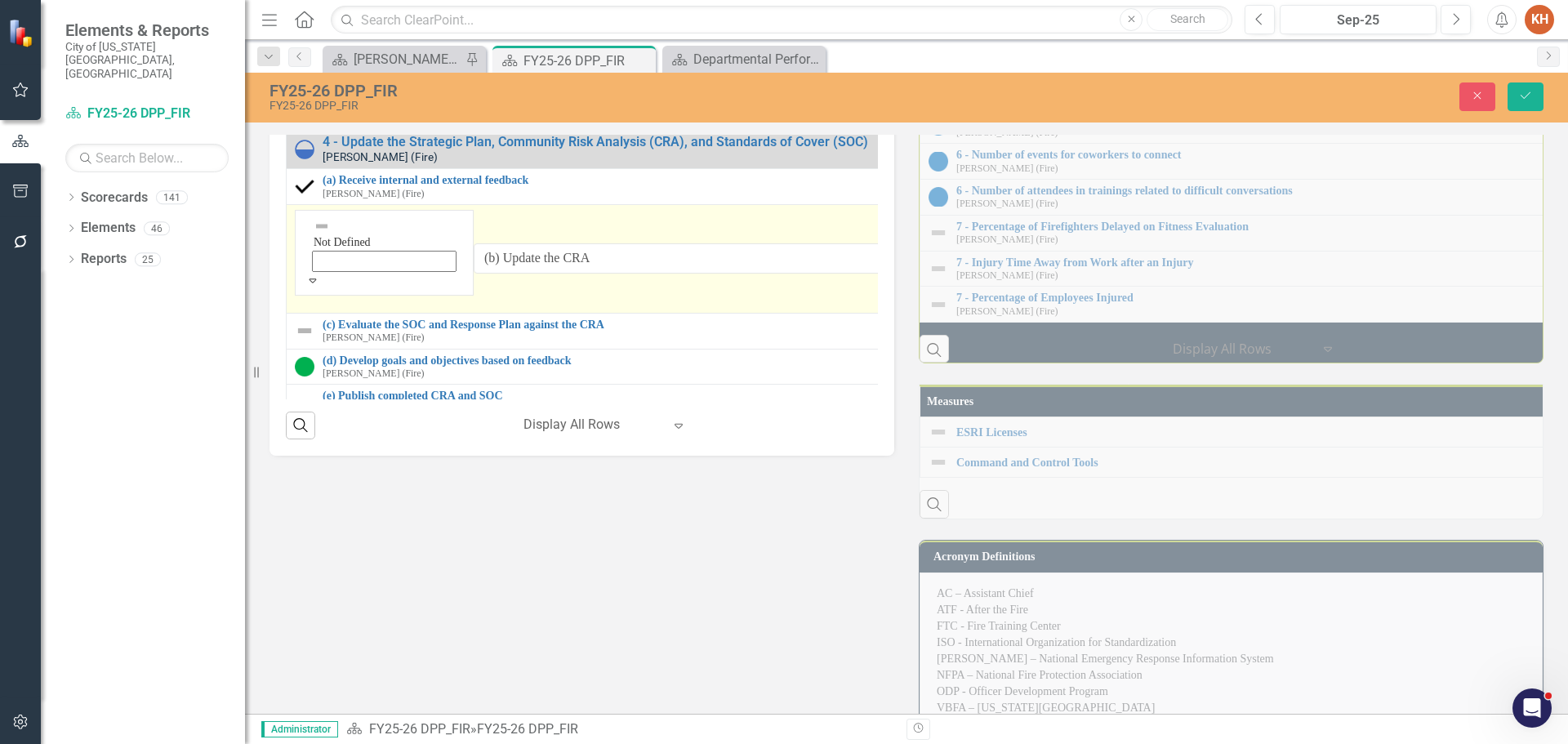
click at [320, 286] on icon "Expand" at bounding box center [313, 280] width 15 height 11
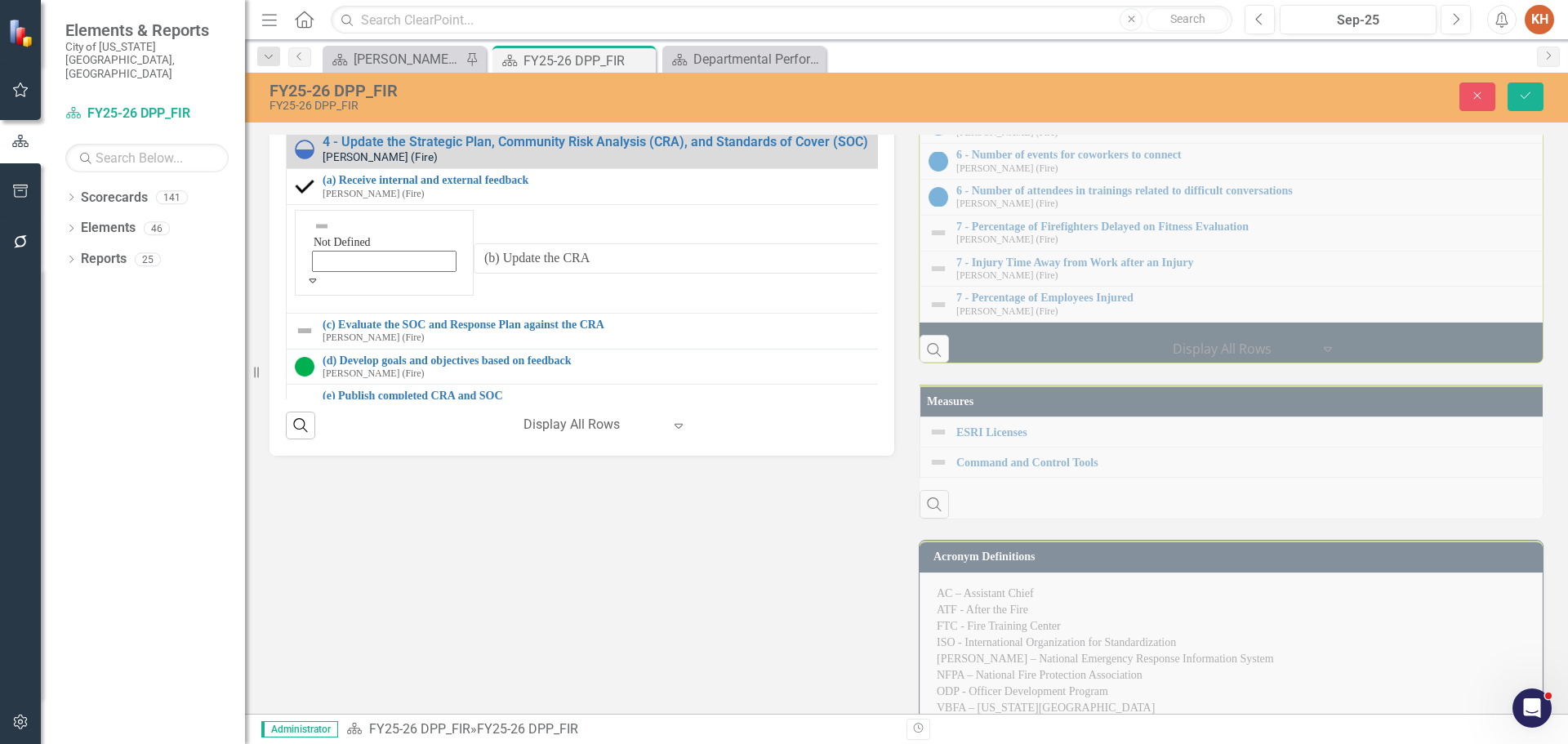
drag, startPoint x: 1530, startPoint y: 89, endPoint x: 1495, endPoint y: 103, distance: 37.7
click at [1530, 88] on button "Save" at bounding box center [1525, 97] width 36 height 28
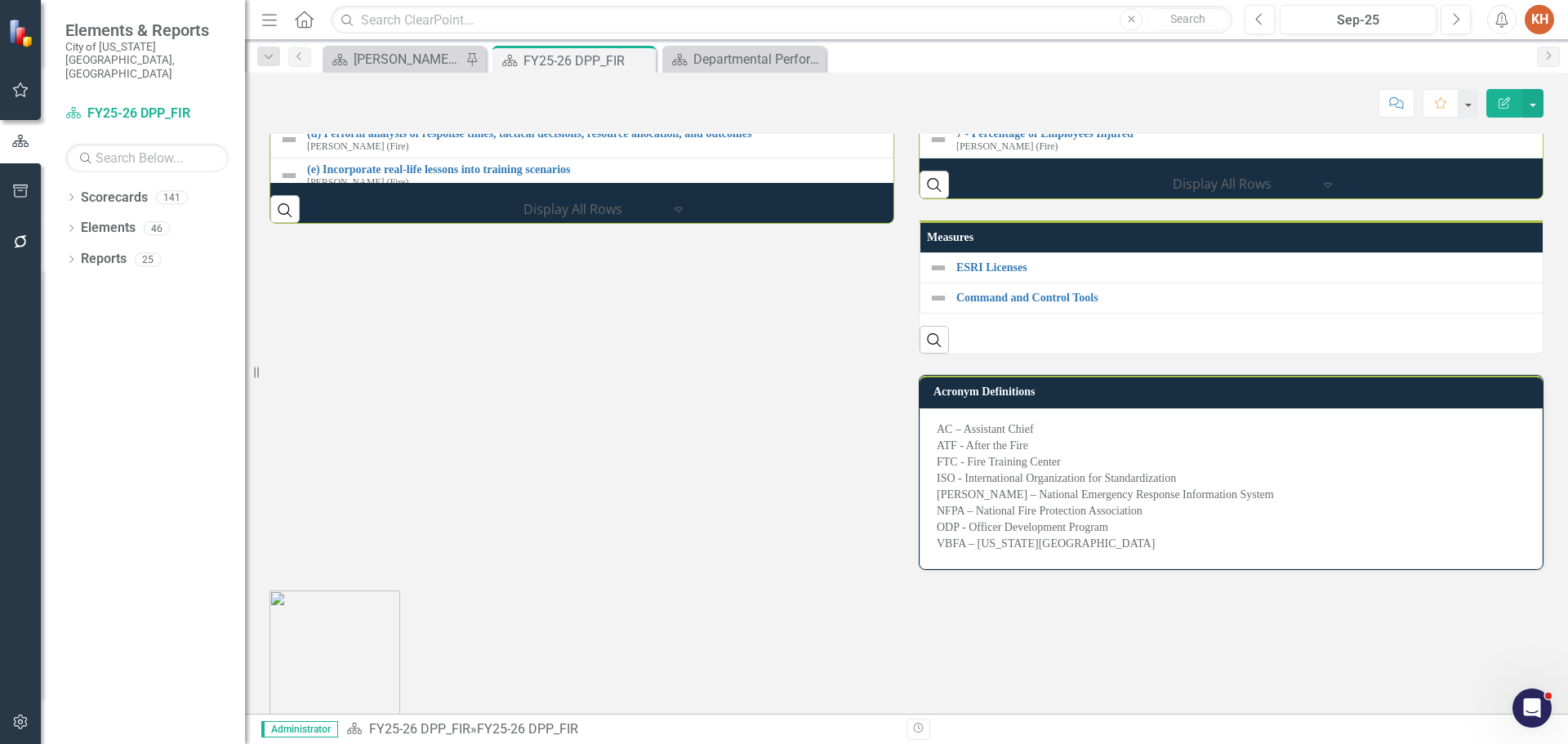
scroll to position [408, 0]
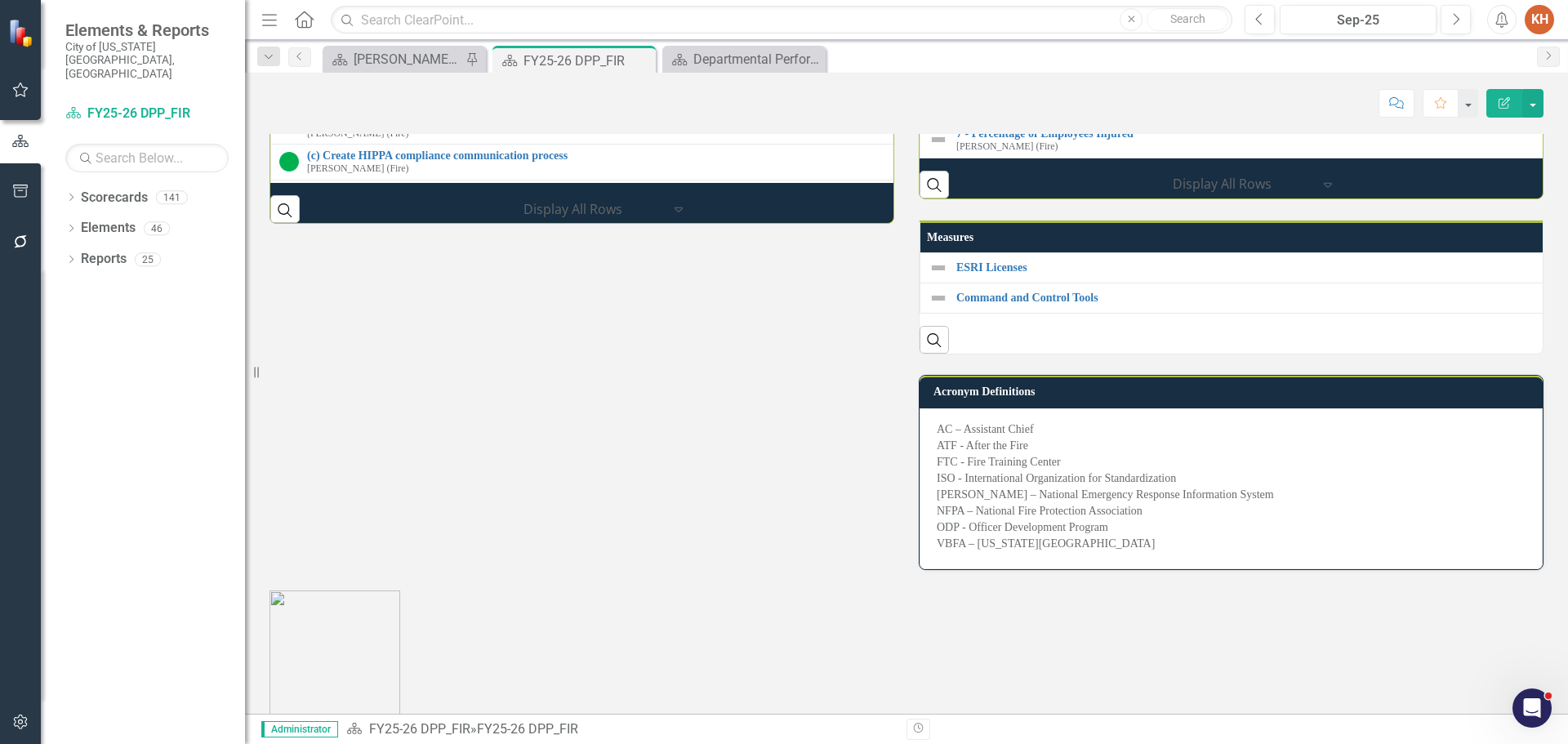
scroll to position [570, 0]
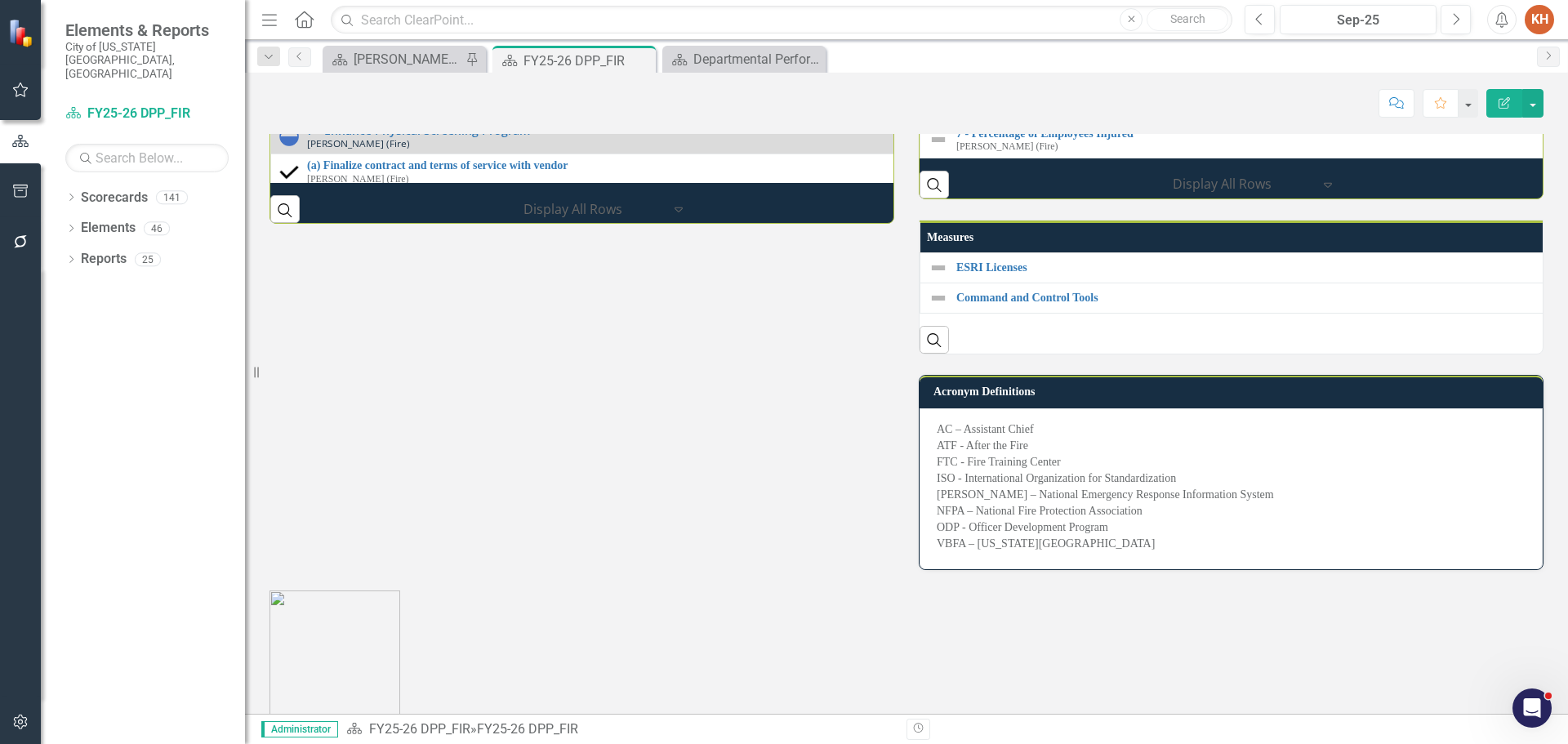
click at [292, 110] on img at bounding box center [289, 100] width 20 height 20
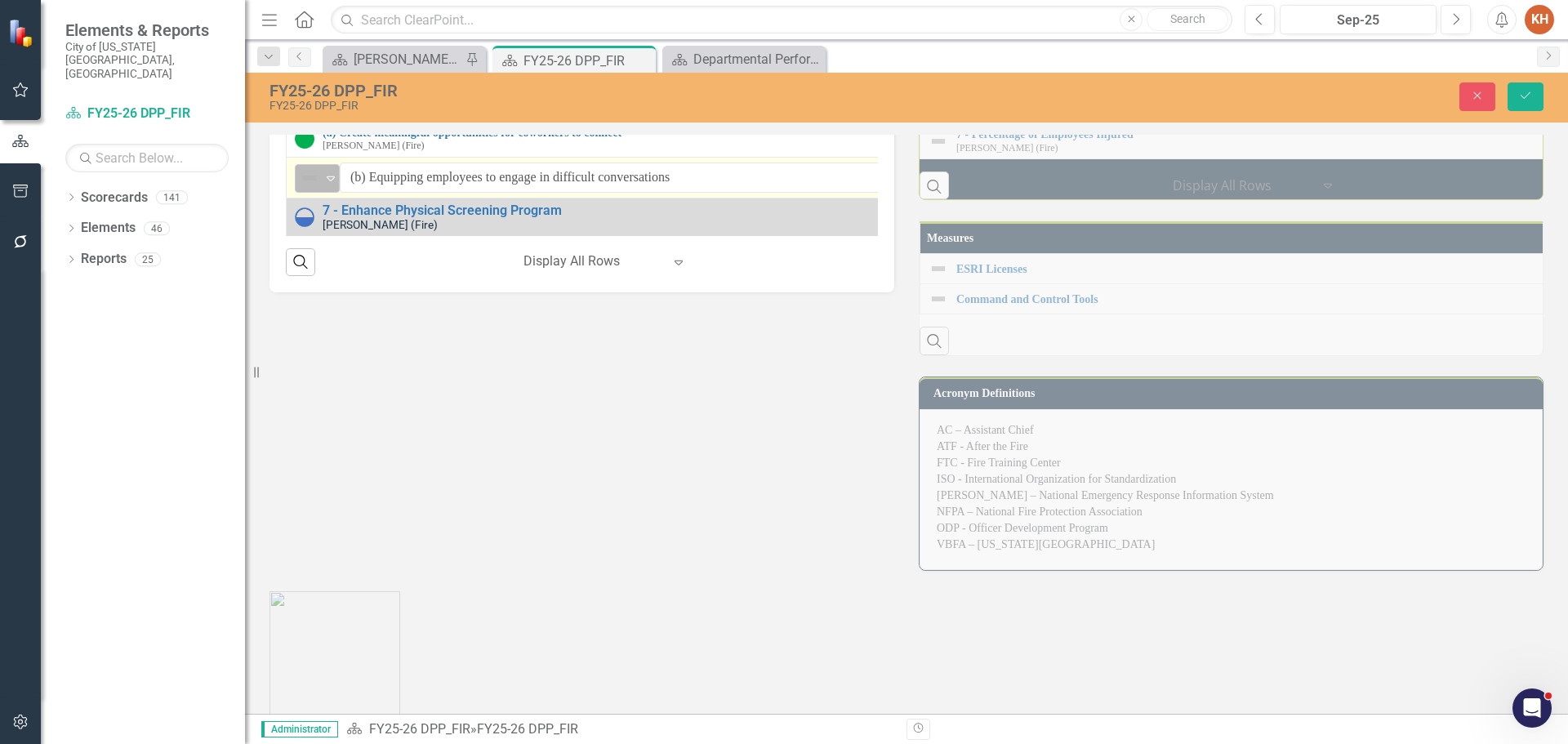
click at [318, 188] on img at bounding box center [309, 178] width 20 height 20
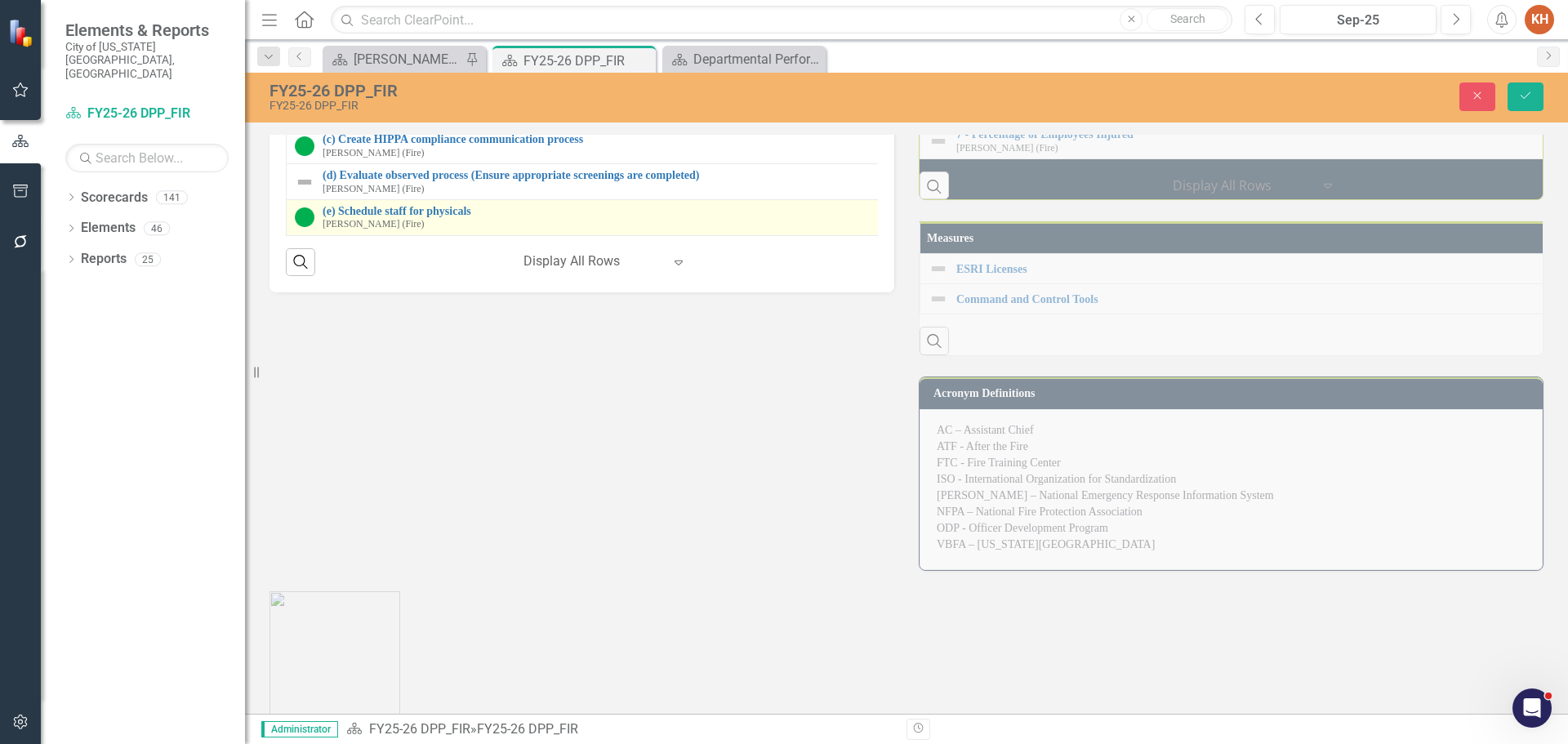
scroll to position [2531, 0]
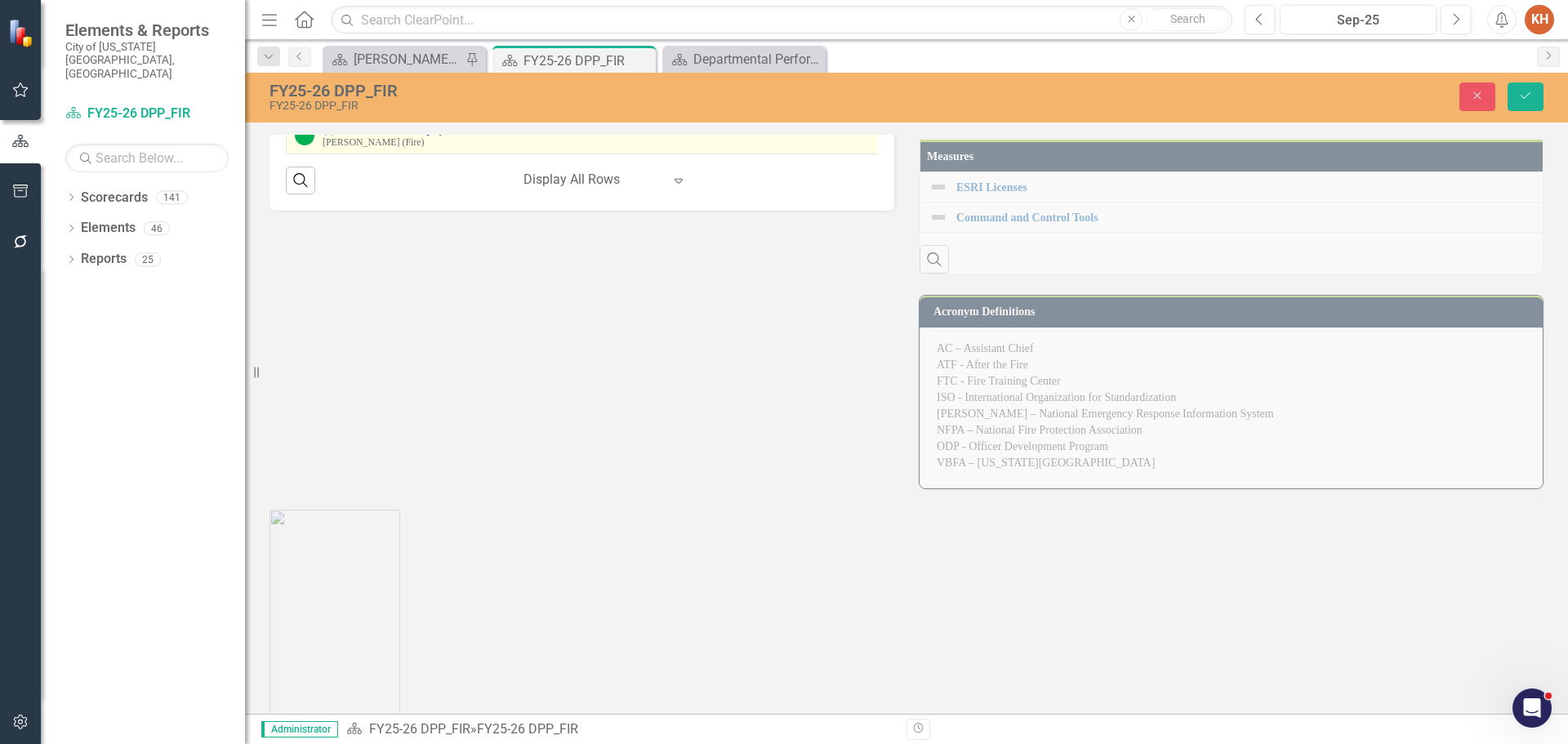
click at [306, 146] on img at bounding box center [304, 135] width 20 height 20
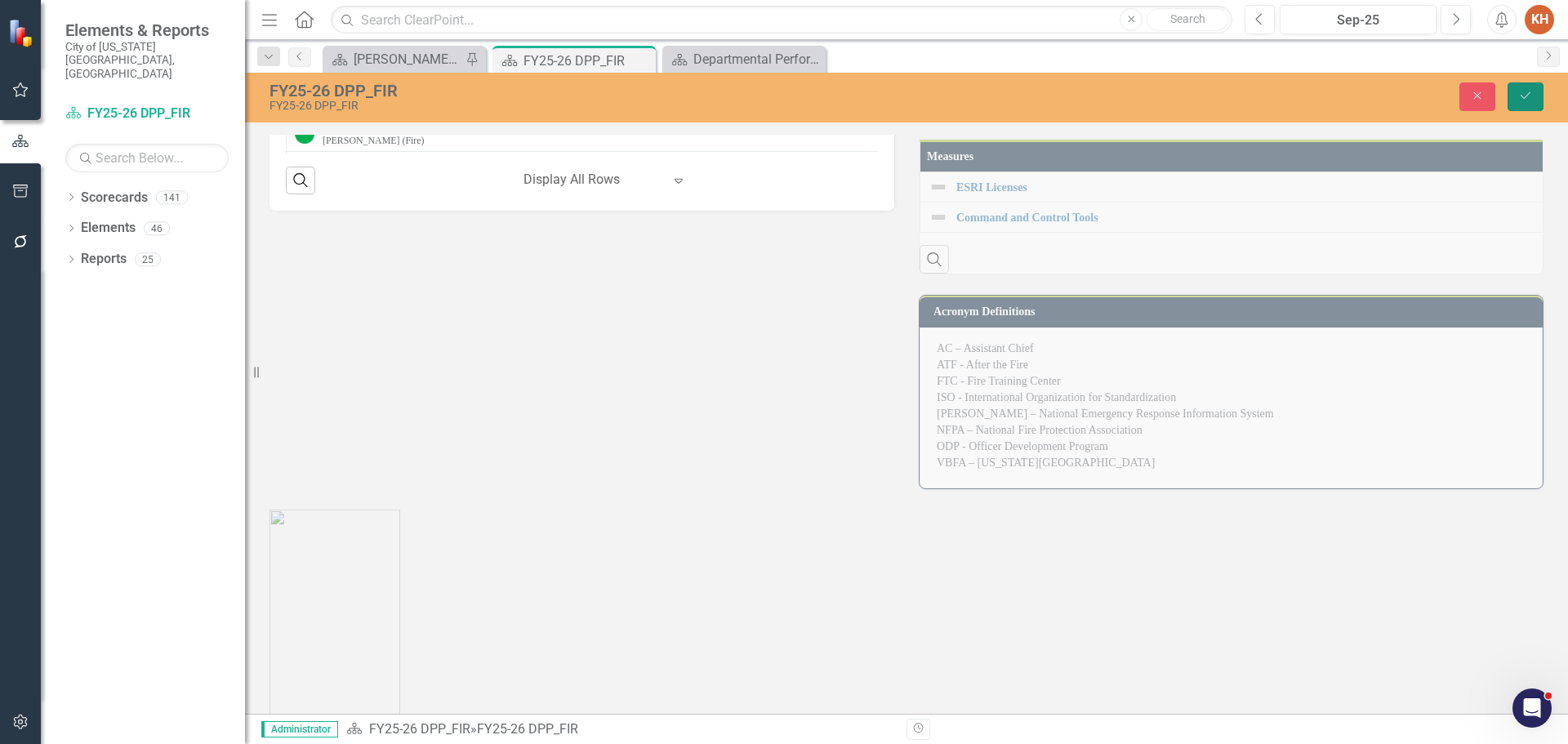
click at [1529, 92] on icon "Save" at bounding box center [1526, 95] width 15 height 11
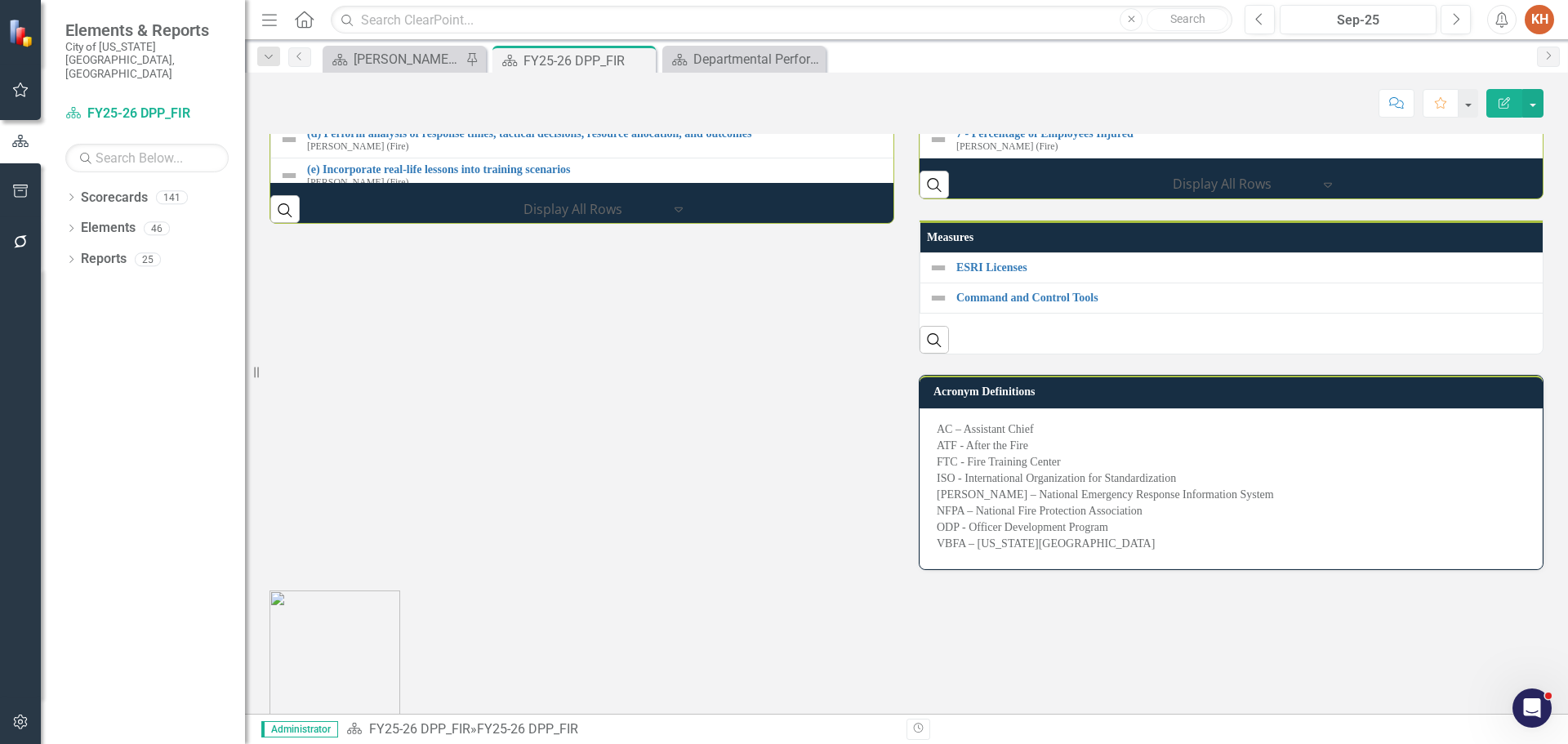
scroll to position [2694, 0]
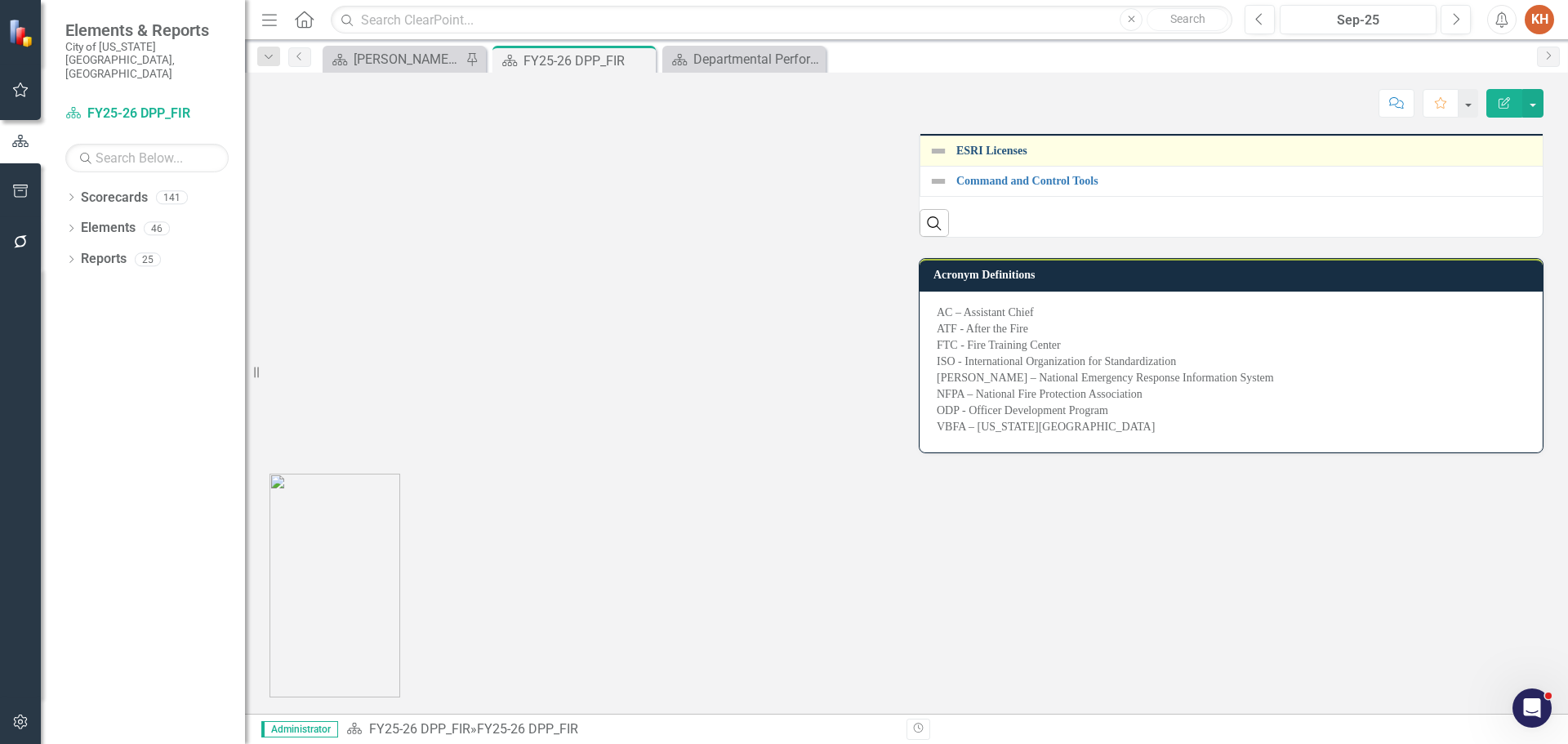
click at [1000, 157] on link "ESRI Licenses" at bounding box center [1573, 150] width 1234 height 12
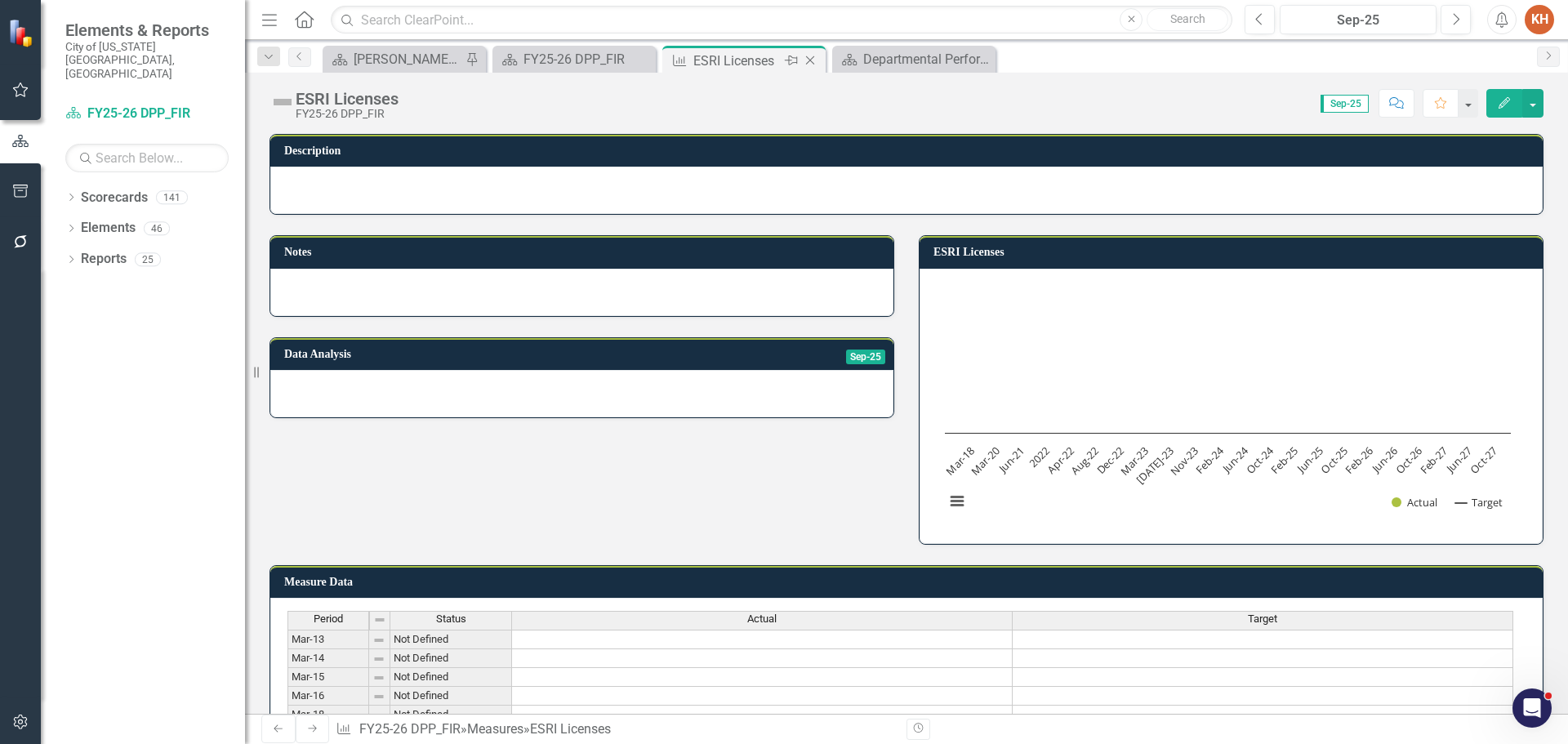
click at [808, 60] on icon "Close" at bounding box center [809, 60] width 16 height 13
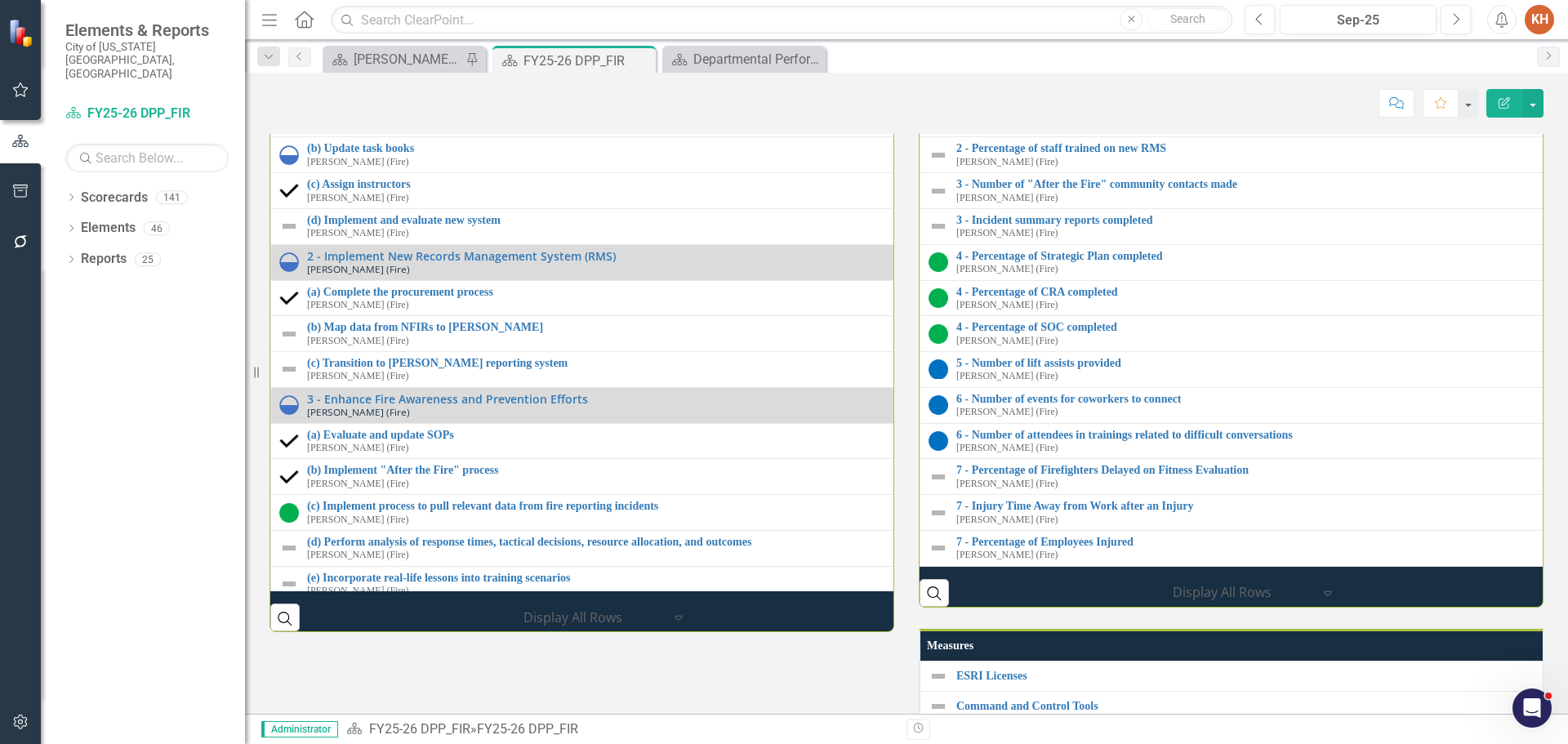
scroll to position [2531, 0]
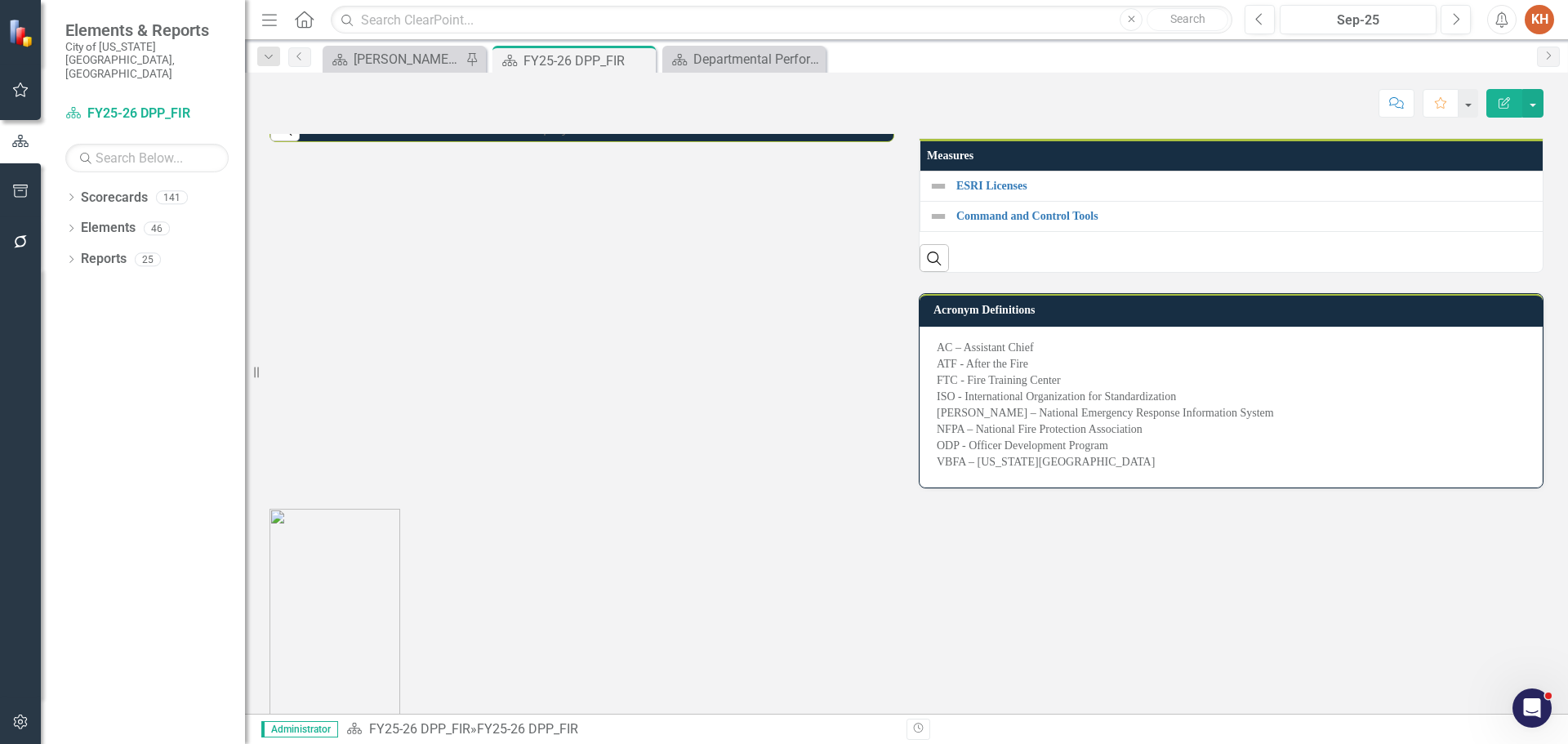
click at [1316, 171] on th "Measures" at bounding box center [1552, 155] width 1264 height 31
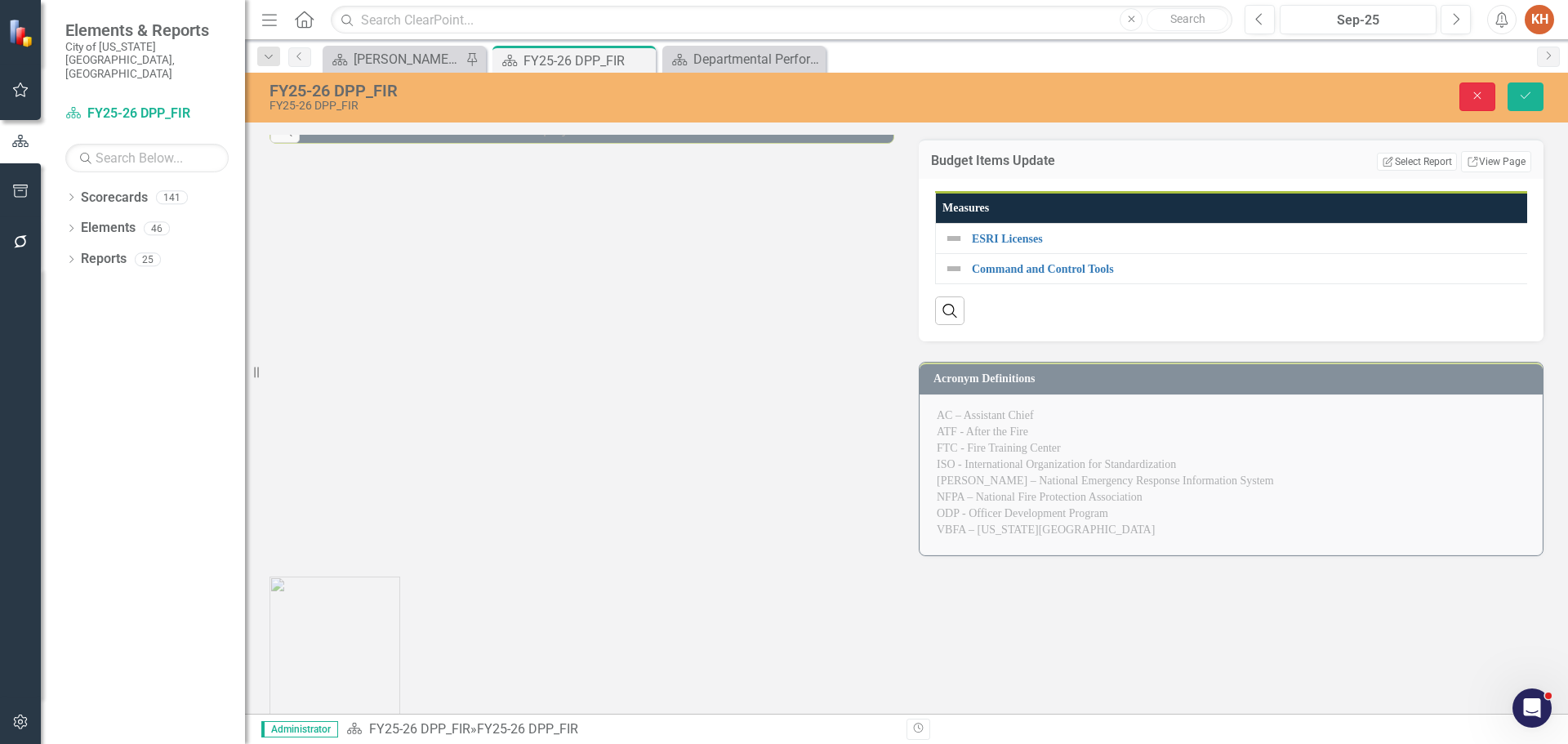
click at [1468, 101] on button "Close" at bounding box center [1477, 97] width 36 height 28
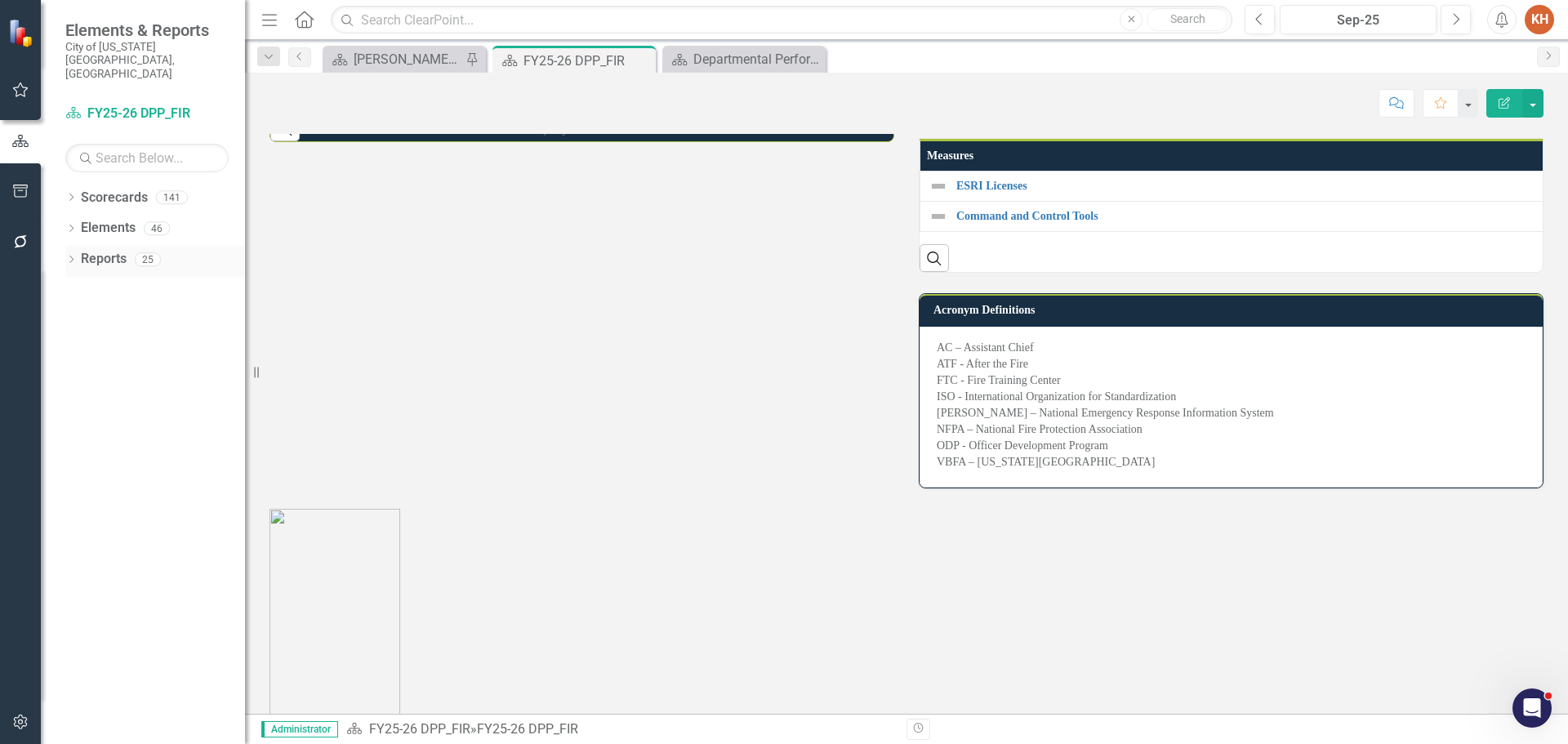
click at [95, 250] on link "Reports" at bounding box center [103, 260] width 46 height 19
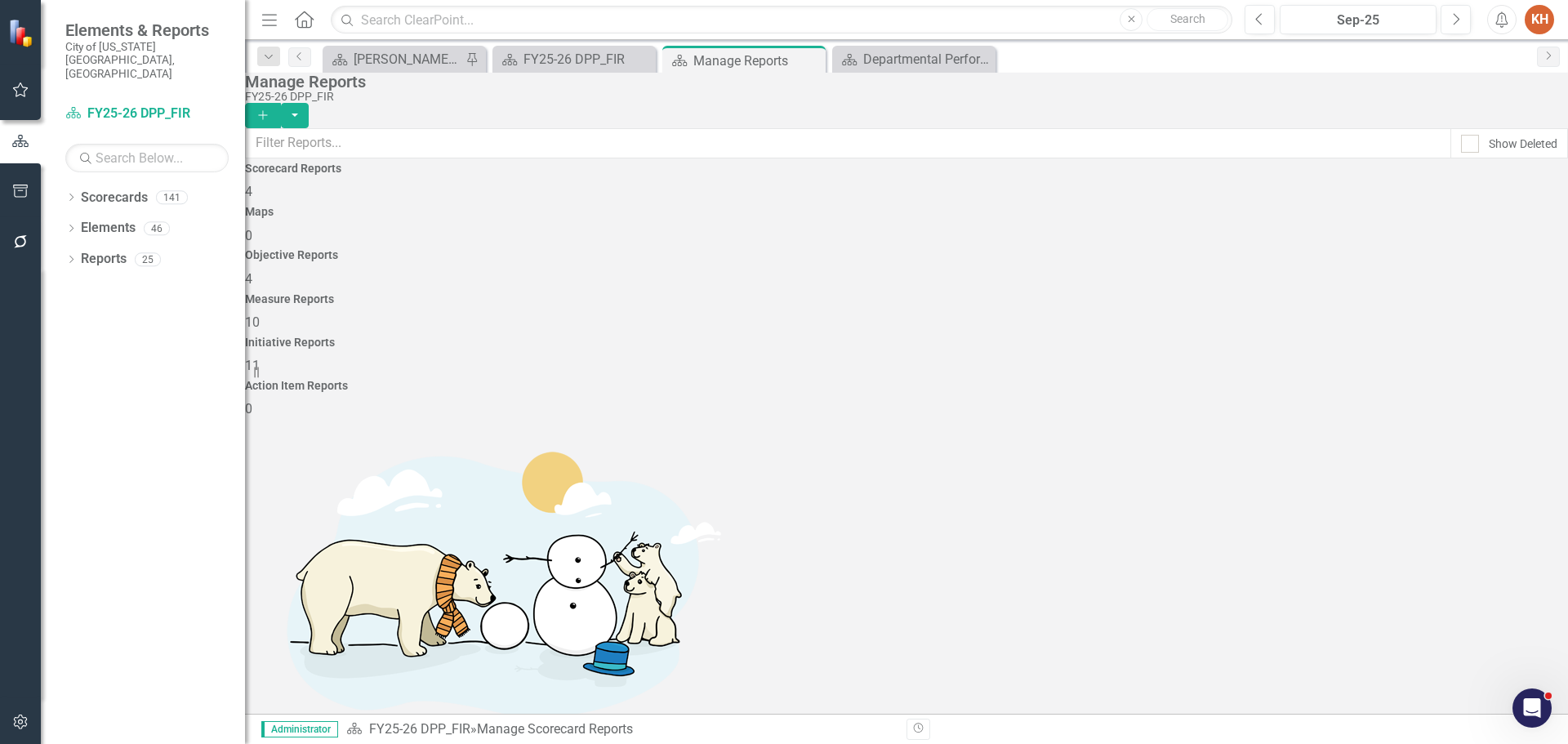
click at [1023, 293] on h4 "Measure Reports" at bounding box center [906, 299] width 1323 height 12
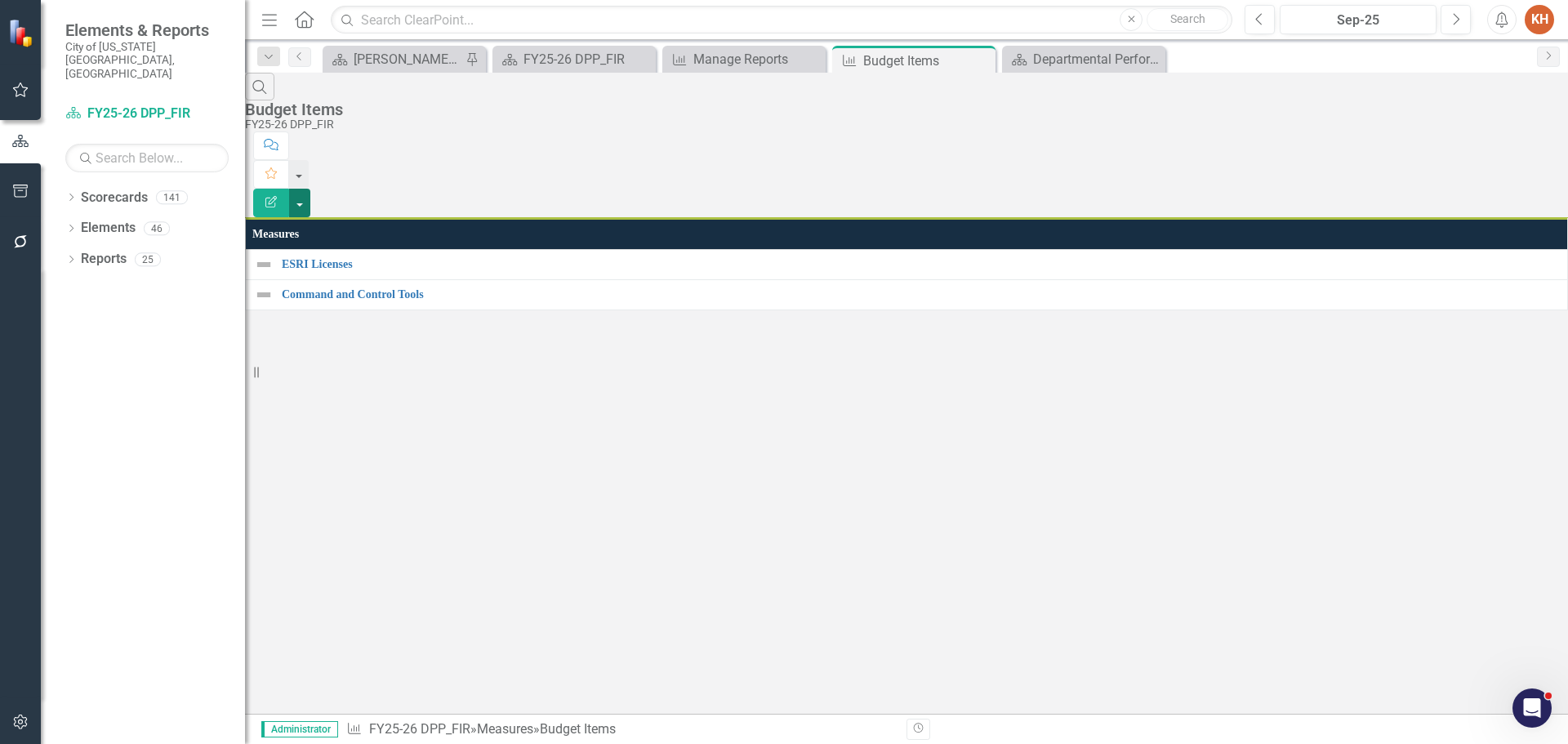
click at [310, 189] on button "button" at bounding box center [299, 203] width 22 height 28
click at [1499, 139] on link "Edit Report Edit Report" at bounding box center [1477, 134] width 129 height 30
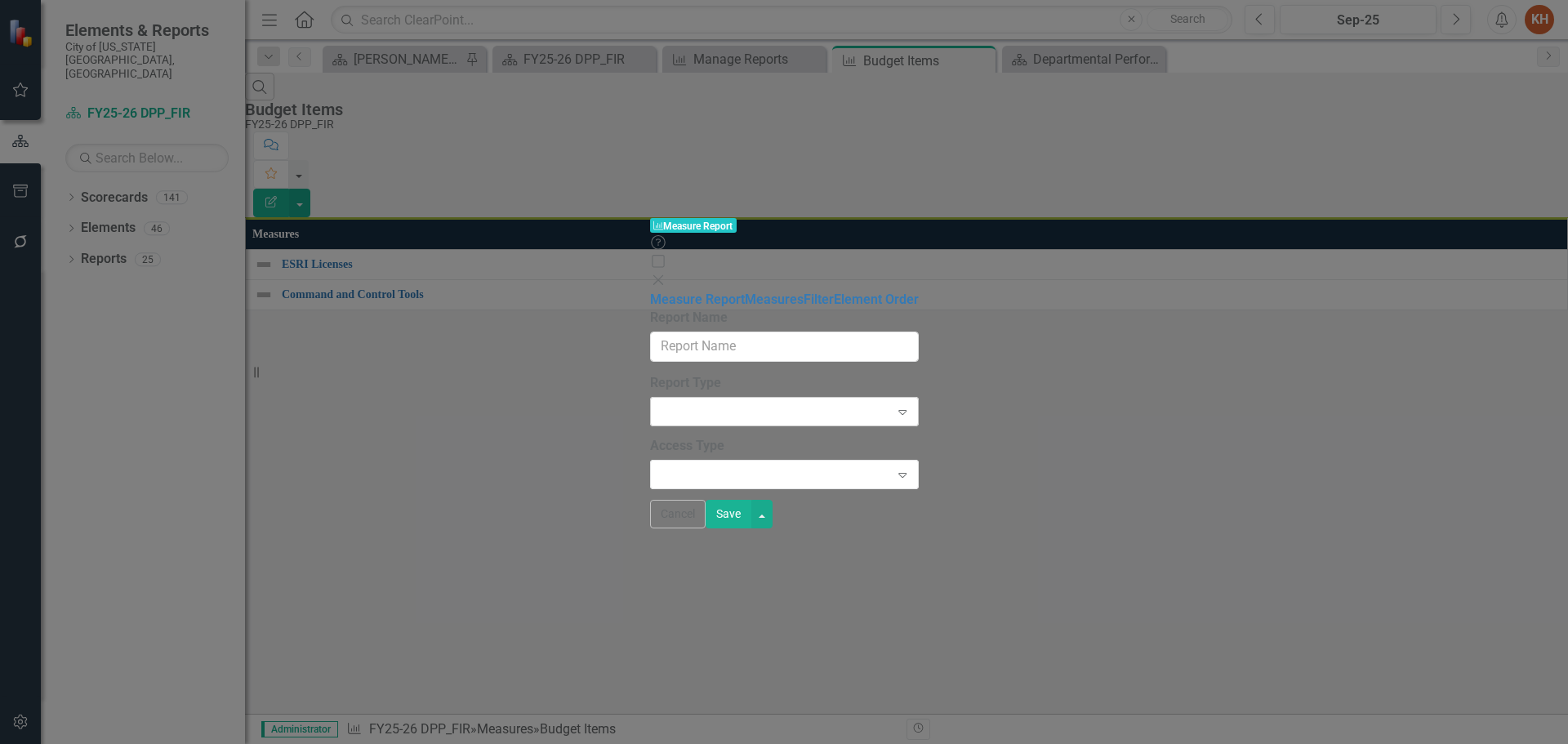
type input "Budget Items"
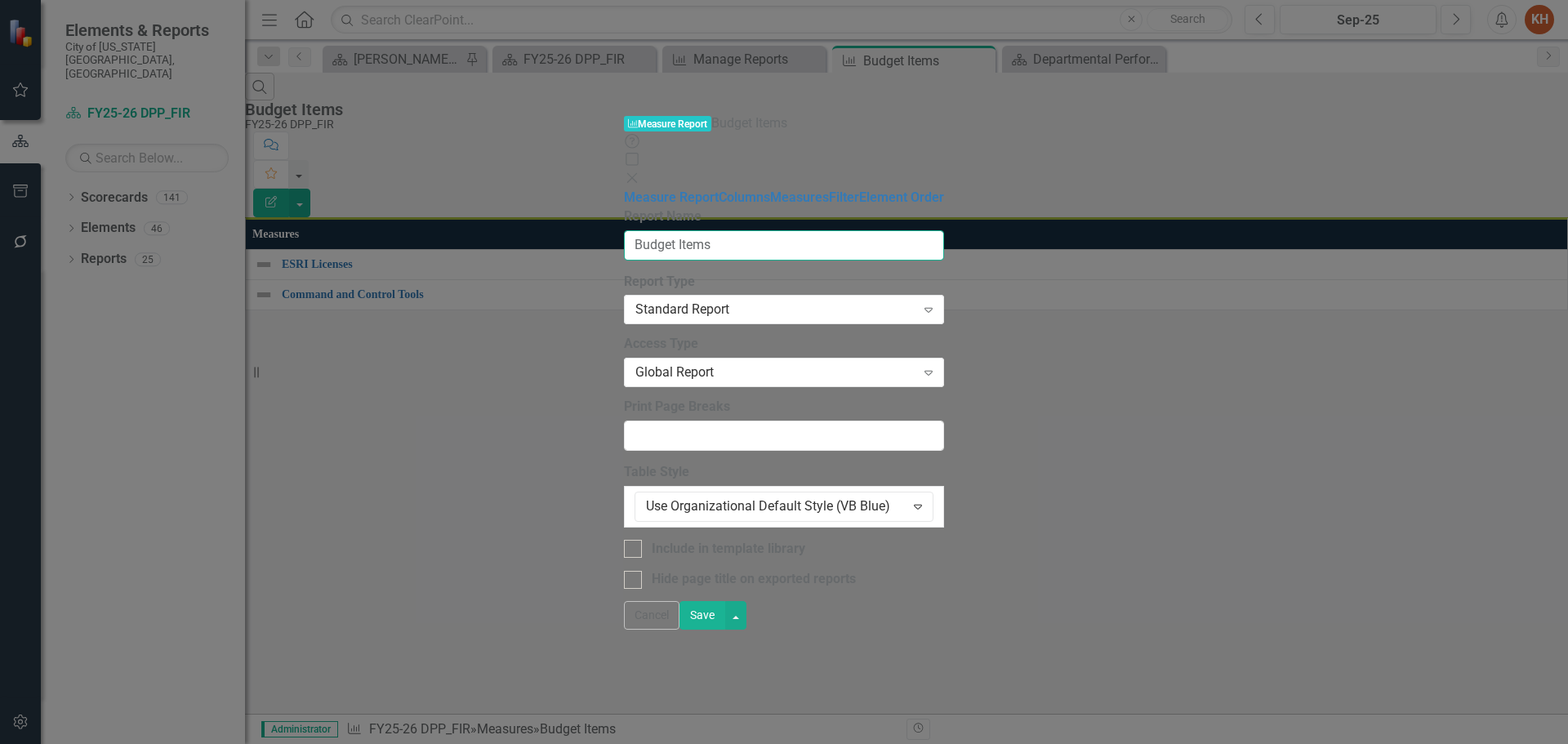
click at [624, 230] on input "Budget Items" at bounding box center [784, 245] width 320 height 30
click at [719, 189] on link "Columns" at bounding box center [744, 197] width 52 height 15
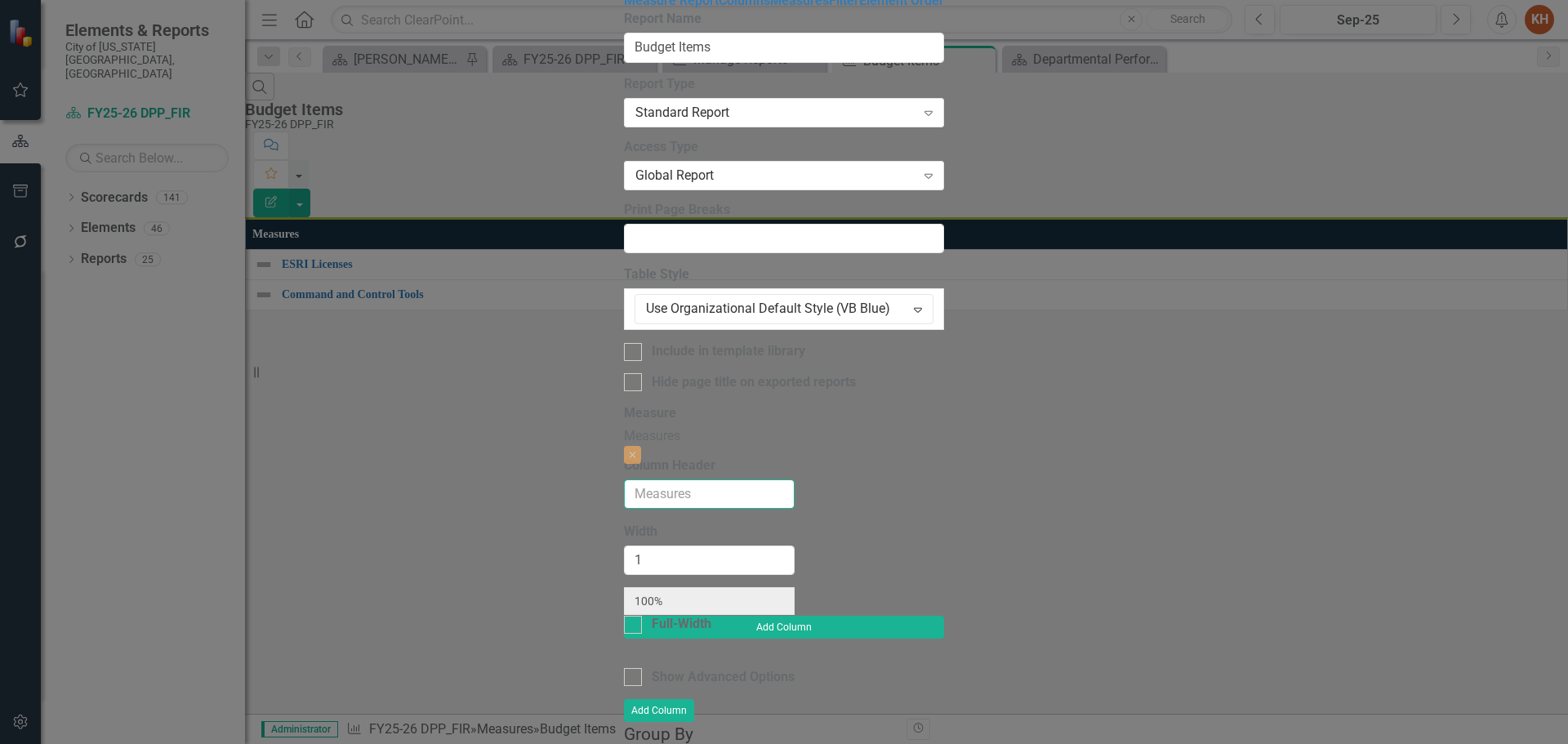
click at [624, 480] on input "Column Header" at bounding box center [708, 495] width 170 height 30
type input "Budget Items"
radio input "true"
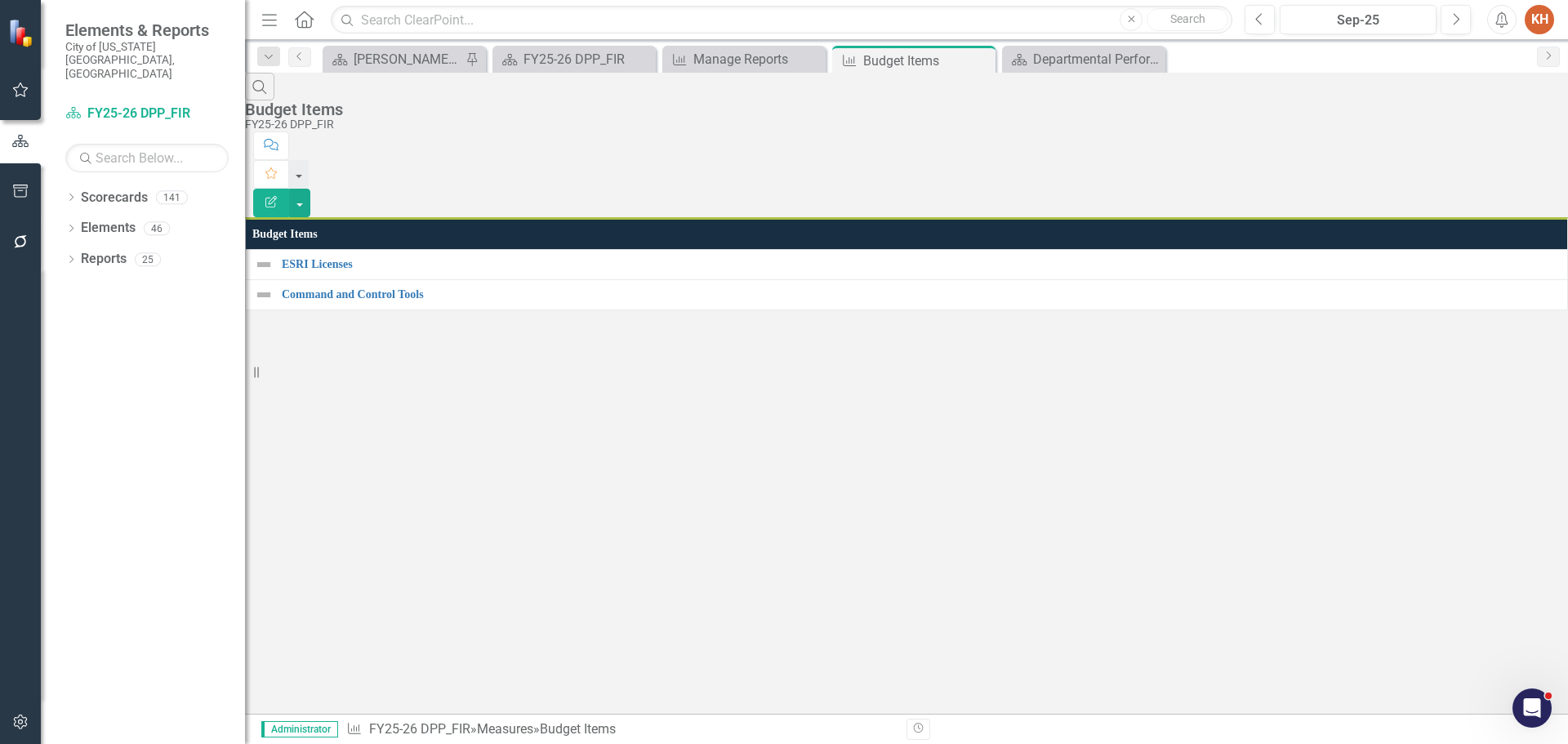
drag, startPoint x: 975, startPoint y: 68, endPoint x: 783, endPoint y: 311, distance: 309.7
click at [783, 310] on div "Search Budget Items FY25-26 DPP_FIR Comment Favorite Edit Report Budget Items E…" at bounding box center [906, 191] width 1323 height 238
drag, startPoint x: 474, startPoint y: 274, endPoint x: 368, endPoint y: 289, distance: 107.1
click at [368, 289] on div "Search Budget Items FY25-26 DPP_FIR Comment Favorite Edit Report Budget Items E…" at bounding box center [906, 191] width 1323 height 238
click at [116, 219] on link "Elements" at bounding box center [108, 229] width 55 height 19
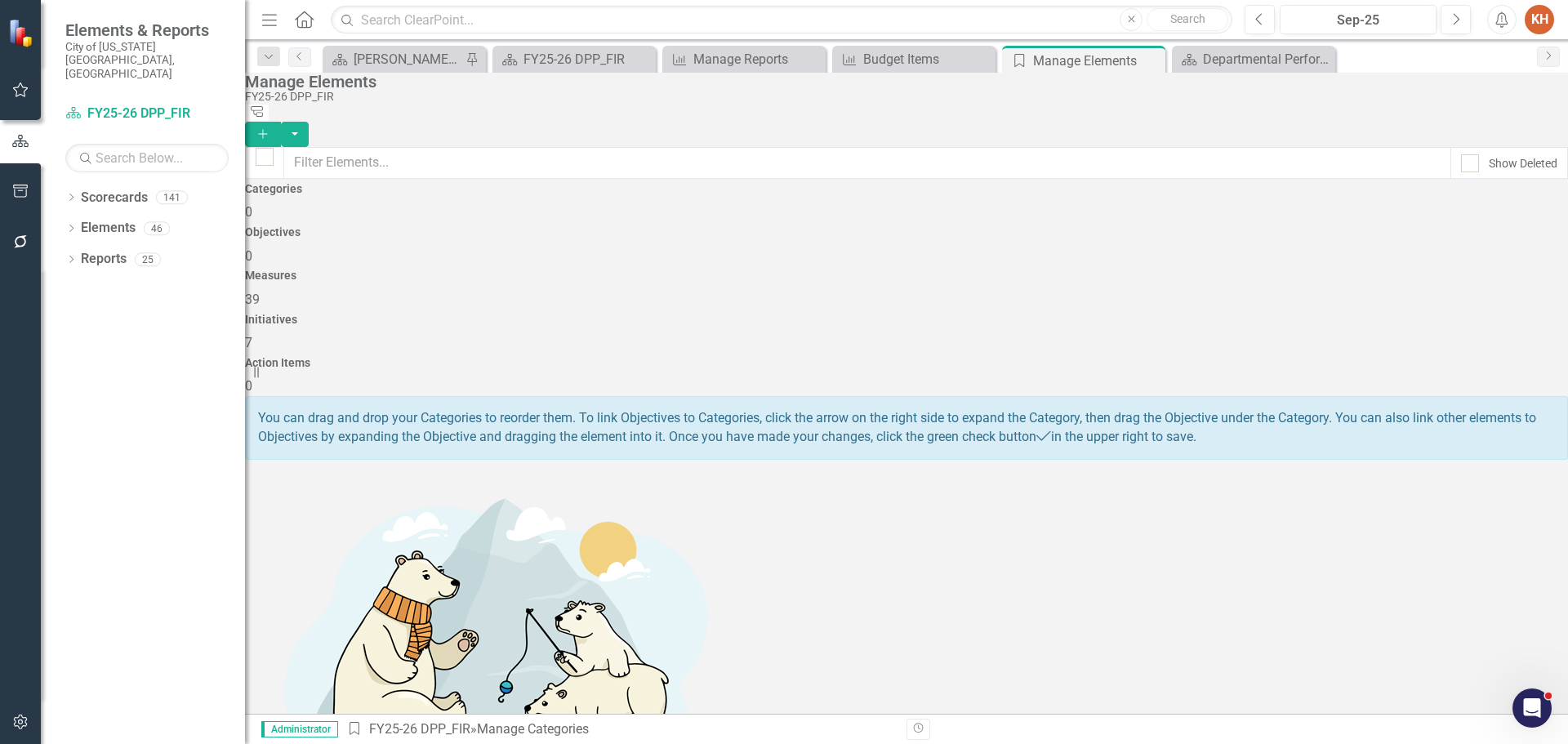
click at [270, 128] on icon "Add" at bounding box center [263, 134] width 15 height 11
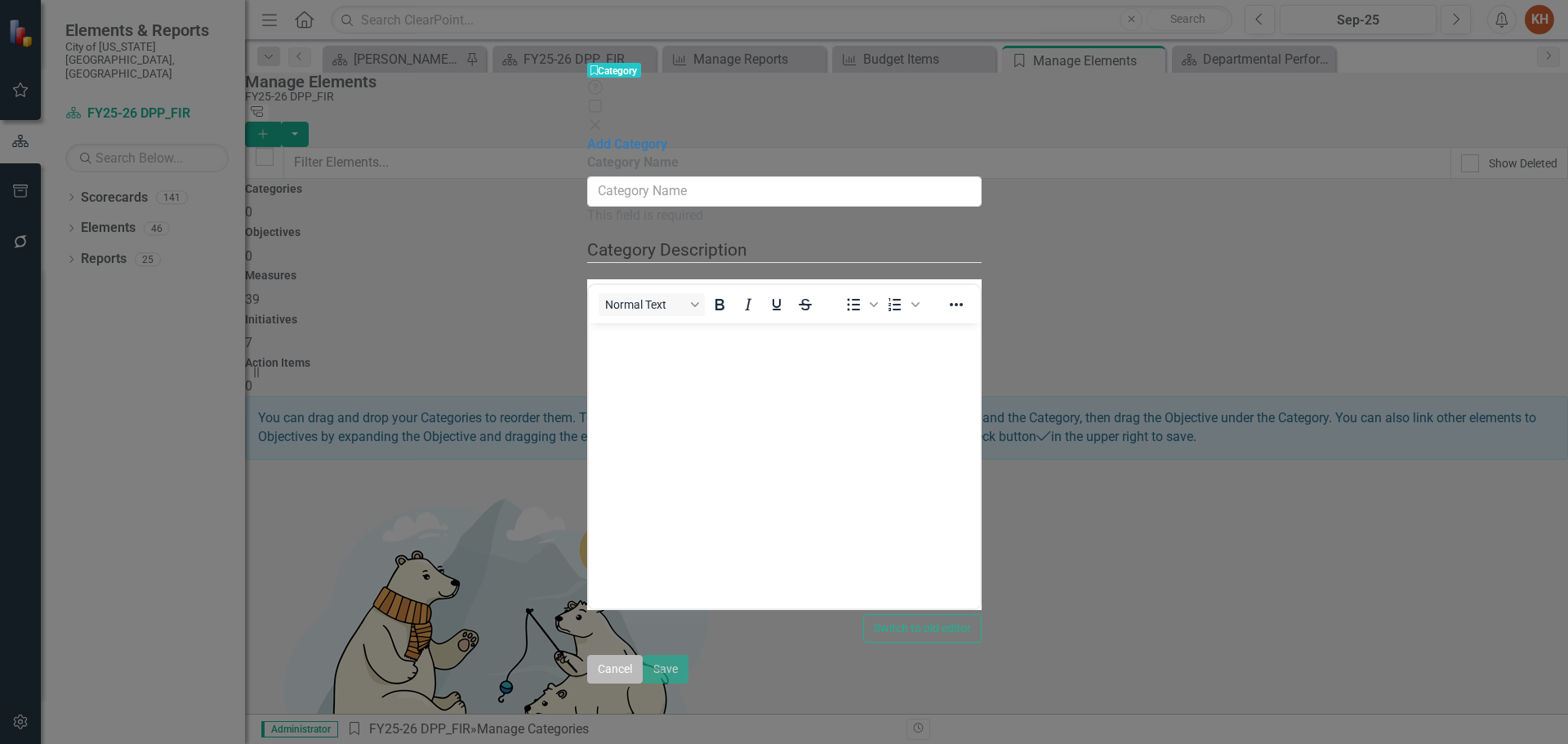
click at [642, 684] on button "Cancel" at bounding box center [614, 669] width 55 height 28
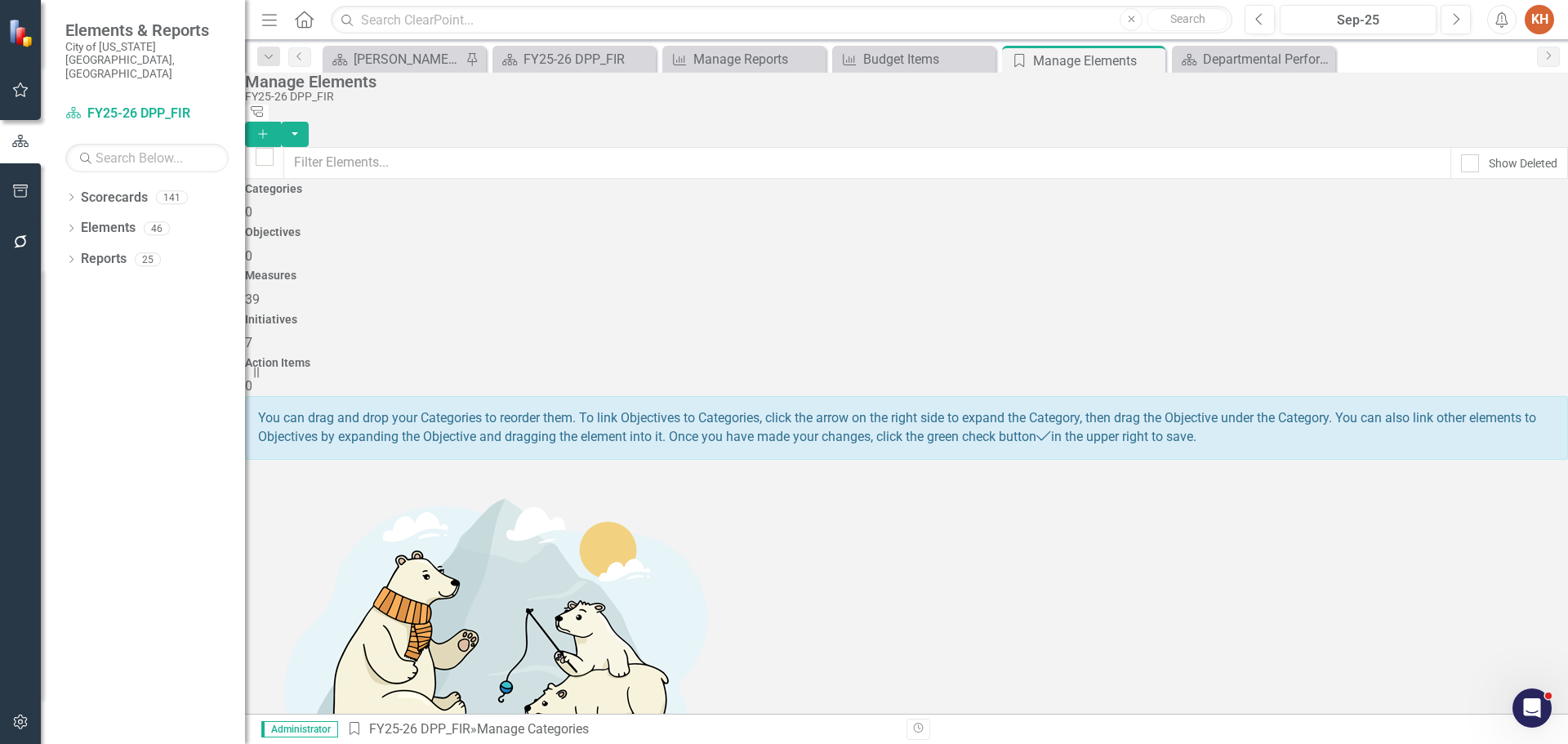
click at [942, 269] on div "Measures 39" at bounding box center [906, 289] width 1323 height 40
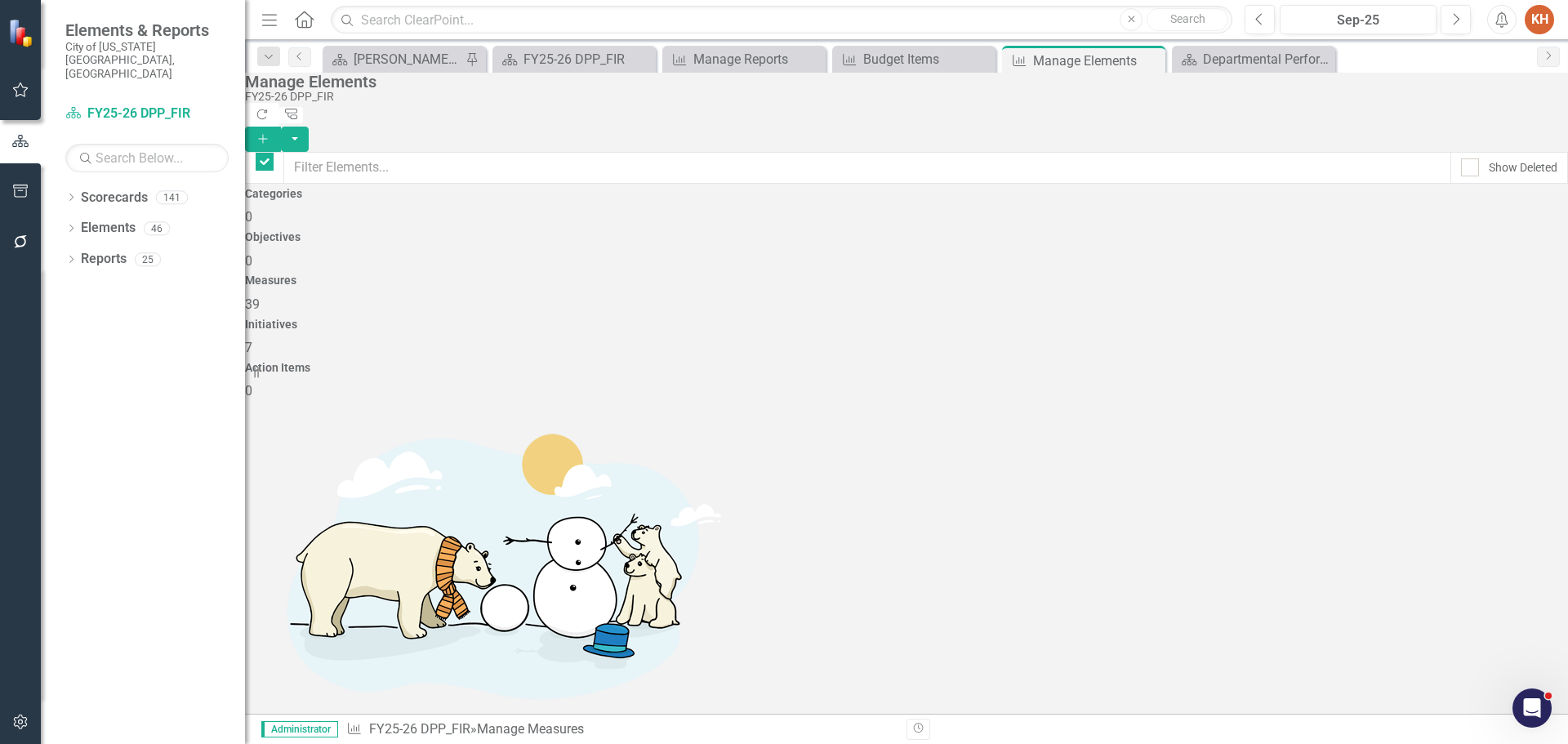
checkbox input "false"
click at [270, 133] on icon "Add" at bounding box center [263, 138] width 15 height 11
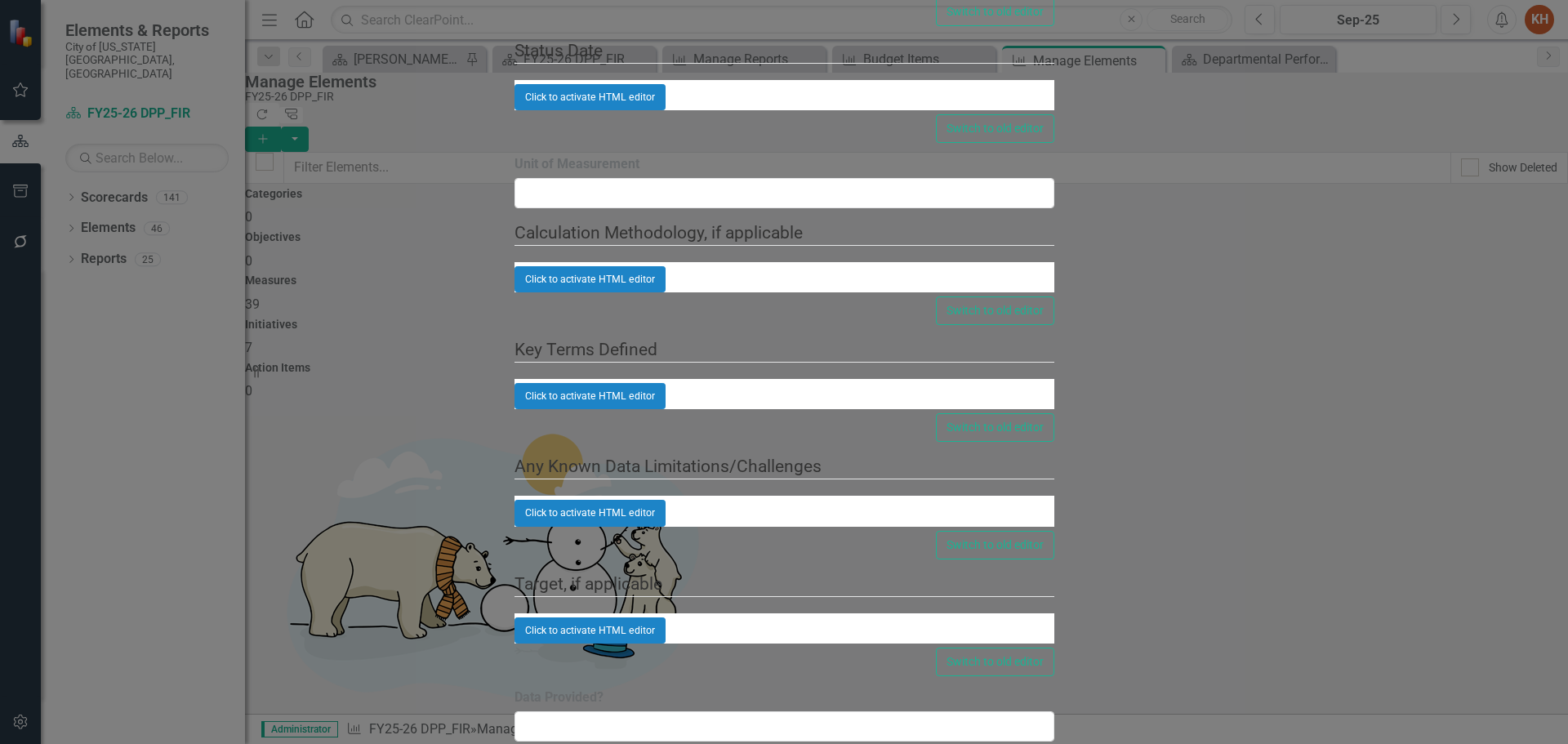
type input "Health"
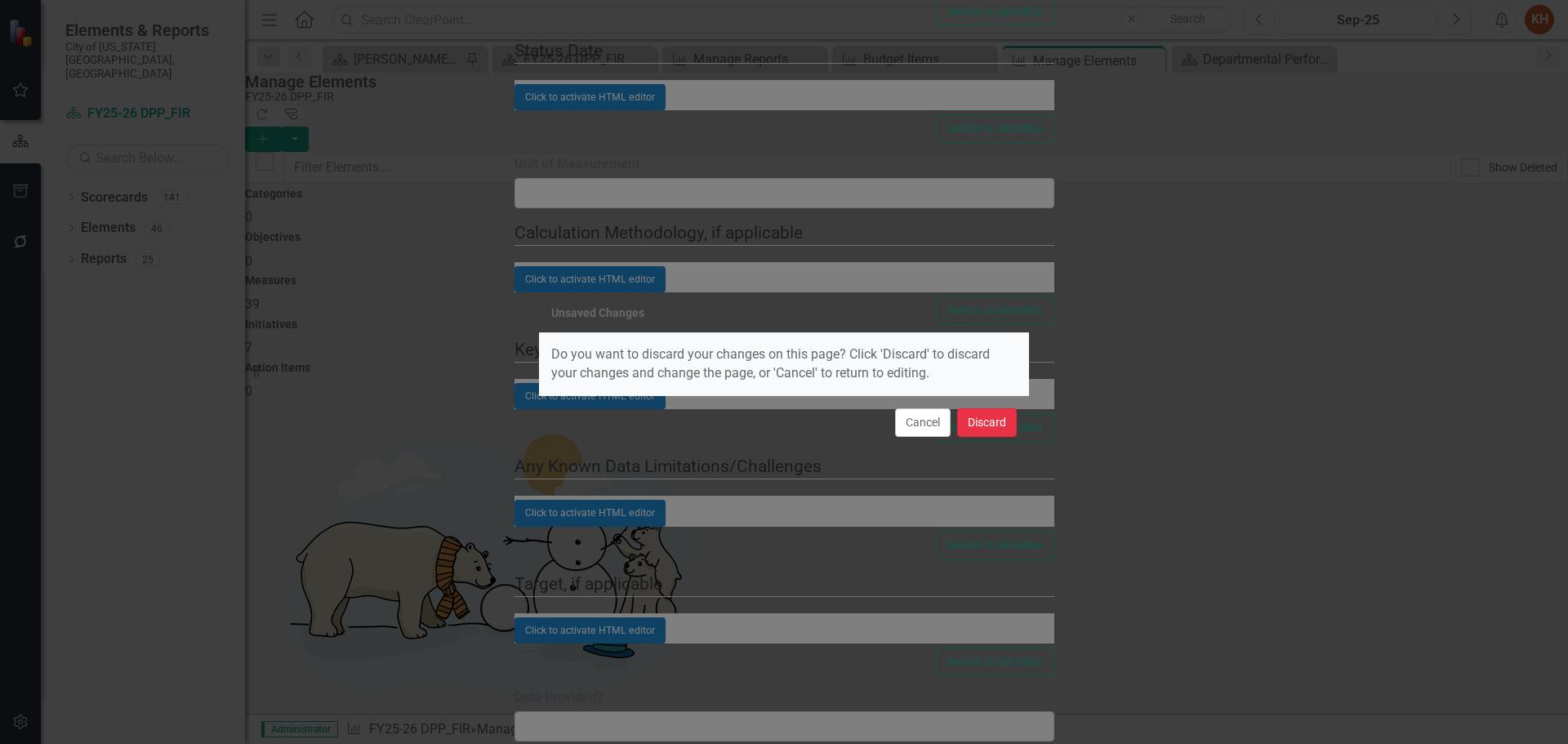
click at [982, 428] on button "Discard" at bounding box center [986, 422] width 59 height 28
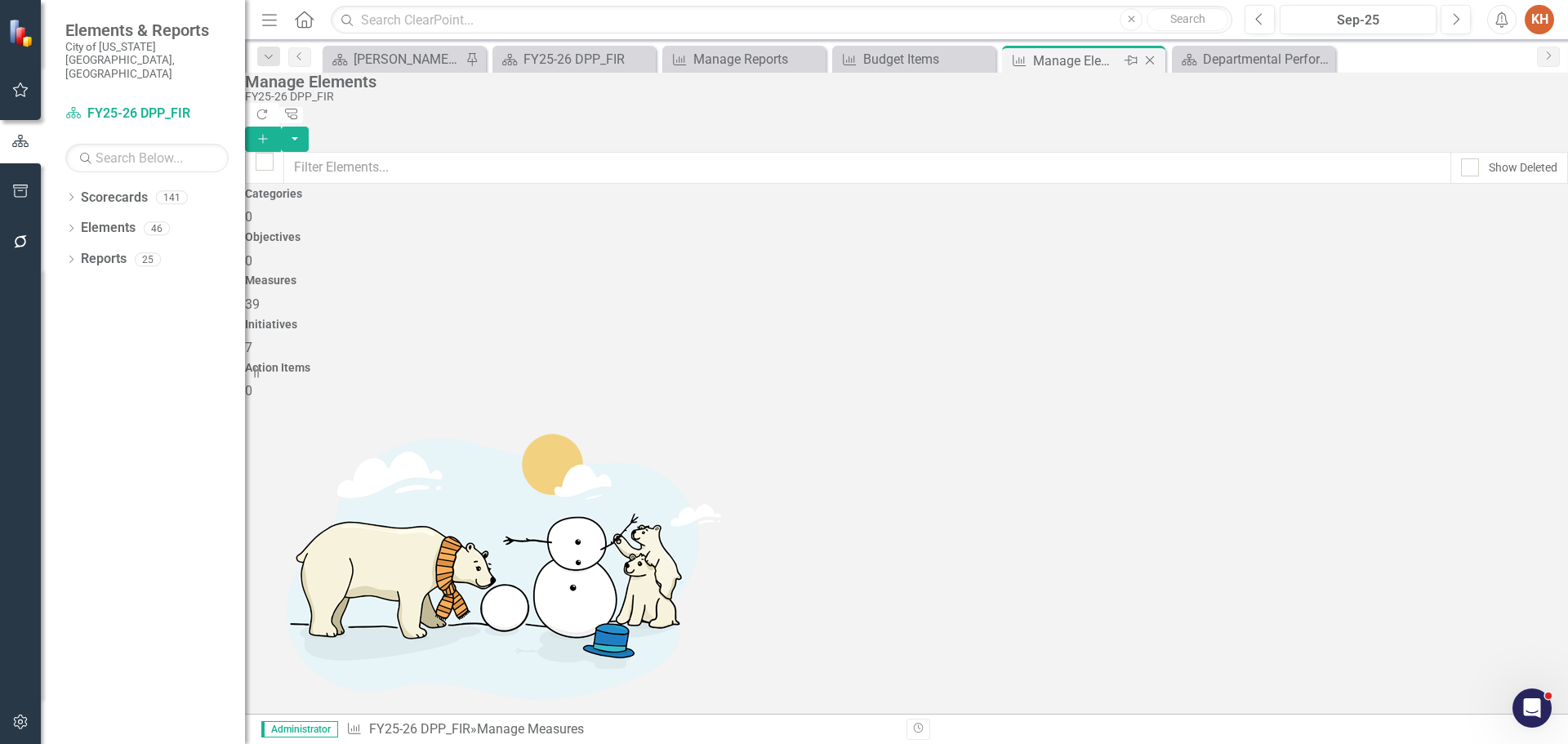
click at [1153, 60] on icon "Close" at bounding box center [1148, 60] width 16 height 13
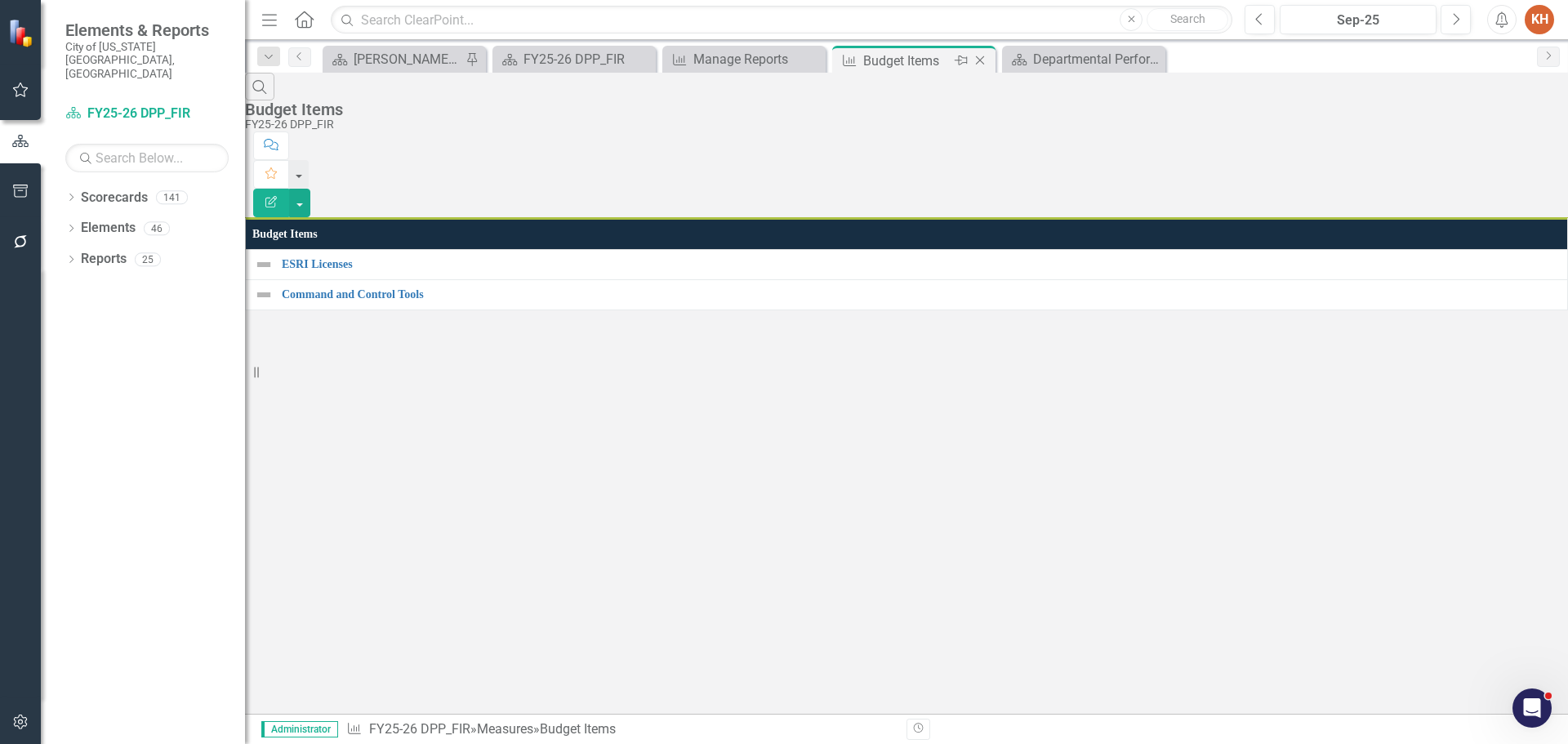
click at [984, 53] on div "Close" at bounding box center [981, 61] width 21 height 21
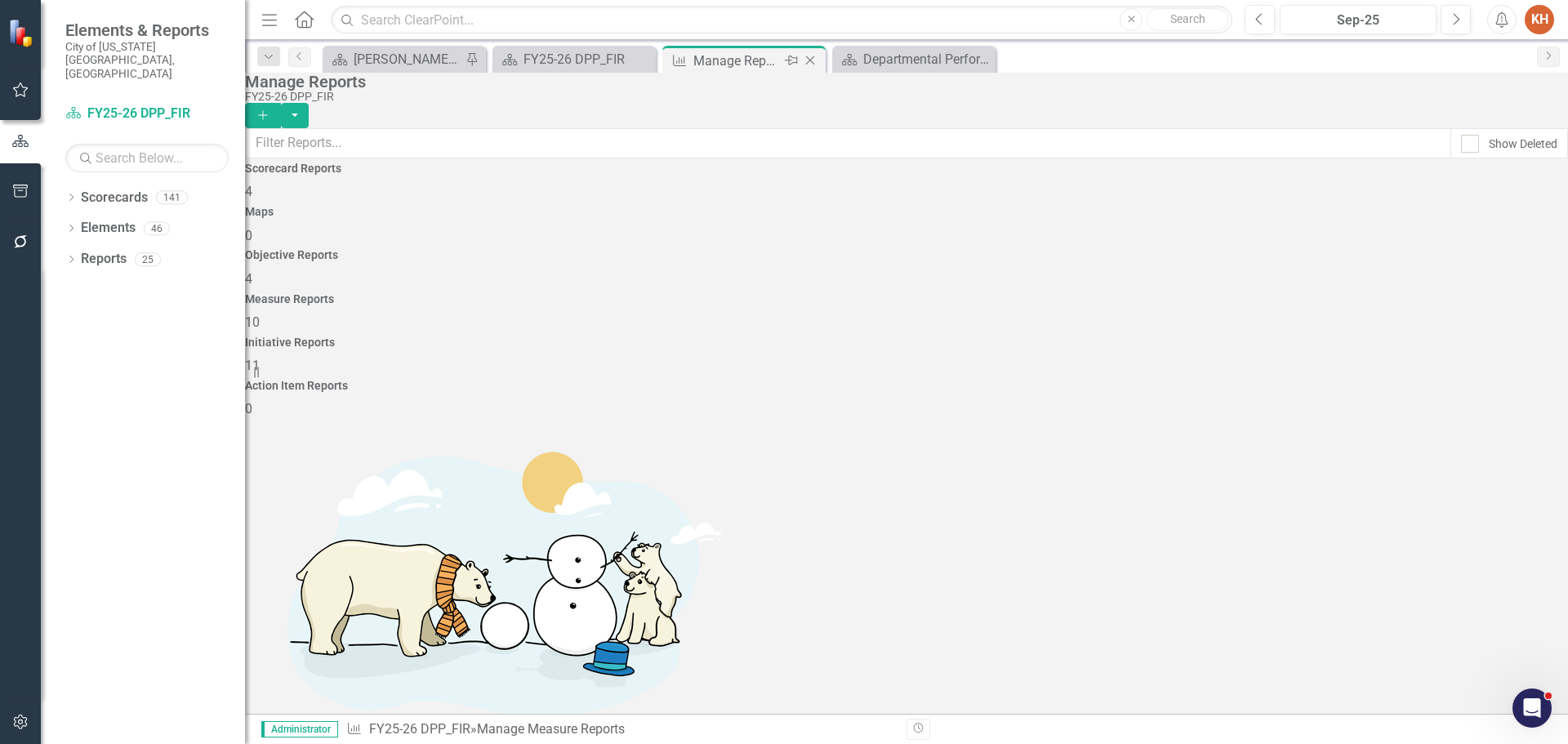
click at [804, 56] on icon "Close" at bounding box center [809, 60] width 16 height 13
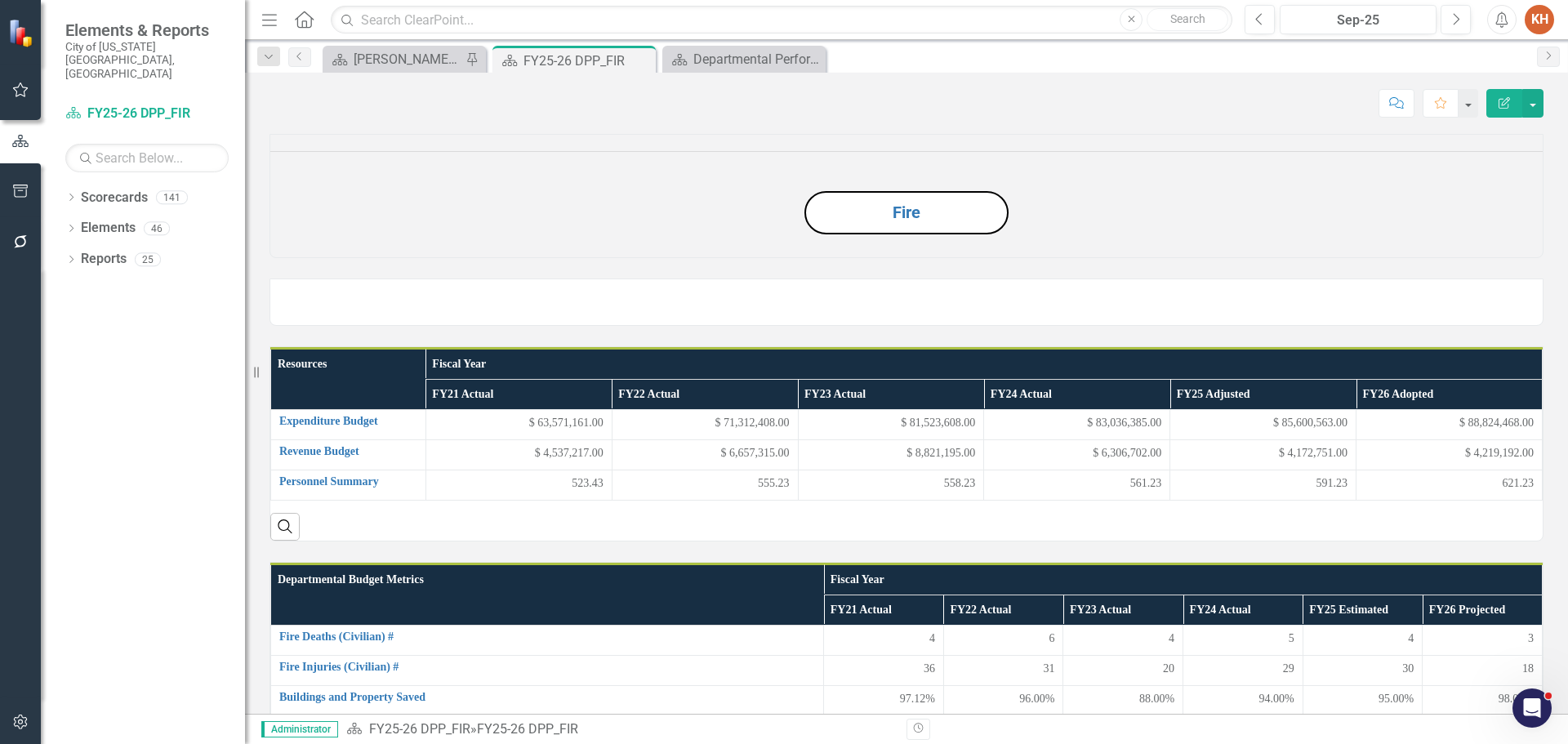
click at [0, 0] on icon "Close" at bounding box center [0, 0] width 0 height 0
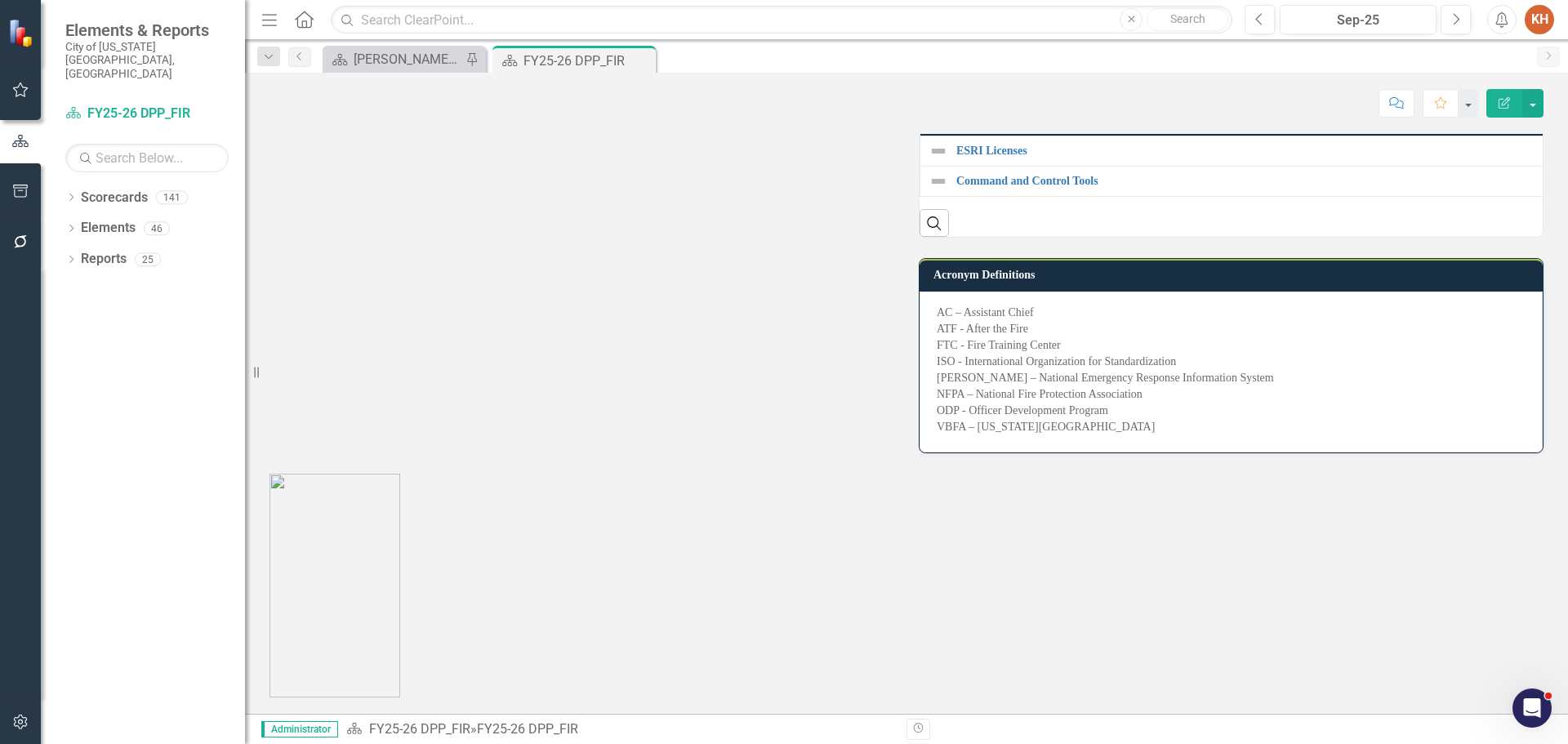
scroll to position [2675, 0]
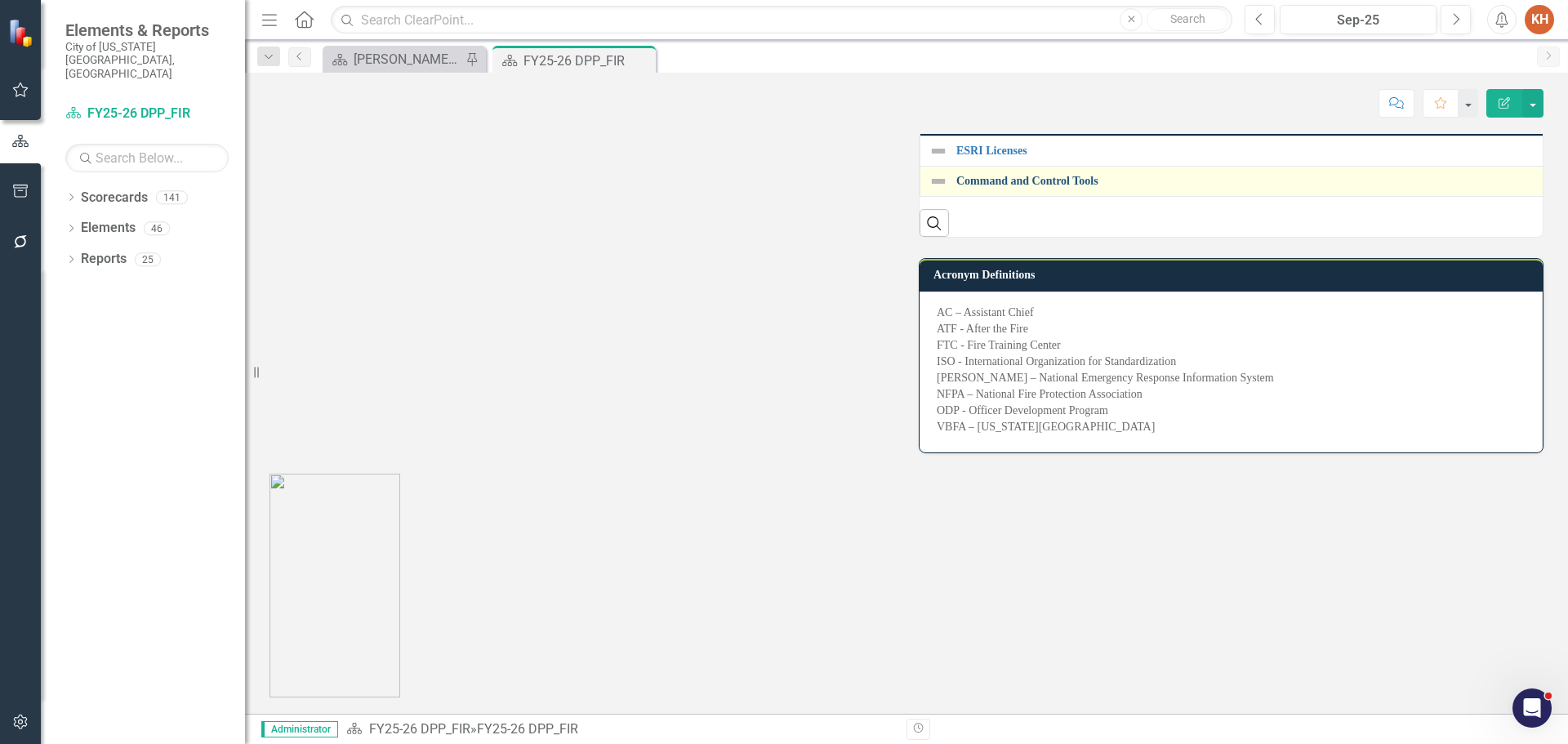
click at [1053, 187] on link "Command and Control Tools" at bounding box center [1575, 181] width 1239 height 12
